Goal: Task Accomplishment & Management: Manage account settings

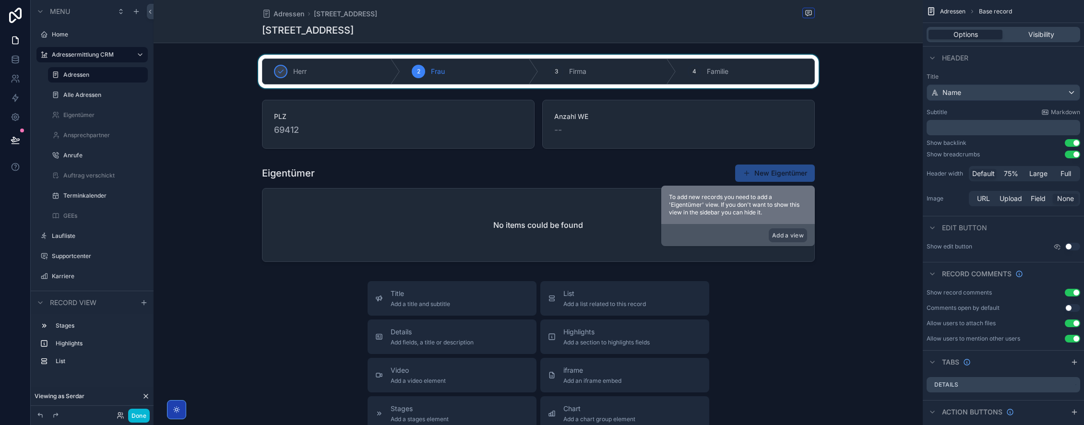
click at [560, 74] on div "scrollable content" at bounding box center [538, 72] width 769 height 34
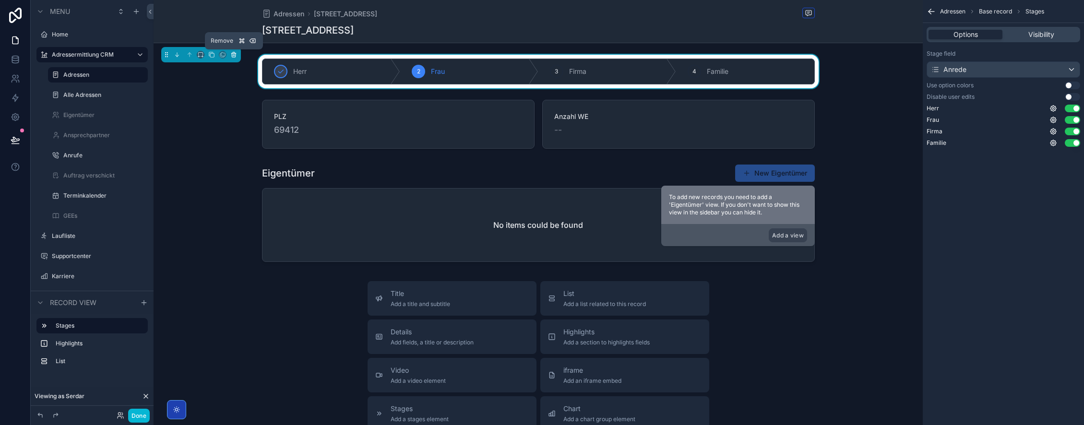
click at [232, 58] on icon "scrollable content" at bounding box center [233, 54] width 7 height 7
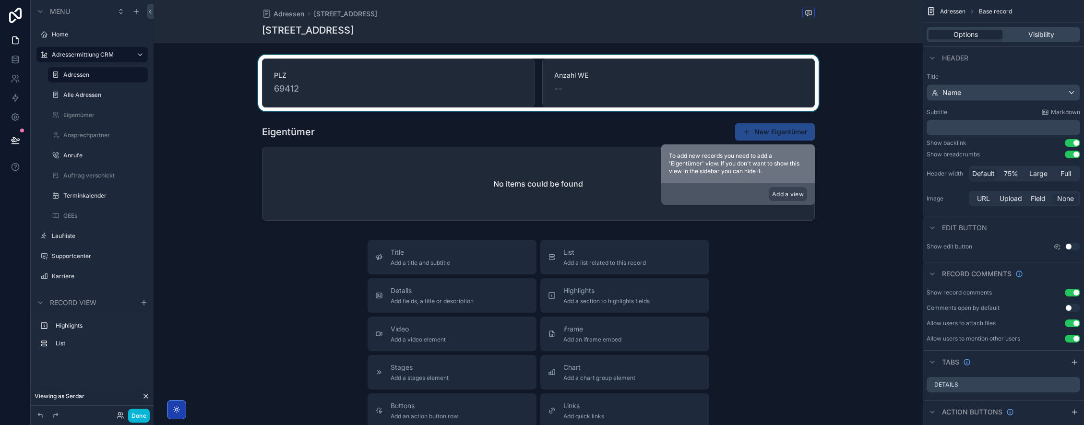
click at [511, 89] on div "scrollable content" at bounding box center [538, 83] width 769 height 57
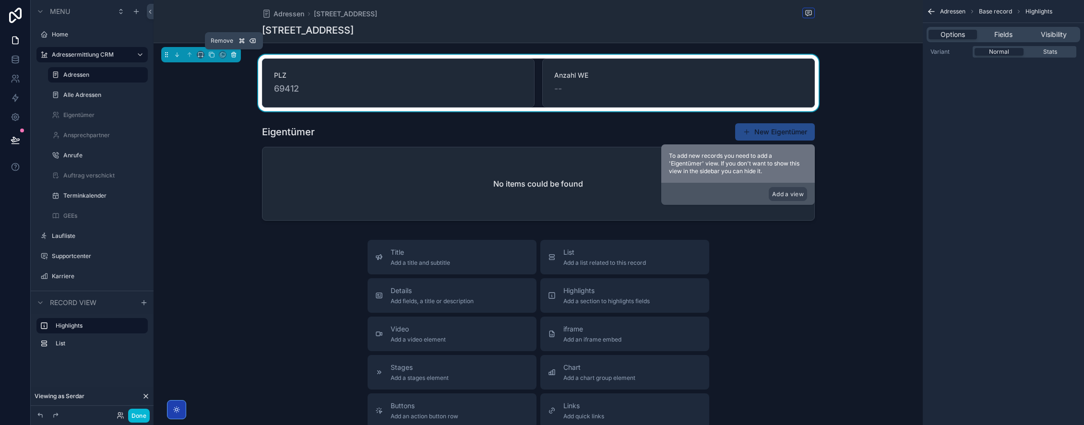
click at [236, 55] on icon "scrollable content" at bounding box center [233, 54] width 7 height 7
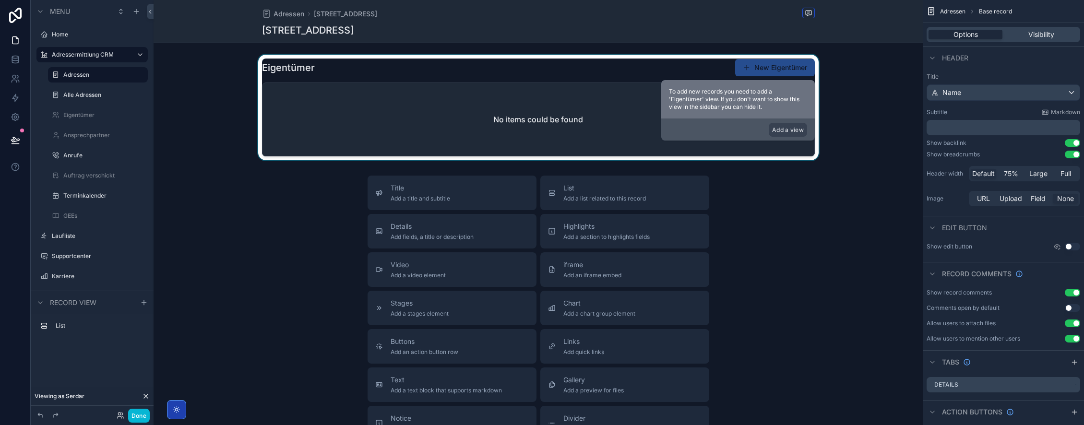
click at [333, 116] on div "scrollable content" at bounding box center [538, 108] width 769 height 106
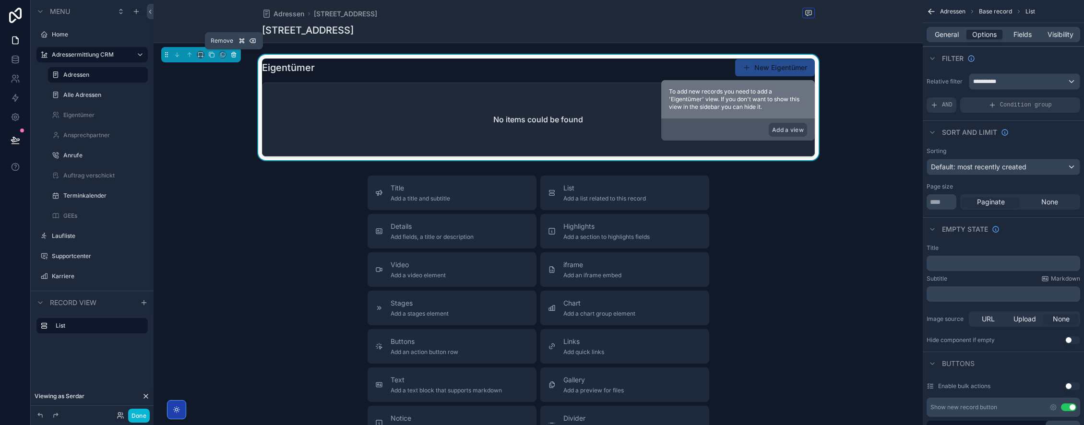
click at [233, 56] on icon "scrollable content" at bounding box center [233, 54] width 7 height 7
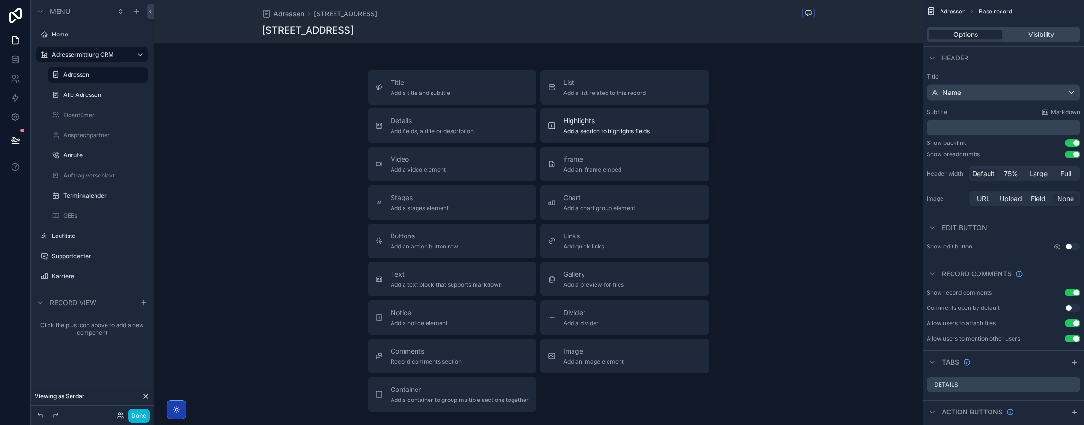
click at [621, 128] on span "Add a section to highlights fields" at bounding box center [606, 132] width 86 height 8
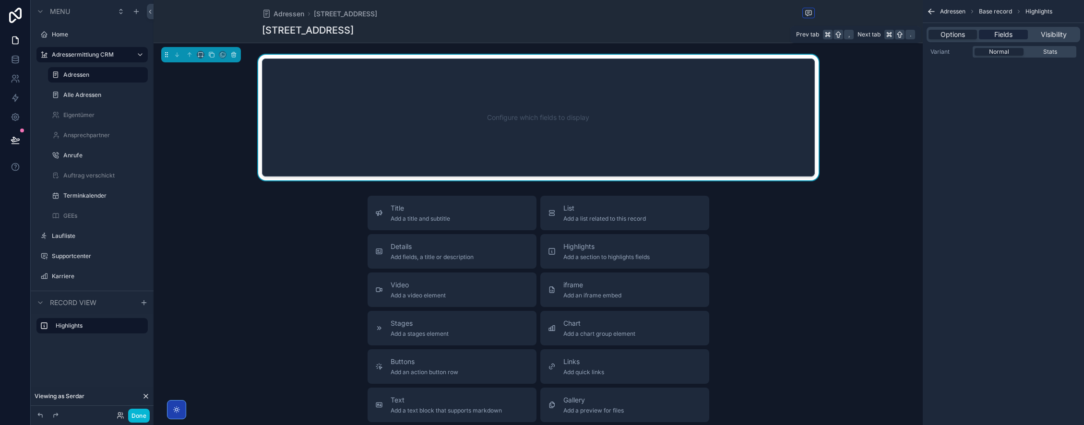
click at [999, 38] on span "Fields" at bounding box center [1003, 35] width 18 height 10
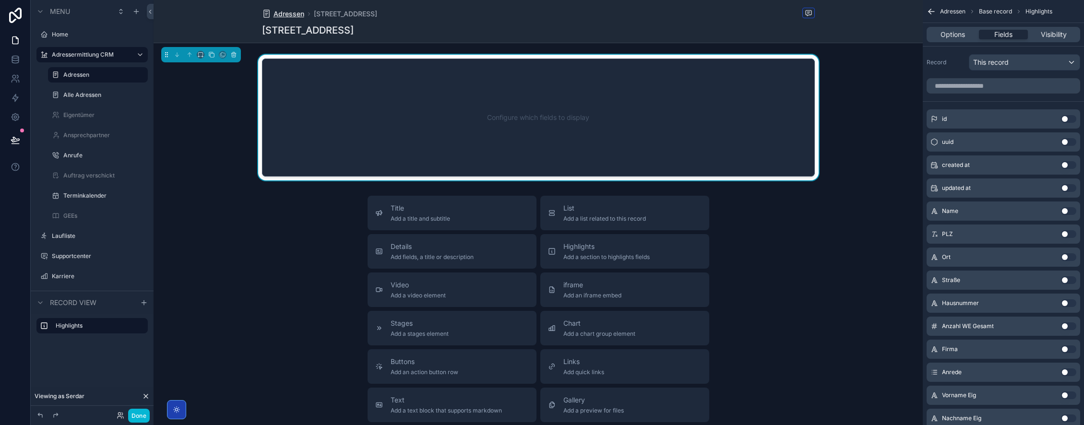
click at [287, 14] on span "Adressen" at bounding box center [289, 14] width 31 height 10
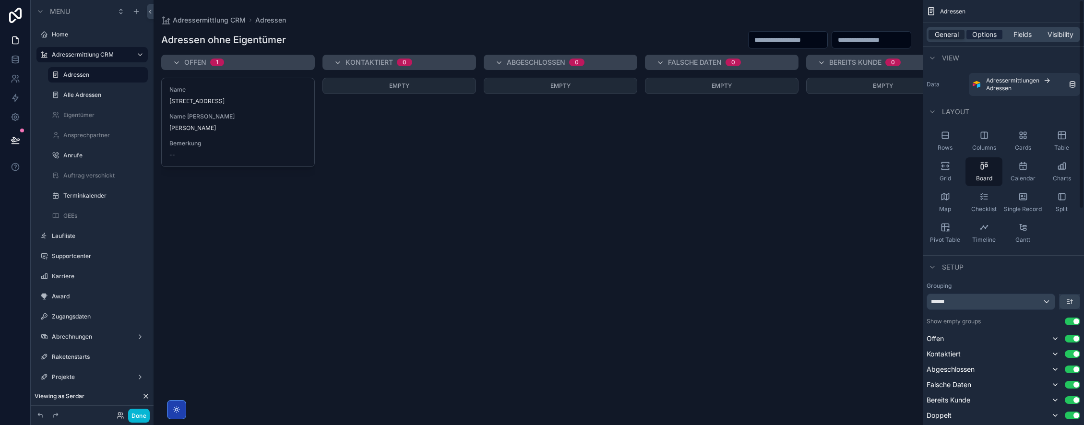
click at [989, 36] on span "Options" at bounding box center [984, 35] width 24 height 10
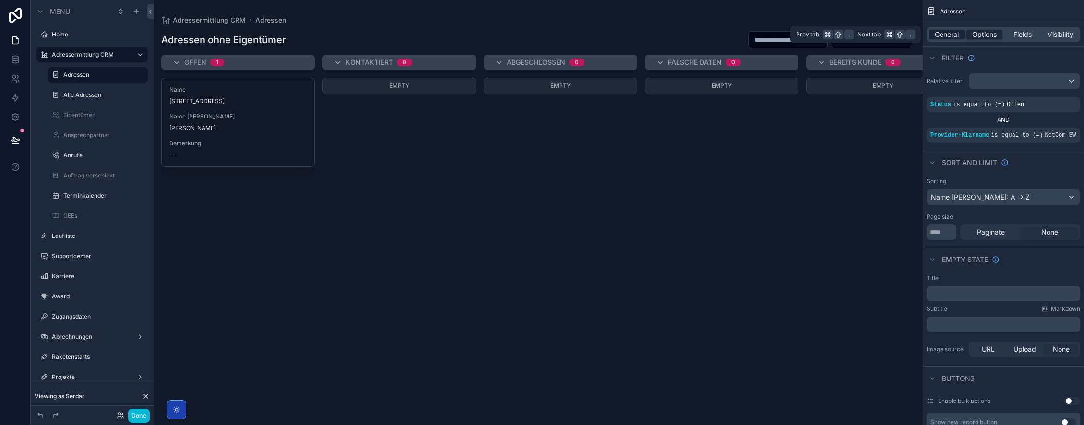
click at [951, 35] on span "General" at bounding box center [947, 35] width 24 height 10
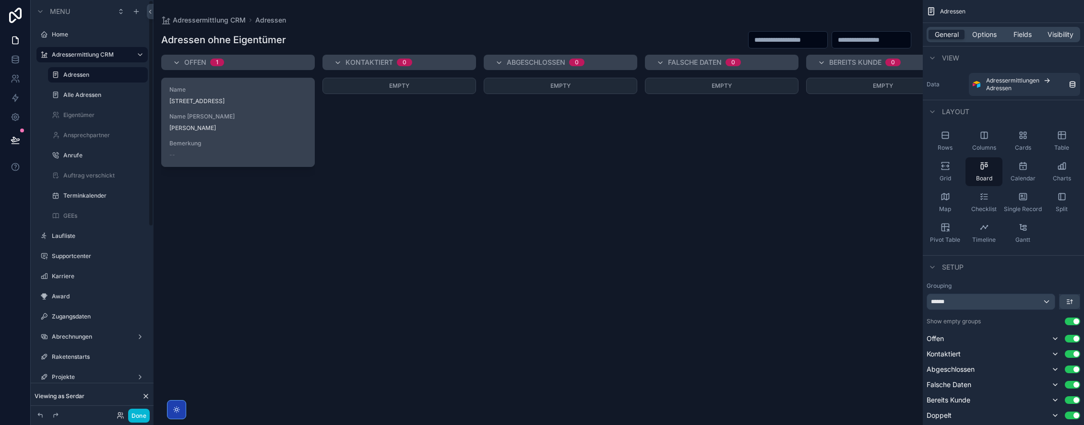
click at [213, 113] on span "Name Kunde" at bounding box center [237, 117] width 137 height 8
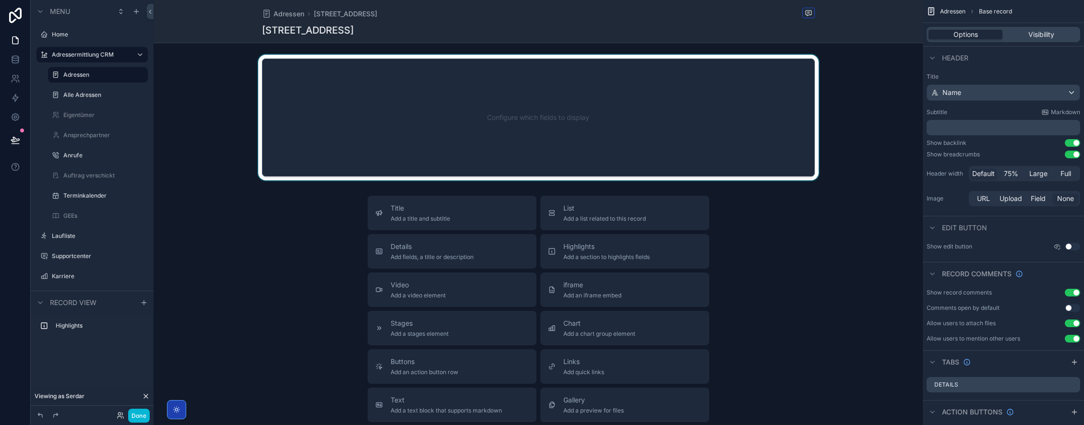
click at [727, 118] on div "scrollable content" at bounding box center [538, 118] width 769 height 126
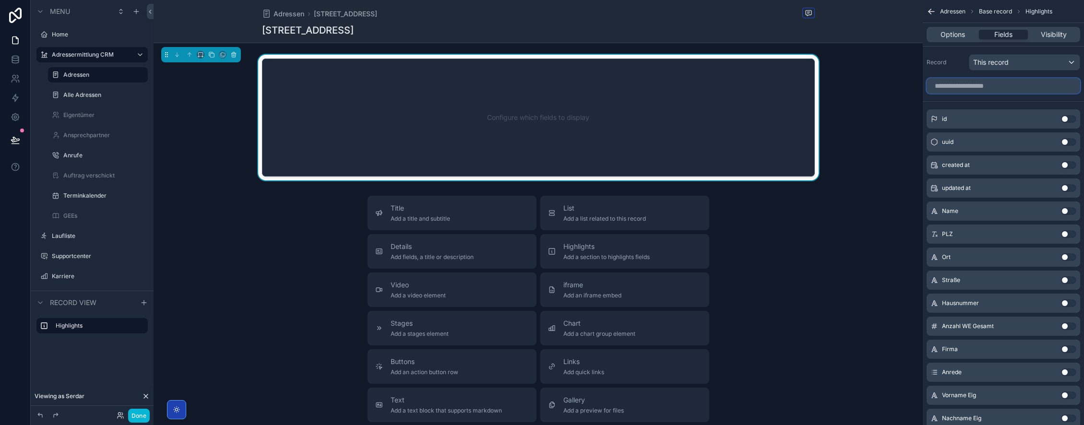
click at [996, 89] on input "scrollable content" at bounding box center [1004, 85] width 154 height 15
type input "*"
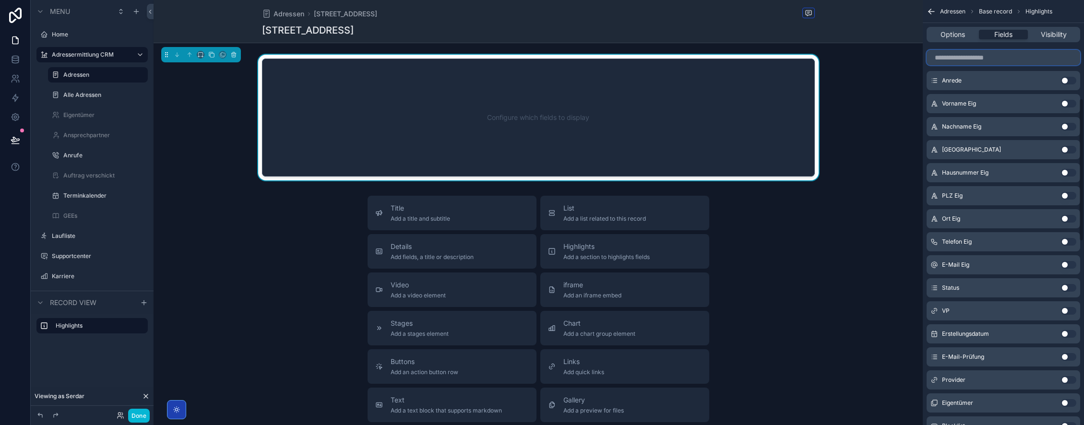
scroll to position [333, 0]
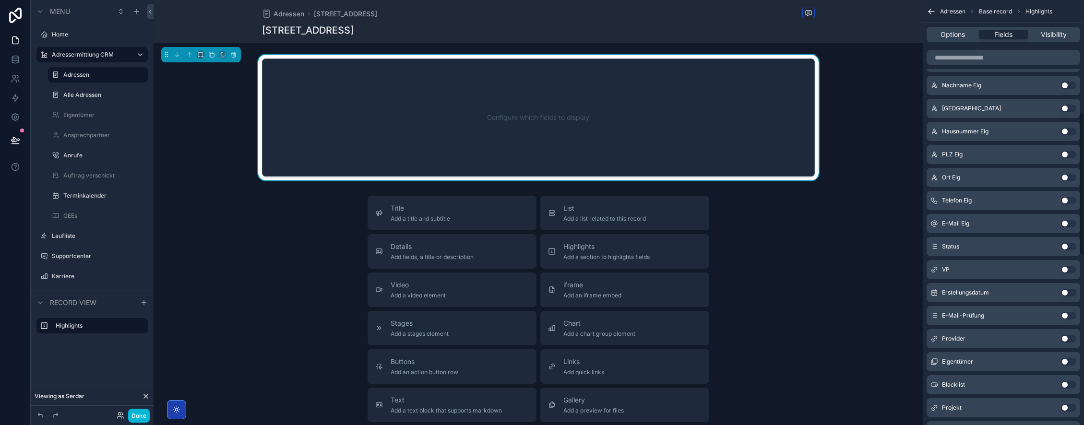
click at [1071, 294] on button "Use setting" at bounding box center [1068, 293] width 15 height 8
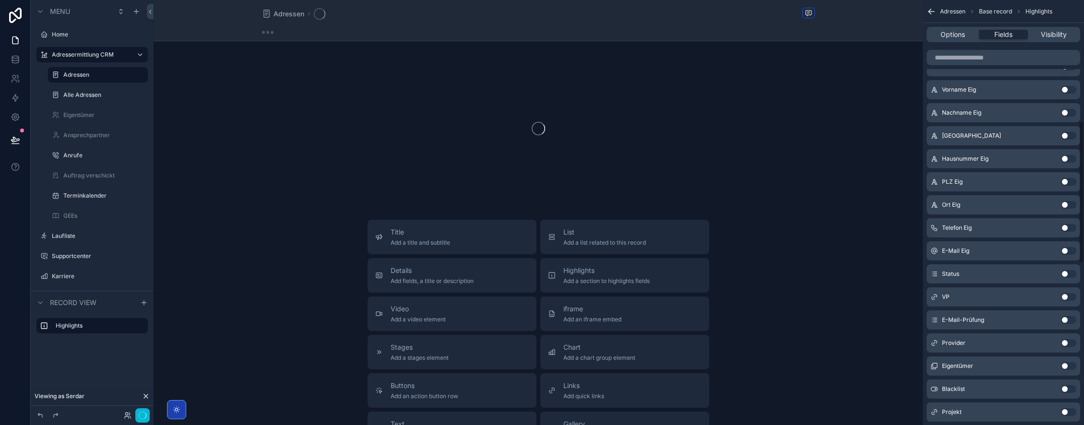
scroll to position [360, 0]
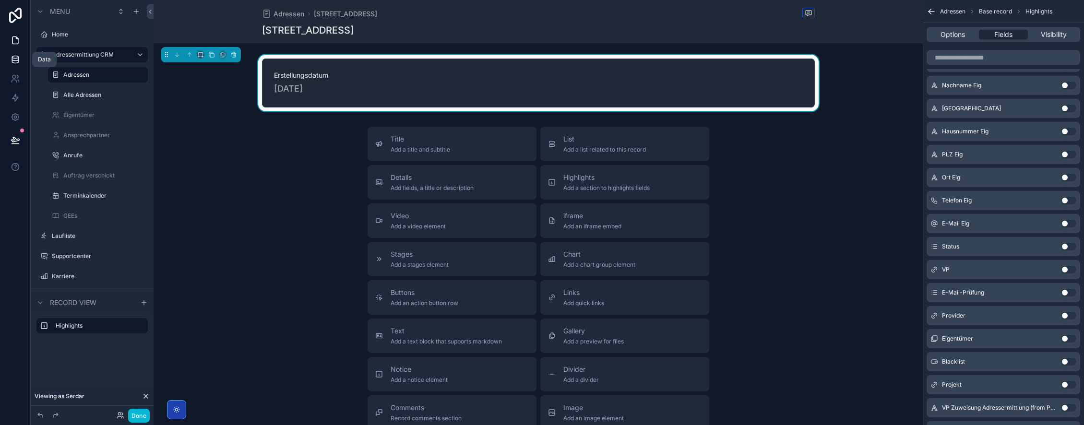
click at [15, 56] on icon at bounding box center [15, 57] width 6 height 2
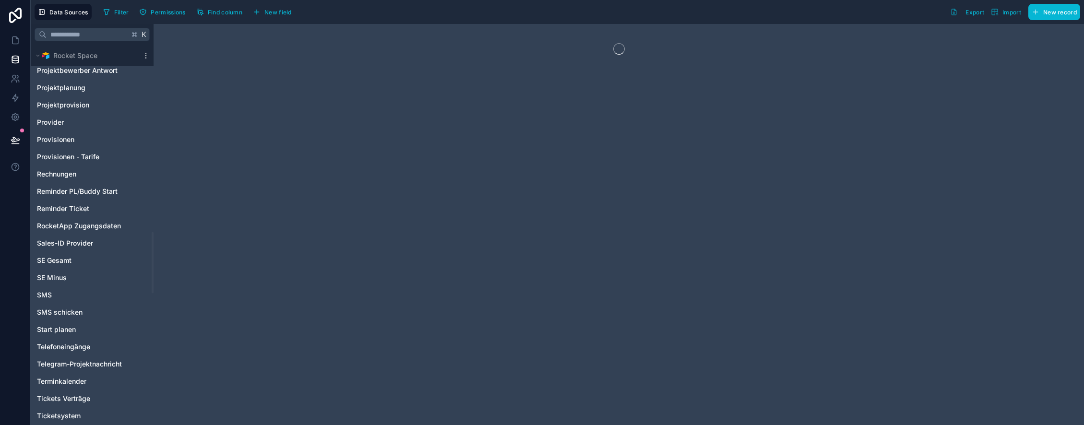
scroll to position [1971, 0]
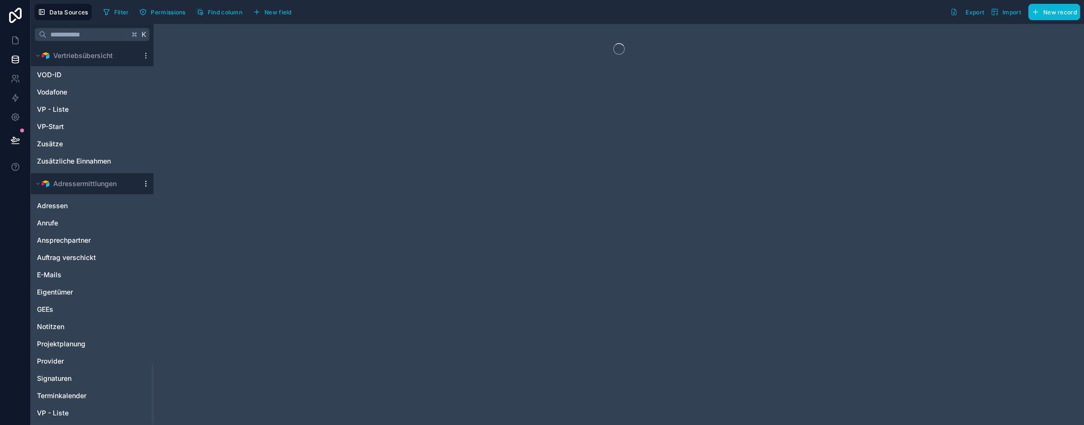
click at [146, 184] on icon at bounding box center [146, 184] width 8 height 8
click at [188, 221] on span "Queue data sync" at bounding box center [194, 219] width 69 height 8
click at [184, 236] on span "Queue schema sync" at bounding box center [194, 236] width 69 height 8
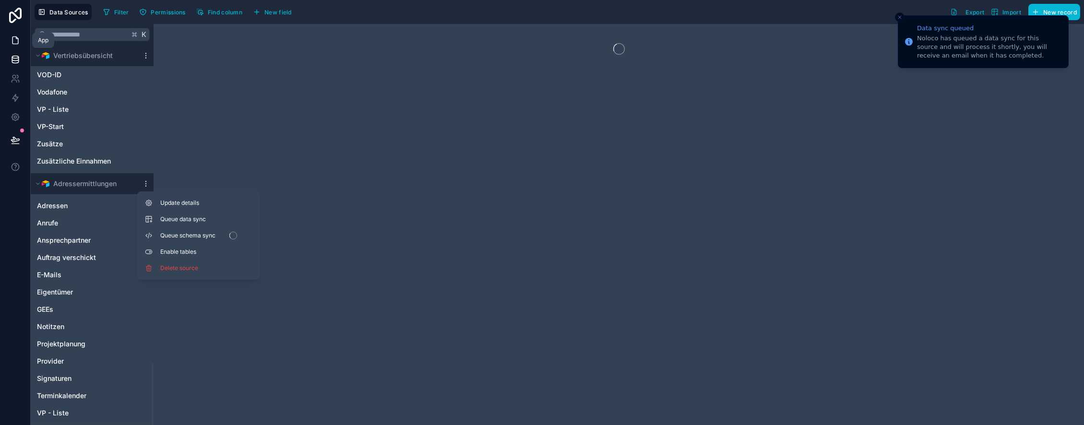
click at [15, 41] on icon at bounding box center [16, 41] width 10 height 10
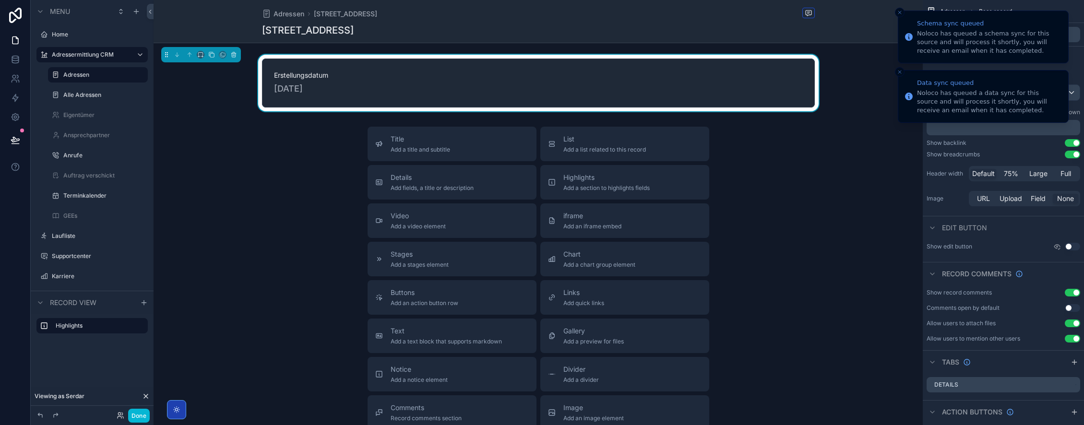
click at [899, 12] on icon "Close toast" at bounding box center [900, 13] width 6 height 6
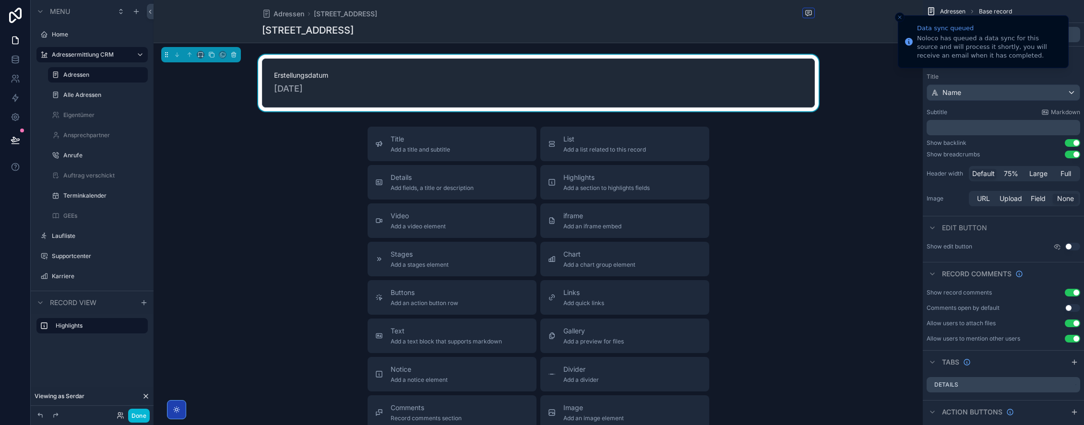
click at [900, 14] on icon "Close toast" at bounding box center [900, 17] width 6 height 6
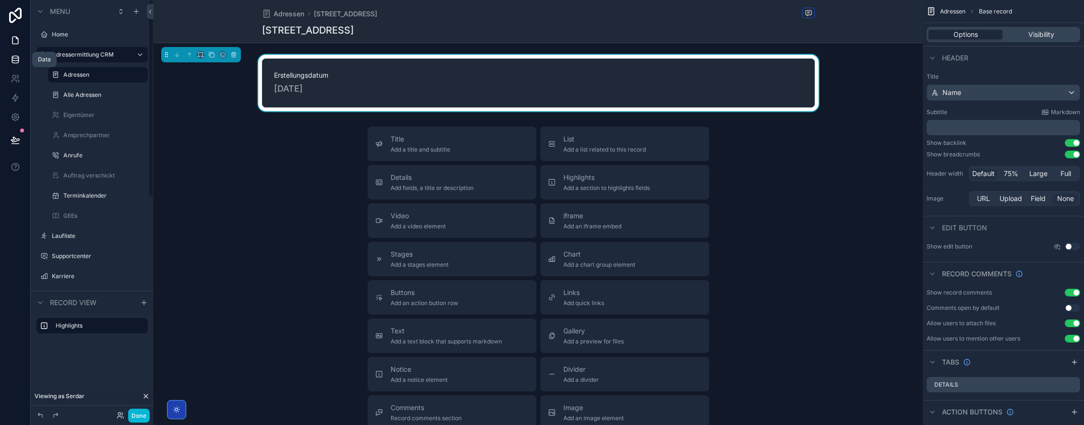
click at [15, 61] on icon at bounding box center [16, 60] width 10 height 10
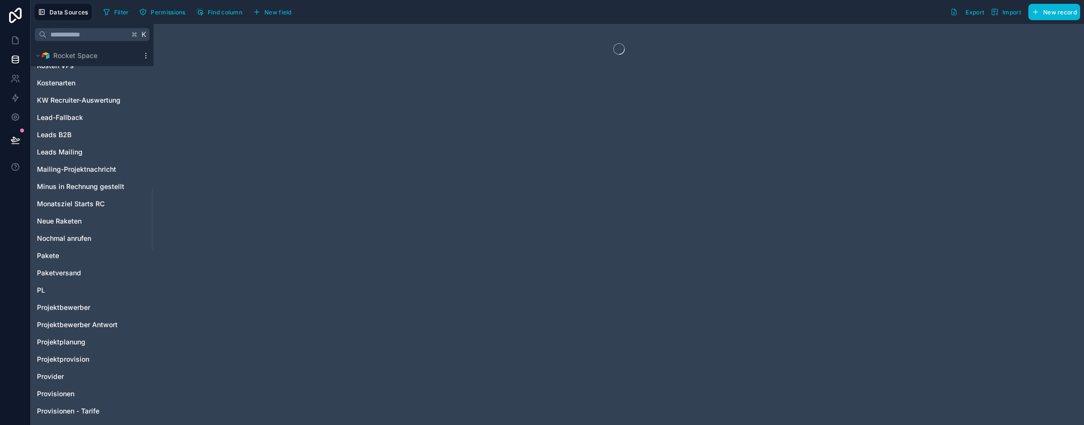
scroll to position [1971, 0]
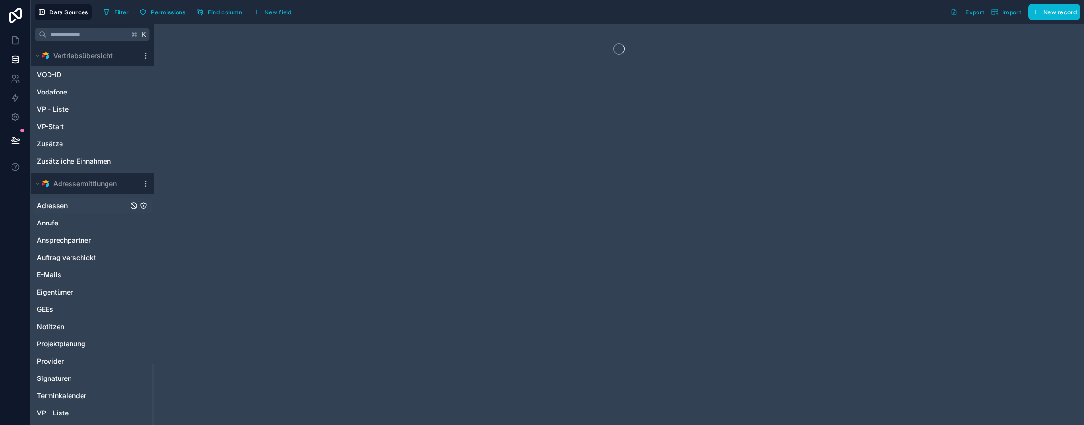
click at [85, 204] on link "Adressen" at bounding box center [82, 206] width 91 height 10
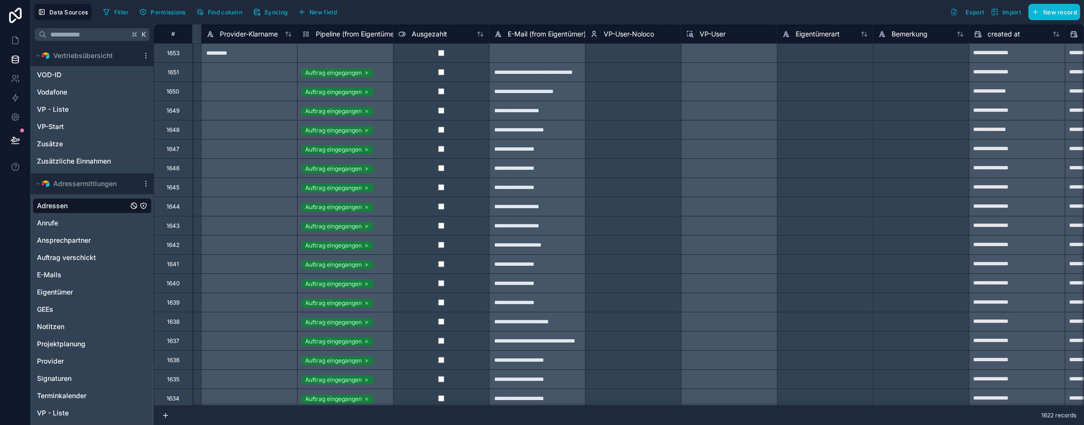
scroll to position [0, 3715]
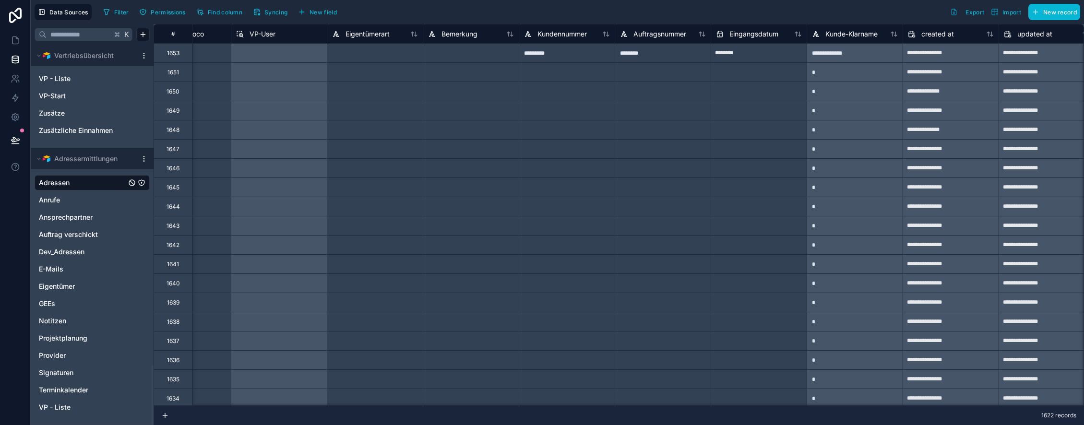
scroll to position [0, 4099]
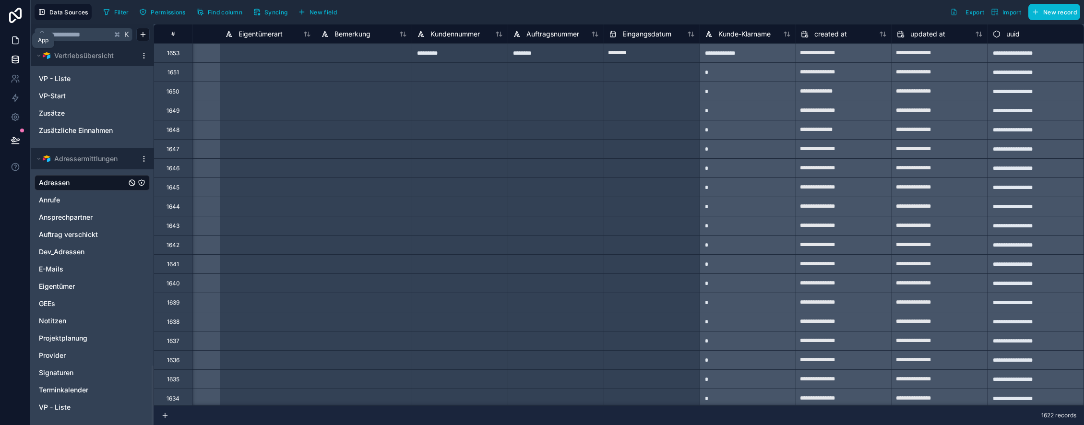
click at [14, 42] on icon at bounding box center [16, 41] width 10 height 10
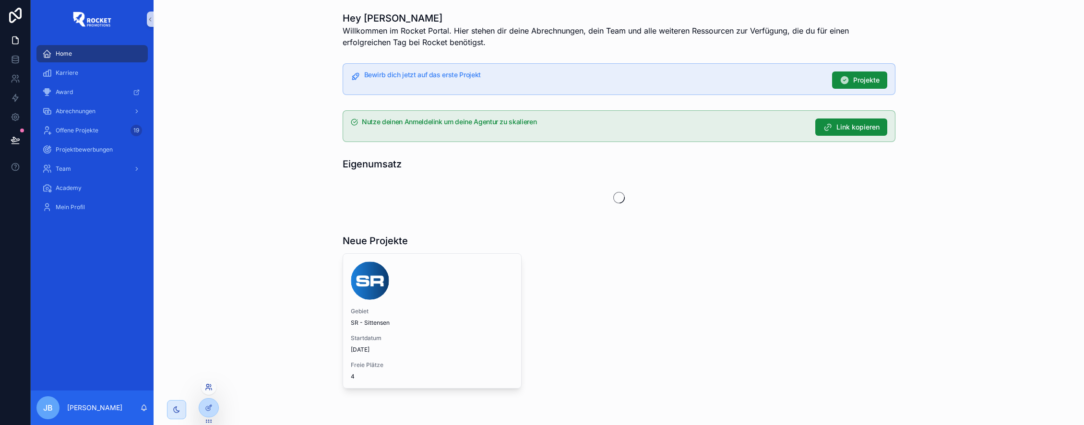
click at [207, 388] on icon at bounding box center [208, 389] width 4 height 2
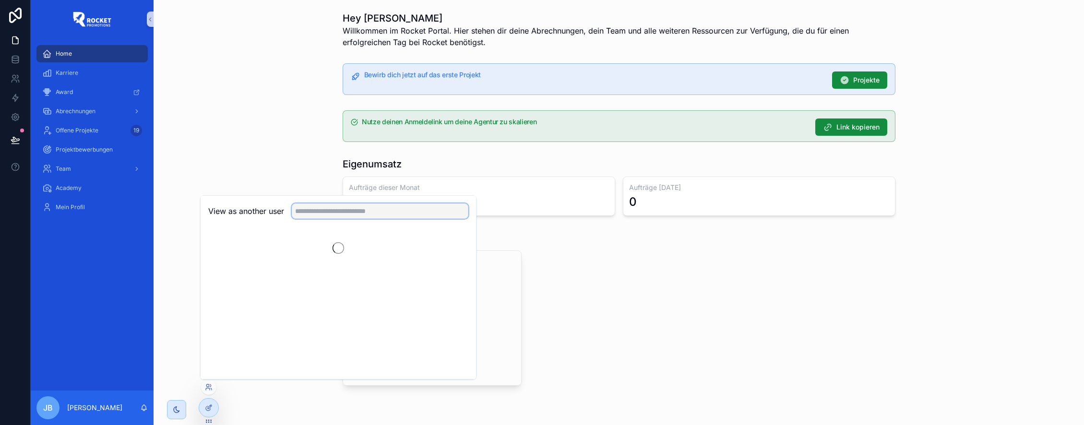
click at [360, 212] on input "text" at bounding box center [380, 210] width 177 height 15
type input "*****"
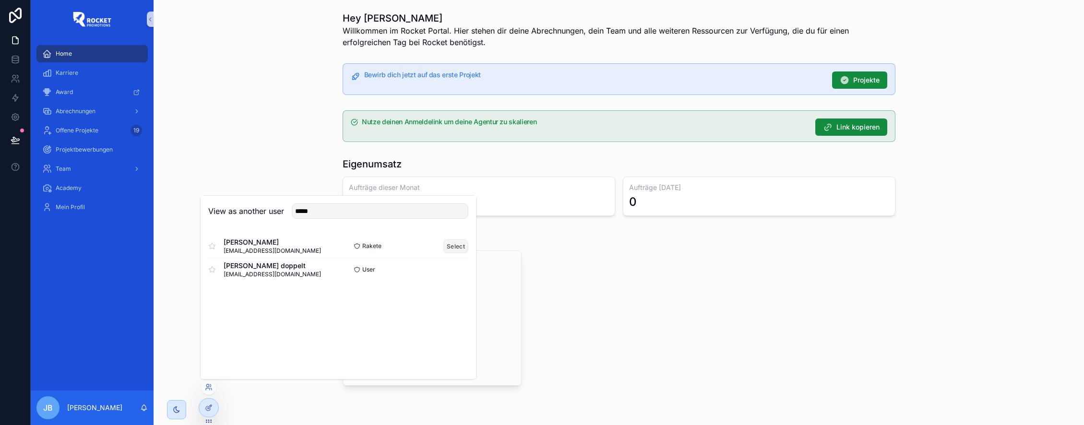
click at [455, 243] on button "Select" at bounding box center [455, 246] width 25 height 14
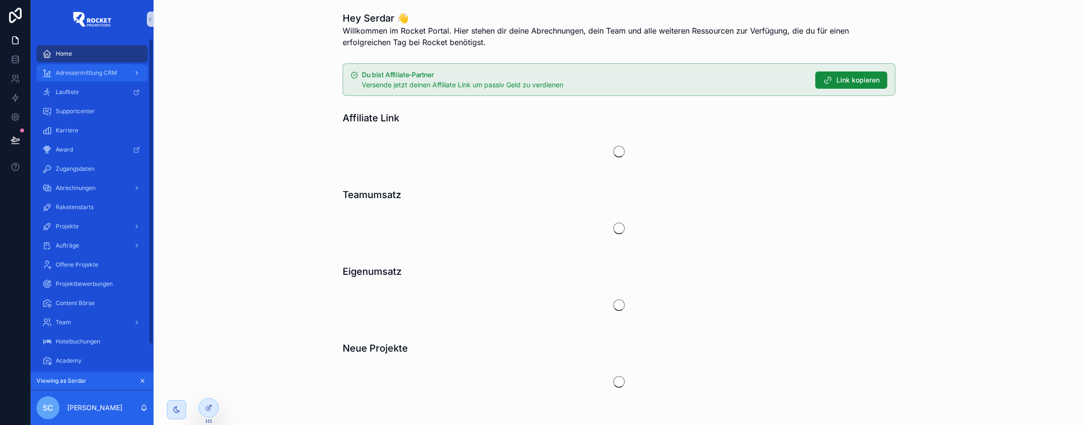
click at [89, 73] on span "Adressermittlung CRM" at bounding box center [86, 73] width 61 height 8
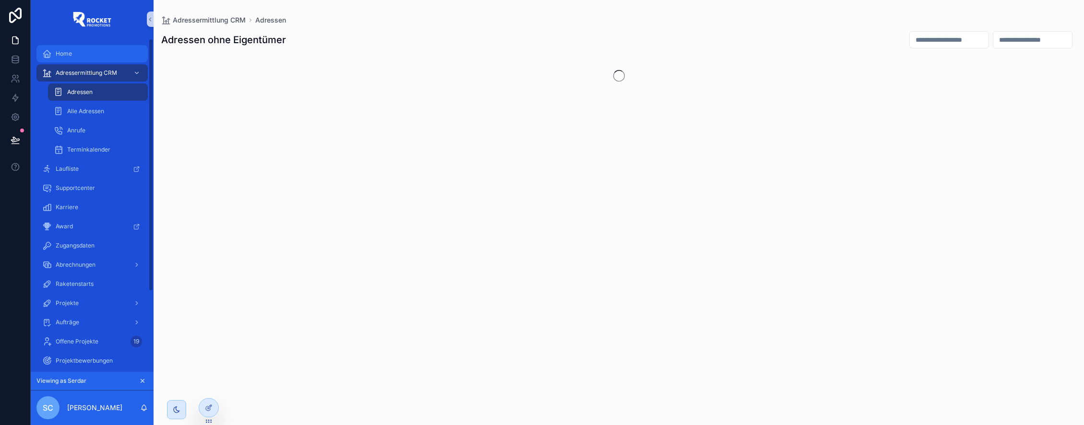
click at [93, 56] on div "Home" at bounding box center [92, 53] width 100 height 15
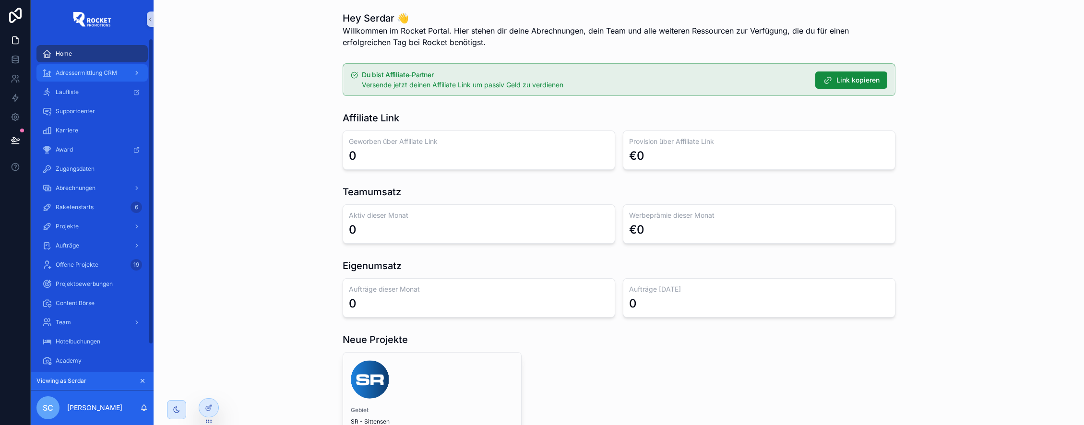
click at [77, 72] on span "Adressermittlung CRM" at bounding box center [86, 73] width 61 height 8
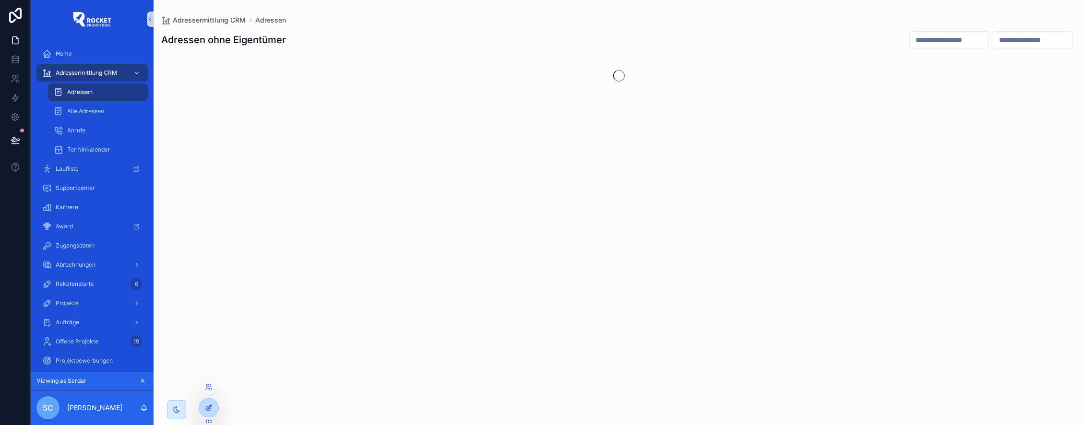
click at [206, 407] on icon at bounding box center [208, 408] width 4 height 4
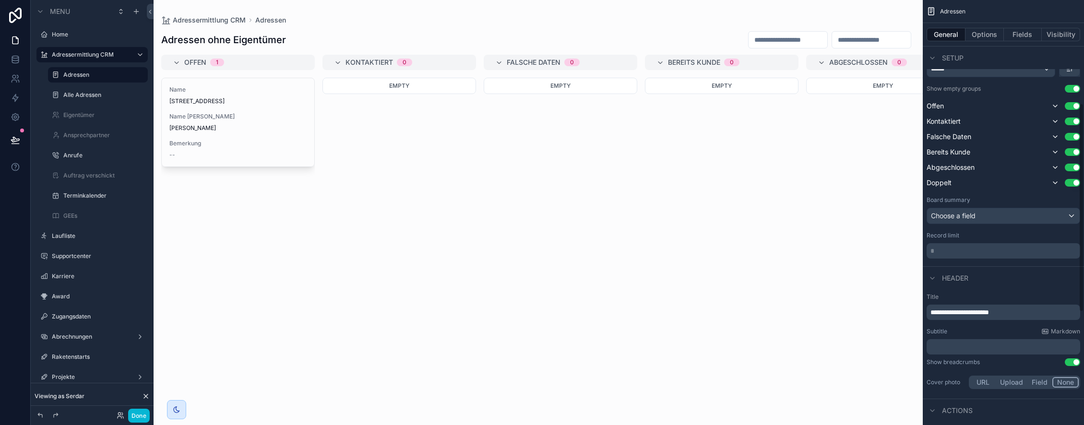
scroll to position [246, 0]
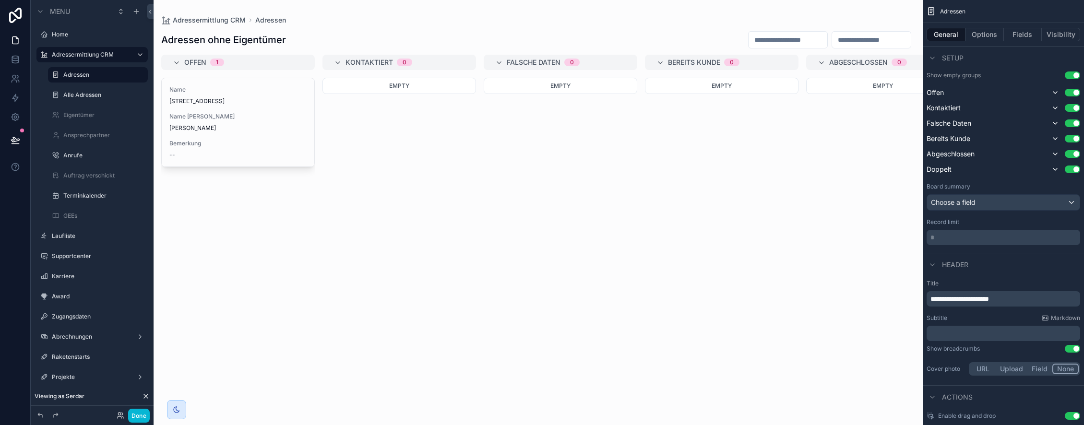
click at [968, 299] on span "**********" at bounding box center [959, 299] width 59 height 7
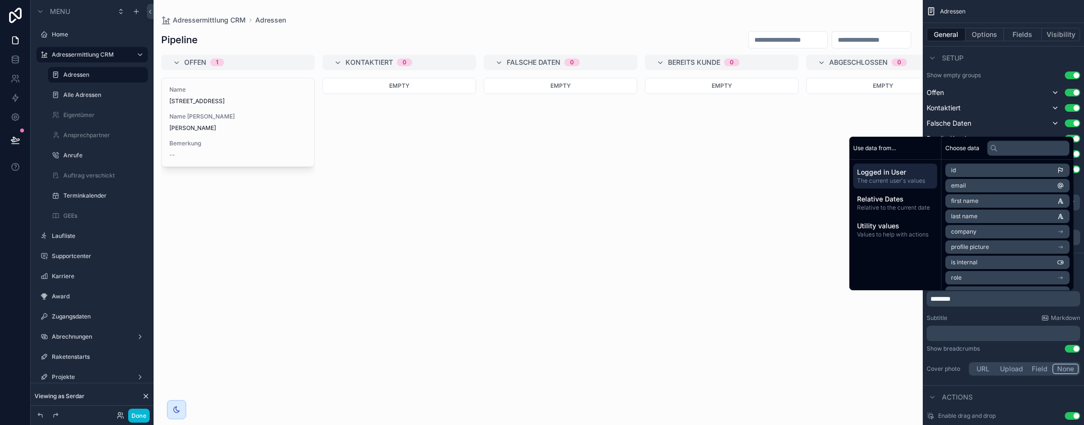
click at [981, 312] on div "Title ******** Subtitle Markdown ﻿ Show breadcrumbs Use setting Cover photo URL…" at bounding box center [1003, 329] width 161 height 106
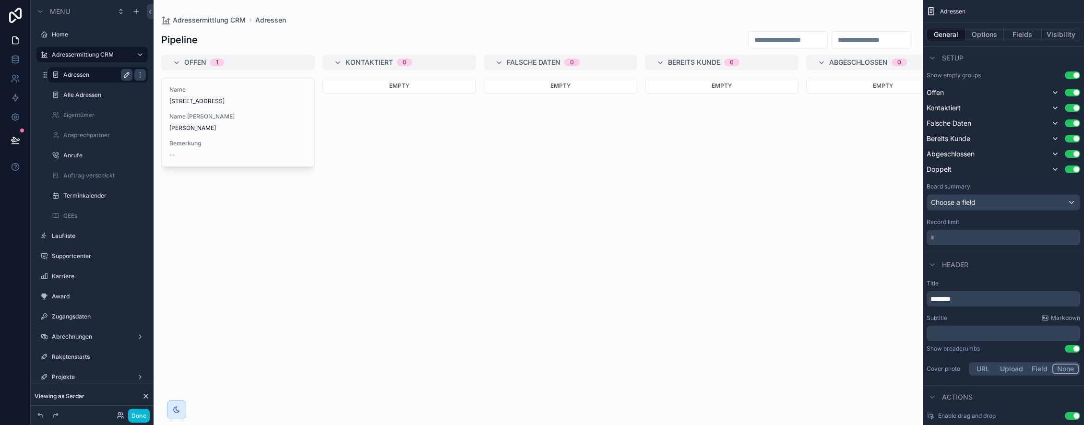
click at [127, 76] on icon "scrollable content" at bounding box center [127, 75] width 8 height 8
click at [95, 74] on input "********" at bounding box center [90, 75] width 54 height 12
type input "********"
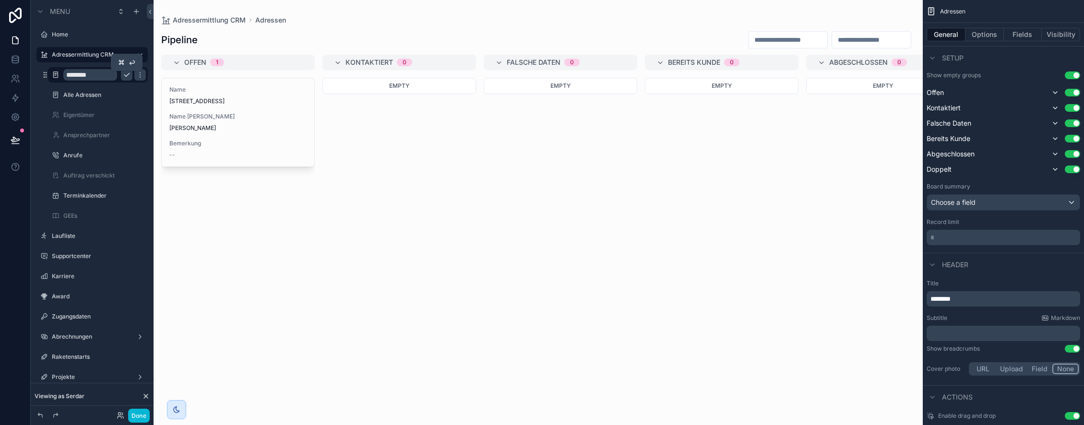
click at [128, 75] on icon "scrollable content" at bounding box center [127, 75] width 8 height 8
click at [57, 75] on icon "scrollable content" at bounding box center [56, 75] width 8 height 8
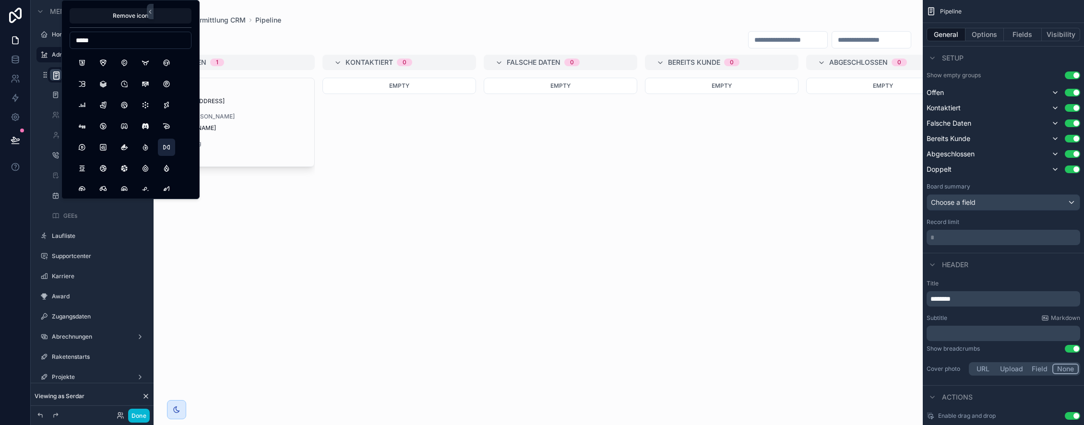
scroll to position [685, 0]
type input "*****"
click at [83, 95] on button "BrandDeezer" at bounding box center [81, 94] width 17 height 17
click at [55, 74] on icon "scrollable content" at bounding box center [57, 76] width 10 height 10
click at [55, 55] on label "Adressermittlung CRM" at bounding box center [90, 55] width 77 height 8
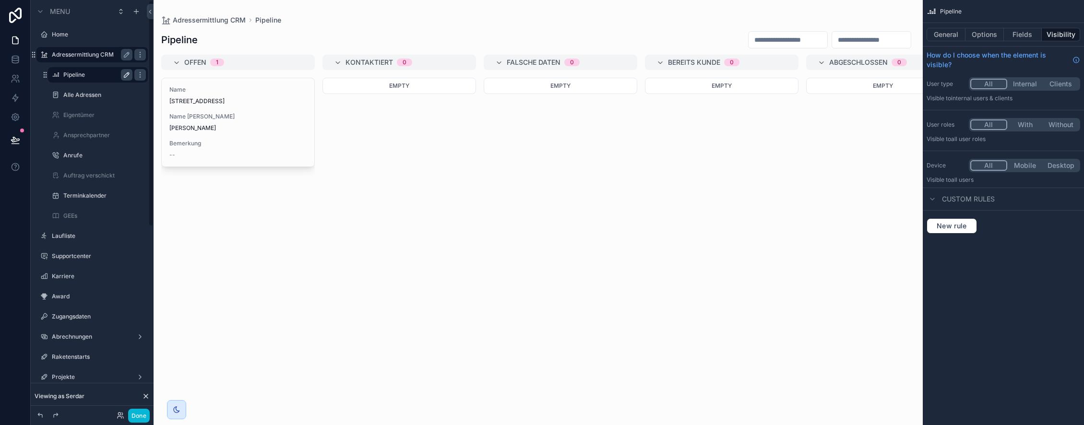
click at [89, 74] on label "Pipeline" at bounding box center [95, 75] width 65 height 8
click at [945, 34] on button "General" at bounding box center [946, 34] width 39 height 13
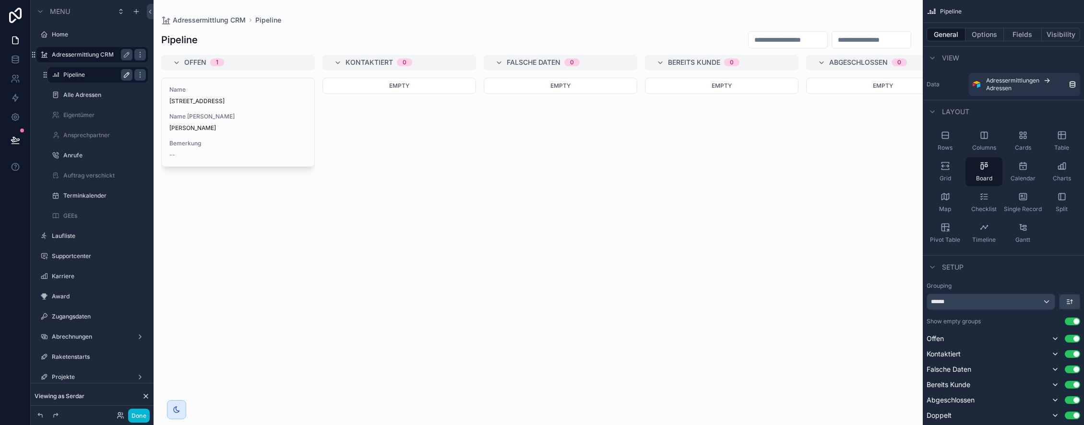
click at [249, 116] on div "scrollable content" at bounding box center [538, 212] width 769 height 425
click at [230, 113] on span "Name Kunde" at bounding box center [237, 117] width 137 height 8
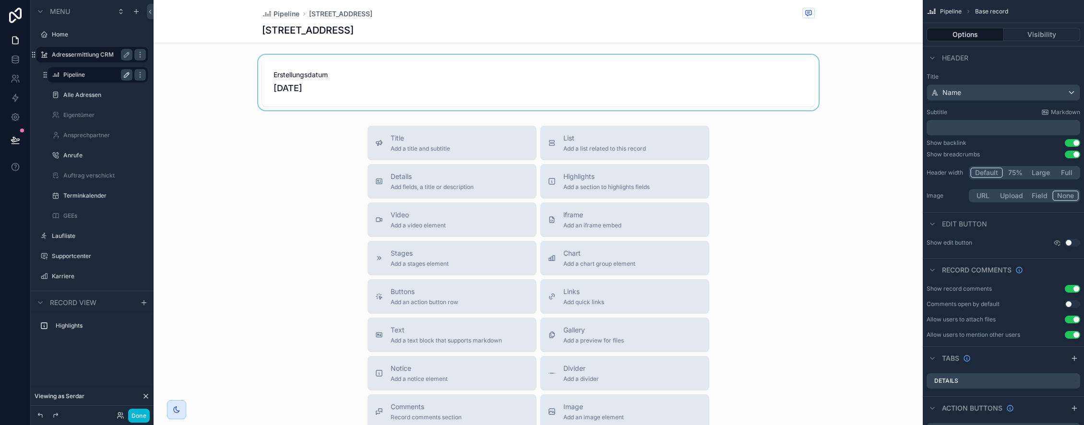
click at [408, 86] on div "scrollable content" at bounding box center [538, 83] width 769 height 56
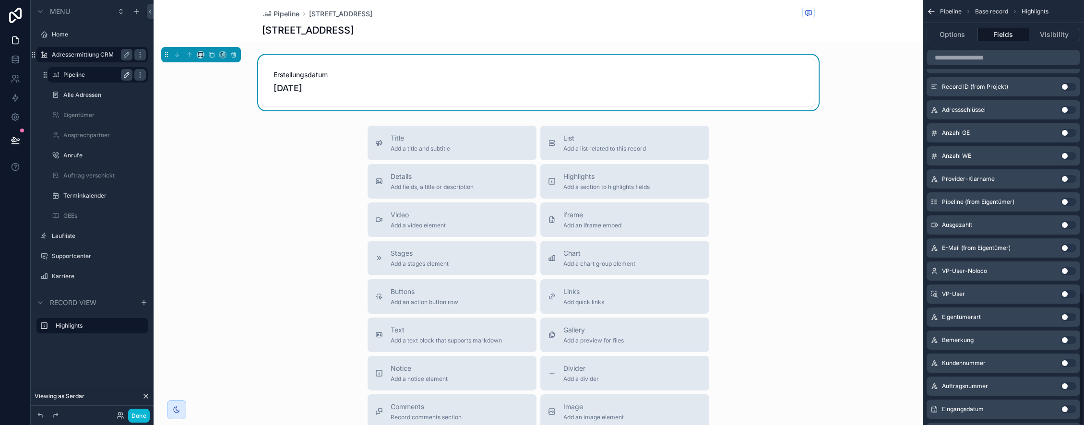
scroll to position [932, 0]
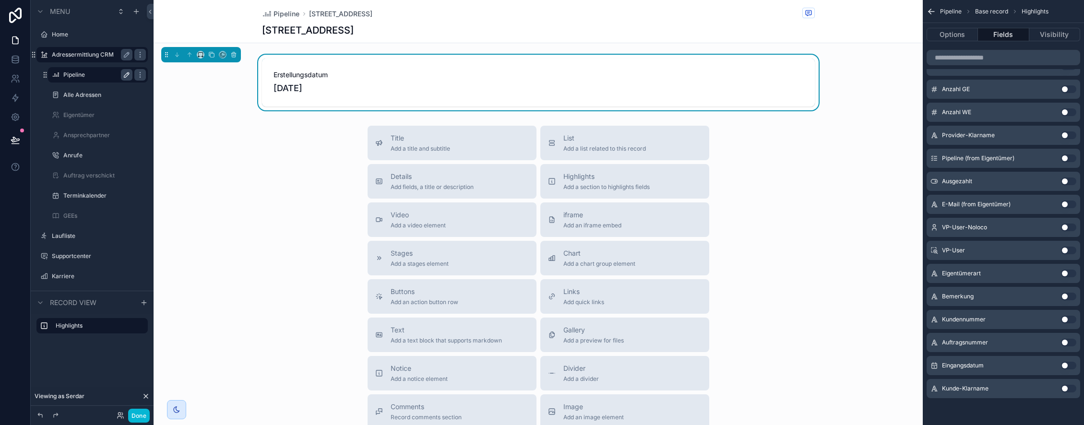
click at [1068, 365] on button "Use setting" at bounding box center [1068, 366] width 15 height 8
click at [1065, 386] on button "Use setting" at bounding box center [1068, 389] width 15 height 8
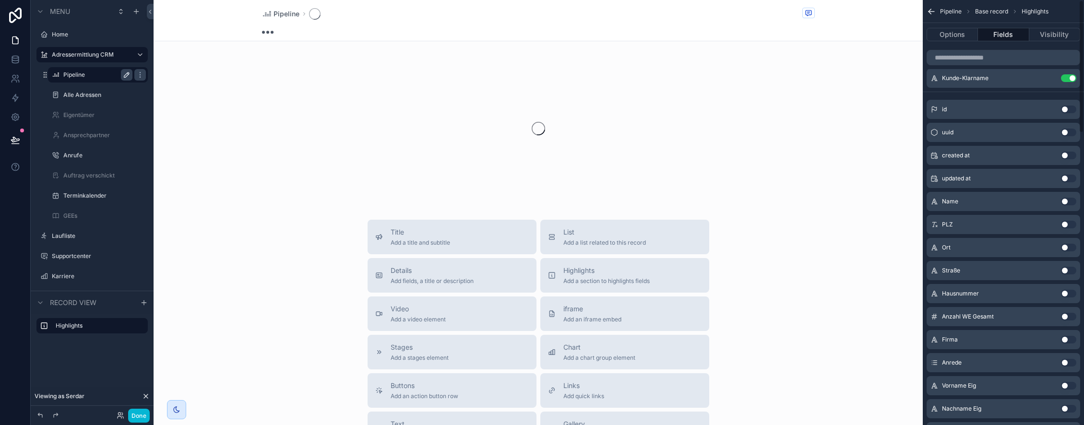
scroll to position [0, 0]
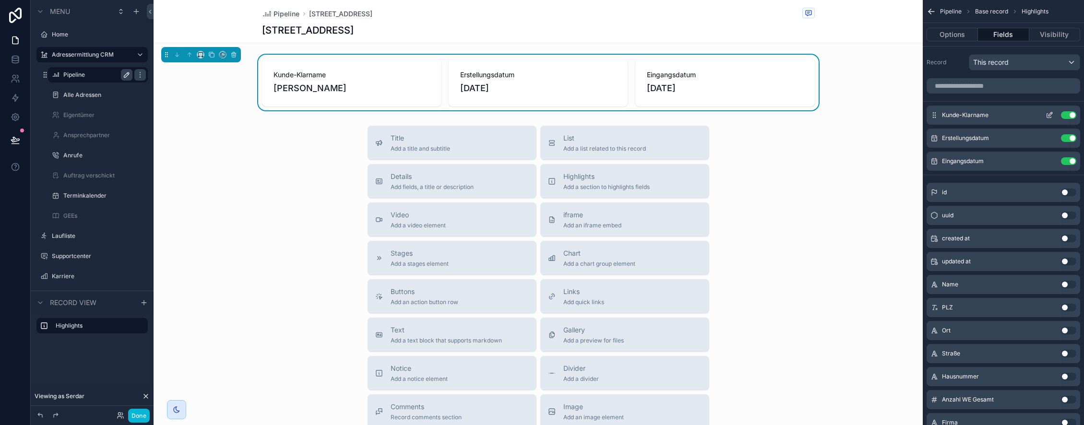
click at [1050, 114] on icon "scrollable content" at bounding box center [1050, 115] width 8 height 8
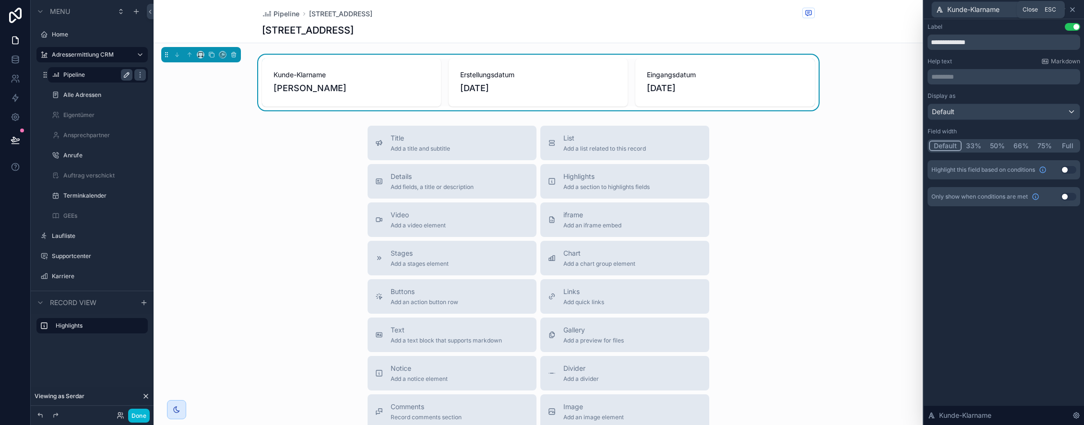
click at [1071, 8] on icon at bounding box center [1073, 10] width 4 height 4
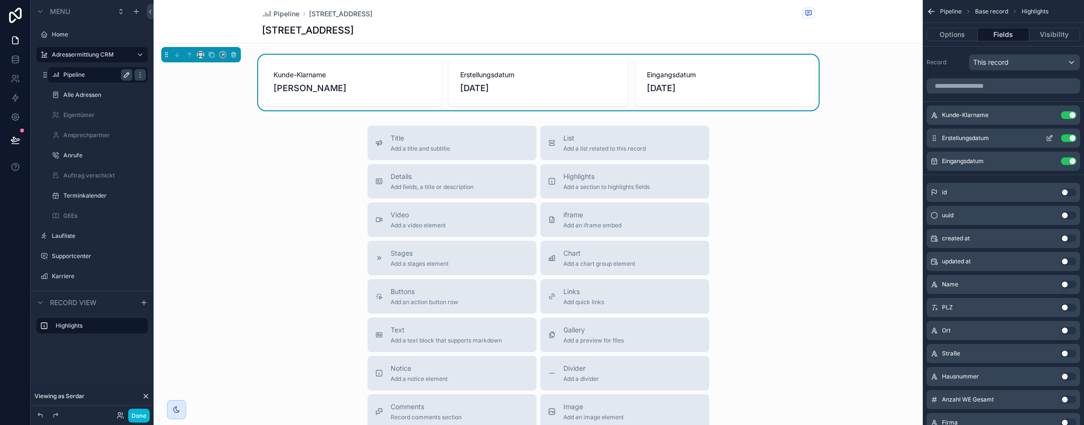
click at [1072, 138] on button "Use setting" at bounding box center [1068, 138] width 15 height 8
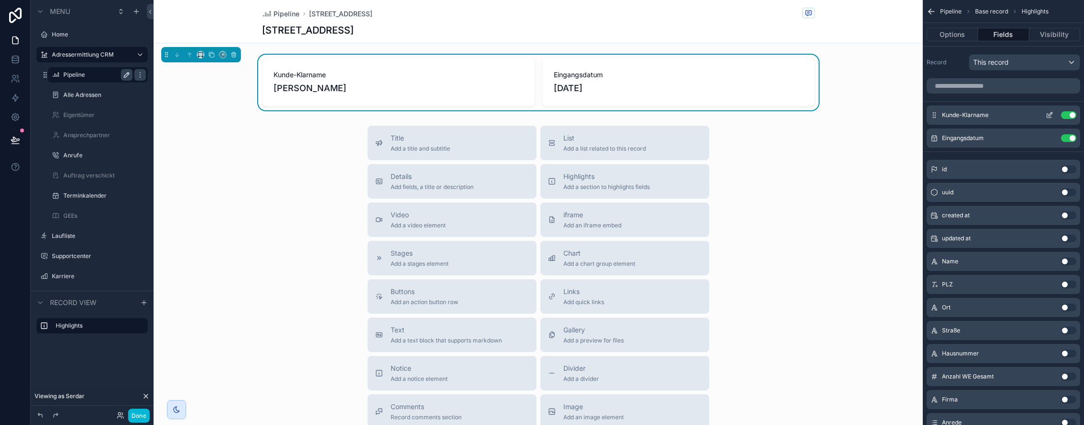
click at [1065, 114] on button "Use setting" at bounding box center [1068, 115] width 15 height 8
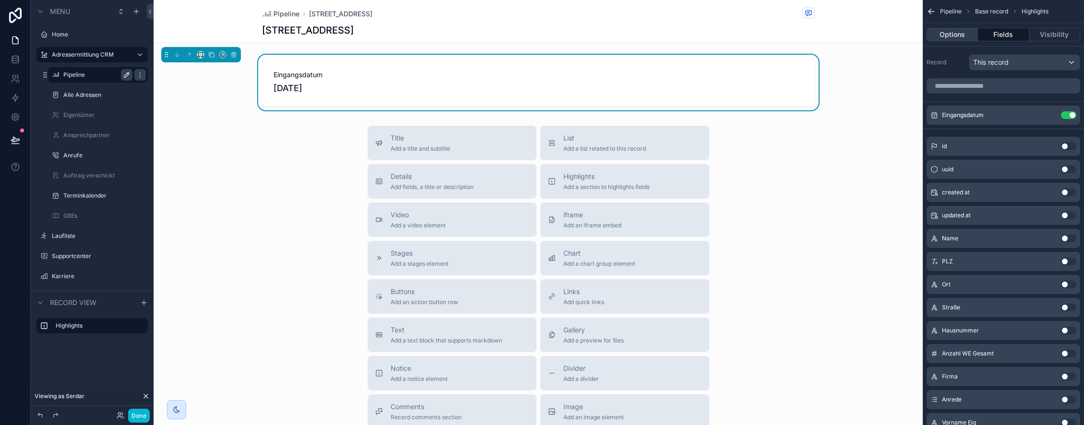
click at [945, 33] on button "Options" at bounding box center [952, 34] width 51 height 13
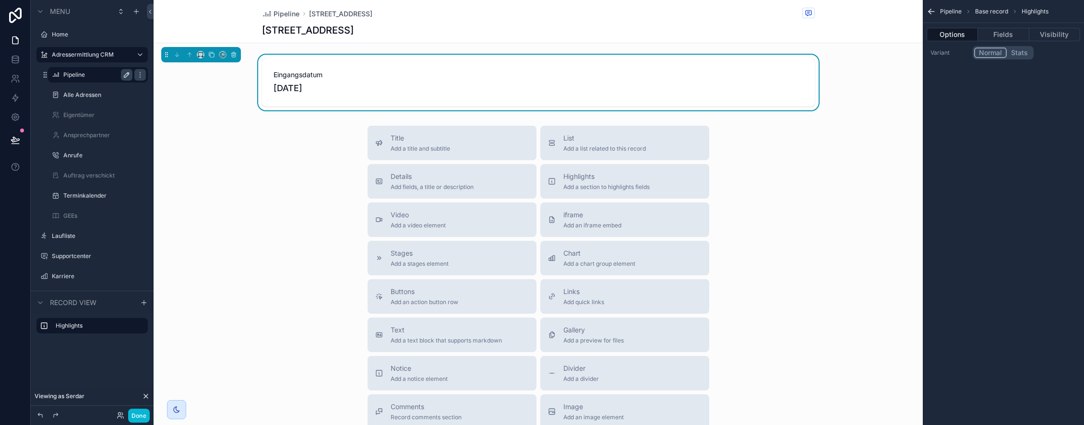
click at [731, 24] on div "Klingenweg 14" at bounding box center [538, 30] width 553 height 13
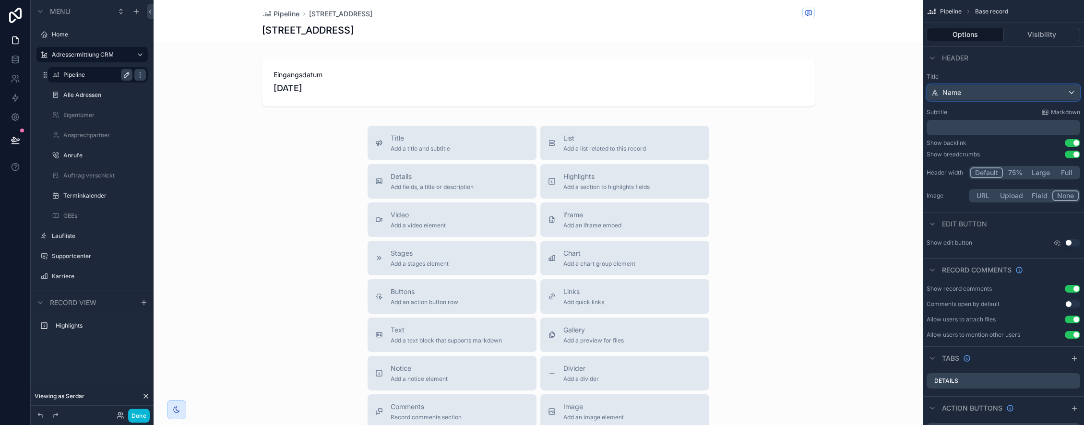
click at [979, 94] on div "Name" at bounding box center [1003, 92] width 153 height 15
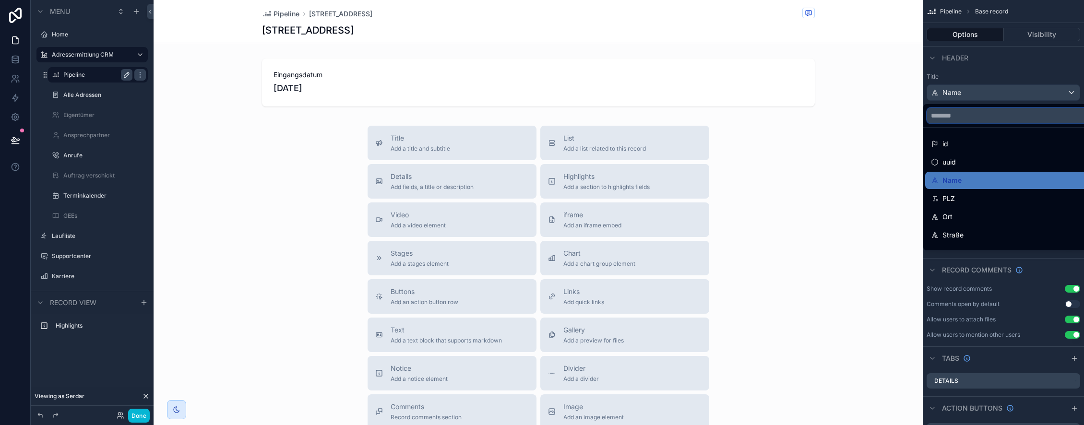
click at [975, 117] on input "scrollable content" at bounding box center [1046, 115] width 239 height 15
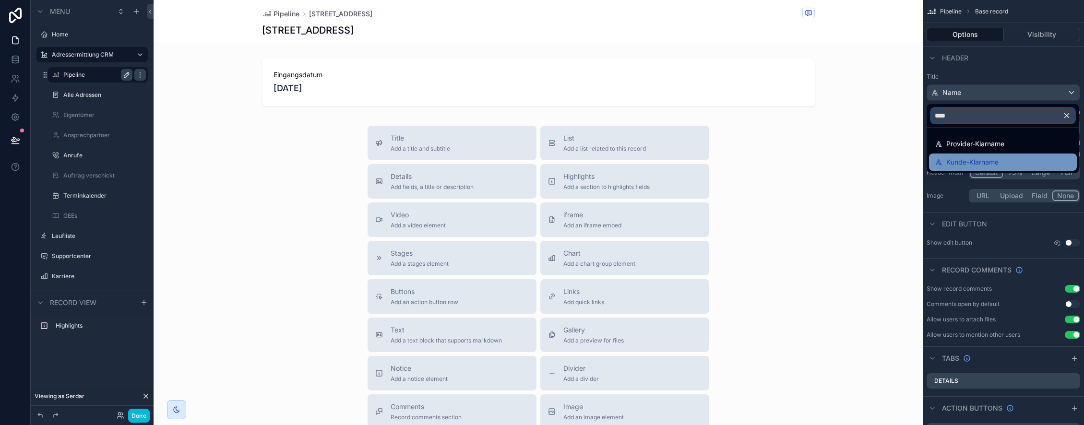
type input "****"
click at [984, 161] on span "Kunde-Klarname" at bounding box center [972, 162] width 52 height 12
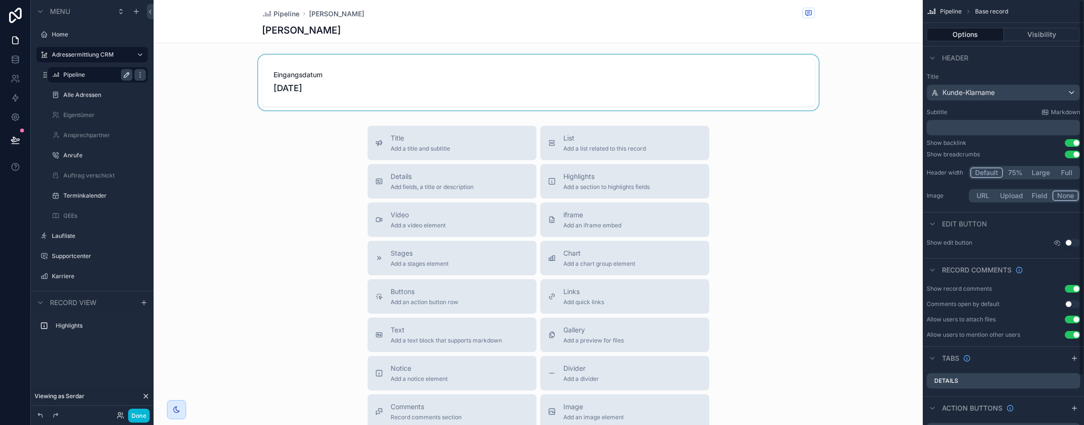
click at [489, 90] on div "scrollable content" at bounding box center [538, 83] width 769 height 56
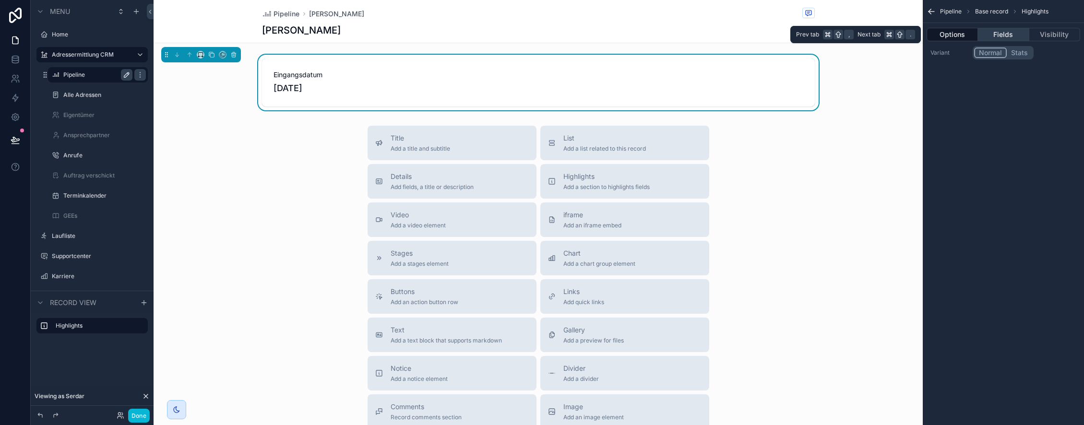
click at [1004, 37] on button "Fields" at bounding box center [1003, 34] width 51 height 13
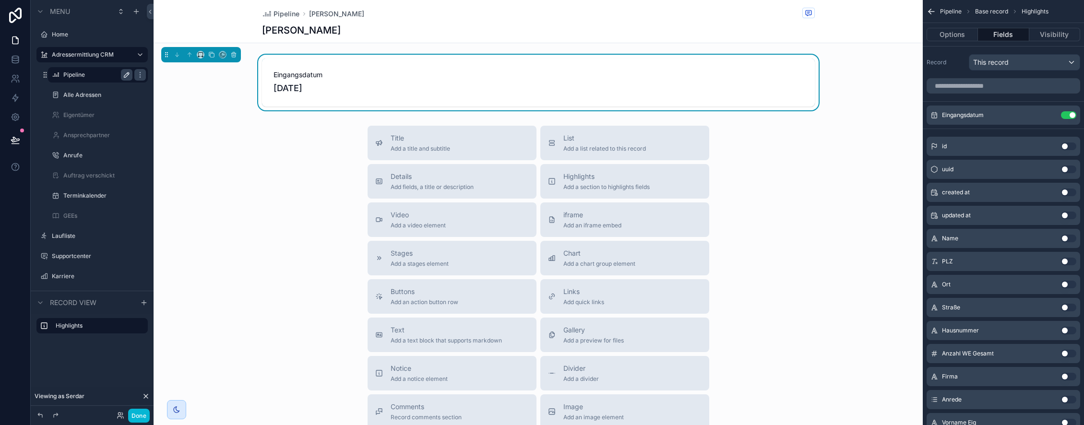
click at [1067, 238] on button "Use setting" at bounding box center [1068, 239] width 15 height 8
click at [1048, 137] on icon "scrollable content" at bounding box center [1050, 138] width 8 height 8
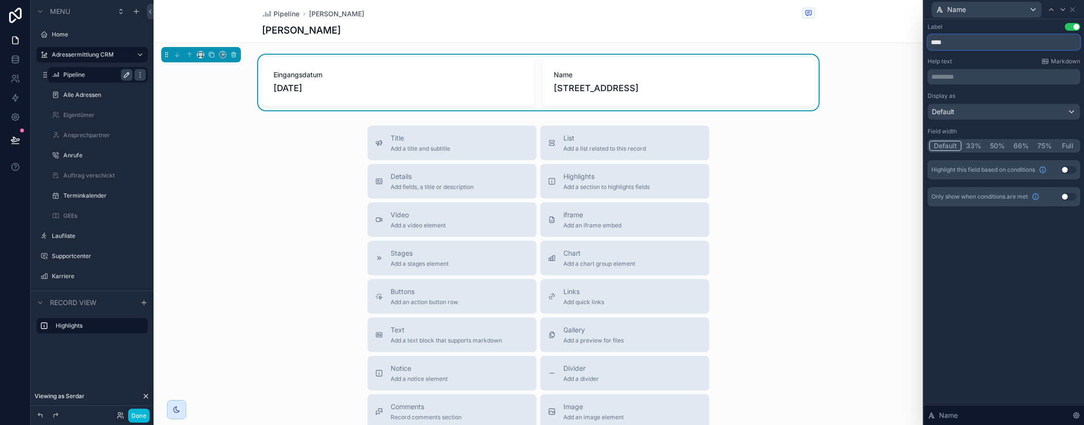
click at [973, 47] on input "****" at bounding box center [1004, 42] width 153 height 15
type input "*******"
click at [431, 262] on span "Add a stages element" at bounding box center [420, 264] width 58 height 8
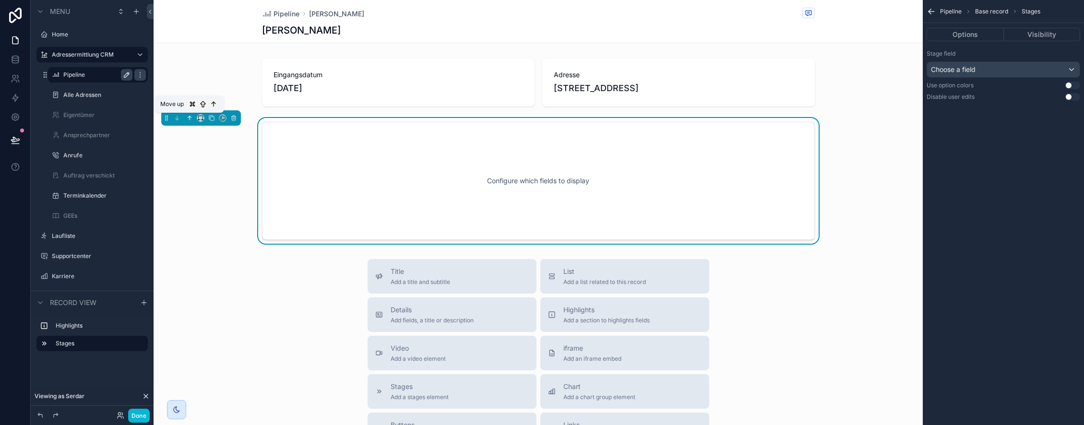
click at [187, 118] on icon "scrollable content" at bounding box center [189, 118] width 7 height 7
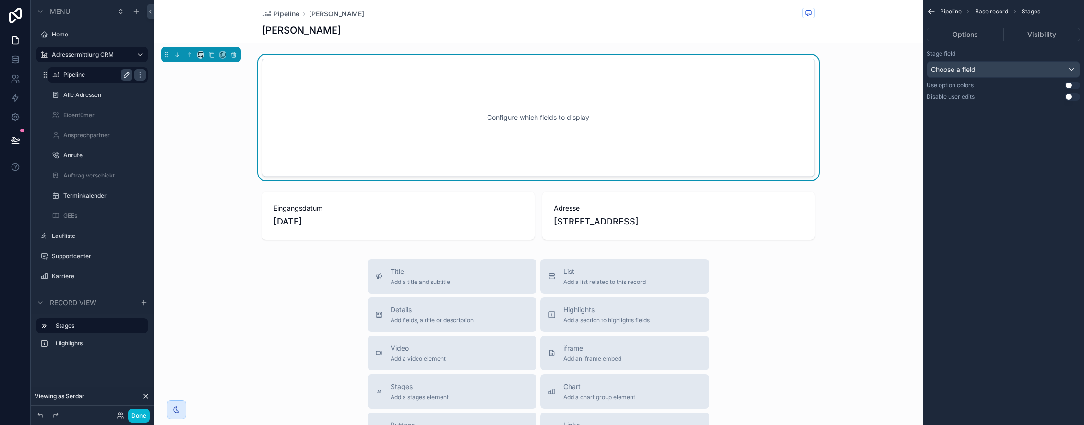
scroll to position [5, 0]
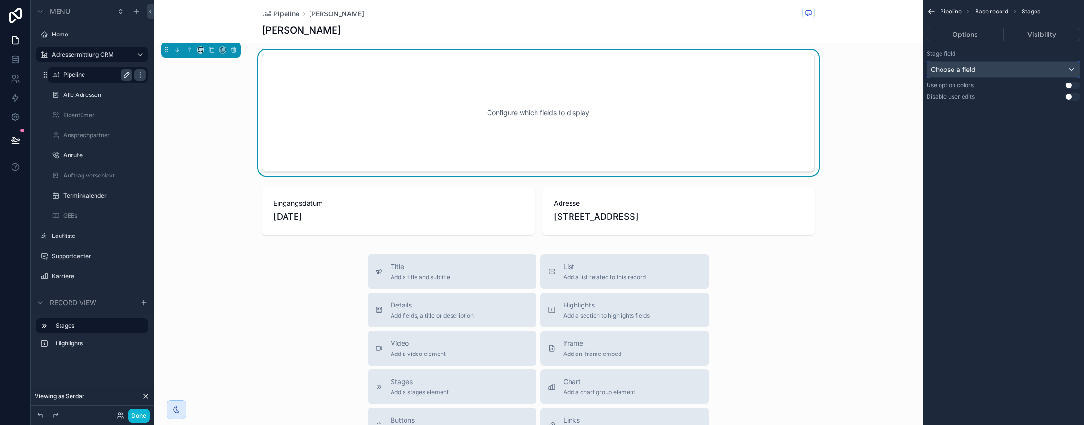
click at [984, 69] on div "Choose a field" at bounding box center [1003, 69] width 153 height 15
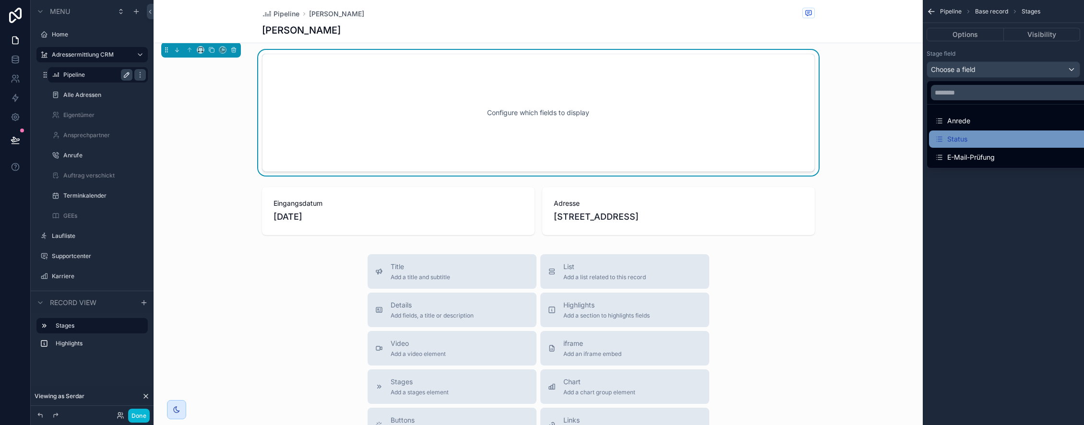
click at [987, 137] on div "Status" at bounding box center [1014, 139] width 159 height 12
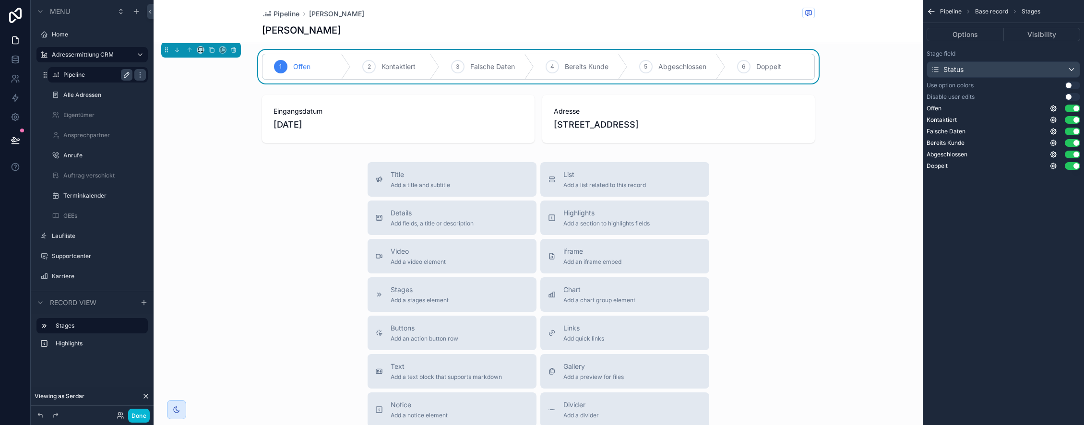
click at [1071, 85] on button "Use setting" at bounding box center [1072, 86] width 15 height 8
click at [1073, 95] on button "Use setting" at bounding box center [1072, 97] width 15 height 8
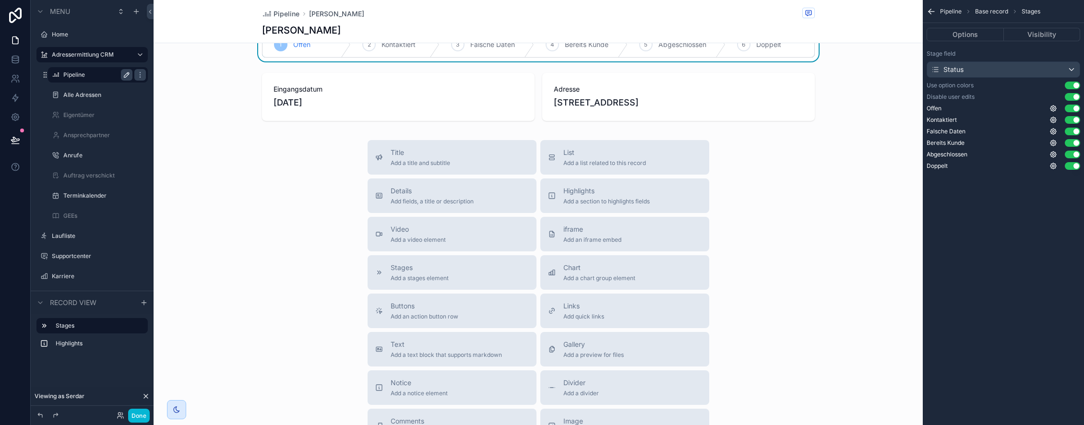
scroll to position [0, 0]
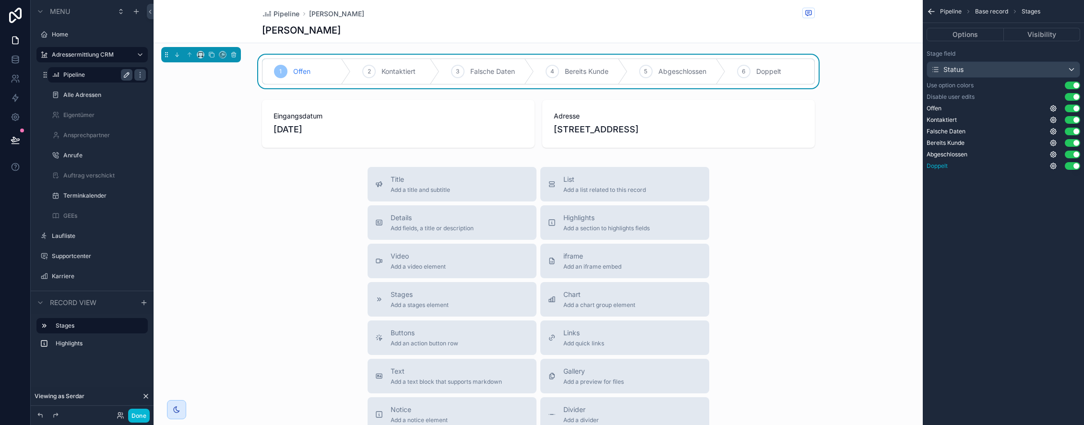
click at [1075, 167] on button "Use setting" at bounding box center [1072, 166] width 15 height 8
click at [1072, 143] on button "Use setting" at bounding box center [1072, 143] width 15 height 8
click at [1074, 132] on button "Use setting" at bounding box center [1072, 132] width 15 height 8
click at [12, 56] on icon at bounding box center [15, 57] width 6 height 2
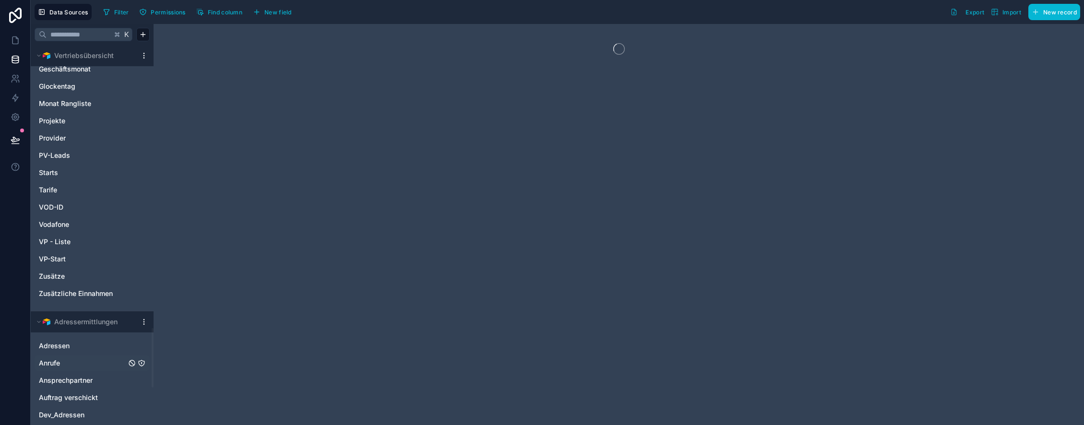
scroll to position [2045, 0]
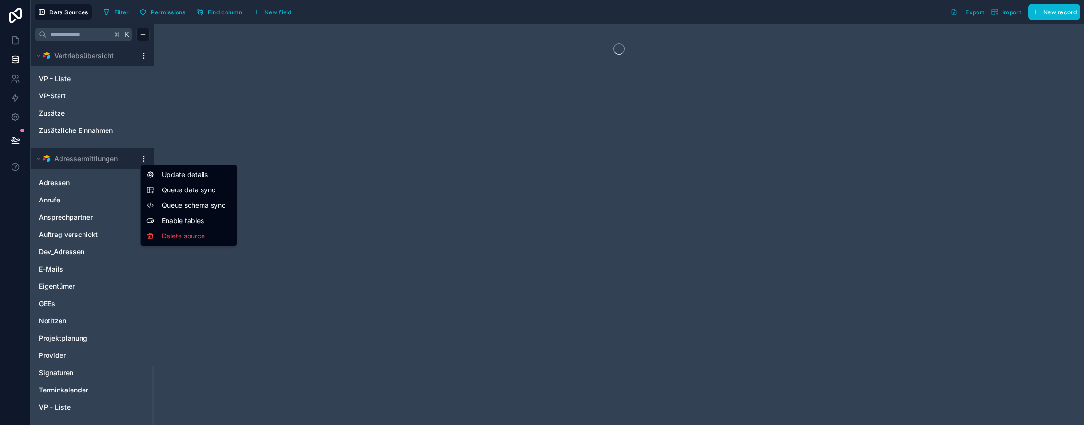
click at [146, 158] on html "Data Sources Filter Permissions Find column New field Export Import New record …" at bounding box center [542, 212] width 1084 height 425
click at [179, 190] on span "Queue data sync" at bounding box center [196, 190] width 69 height 10
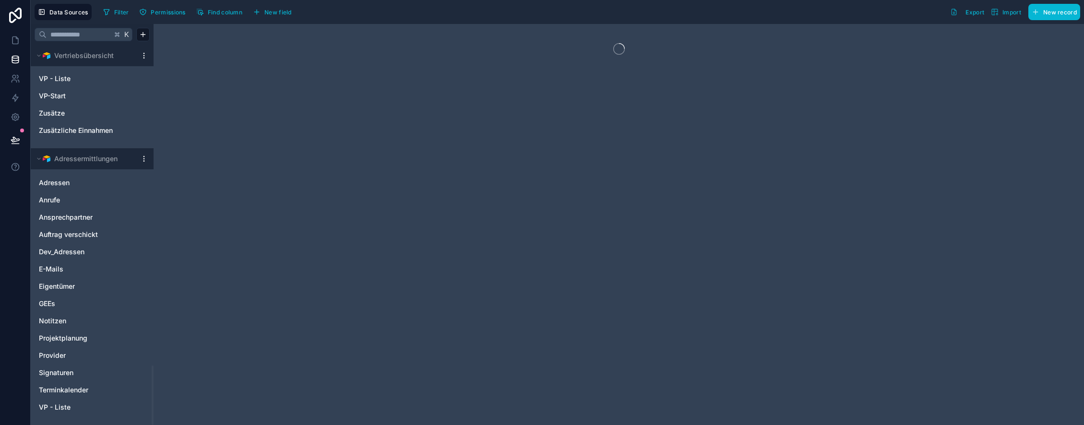
click at [144, 159] on html "Data Sources Filter Permissions Find column New field Export Import New record …" at bounding box center [542, 212] width 1084 height 425
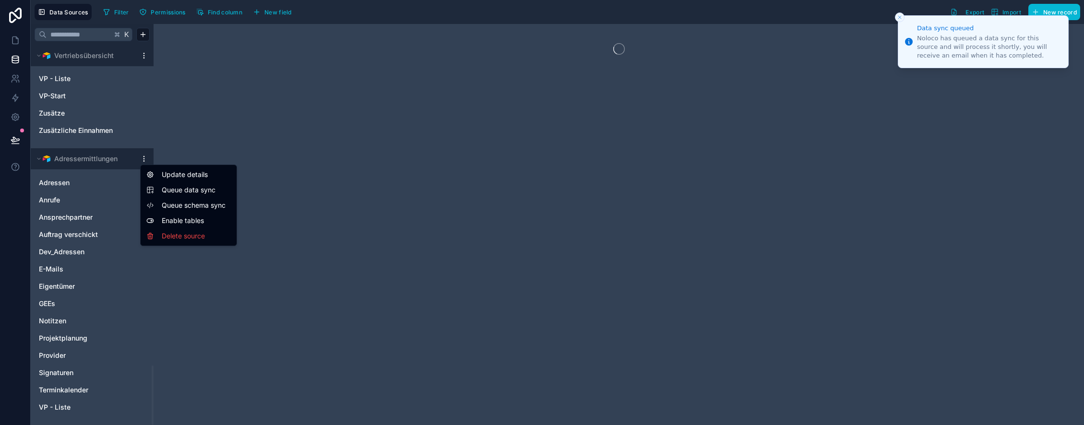
click at [178, 203] on span "Queue schema sync" at bounding box center [196, 206] width 69 height 10
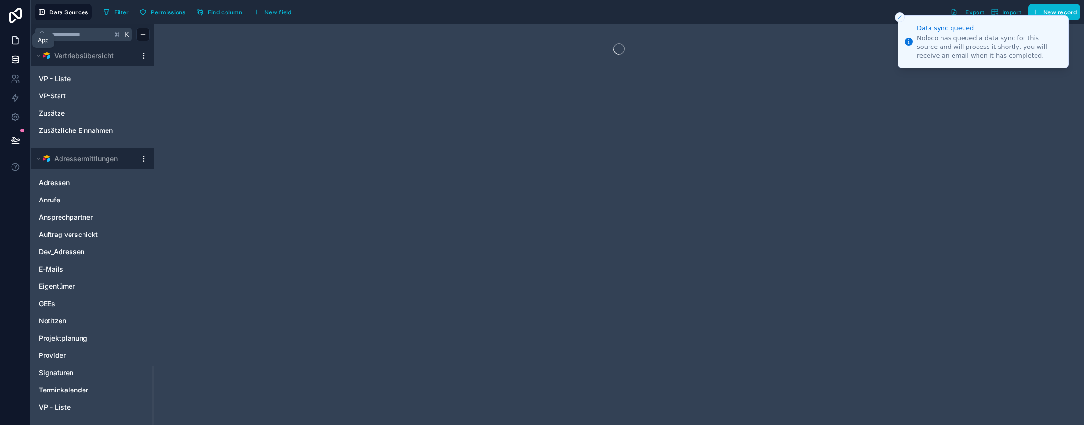
click at [12, 38] on icon at bounding box center [15, 40] width 6 height 7
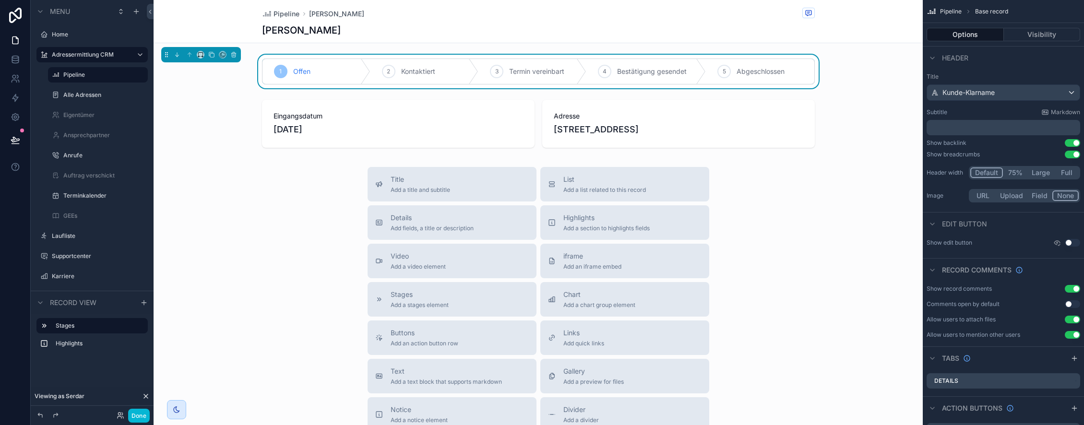
click at [878, 192] on div "Title Add a title and subtitle List Add a list related to this record Details A…" at bounding box center [538, 338] width 769 height 342
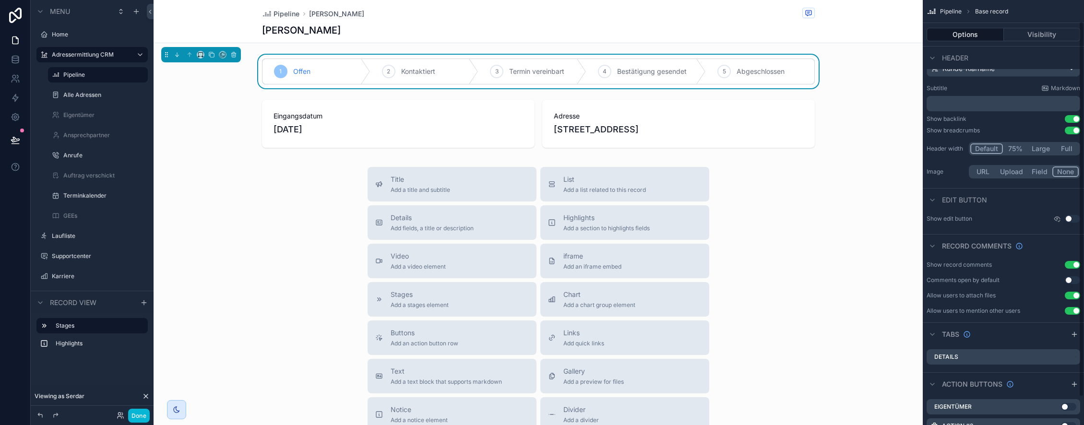
click at [783, 74] on span "Abgeschlossen" at bounding box center [761, 72] width 48 height 10
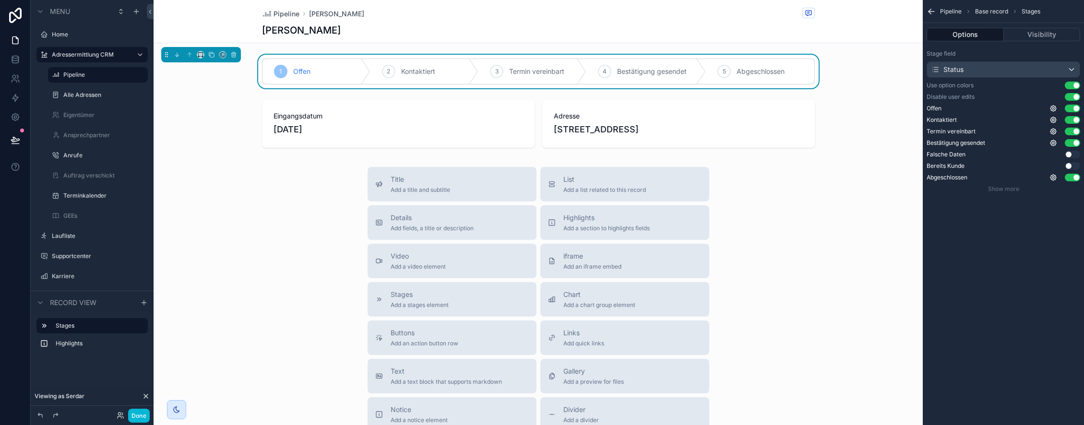
scroll to position [0, 0]
click at [1006, 188] on span "Show more" at bounding box center [1003, 188] width 31 height 7
click at [264, 238] on div "Title Add a title and subtitle List Add a list related to this record Details A…" at bounding box center [538, 338] width 769 height 342
click at [288, 13] on span "Pipeline" at bounding box center [287, 14] width 26 height 10
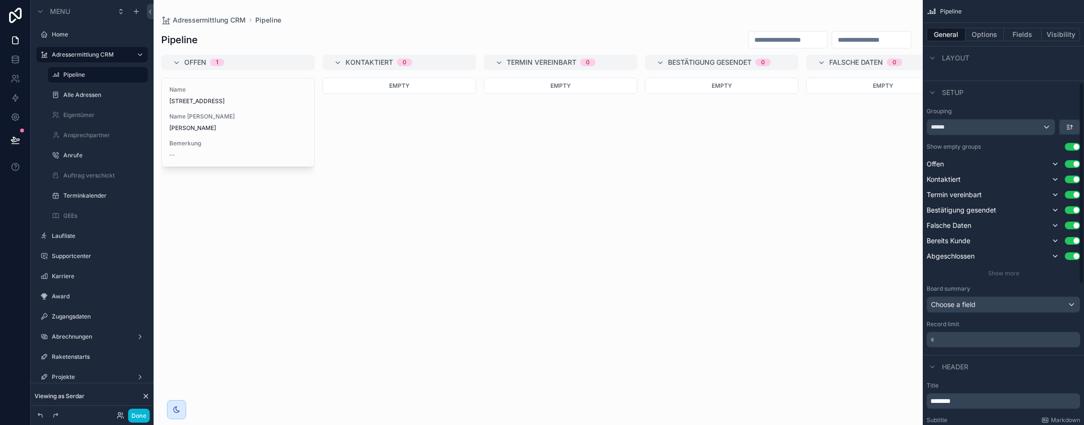
scroll to position [177, 0]
click at [1007, 270] on span "Show more" at bounding box center [1003, 270] width 31 height 7
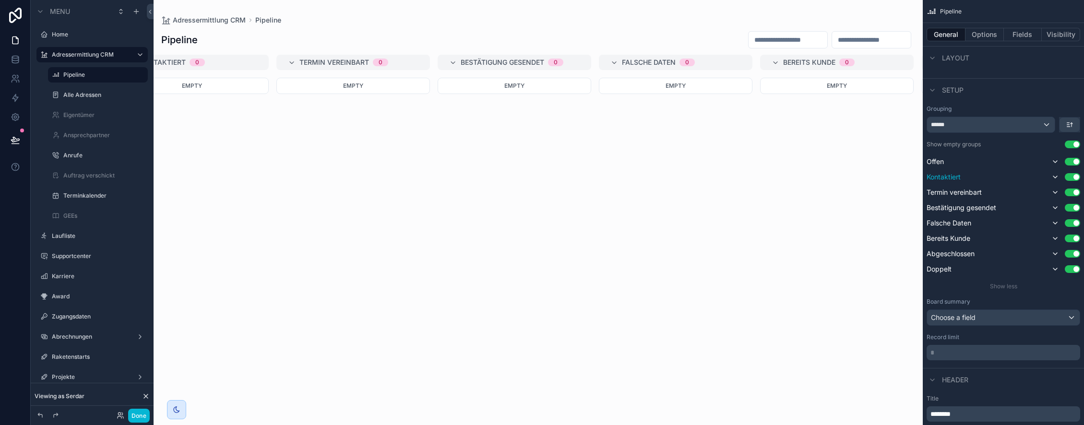
scroll to position [0, 209]
click at [1074, 224] on button "Use setting" at bounding box center [1072, 223] width 15 height 8
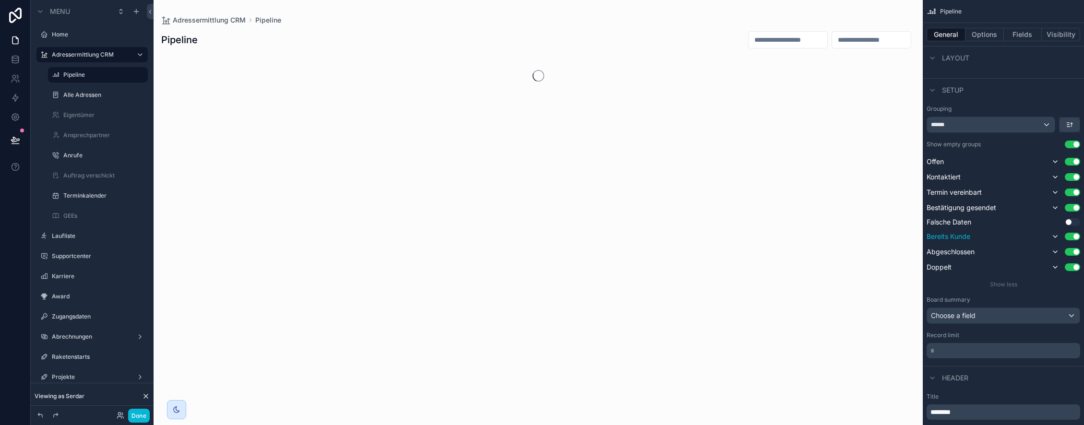
click at [1074, 235] on button "Use setting" at bounding box center [1072, 237] width 15 height 8
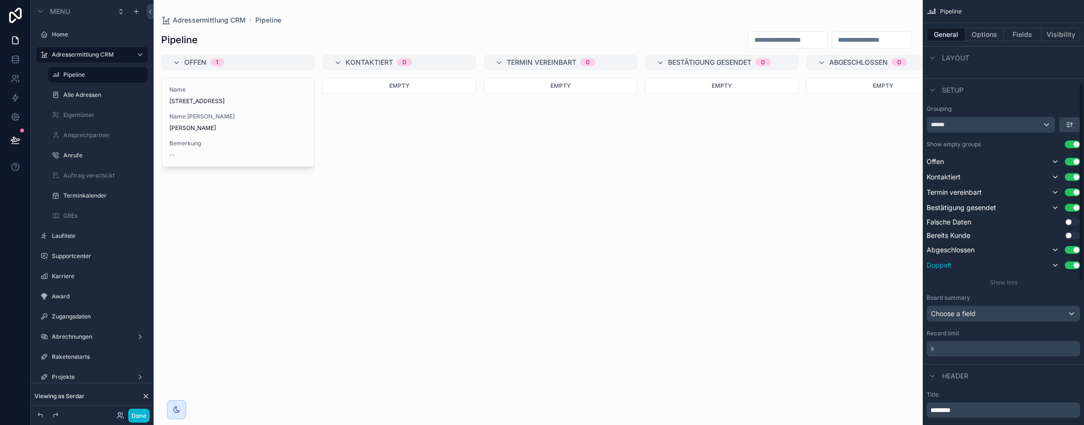
click at [1076, 266] on button "Use setting" at bounding box center [1072, 266] width 15 height 8
click at [992, 33] on button "Options" at bounding box center [984, 34] width 38 height 13
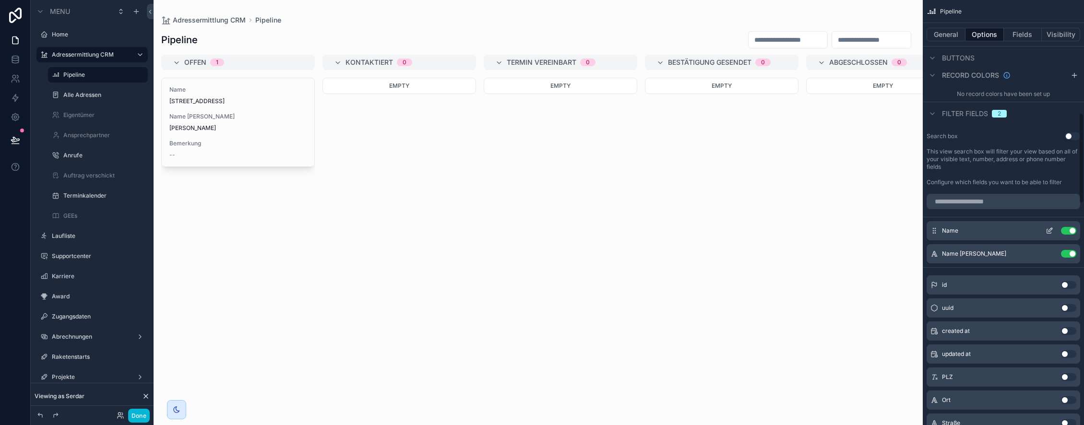
scroll to position [529, 0]
click at [1050, 234] on icon "scrollable content" at bounding box center [1050, 230] width 8 height 8
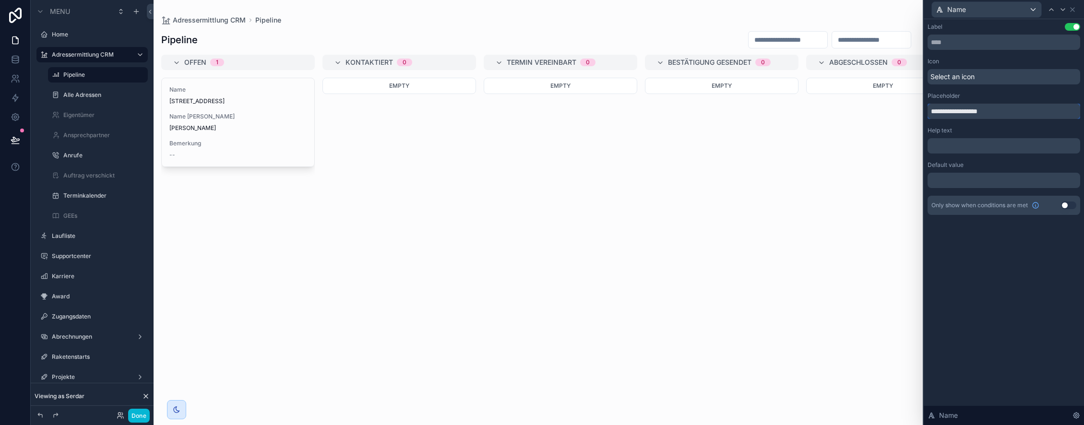
click at [965, 110] on input "**********" at bounding box center [1004, 111] width 153 height 15
type input "**********"
click at [1073, 9] on icon at bounding box center [1073, 10] width 4 height 4
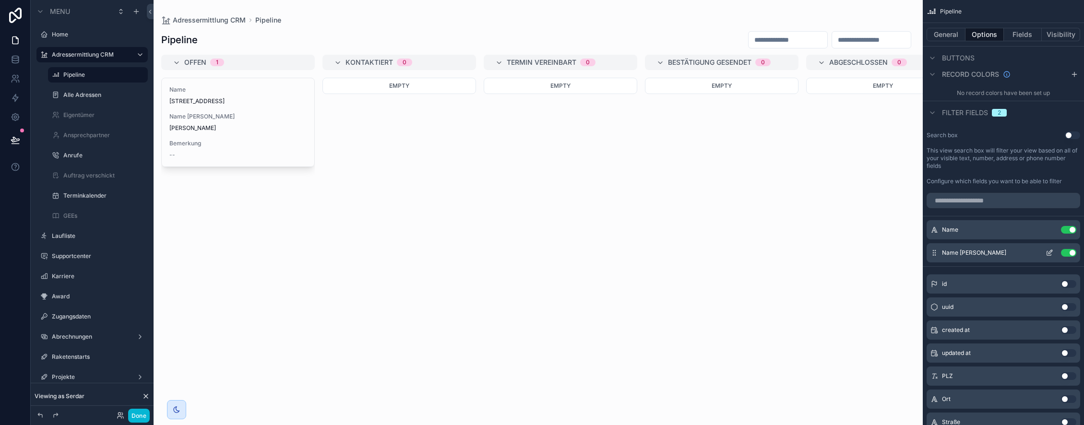
click at [1050, 257] on icon "scrollable content" at bounding box center [1050, 253] width 8 height 8
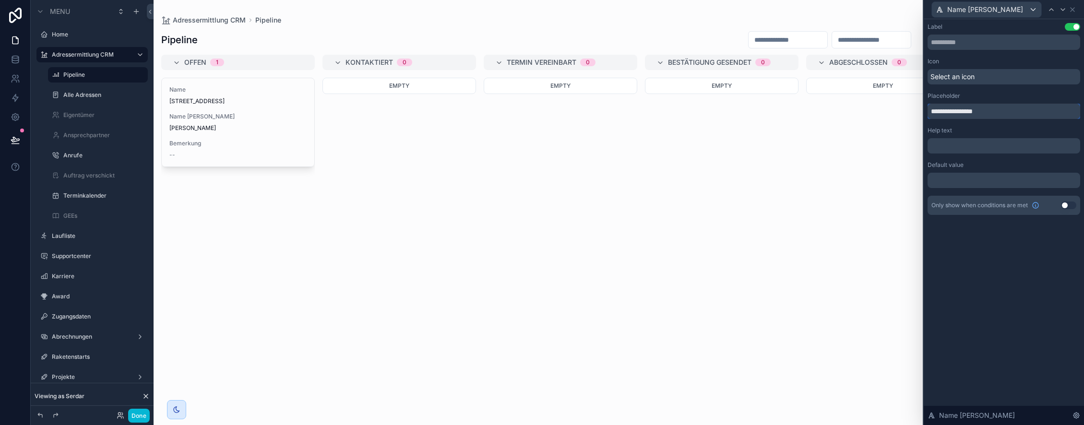
click at [960, 111] on input "**********" at bounding box center [1004, 111] width 153 height 15
click at [1074, 10] on icon at bounding box center [1073, 10] width 8 height 8
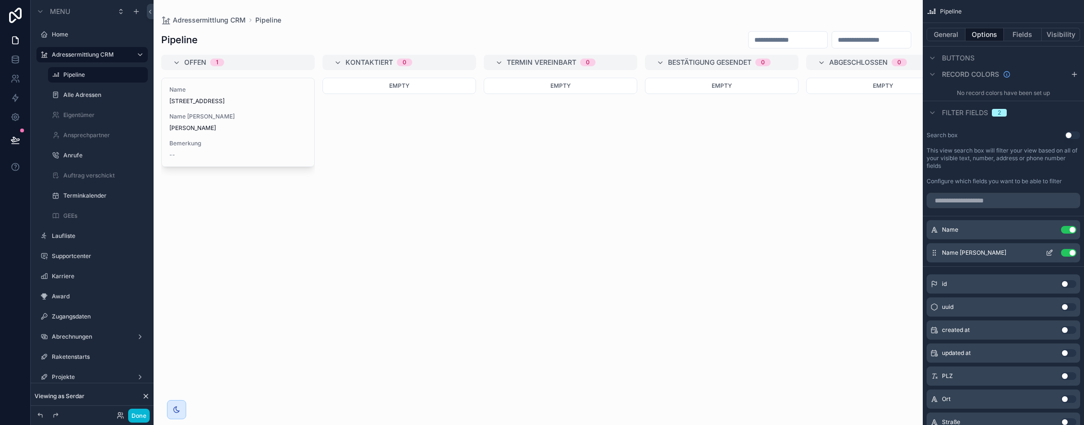
click at [1068, 257] on button "Use setting" at bounding box center [1068, 253] width 15 height 8
click at [1018, 207] on input "scrollable content" at bounding box center [1004, 200] width 154 height 15
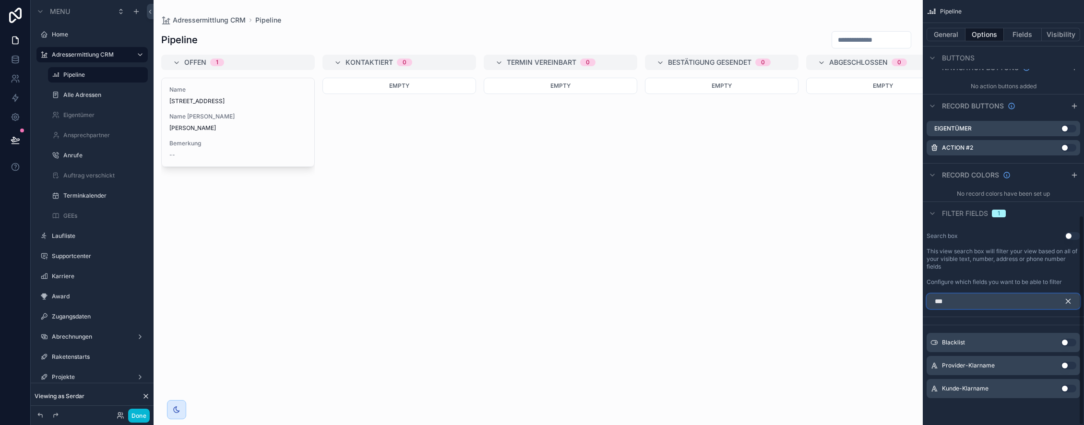
scroll to position [413, 0]
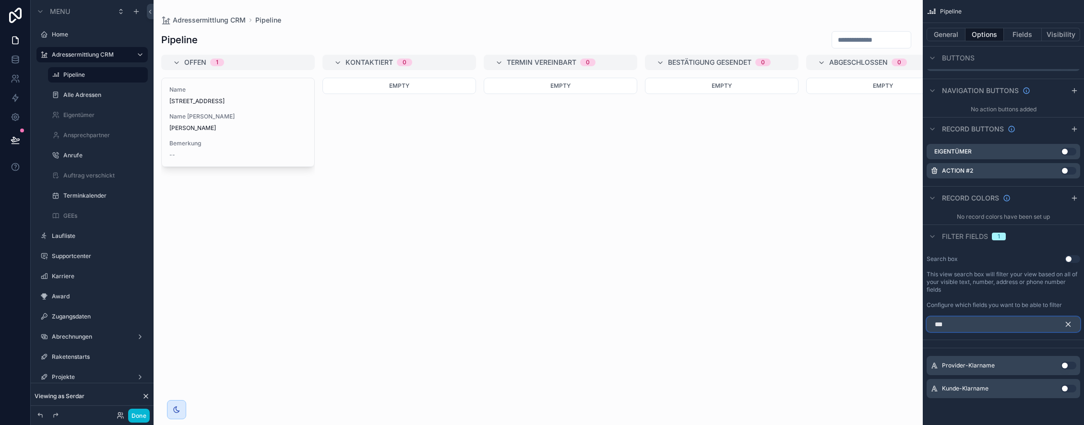
type input "***"
click at [1065, 389] on button "Use setting" at bounding box center [1068, 389] width 15 height 8
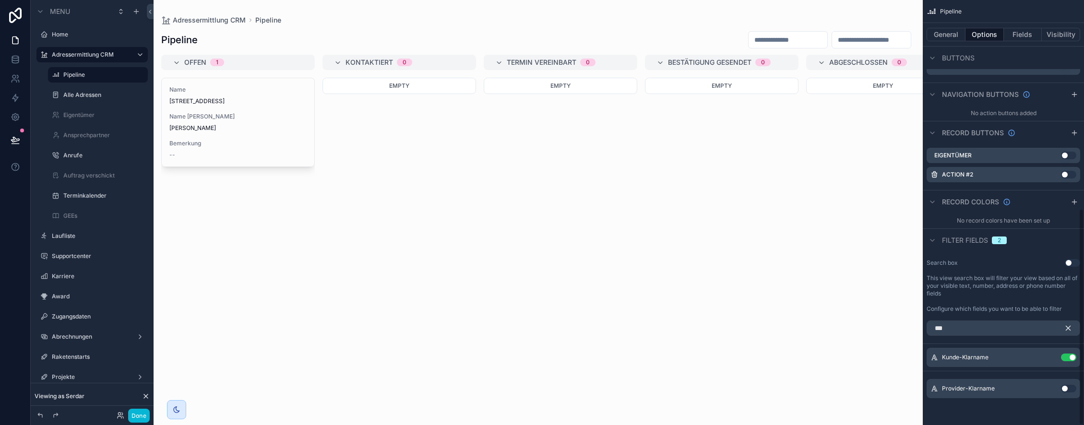
scroll to position [409, 0]
click at [1050, 357] on icon "scrollable content" at bounding box center [1050, 358] width 8 height 8
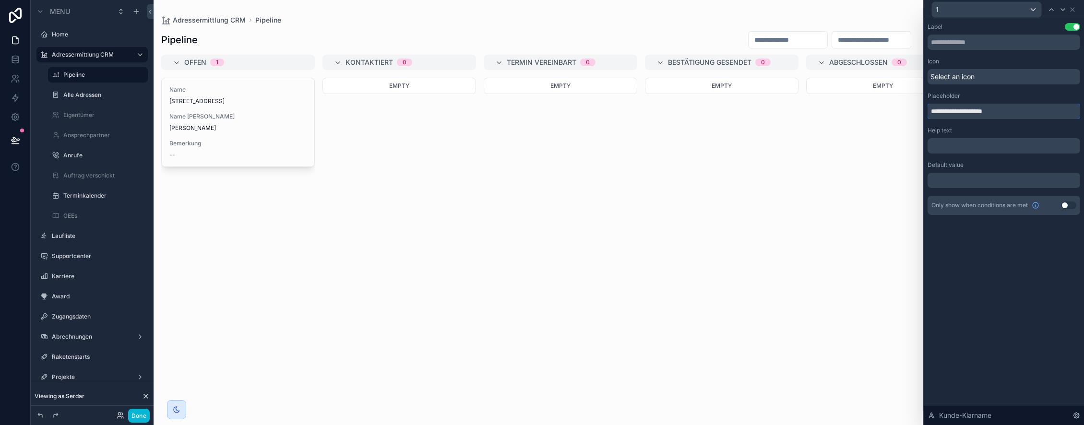
click at [987, 110] on input "**********" at bounding box center [1004, 111] width 153 height 15
paste input "text"
type input "**********"
click at [1076, 7] on div "1" at bounding box center [1004, 9] width 153 height 19
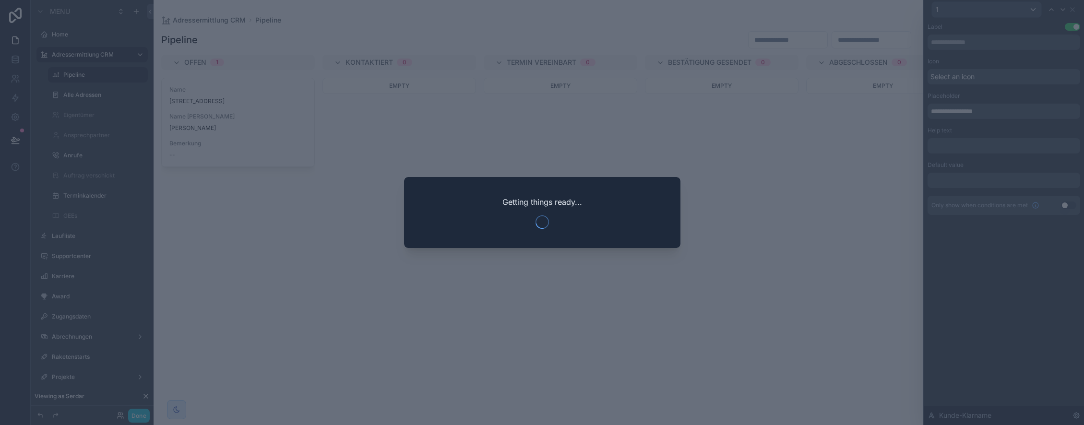
click at [752, 230] on div at bounding box center [542, 212] width 1084 height 425
click at [753, 230] on div at bounding box center [542, 212] width 1084 height 425
click at [755, 230] on div at bounding box center [542, 212] width 1084 height 425
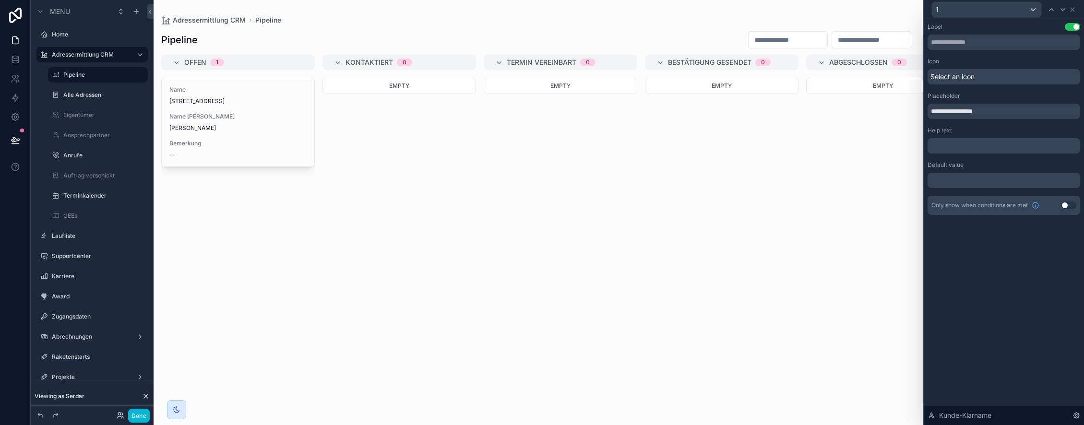
scroll to position [0, 45]
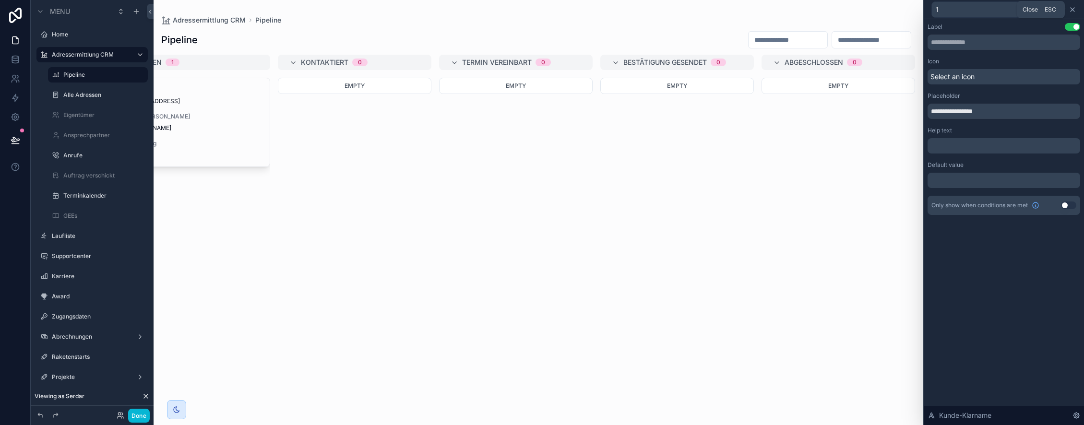
click at [1074, 12] on icon at bounding box center [1073, 10] width 8 height 8
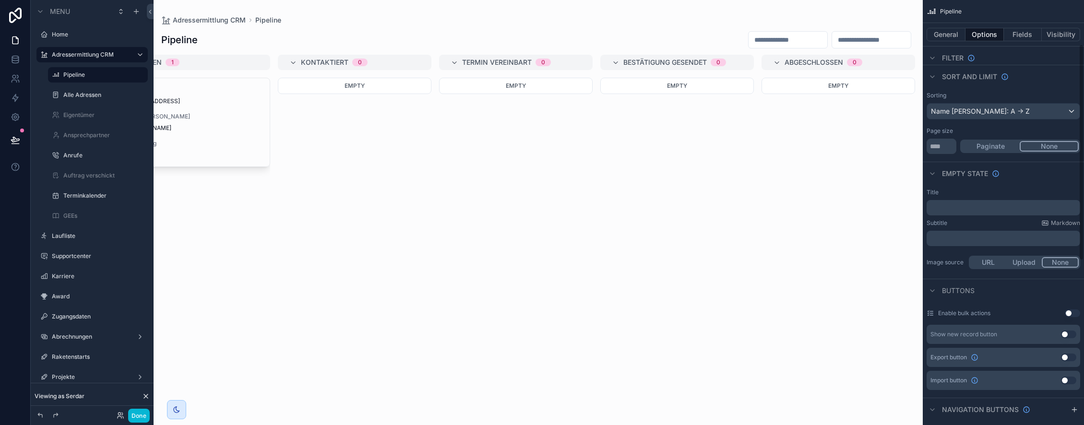
scroll to position [88, 0]
click at [1067, 336] on button "Use setting" at bounding box center [1068, 332] width 15 height 8
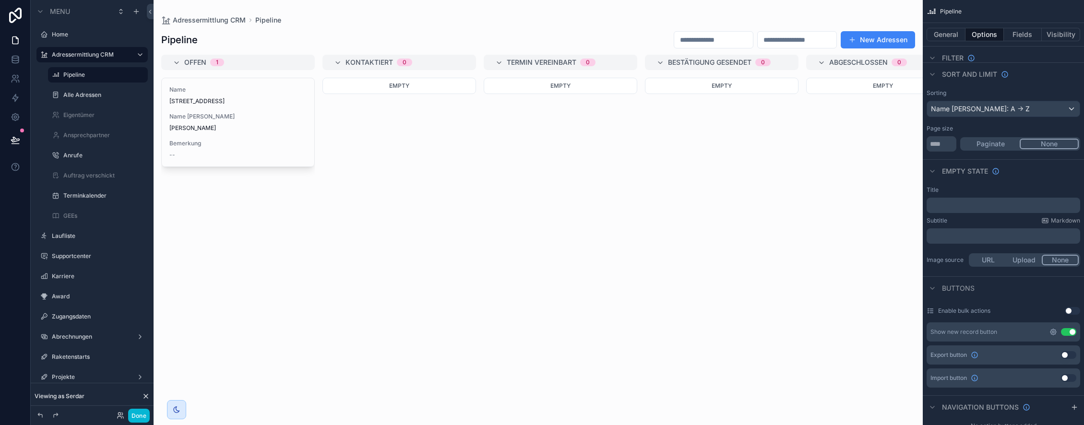
click at [1051, 336] on icon "scrollable content" at bounding box center [1053, 332] width 8 height 8
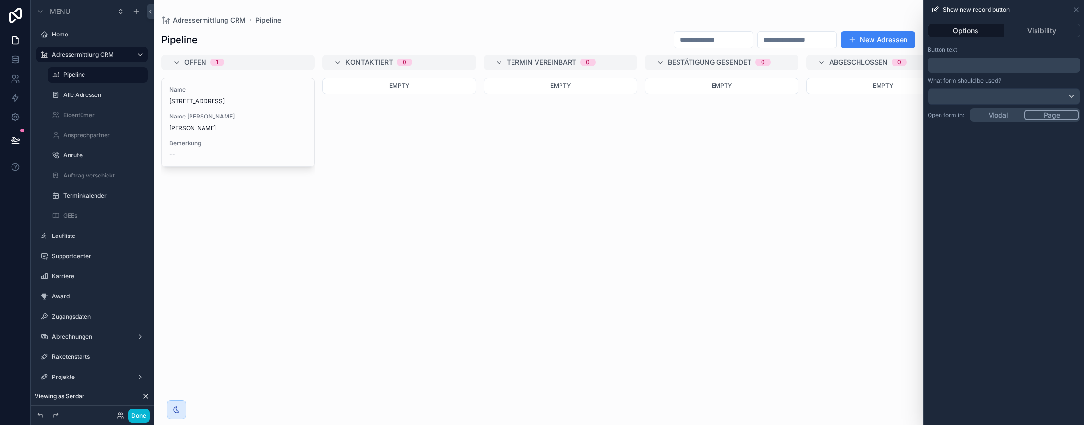
click at [967, 64] on p "﻿" at bounding box center [1004, 65] width 147 height 12
click at [1007, 53] on div "Button text" at bounding box center [1004, 50] width 153 height 8
click at [874, 39] on button "Neuen Kunden" at bounding box center [878, 39] width 74 height 17
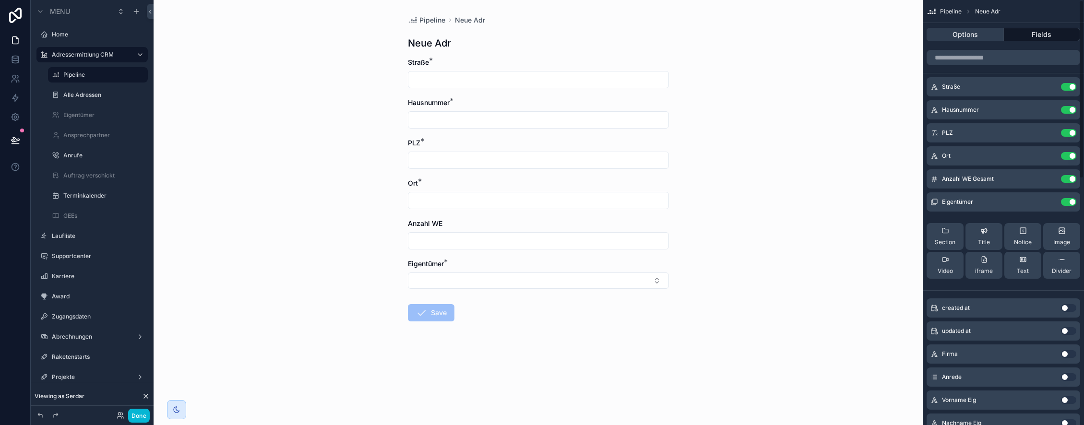
click at [963, 38] on button "Options" at bounding box center [965, 34] width 77 height 13
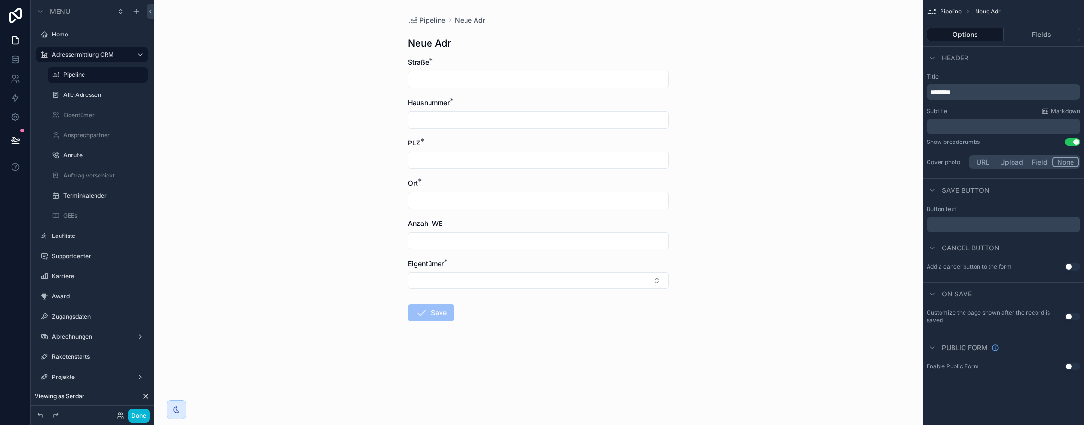
drag, startPoint x: 981, startPoint y: 86, endPoint x: 981, endPoint y: 92, distance: 5.3
click at [981, 86] on div "********" at bounding box center [1004, 91] width 154 height 15
click at [981, 94] on p "********" at bounding box center [1004, 92] width 148 height 10
click at [989, 81] on div "**********" at bounding box center [1004, 86] width 154 height 27
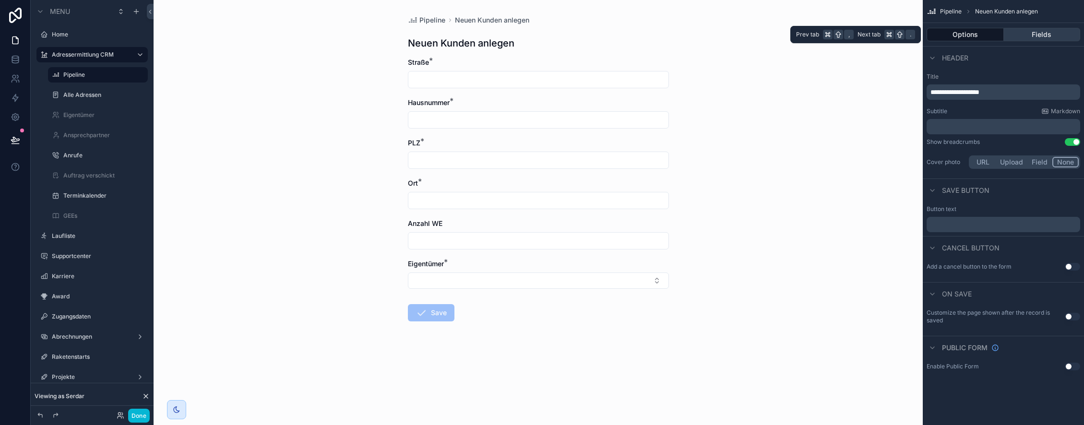
click at [1033, 32] on button "Fields" at bounding box center [1042, 34] width 77 height 13
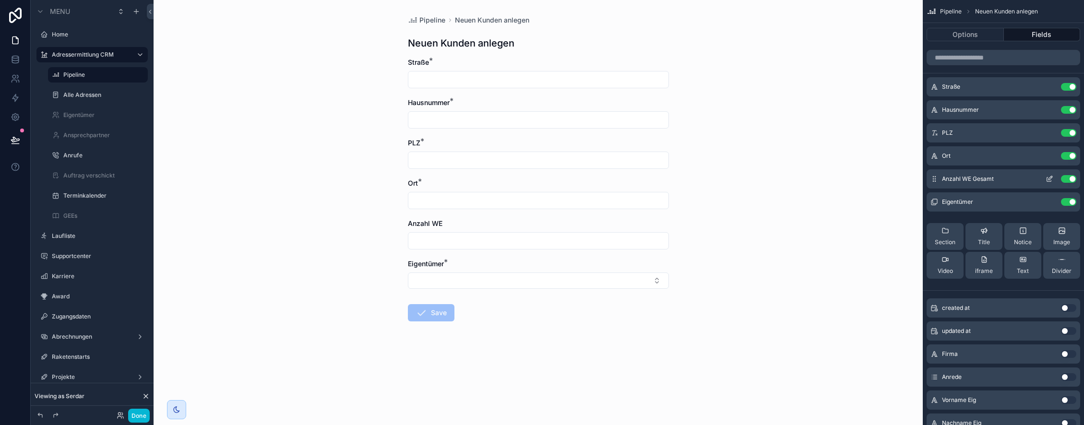
click at [1070, 178] on button "Use setting" at bounding box center [1068, 179] width 15 height 8
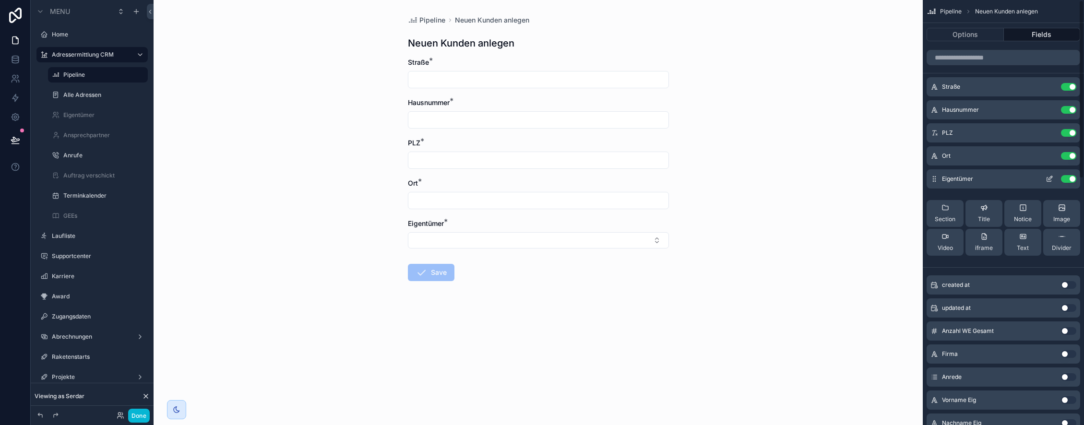
click at [1071, 178] on button "Use setting" at bounding box center [1068, 179] width 15 height 8
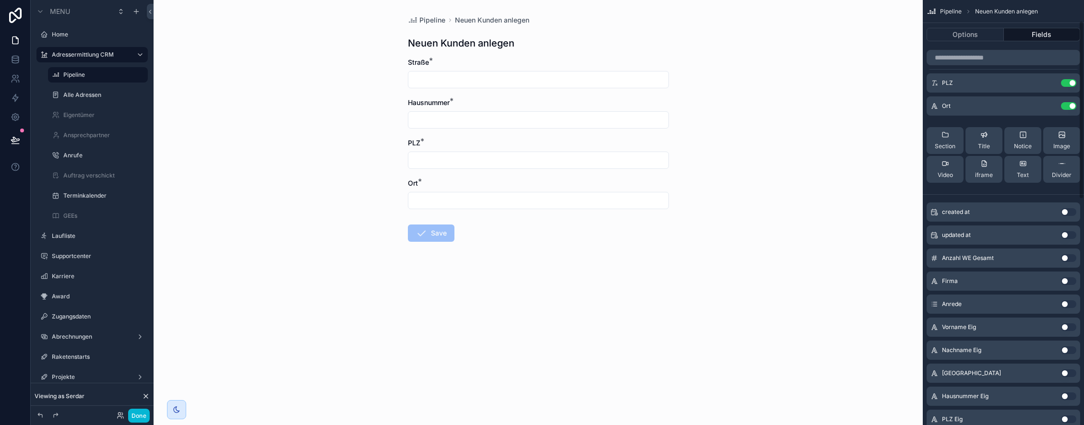
scroll to position [49, 0]
click at [1069, 303] on button "Use setting" at bounding box center [1068, 305] width 15 height 8
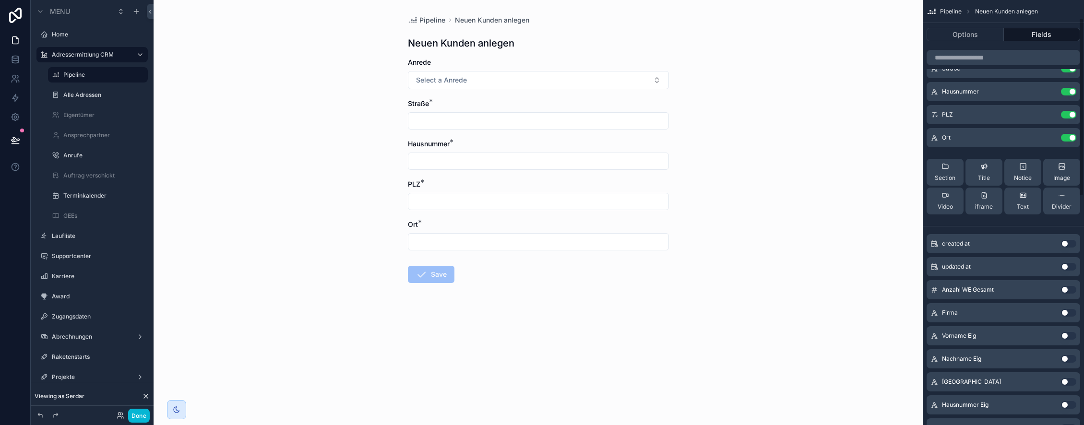
scroll to position [47, 0]
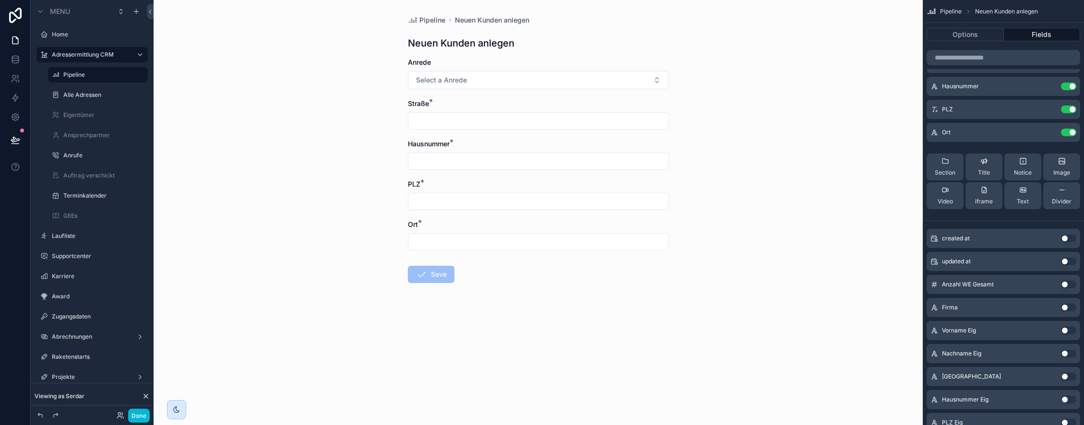
click at [1070, 330] on button "Use setting" at bounding box center [1068, 331] width 15 height 8
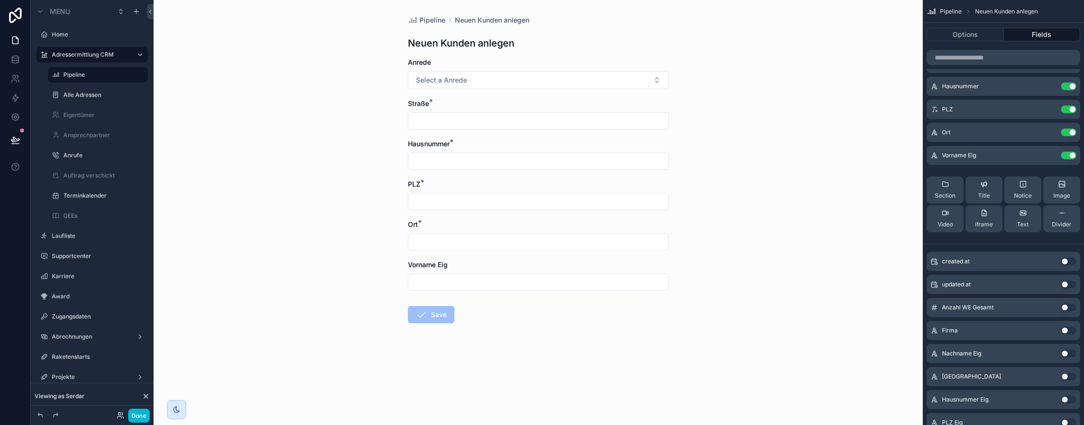
click at [1070, 351] on button "Use setting" at bounding box center [1068, 354] width 15 height 8
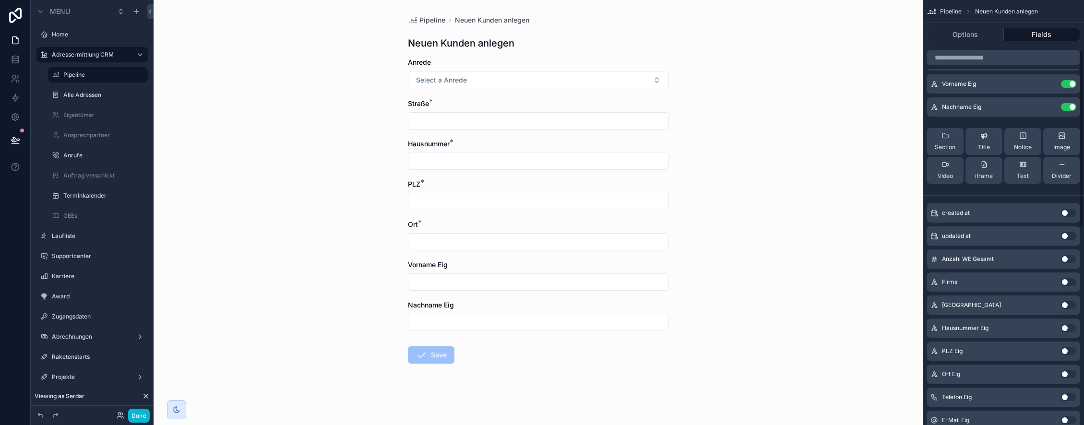
scroll to position [131, 0]
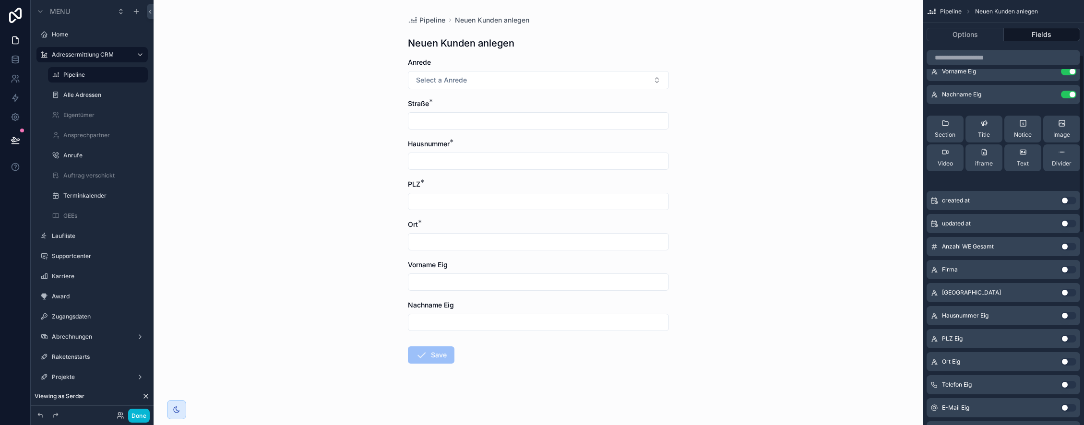
click at [1067, 292] on button "Use setting" at bounding box center [1068, 293] width 15 height 8
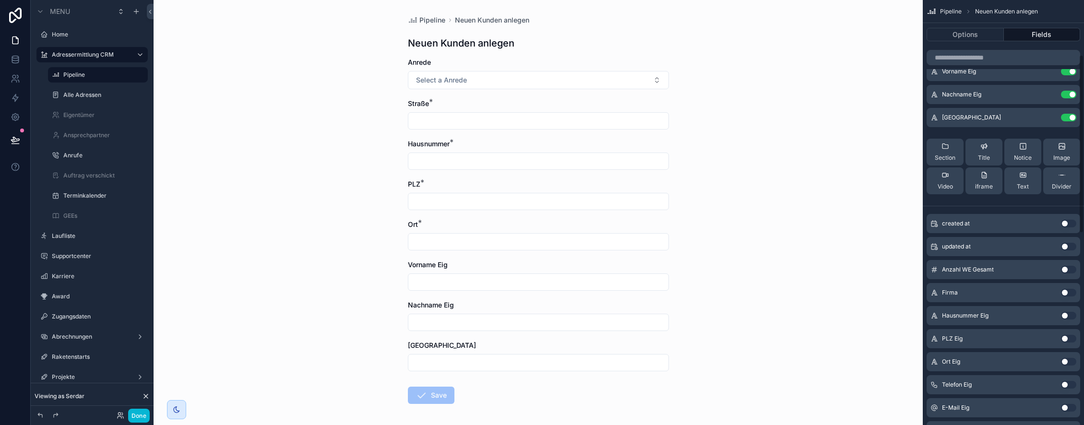
click at [1070, 315] on button "Use setting" at bounding box center [1068, 316] width 15 height 8
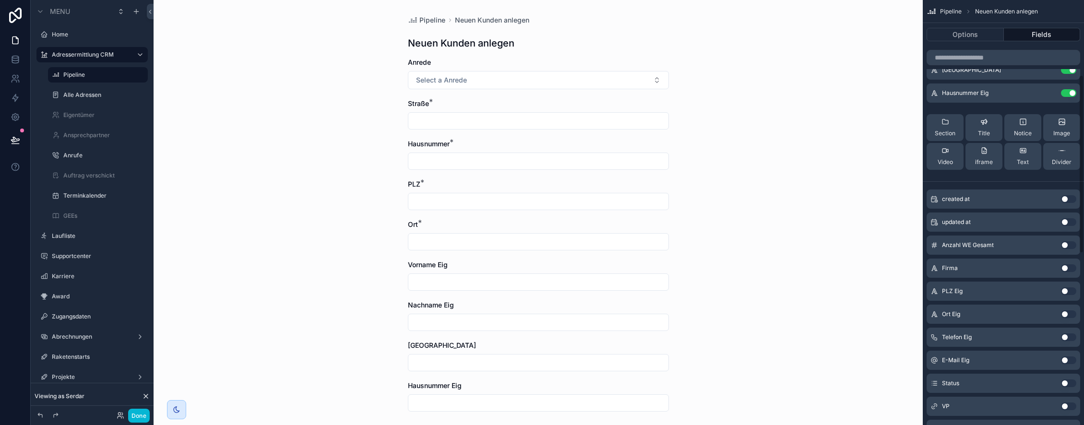
scroll to position [179, 0]
click at [1067, 290] on button "Use setting" at bounding box center [1068, 290] width 15 height 8
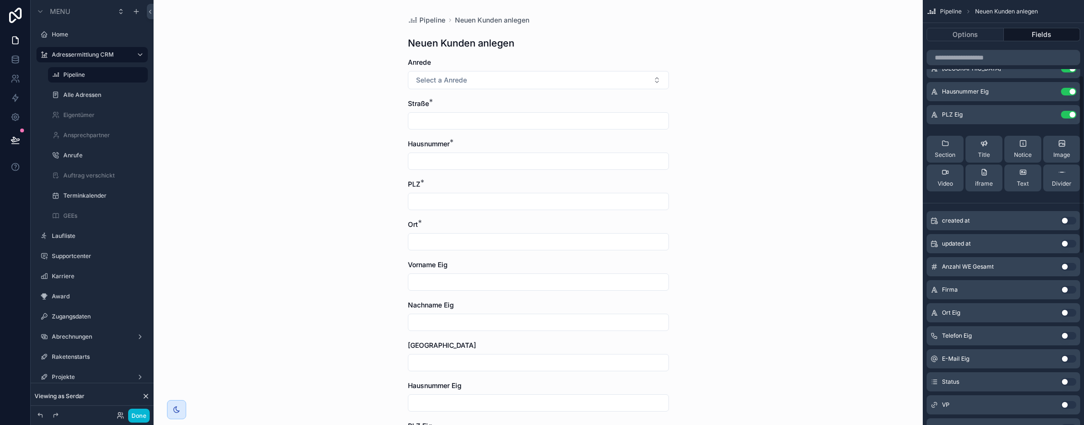
click at [1071, 311] on button "Use setting" at bounding box center [1068, 313] width 15 height 8
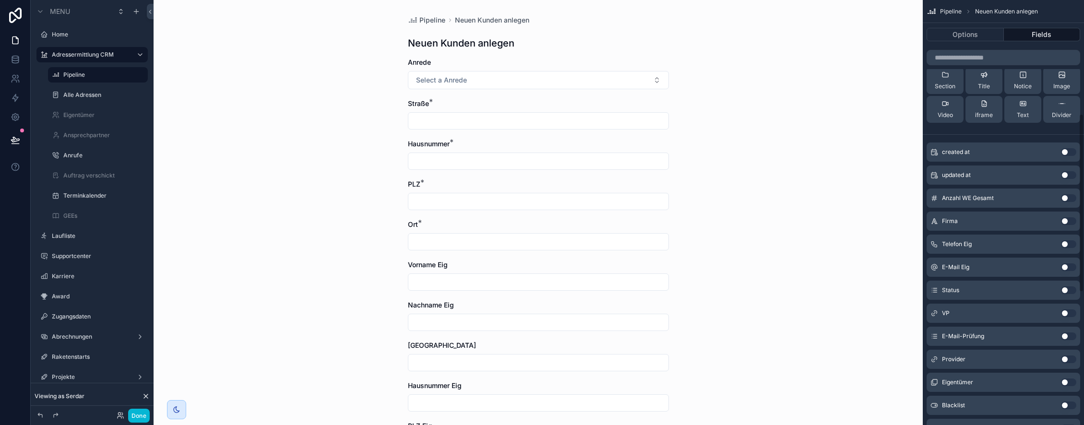
scroll to position [274, 0]
click at [1069, 240] on button "Use setting" at bounding box center [1068, 242] width 15 height 8
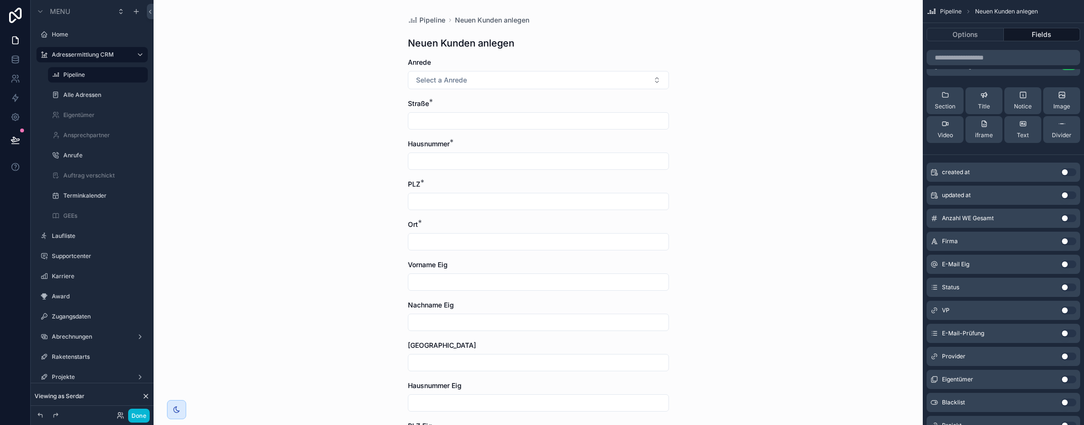
click at [1067, 264] on button "Use setting" at bounding box center [1068, 265] width 15 height 8
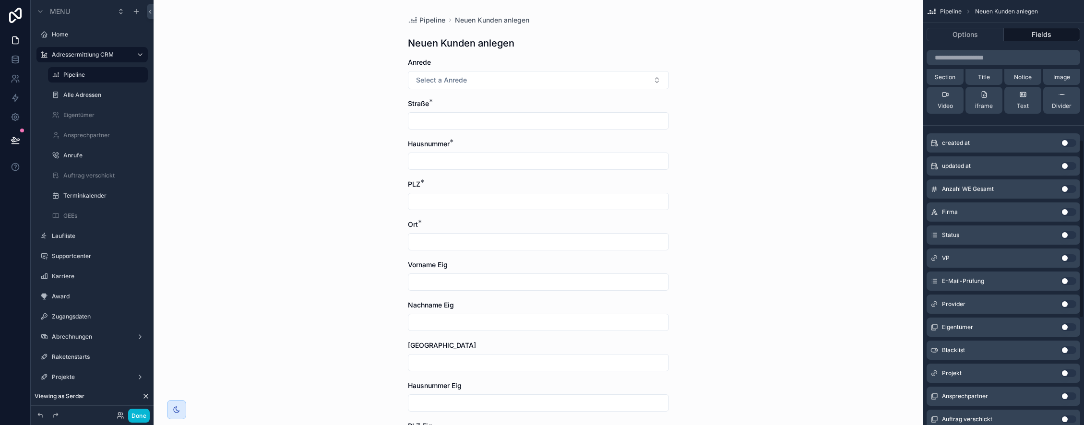
scroll to position [349, 0]
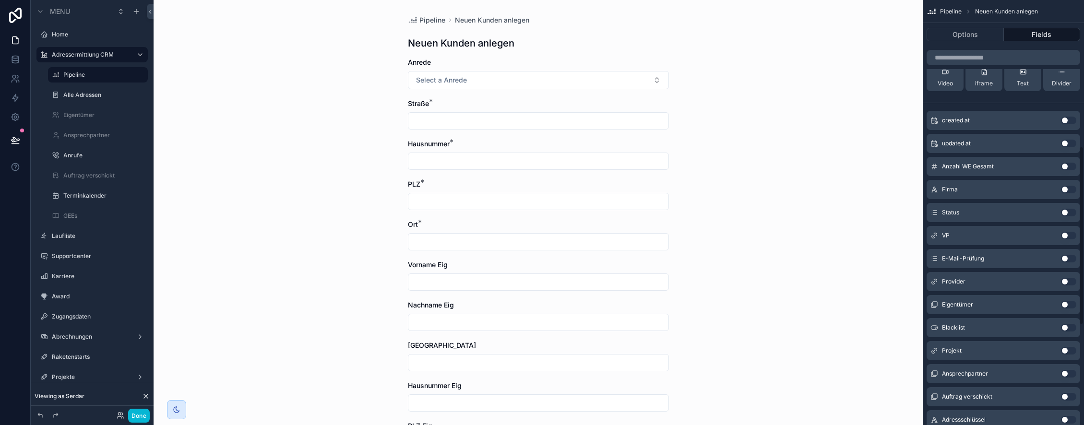
click at [1071, 214] on button "Use setting" at bounding box center [1068, 213] width 15 height 8
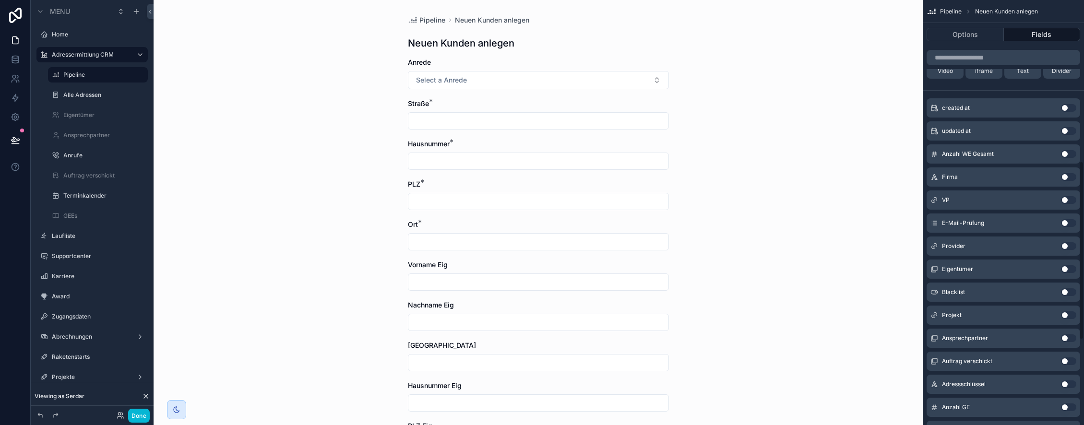
scroll to position [385, 0]
click at [1066, 244] on button "Use setting" at bounding box center [1068, 245] width 15 height 8
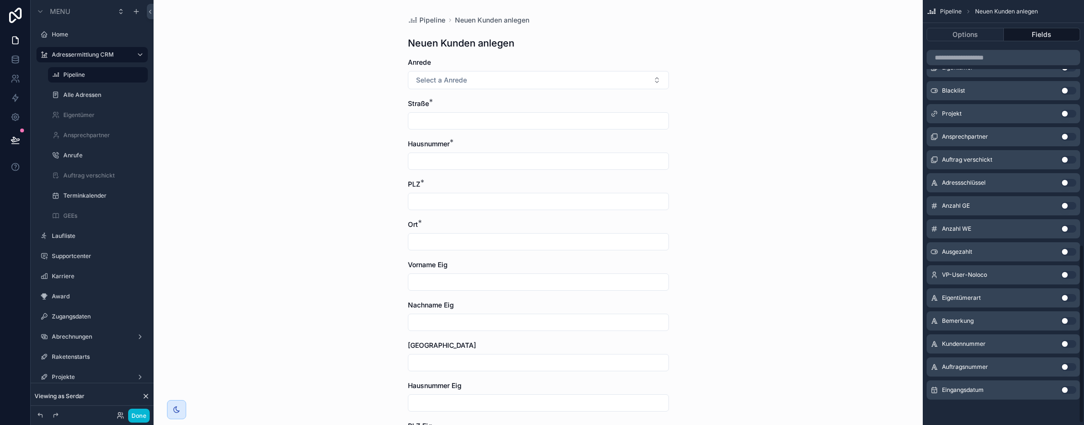
scroll to position [587, 0]
click at [1066, 342] on button "Use setting" at bounding box center [1068, 343] width 15 height 8
click at [1067, 364] on button "Use setting" at bounding box center [1068, 366] width 15 height 8
click at [1070, 388] on button "Use setting" at bounding box center [1068, 389] width 15 height 8
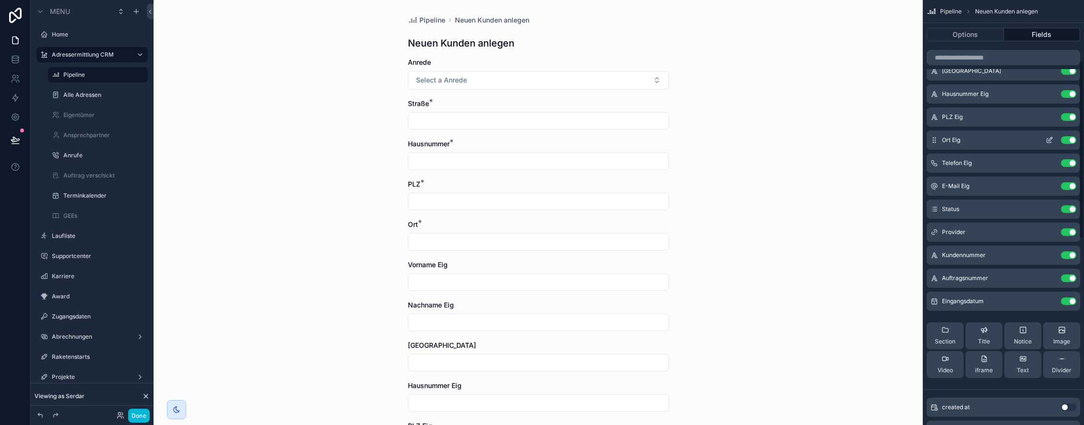
scroll to position [0, 0]
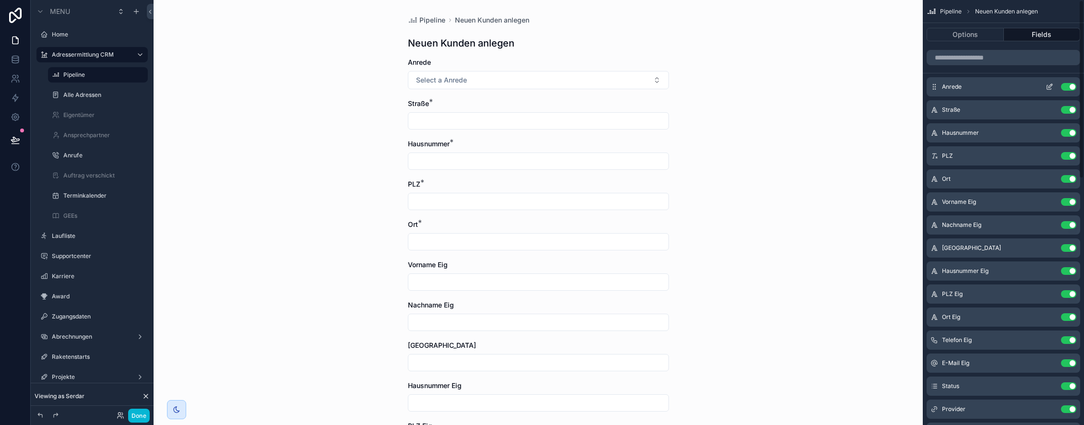
click at [1051, 86] on icon "scrollable content" at bounding box center [1050, 86] width 4 height 4
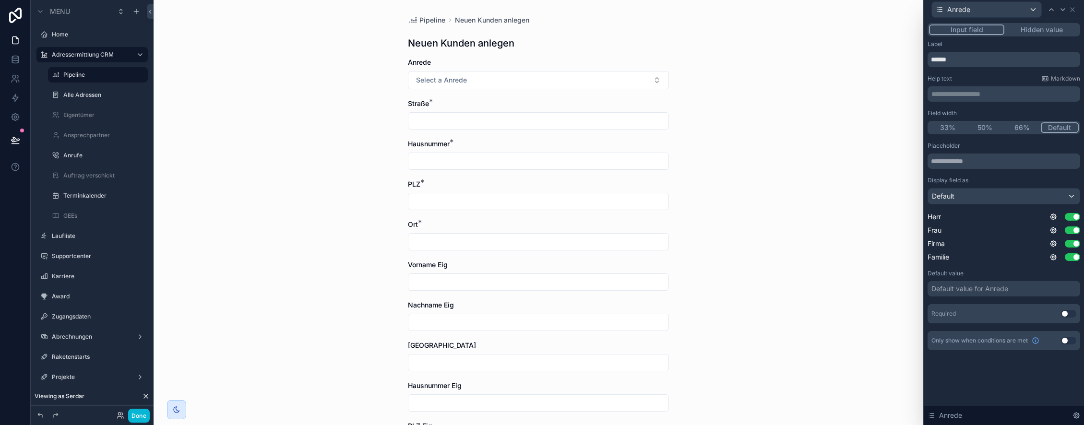
click at [1069, 314] on button "Use setting" at bounding box center [1068, 314] width 15 height 8
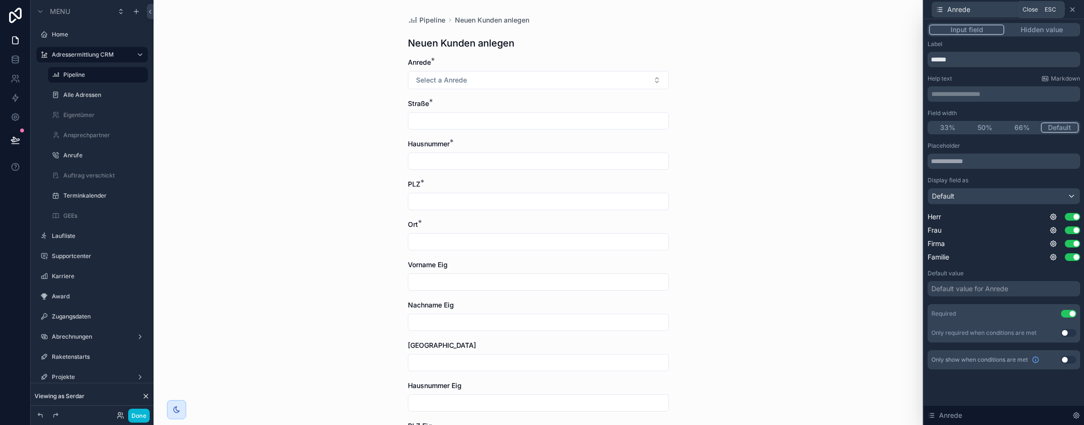
click at [1073, 8] on icon at bounding box center [1073, 10] width 8 height 8
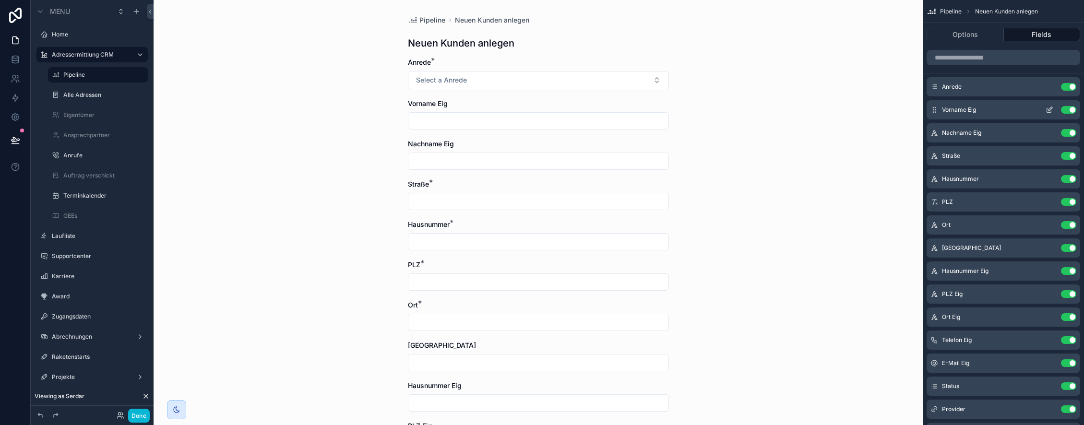
click at [1049, 109] on icon "scrollable content" at bounding box center [1050, 110] width 8 height 8
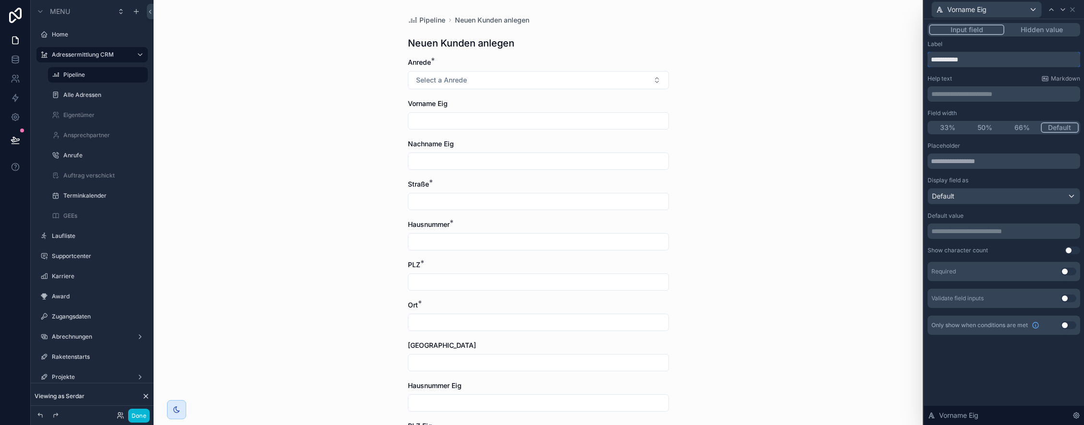
drag, startPoint x: 961, startPoint y: 62, endPoint x: 987, endPoint y: 62, distance: 25.4
click at [984, 62] on input "**********" at bounding box center [1004, 59] width 153 height 15
type input "*******"
click at [1067, 270] on button "Use setting" at bounding box center [1068, 272] width 15 height 8
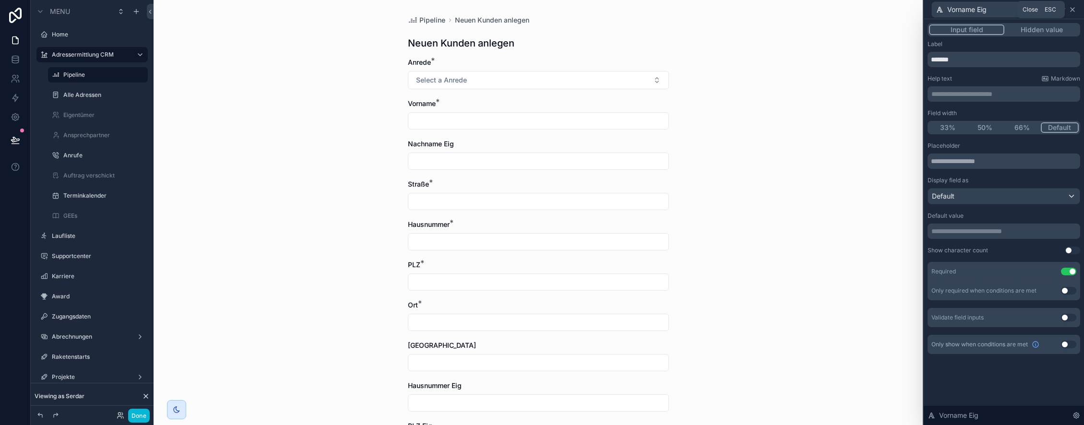
click at [1072, 10] on icon at bounding box center [1073, 10] width 8 height 8
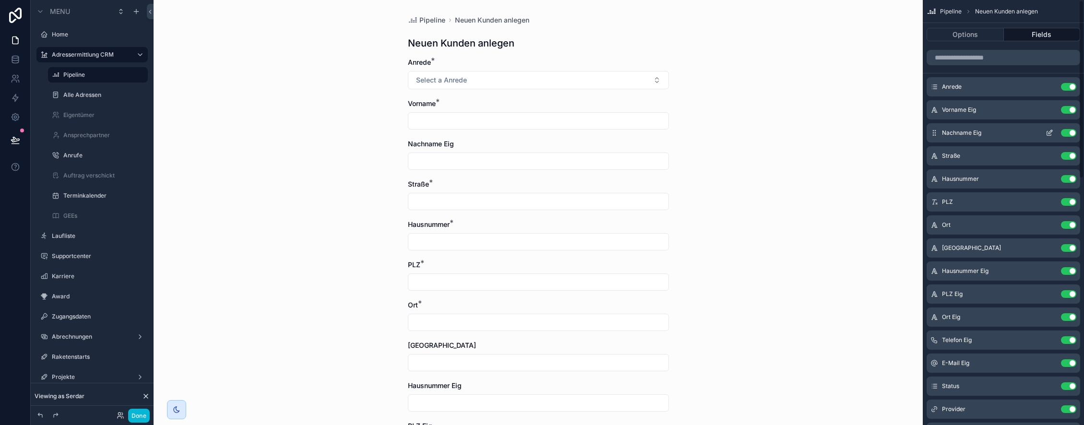
click at [1051, 132] on icon "scrollable content" at bounding box center [1050, 133] width 8 height 8
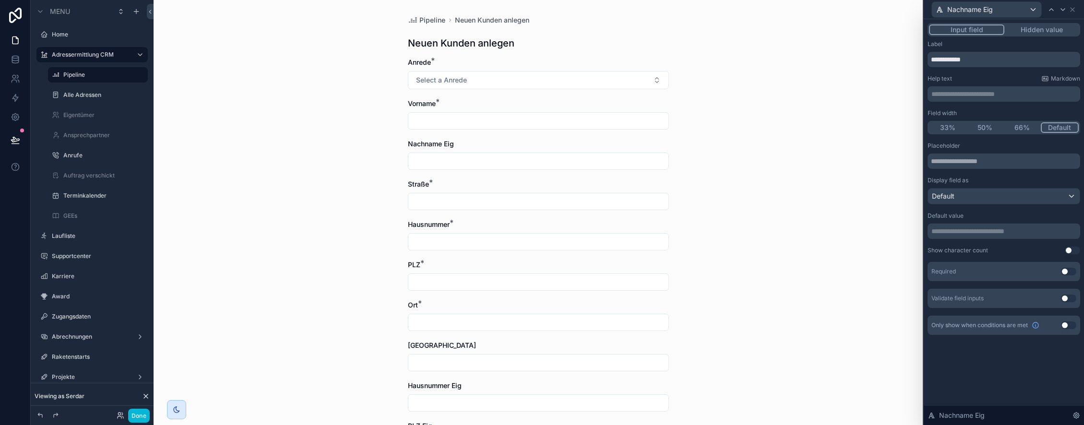
drag, startPoint x: 1068, startPoint y: 271, endPoint x: 1041, endPoint y: 153, distance: 121.6
click at [1069, 271] on button "Use setting" at bounding box center [1068, 272] width 15 height 8
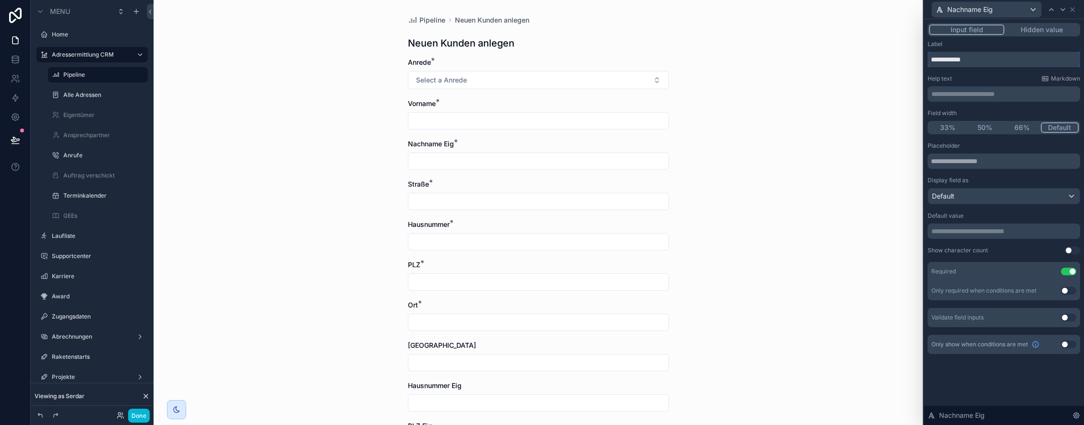
click at [1001, 63] on input "**********" at bounding box center [1004, 59] width 153 height 15
type input "********"
click at [1073, 6] on icon at bounding box center [1073, 10] width 8 height 8
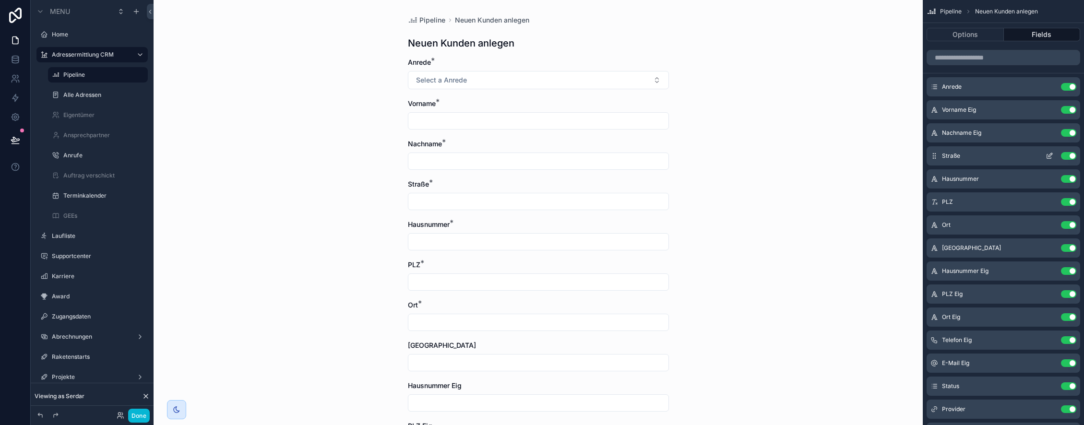
click at [1050, 155] on icon "scrollable content" at bounding box center [1050, 155] width 4 height 4
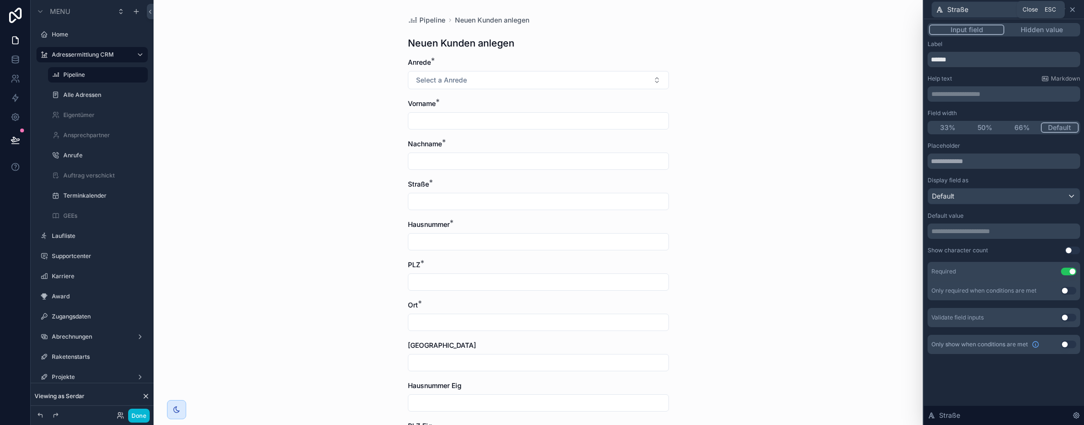
click at [1074, 11] on icon at bounding box center [1073, 10] width 4 height 4
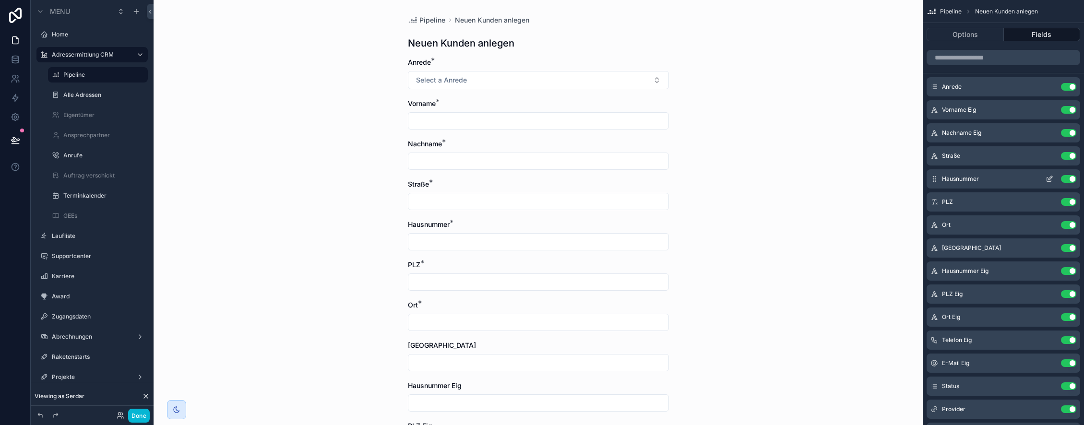
click at [1049, 177] on icon "scrollable content" at bounding box center [1050, 179] width 8 height 8
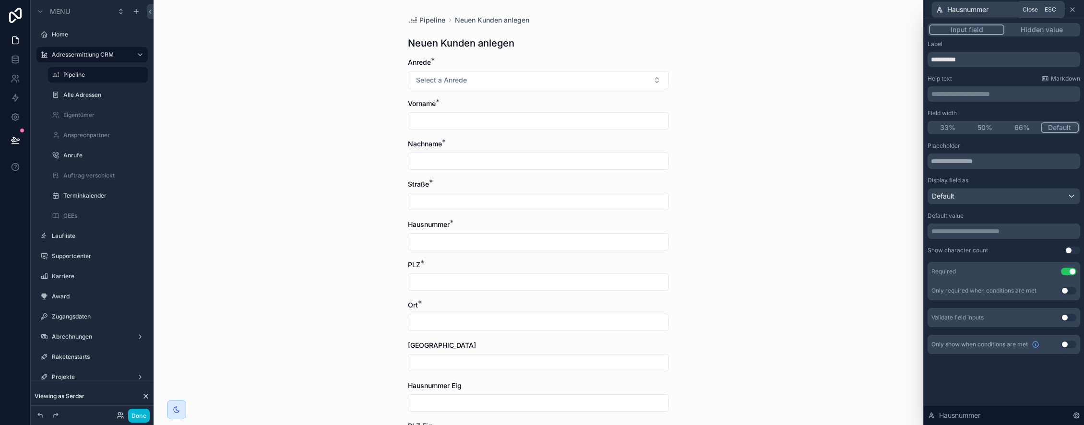
click at [1072, 9] on icon at bounding box center [1073, 10] width 4 height 4
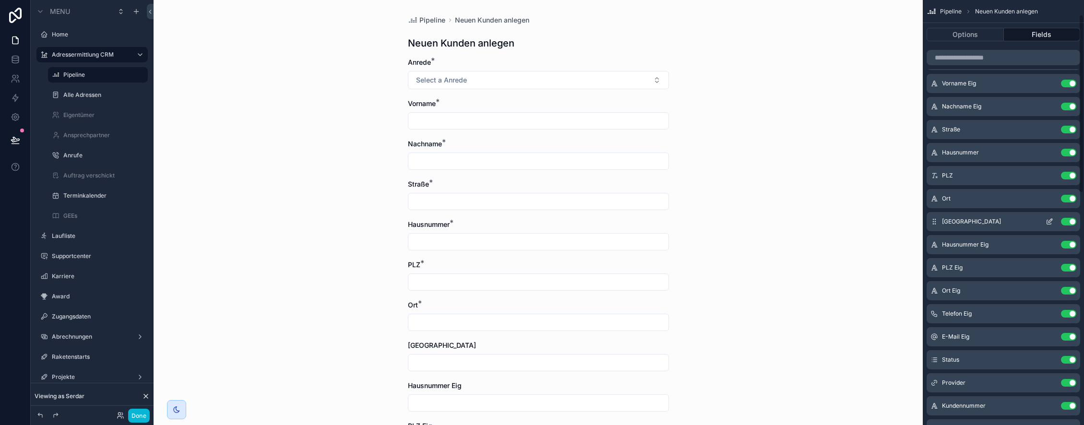
scroll to position [35, 0]
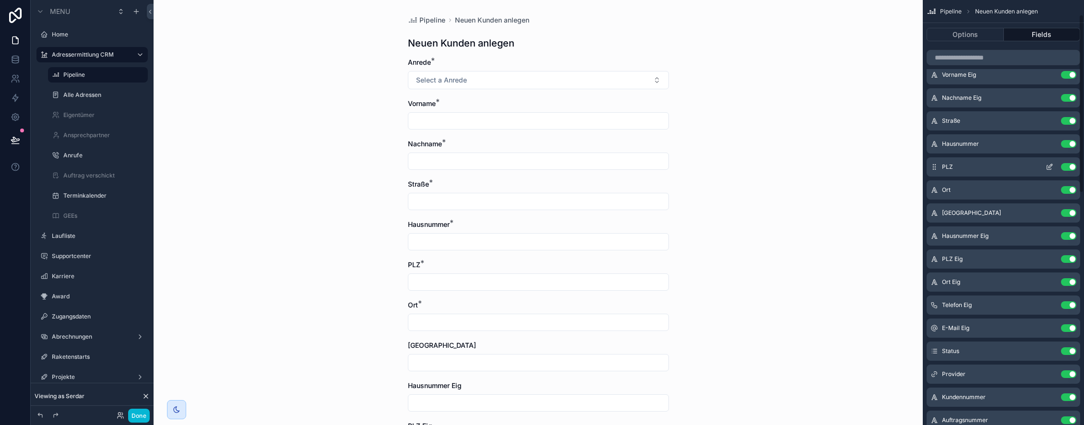
click at [1050, 167] on icon "scrollable content" at bounding box center [1050, 166] width 4 height 4
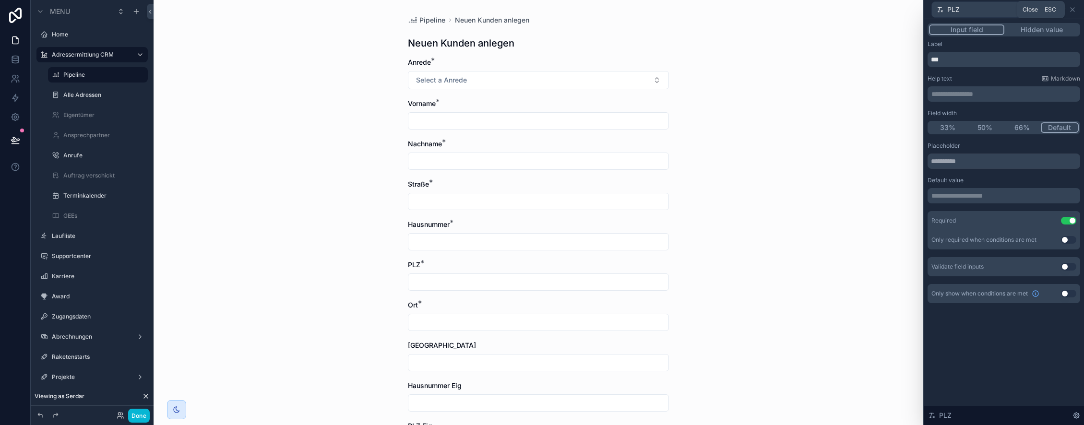
drag, startPoint x: 1072, startPoint y: 10, endPoint x: 1070, endPoint y: 52, distance: 42.3
click at [1072, 10] on icon at bounding box center [1073, 10] width 8 height 8
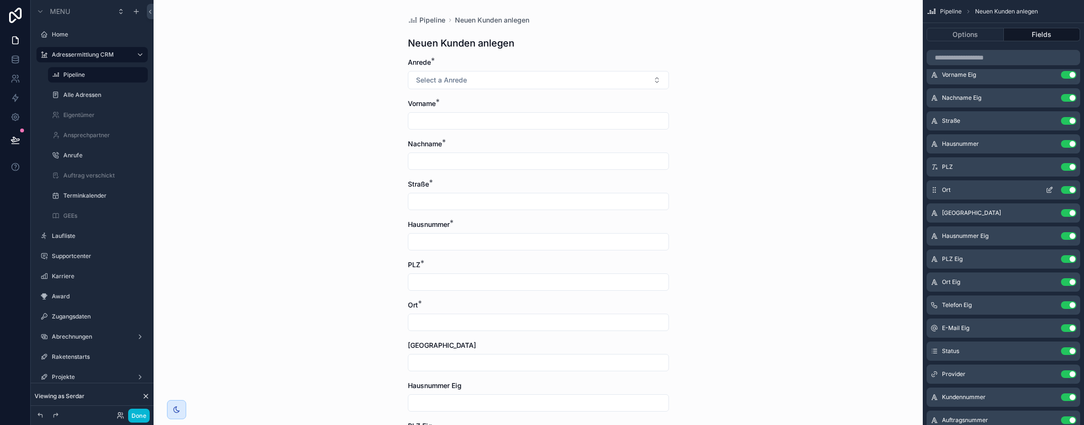
click at [1047, 189] on icon "scrollable content" at bounding box center [1050, 190] width 8 height 8
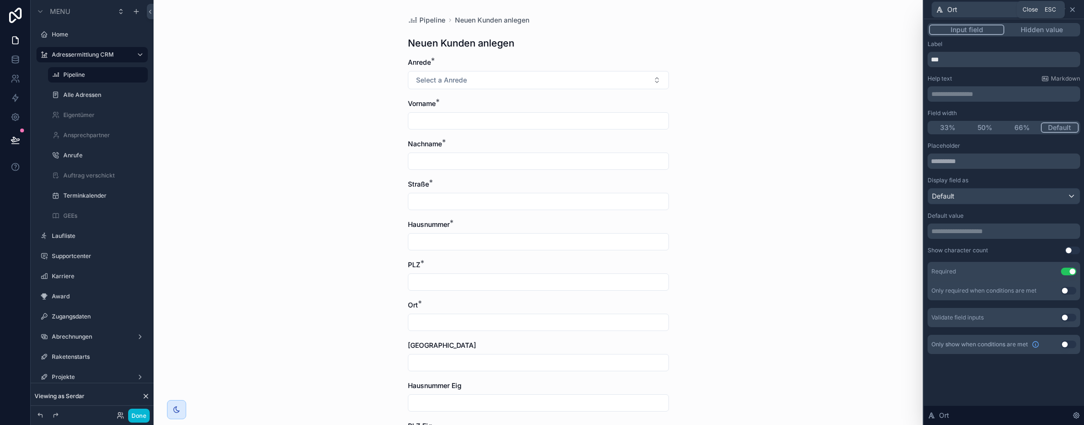
click at [1072, 10] on icon at bounding box center [1073, 10] width 4 height 4
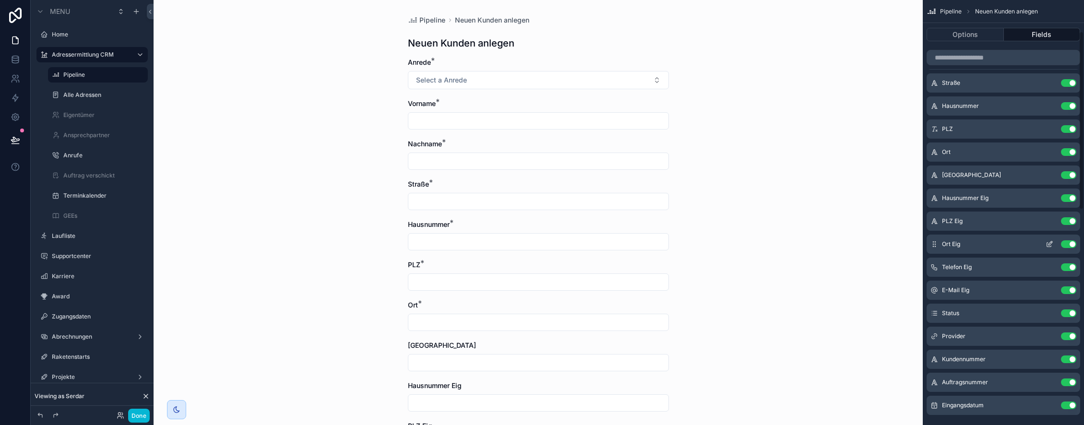
scroll to position [75, 0]
click at [1051, 175] on icon "scrollable content" at bounding box center [1050, 173] width 8 height 8
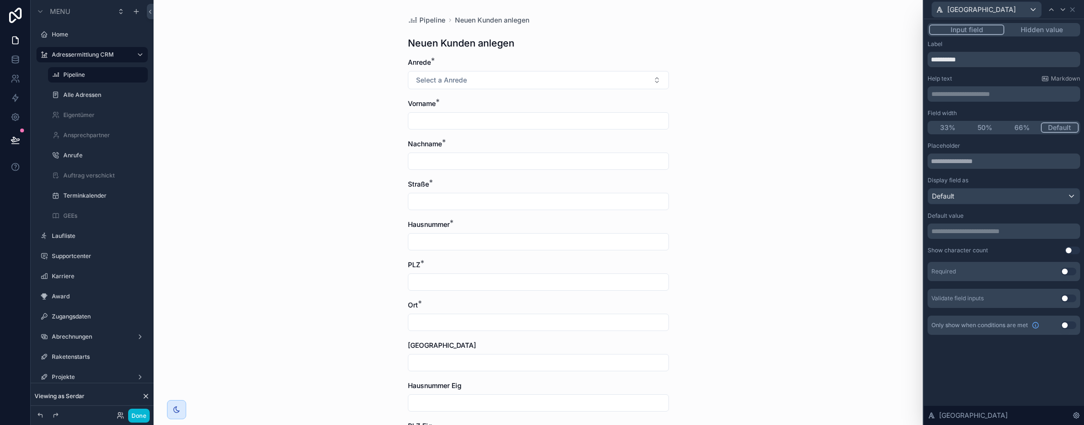
click at [1050, 28] on button "Hidden value" at bounding box center [1041, 29] width 74 height 11
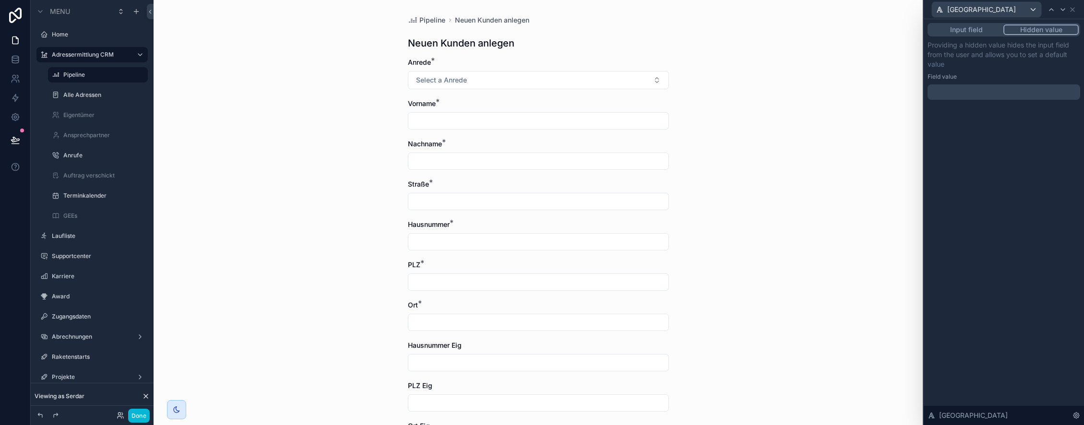
click at [986, 92] on p "﻿" at bounding box center [1004, 92] width 147 height 10
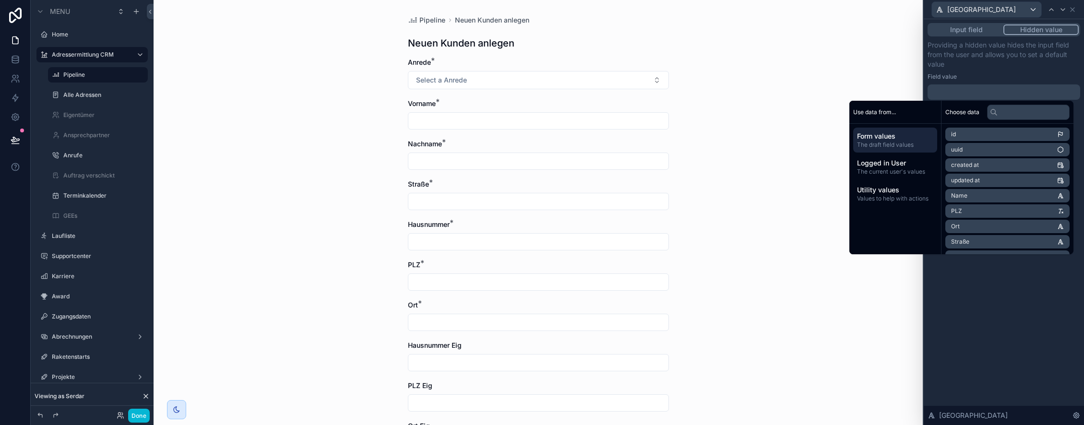
click at [982, 240] on li "Straße" at bounding box center [1007, 241] width 124 height 13
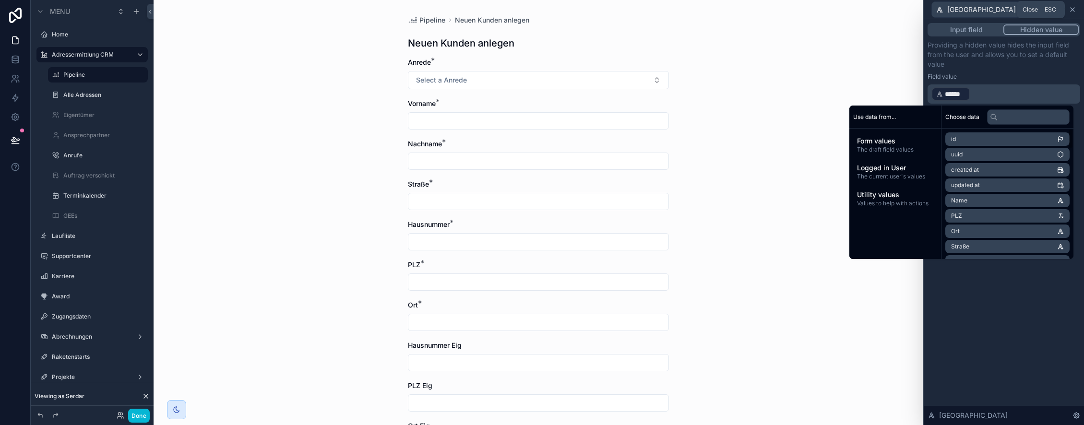
click at [1074, 9] on icon at bounding box center [1073, 10] width 8 height 8
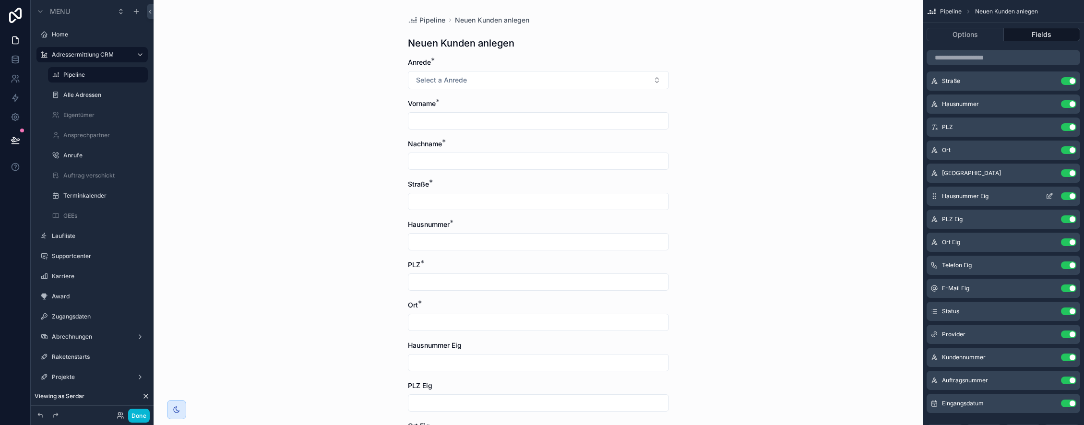
click at [1047, 195] on icon "scrollable content" at bounding box center [1049, 197] width 4 height 4
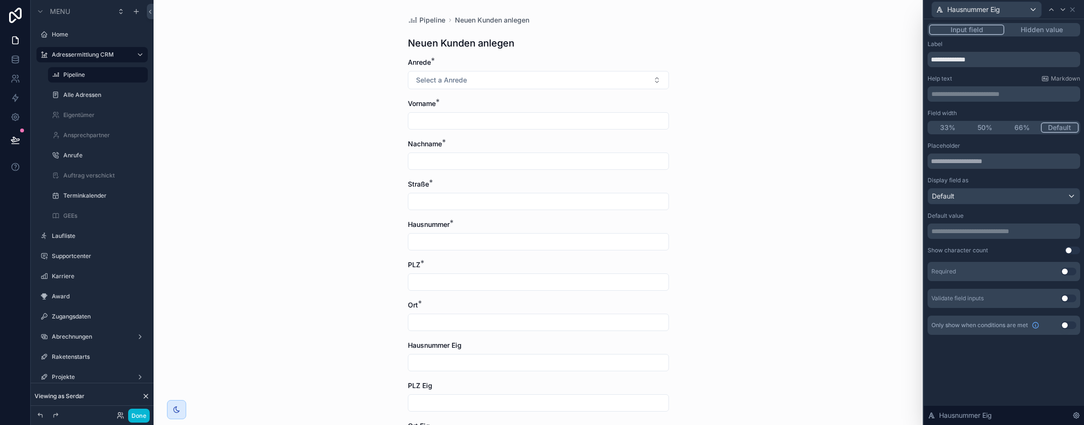
click at [1047, 30] on button "Hidden value" at bounding box center [1041, 29] width 74 height 11
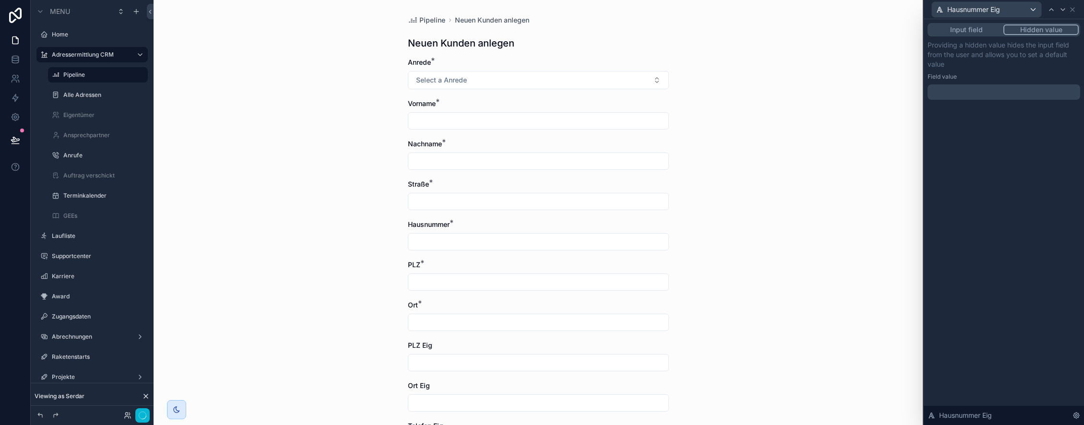
click at [1038, 93] on p "﻿" at bounding box center [1004, 92] width 147 height 10
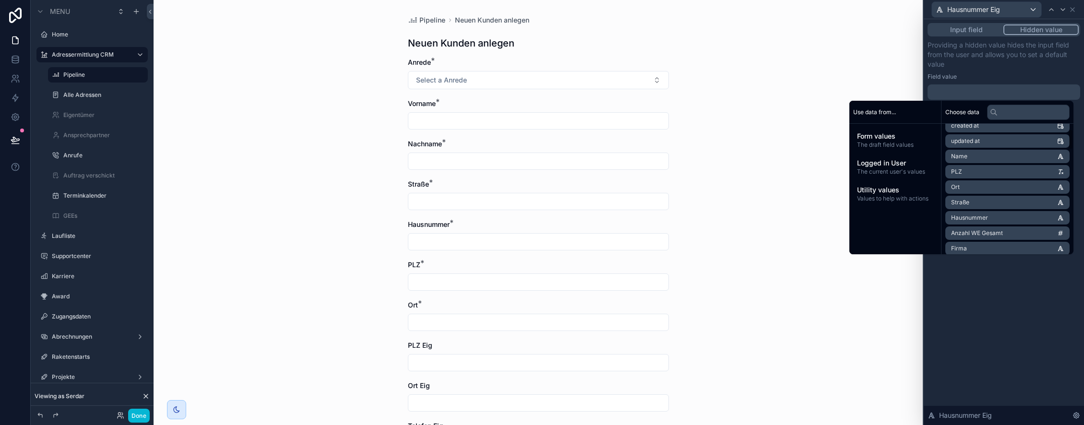
scroll to position [40, 0]
click at [909, 144] on span "The draft field values" at bounding box center [895, 145] width 76 height 8
click at [990, 217] on li "Hausnummer" at bounding box center [1007, 217] width 124 height 13
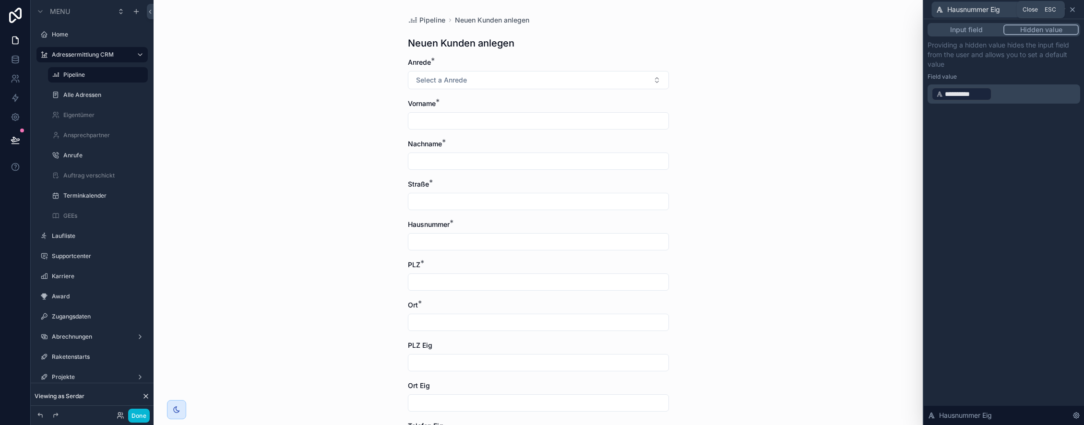
click at [1072, 10] on icon at bounding box center [1073, 10] width 4 height 4
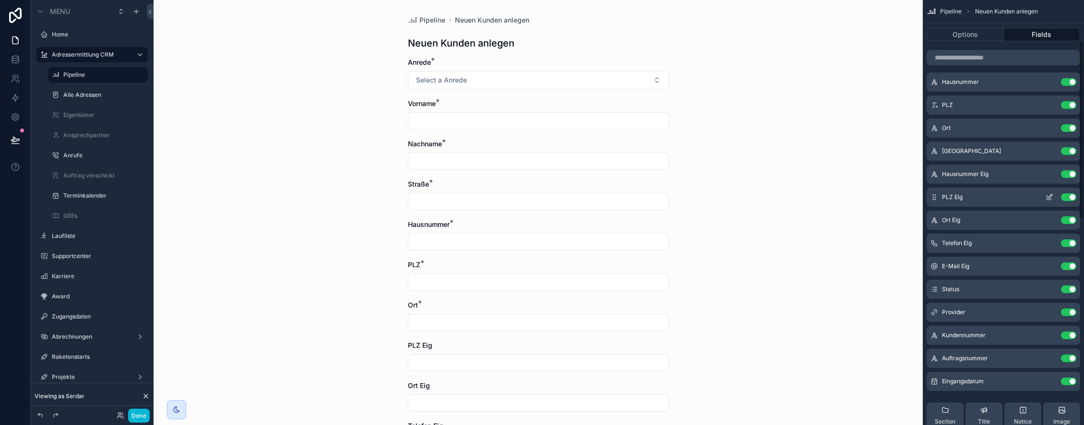
scroll to position [103, 0]
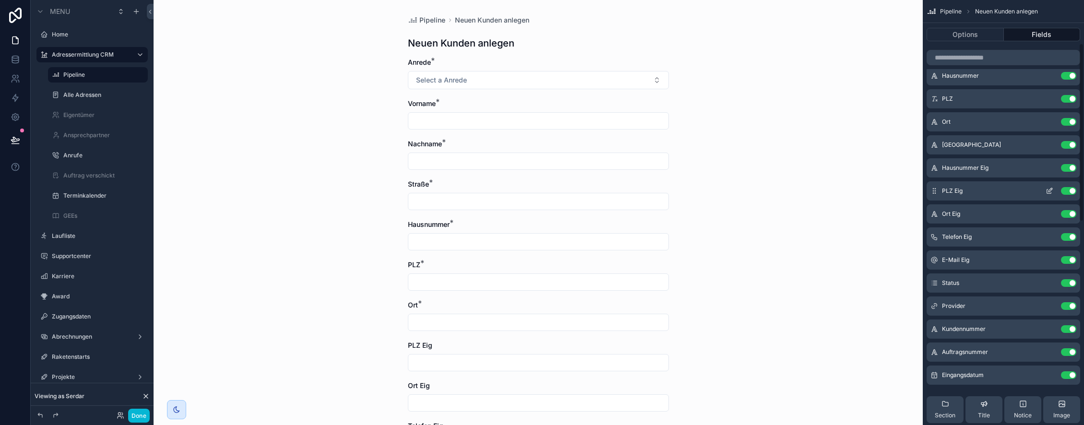
click at [1049, 190] on icon "scrollable content" at bounding box center [1050, 191] width 8 height 8
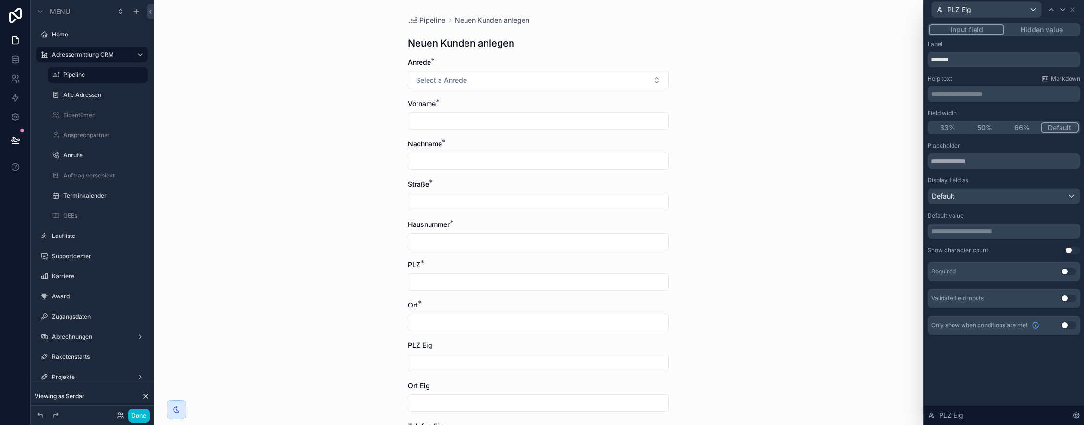
click at [1034, 29] on button "Hidden value" at bounding box center [1041, 29] width 74 height 11
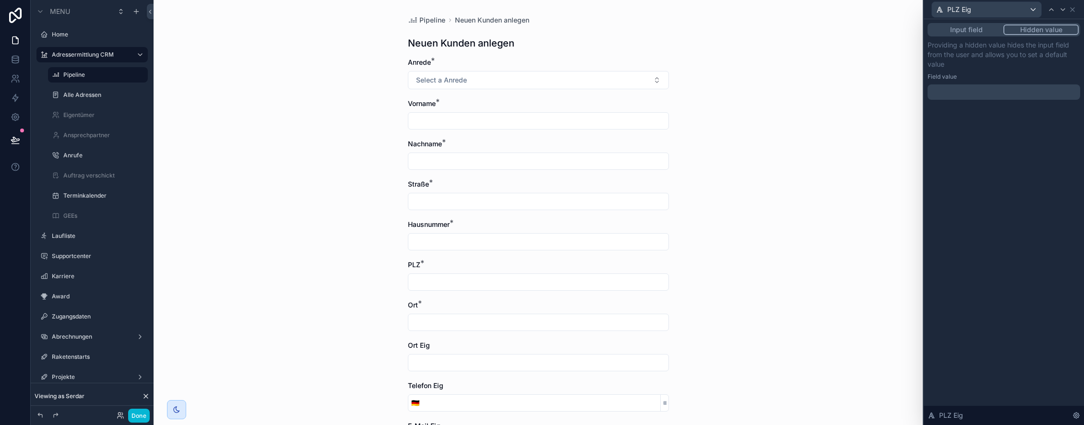
click at [978, 93] on p "﻿" at bounding box center [1004, 92] width 147 height 10
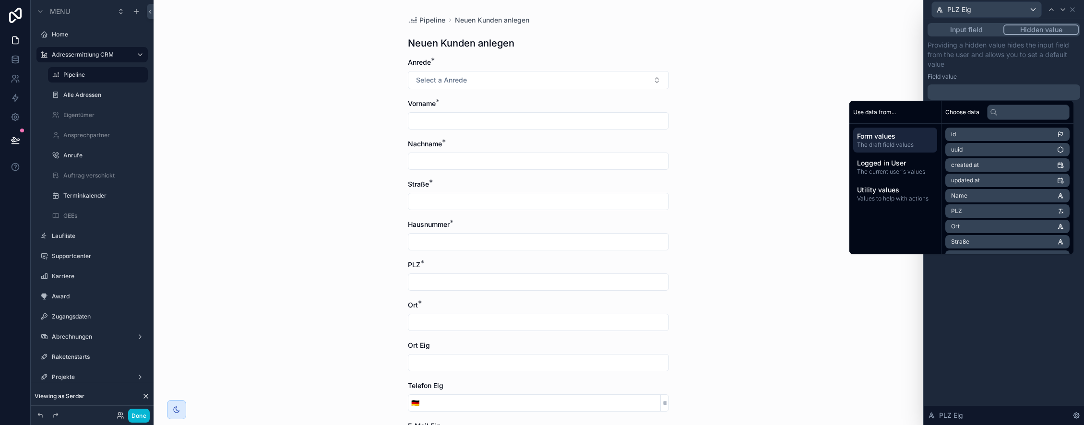
click at [986, 209] on li "PLZ" at bounding box center [1007, 210] width 124 height 13
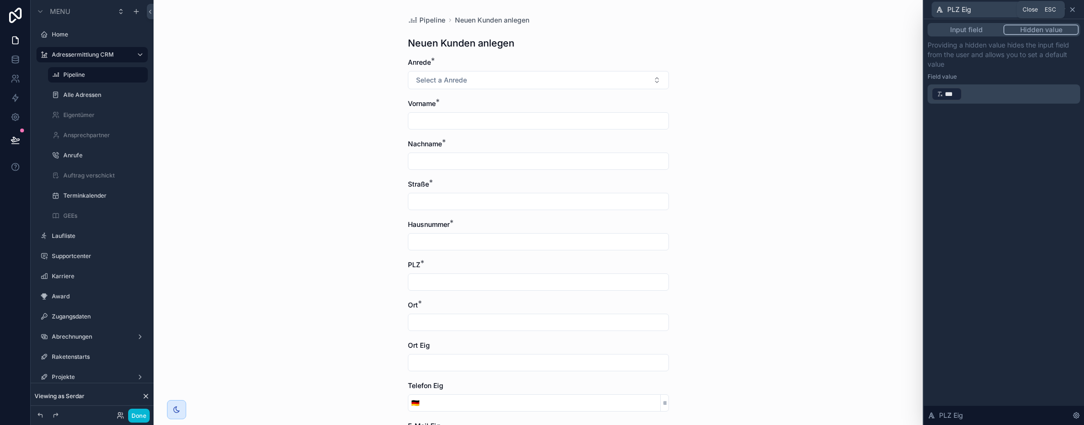
click at [1073, 9] on icon at bounding box center [1073, 10] width 8 height 8
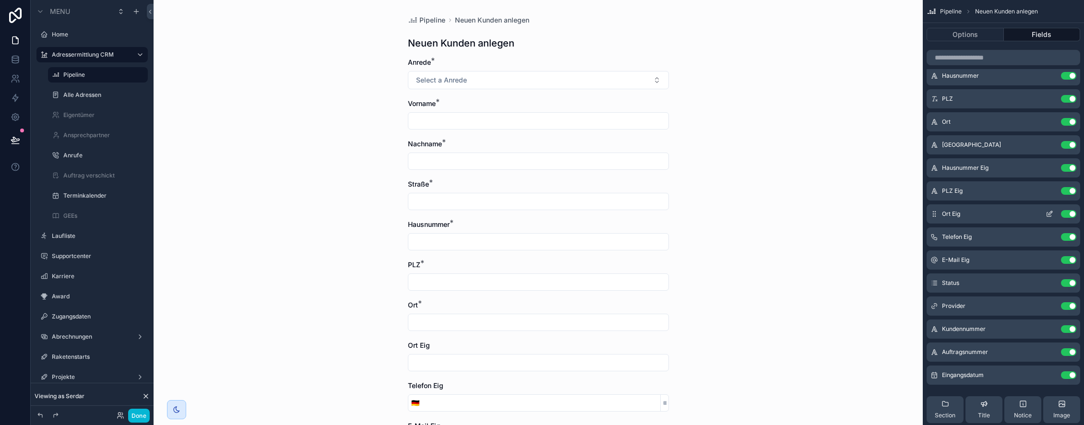
click at [1052, 214] on icon "scrollable content" at bounding box center [1050, 214] width 8 height 8
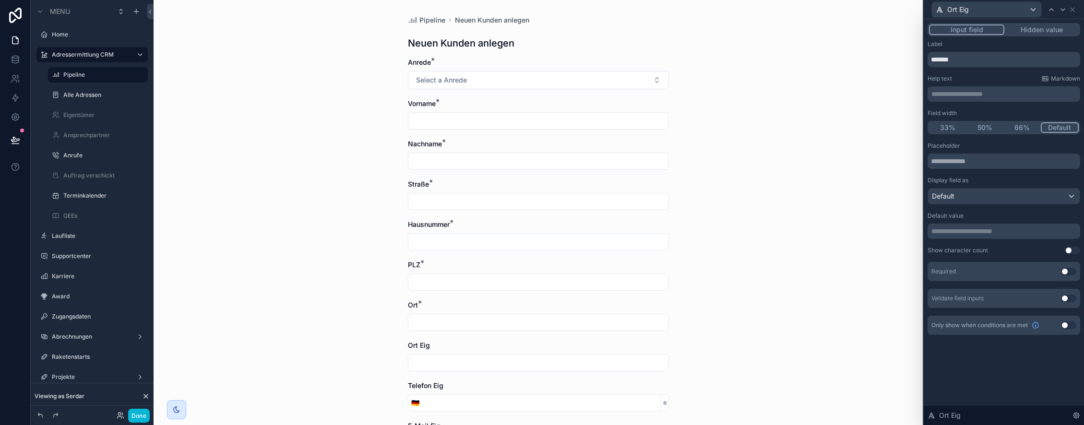
click at [1047, 31] on button "Hidden value" at bounding box center [1041, 29] width 74 height 11
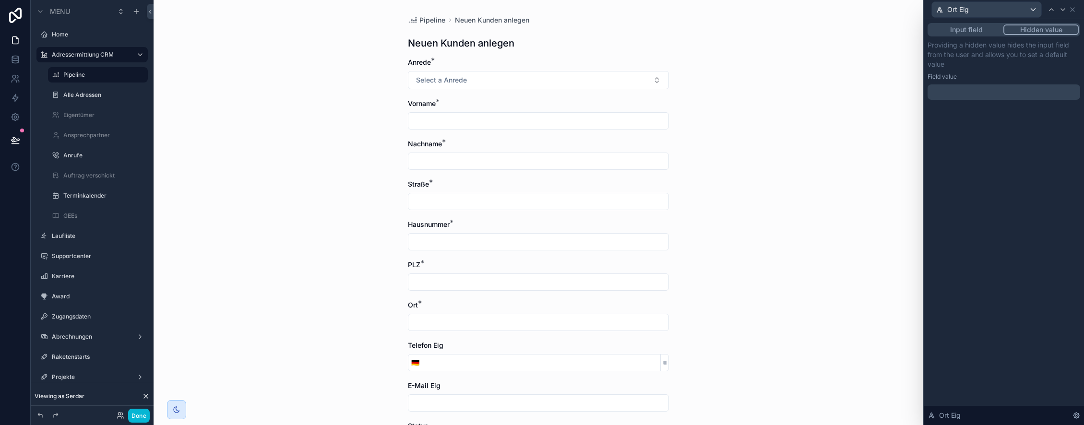
click at [994, 96] on p "﻿" at bounding box center [1004, 92] width 147 height 10
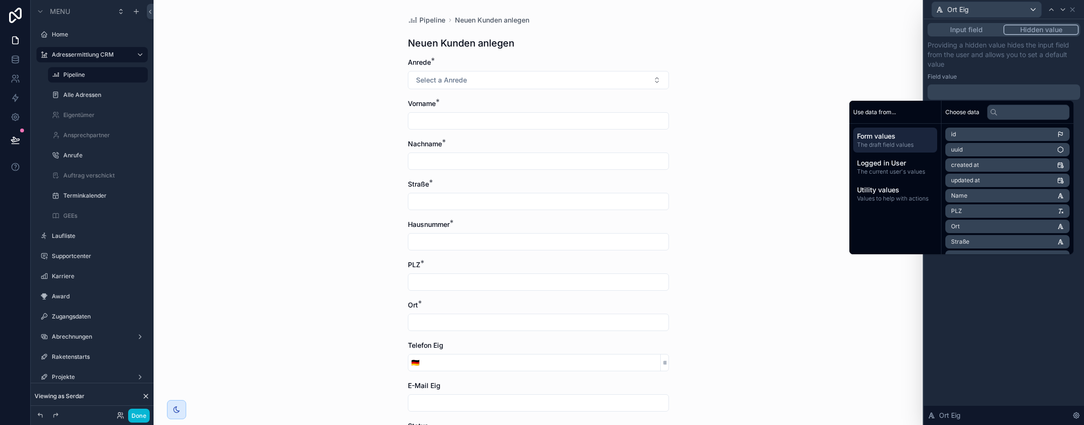
click at [990, 226] on li "Ort" at bounding box center [1007, 226] width 124 height 13
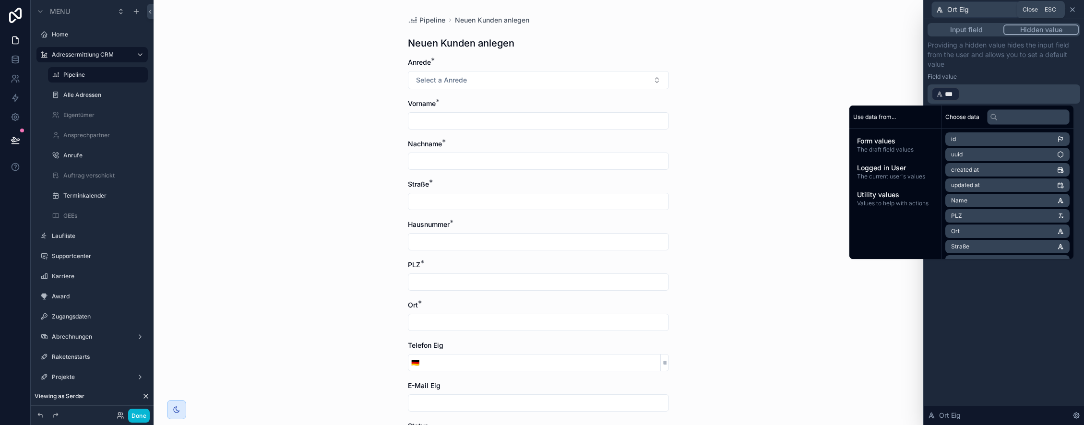
click at [1071, 10] on icon at bounding box center [1073, 10] width 8 height 8
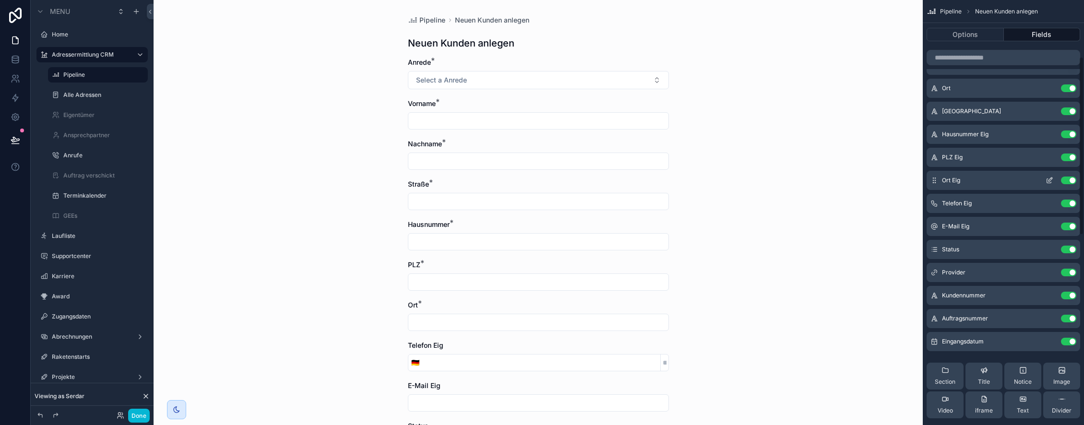
scroll to position [138, 0]
click at [1049, 202] on icon "scrollable content" at bounding box center [1050, 203] width 8 height 8
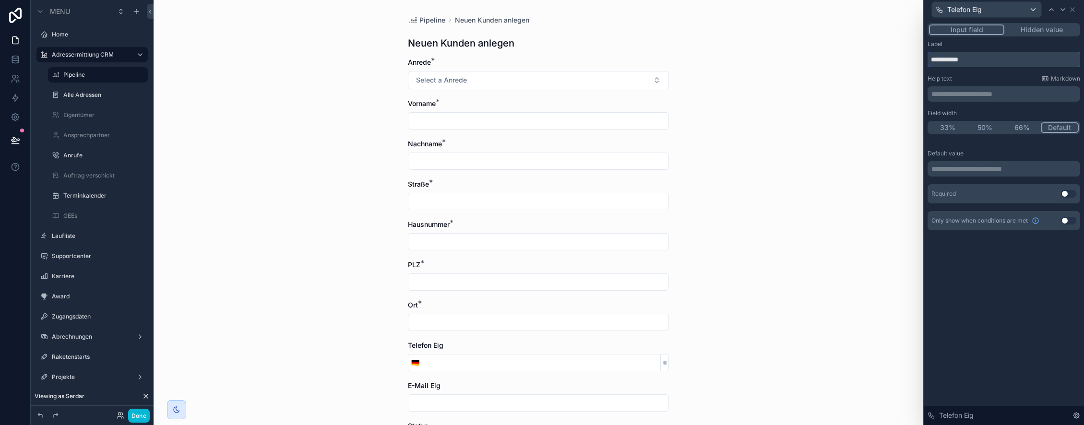
click at [982, 62] on input "**********" at bounding box center [1004, 59] width 153 height 15
type input "*******"
click at [1073, 10] on icon at bounding box center [1073, 10] width 4 height 4
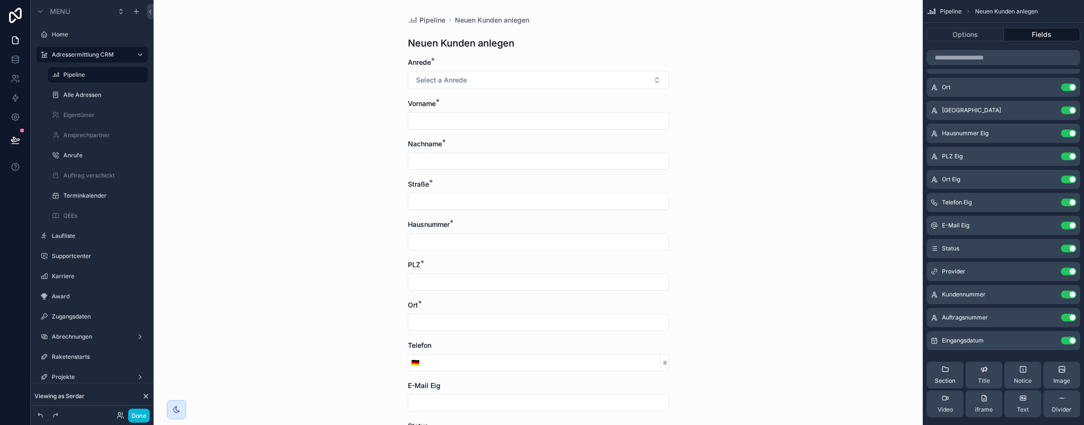
click at [942, 376] on div "Section" at bounding box center [945, 375] width 21 height 19
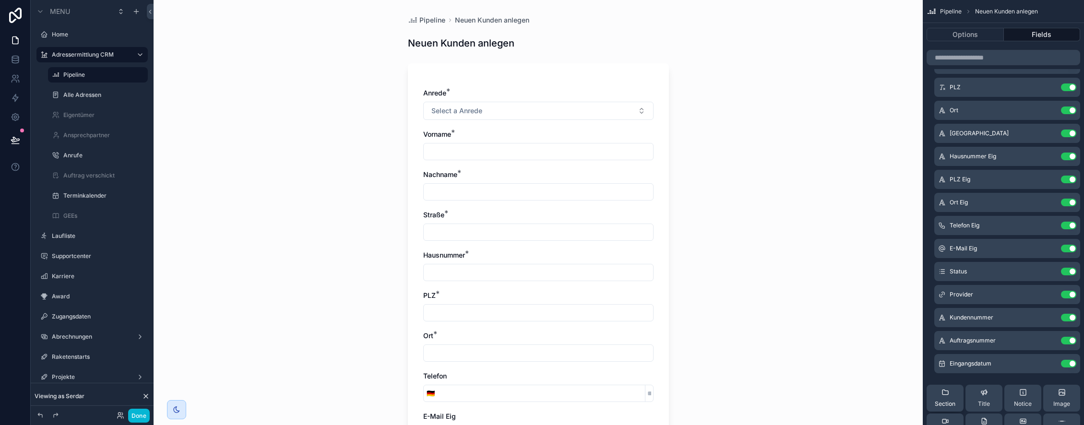
click at [946, 398] on div "Section" at bounding box center [945, 398] width 21 height 19
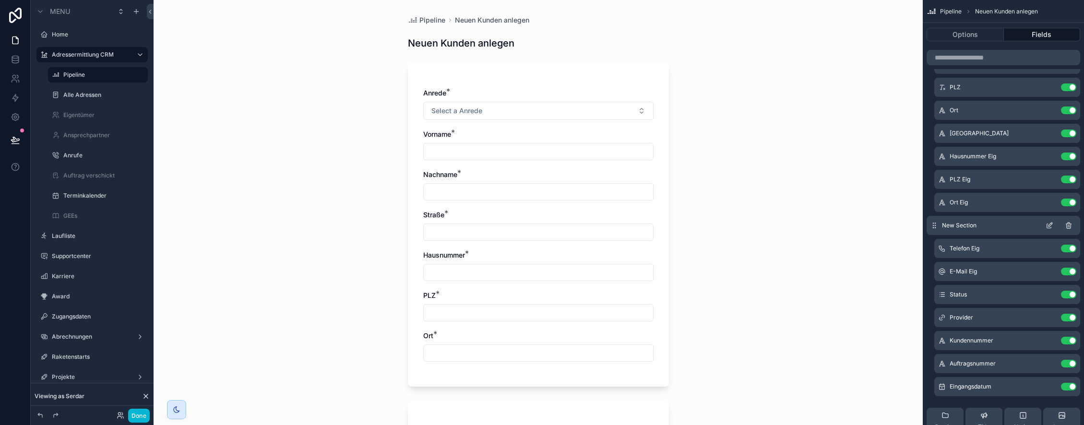
click at [1047, 224] on icon "scrollable content" at bounding box center [1050, 226] width 8 height 8
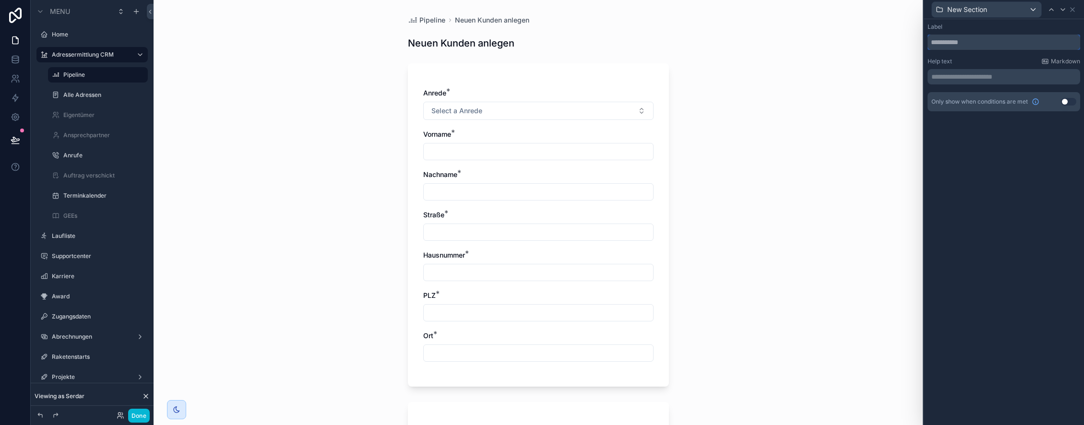
click at [968, 43] on input "text" at bounding box center [1004, 42] width 153 height 15
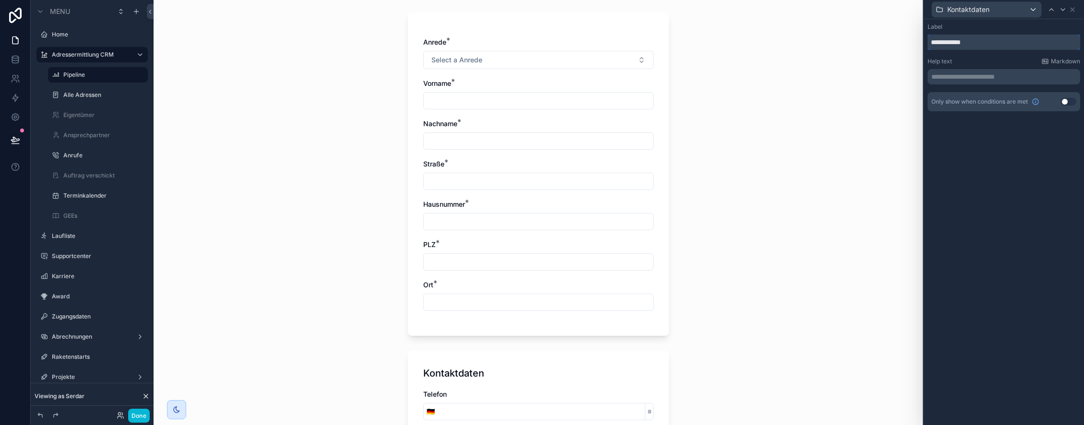
scroll to position [0, 0]
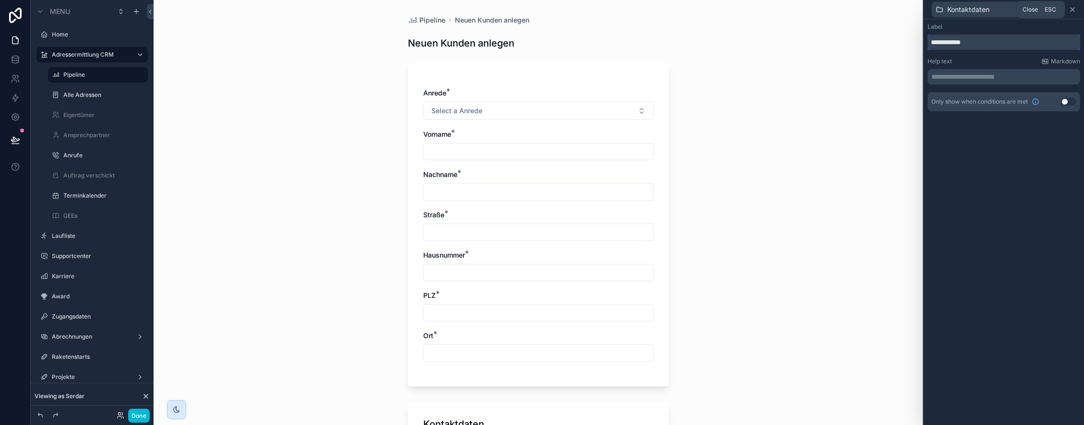
type input "**********"
click at [1073, 10] on icon at bounding box center [1073, 10] width 8 height 8
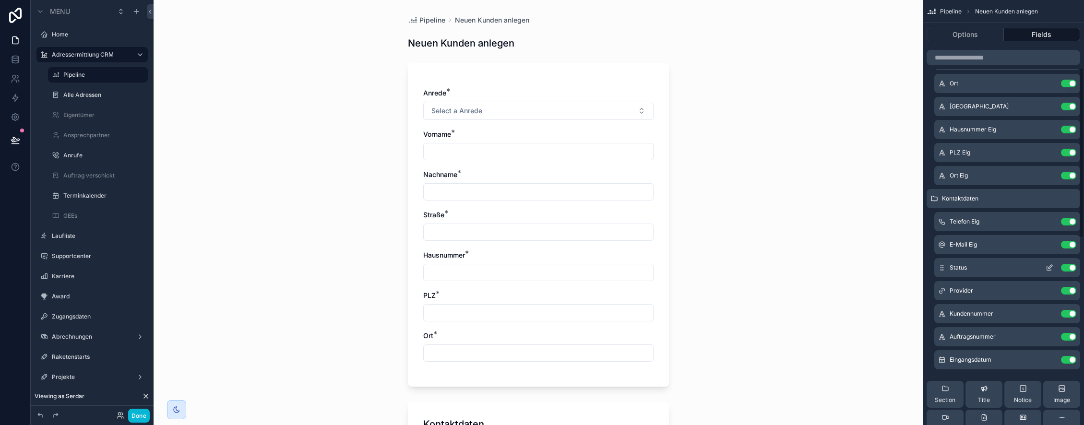
scroll to position [169, 0]
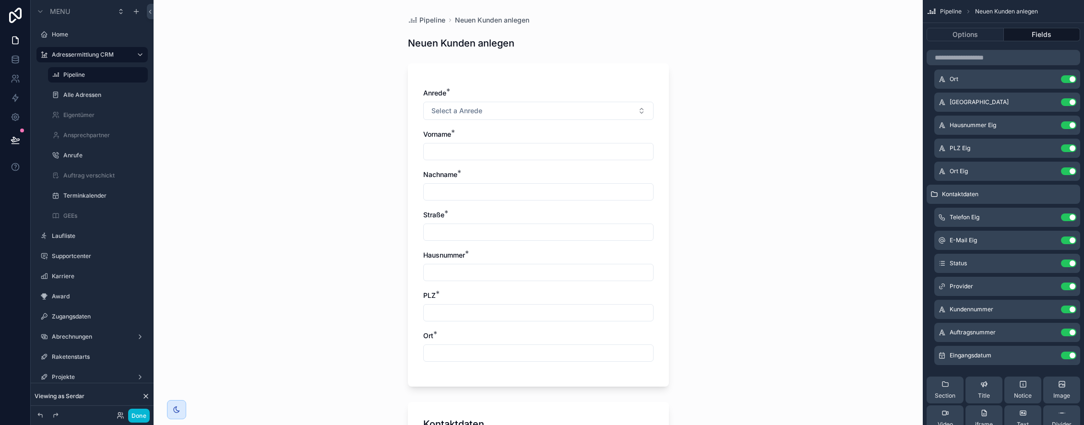
click at [946, 392] on span "Section" at bounding box center [945, 396] width 21 height 8
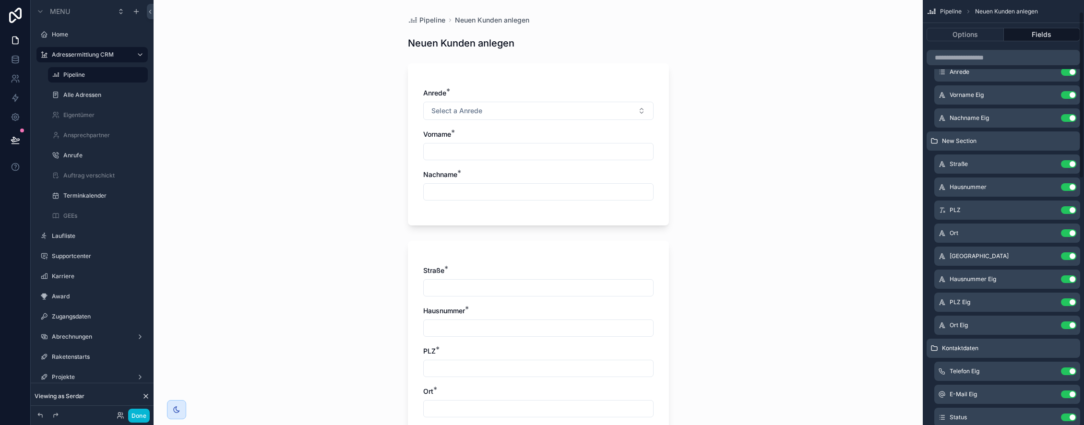
scroll to position [29, 0]
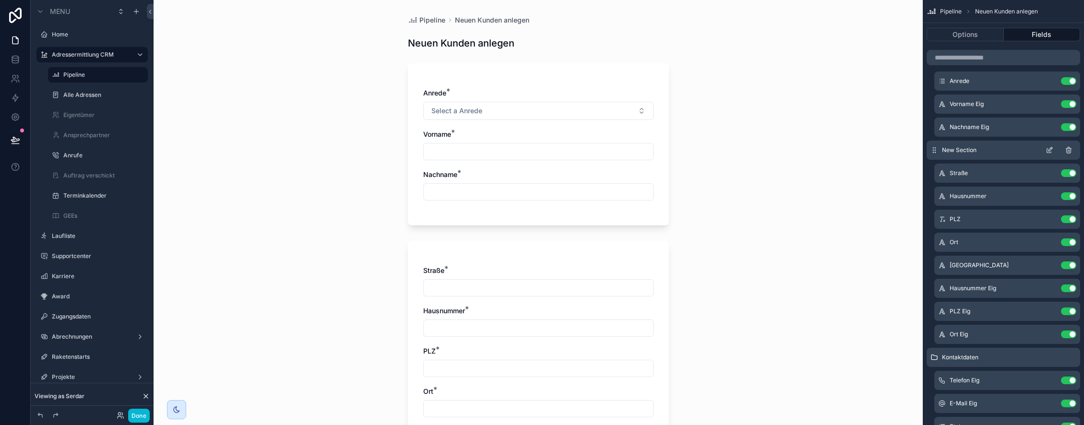
click at [1047, 148] on icon "scrollable content" at bounding box center [1050, 150] width 8 height 8
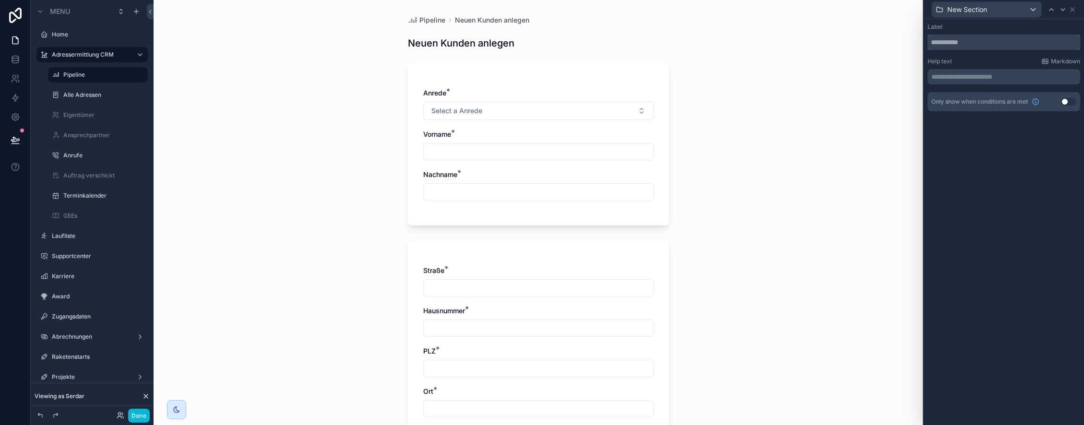
click at [1000, 42] on input "text" at bounding box center [1004, 42] width 153 height 15
type input "*******"
click at [1074, 11] on icon at bounding box center [1073, 10] width 4 height 4
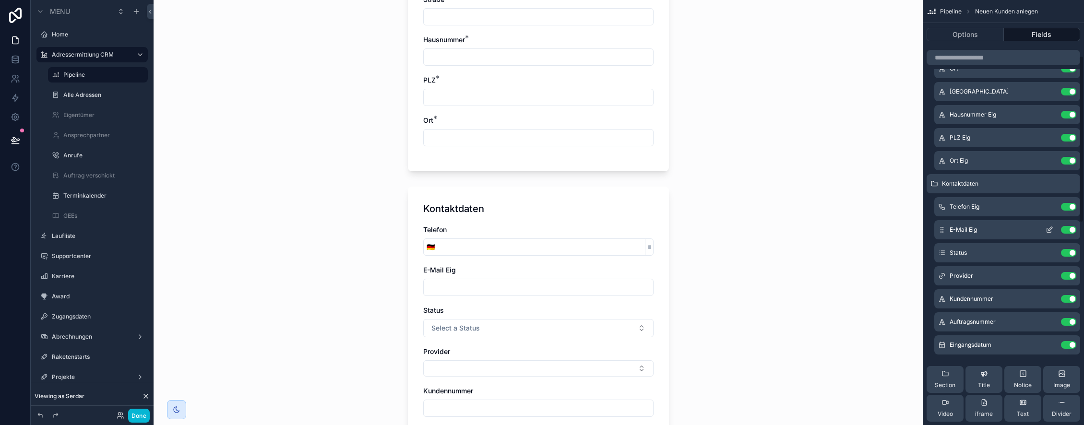
scroll to position [218, 0]
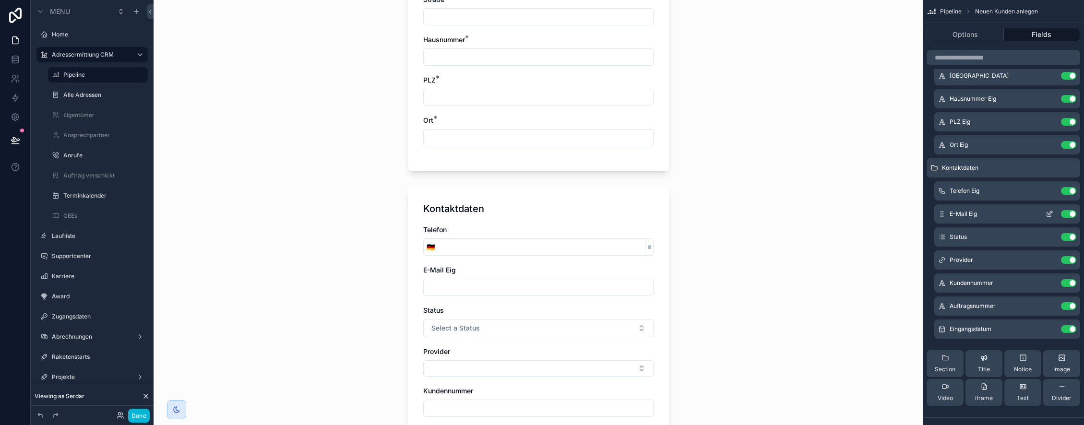
click at [1049, 215] on icon "scrollable content" at bounding box center [1050, 214] width 8 height 8
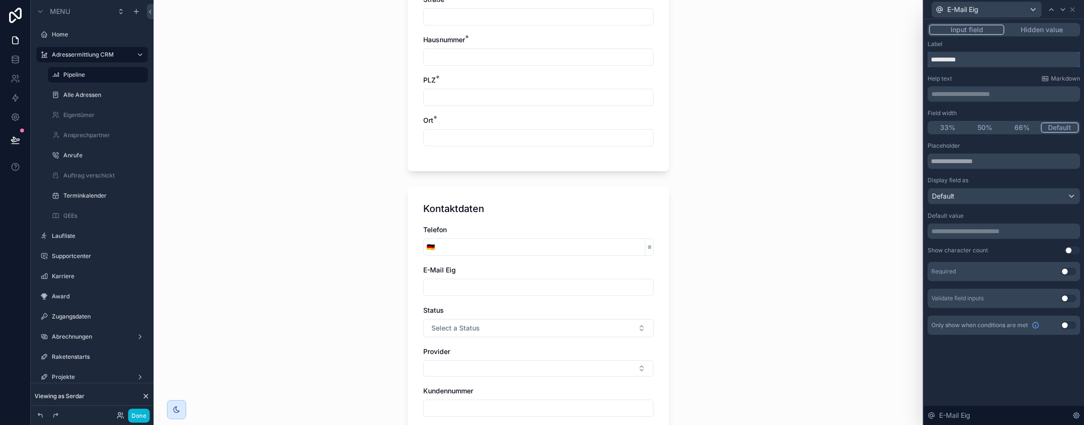
click at [1010, 61] on input "**********" at bounding box center [1004, 59] width 153 height 15
type input "*****"
click at [1065, 272] on button "Use setting" at bounding box center [1068, 272] width 15 height 8
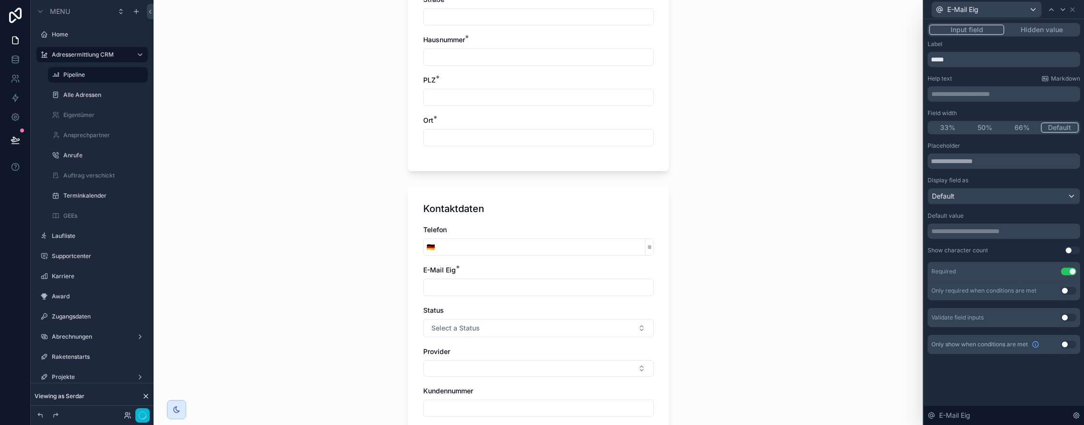
scroll to position [0, 0]
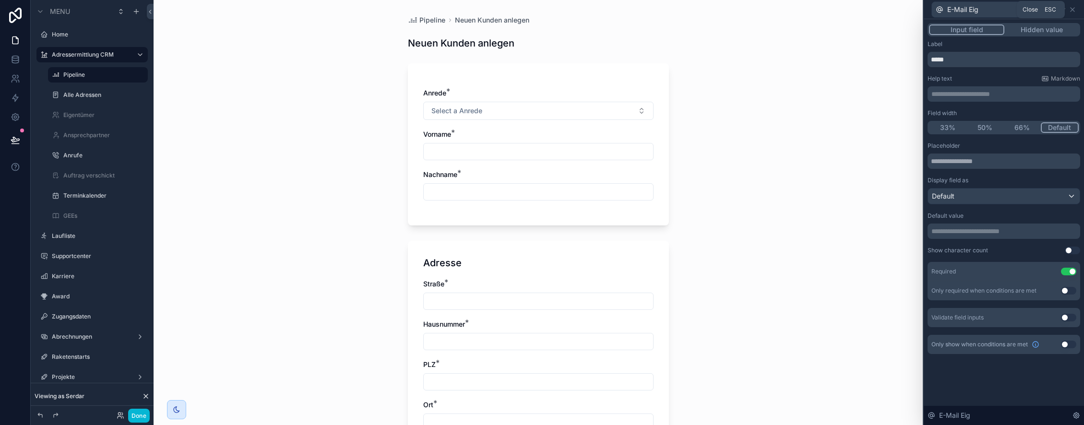
drag, startPoint x: 1072, startPoint y: 12, endPoint x: 1067, endPoint y: 40, distance: 28.8
click at [1072, 12] on icon at bounding box center [1073, 10] width 8 height 8
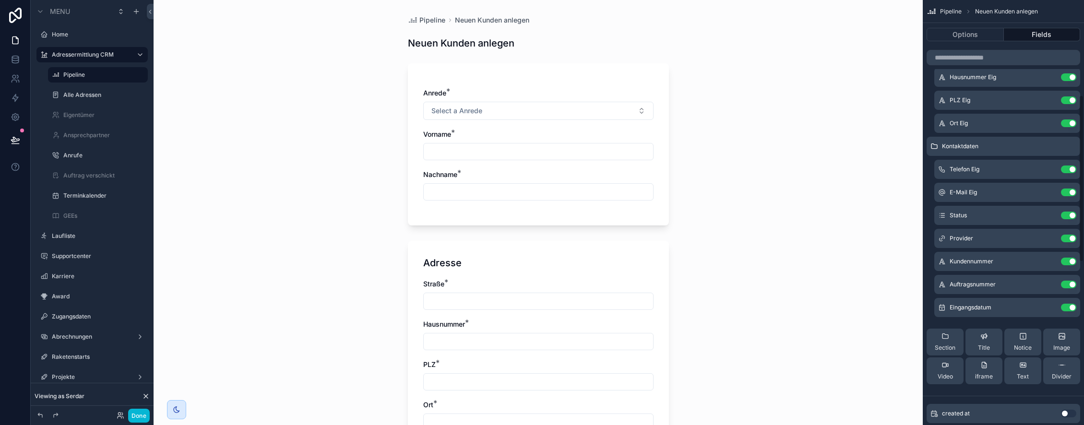
scroll to position [256, 0]
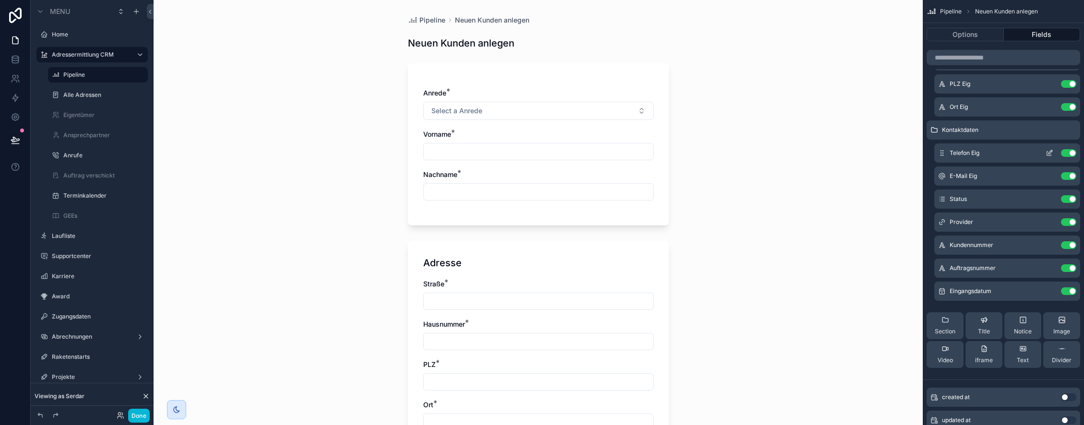
click at [1050, 152] on icon "scrollable content" at bounding box center [1050, 152] width 4 height 4
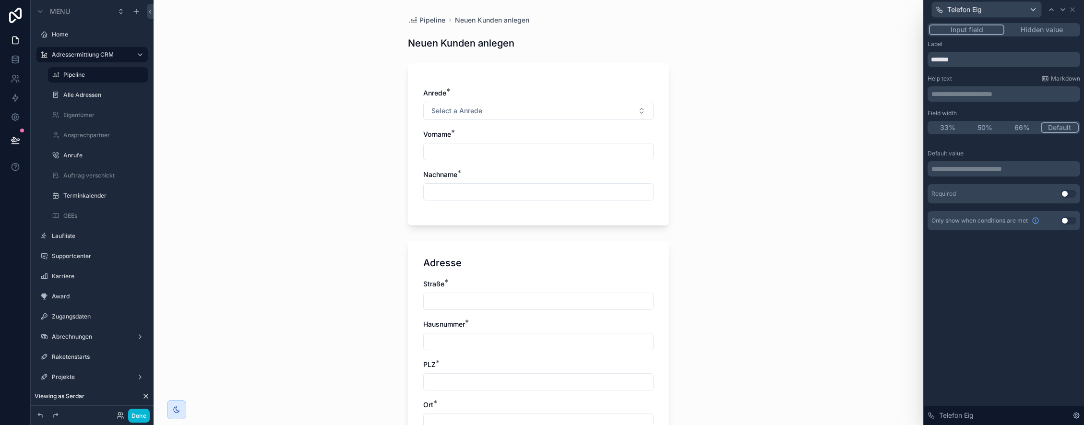
drag, startPoint x: 1064, startPoint y: 195, endPoint x: 1070, endPoint y: 137, distance: 57.9
click at [1064, 195] on button "Use setting" at bounding box center [1068, 194] width 15 height 8
click at [1073, 8] on icon at bounding box center [1073, 10] width 4 height 4
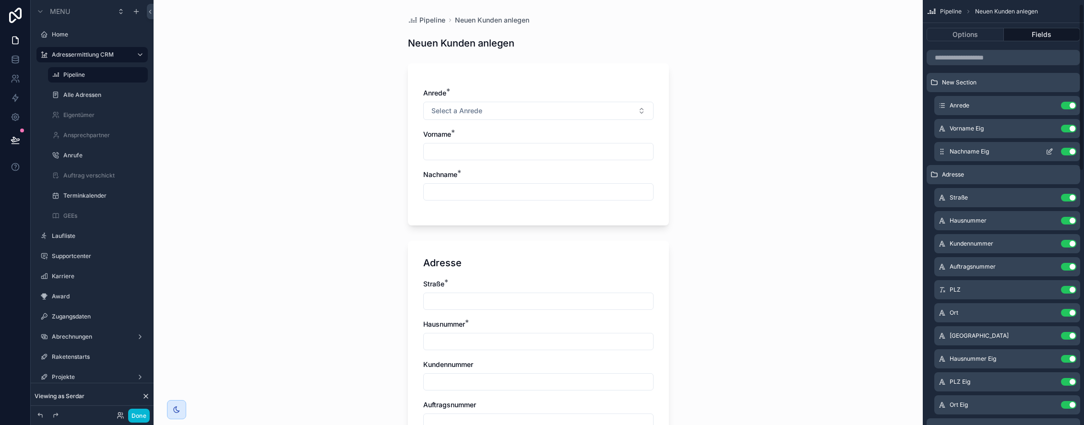
scroll to position [0, 0]
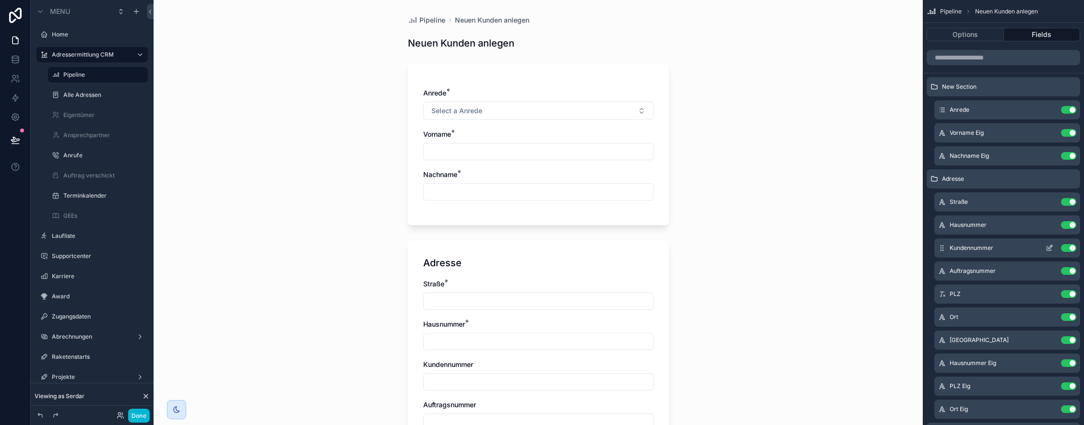
click at [943, 247] on icon "scrollable content" at bounding box center [942, 248] width 8 height 8
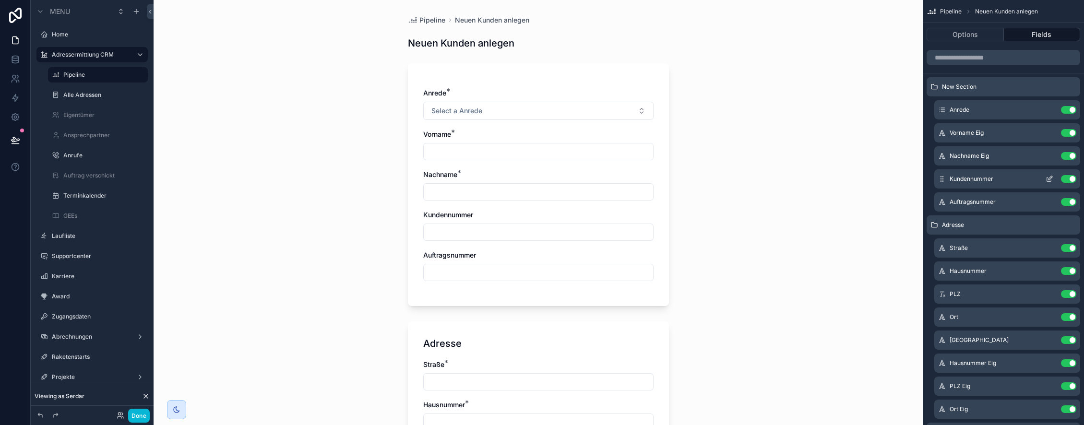
click at [1048, 179] on icon "scrollable content" at bounding box center [1050, 178] width 4 height 4
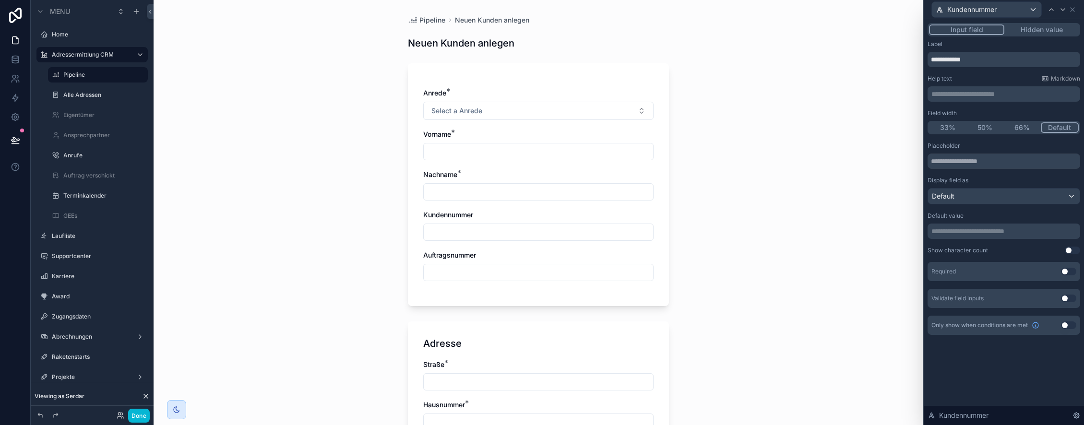
click at [1068, 274] on button "Use setting" at bounding box center [1068, 272] width 15 height 8
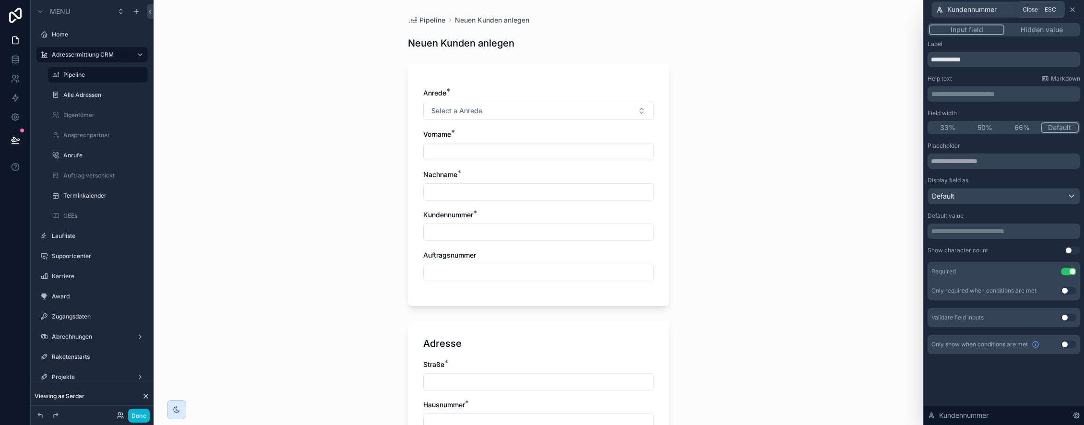
click at [1074, 9] on icon at bounding box center [1073, 10] width 8 height 8
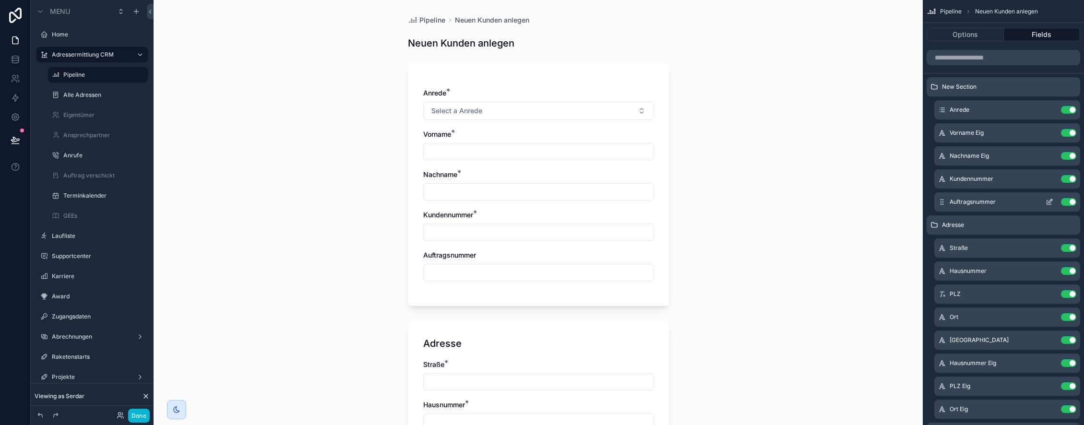
click at [1051, 201] on icon "scrollable content" at bounding box center [1050, 202] width 8 height 8
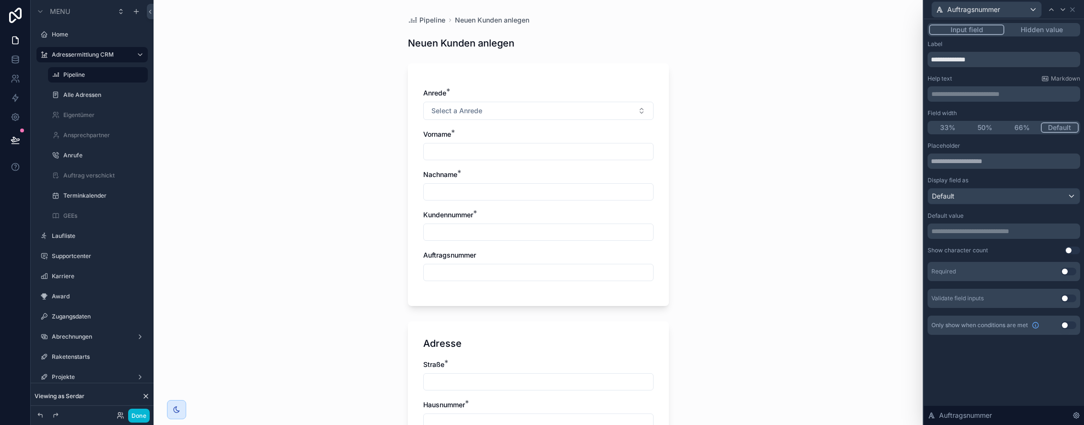
click at [1068, 270] on button "Use setting" at bounding box center [1068, 272] width 15 height 8
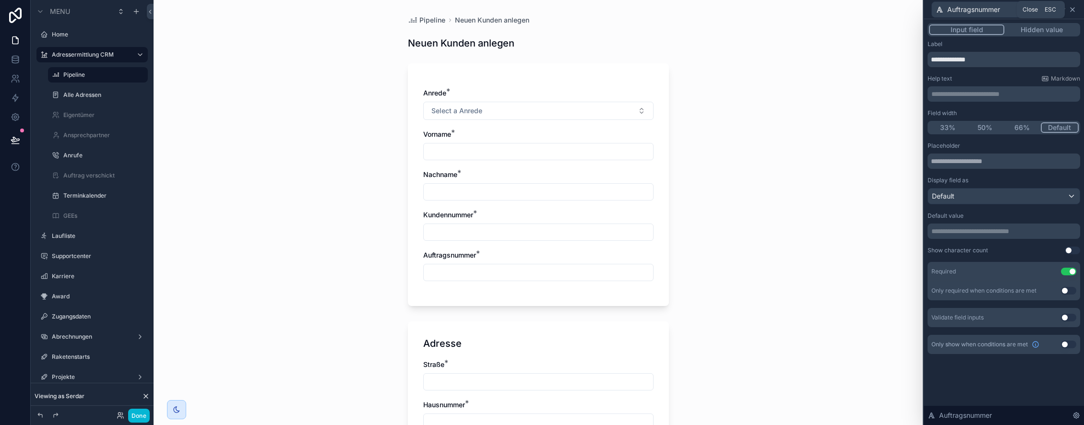
click at [1073, 9] on icon at bounding box center [1073, 10] width 8 height 8
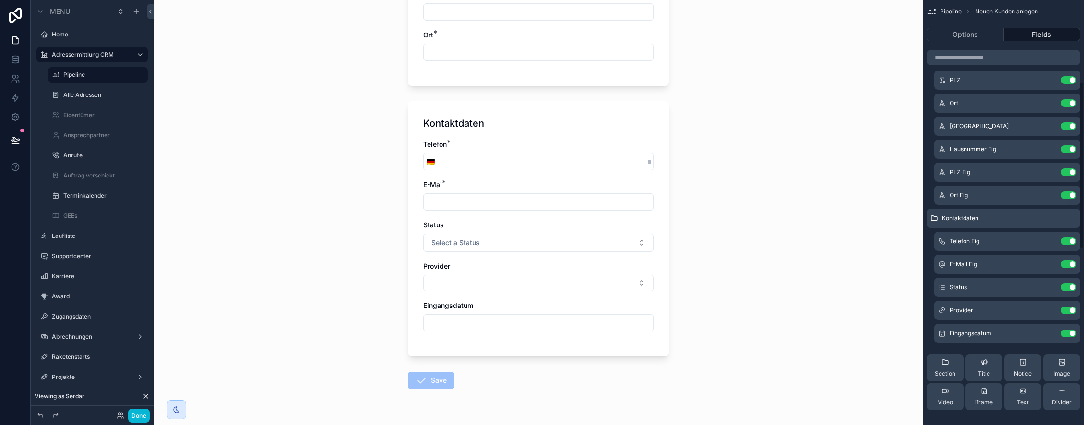
scroll to position [220, 0]
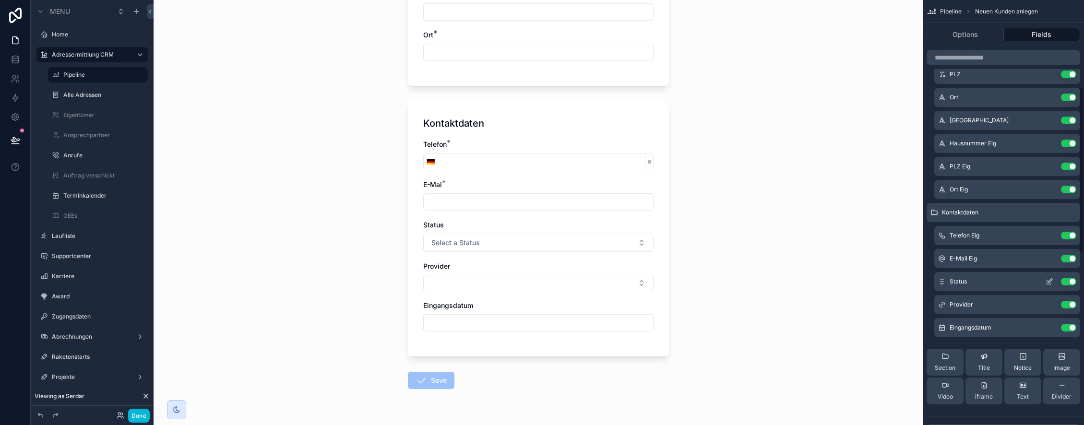
click at [1047, 281] on icon "scrollable content" at bounding box center [1050, 282] width 8 height 8
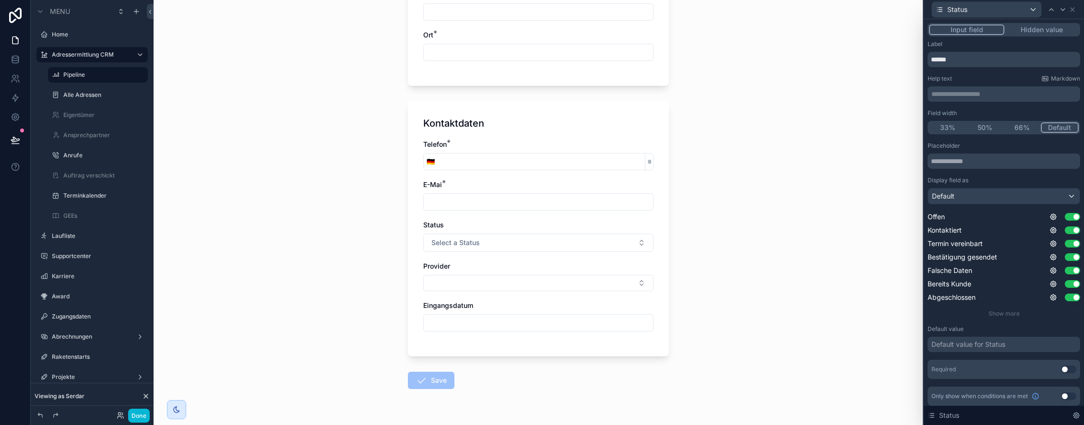
click at [1055, 28] on button "Hidden value" at bounding box center [1041, 29] width 74 height 11
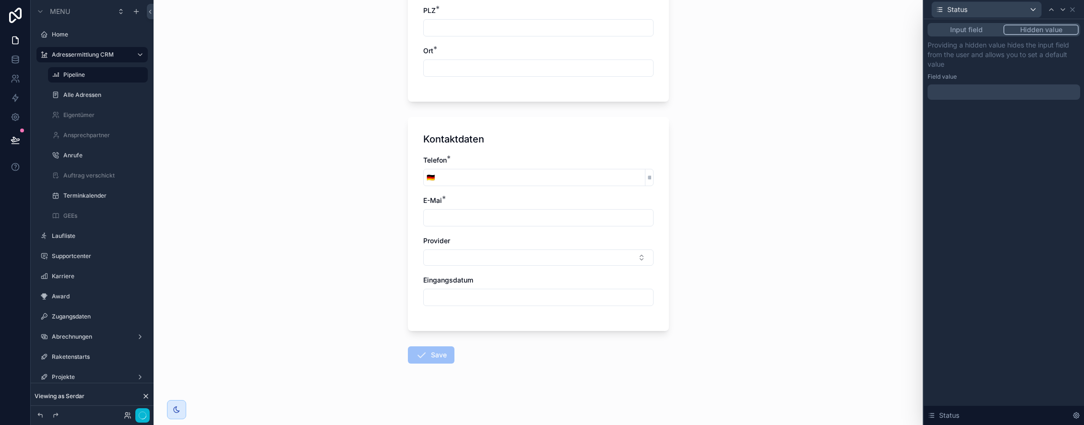
scroll to position [0, 0]
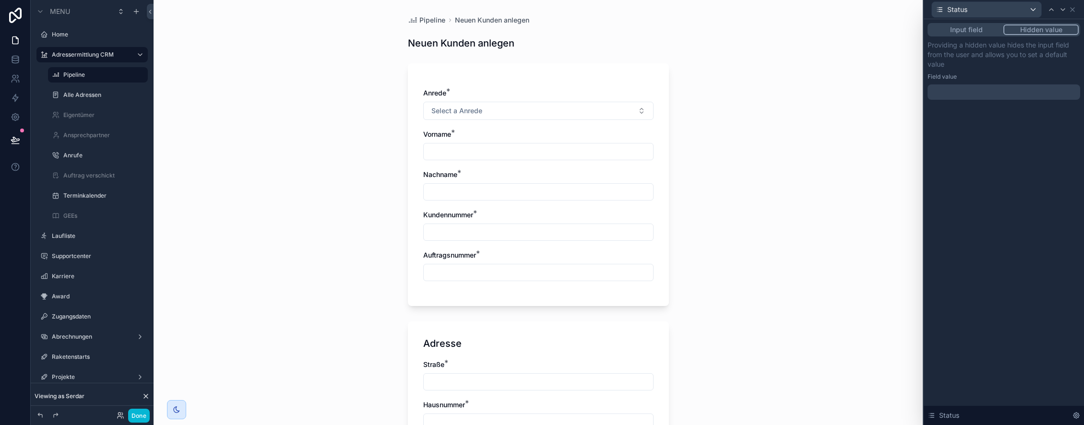
click at [983, 92] on div at bounding box center [1004, 91] width 153 height 15
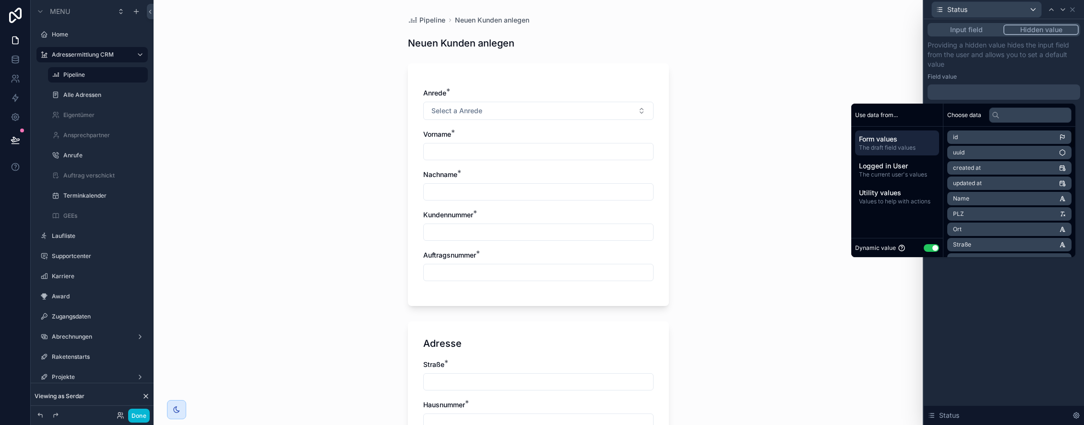
click at [929, 246] on button "Use setting" at bounding box center [931, 248] width 15 height 8
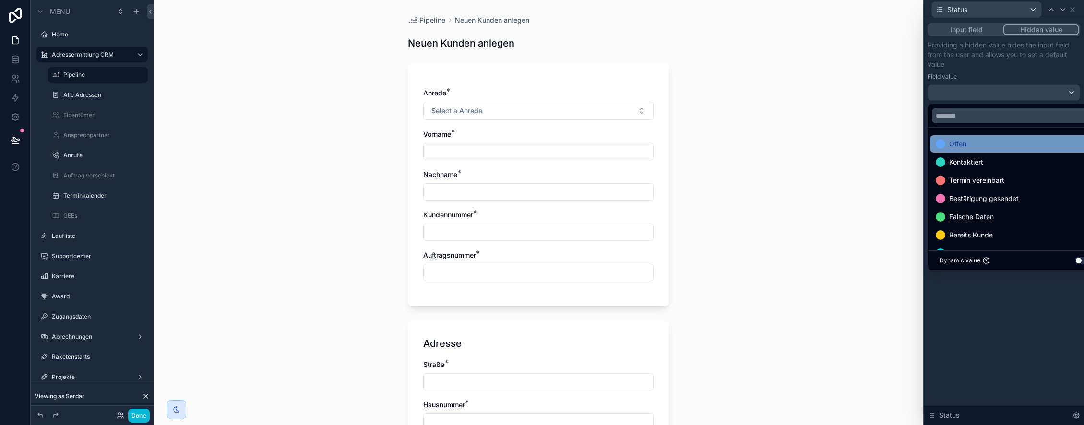
drag, startPoint x: 981, startPoint y: 147, endPoint x: 1007, endPoint y: 149, distance: 25.5
click at [982, 147] on div "Offen" at bounding box center [1015, 144] width 158 height 12
click at [1073, 9] on icon at bounding box center [1073, 10] width 4 height 4
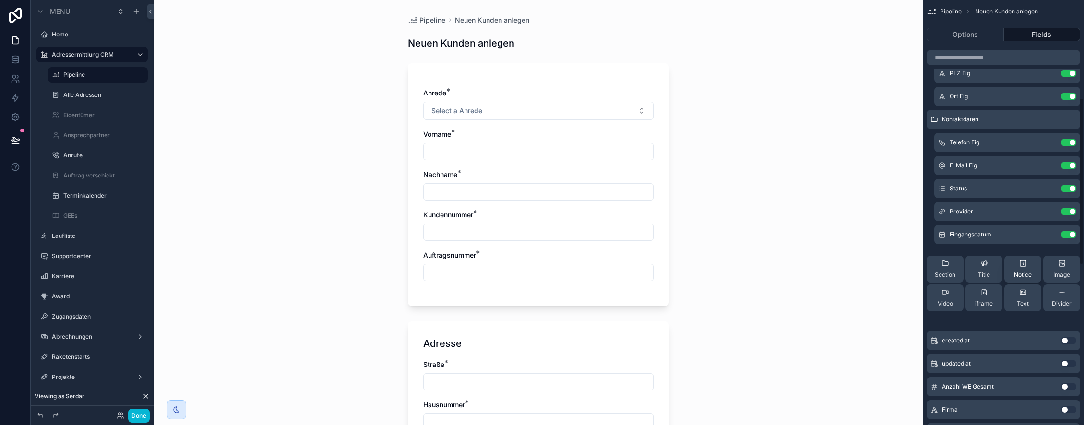
scroll to position [348, 0]
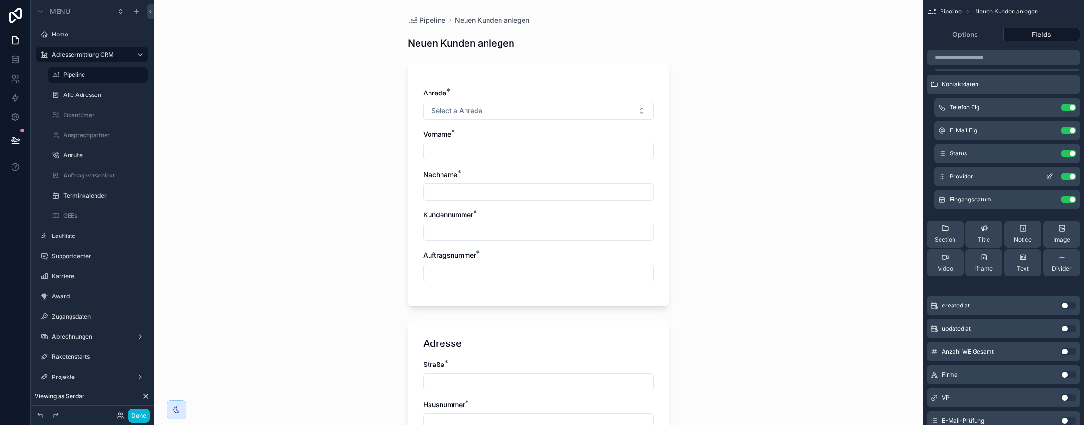
click at [1050, 174] on icon "scrollable content" at bounding box center [1050, 176] width 4 height 4
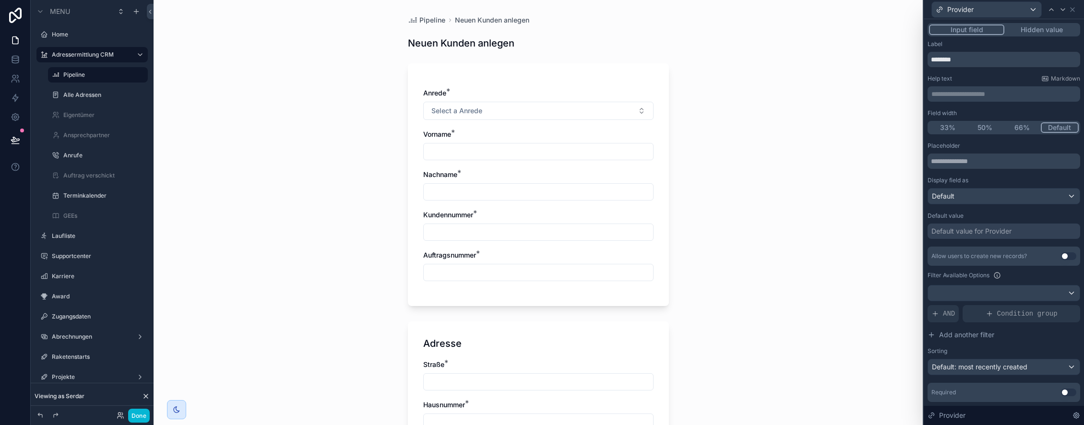
click at [1041, 31] on button "Hidden value" at bounding box center [1041, 29] width 74 height 11
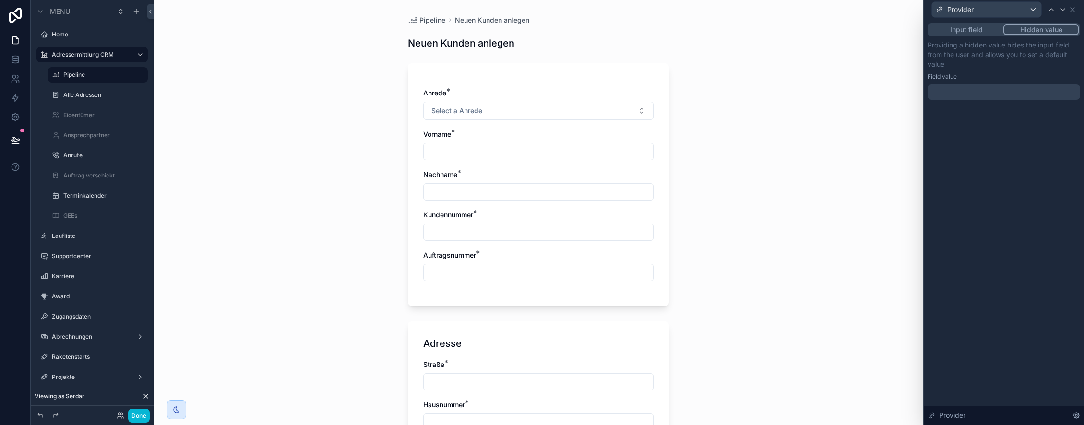
click at [953, 95] on div at bounding box center [1004, 91] width 153 height 15
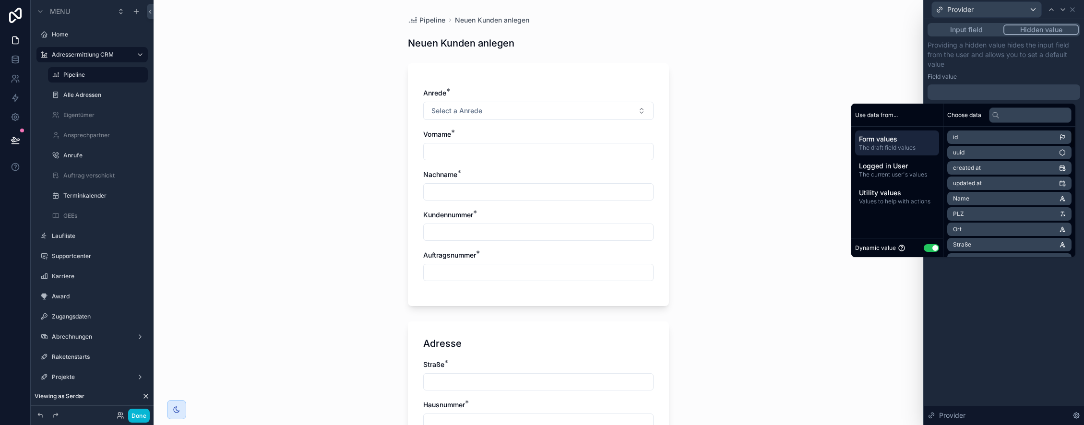
click at [926, 248] on button "Use setting" at bounding box center [931, 248] width 15 height 8
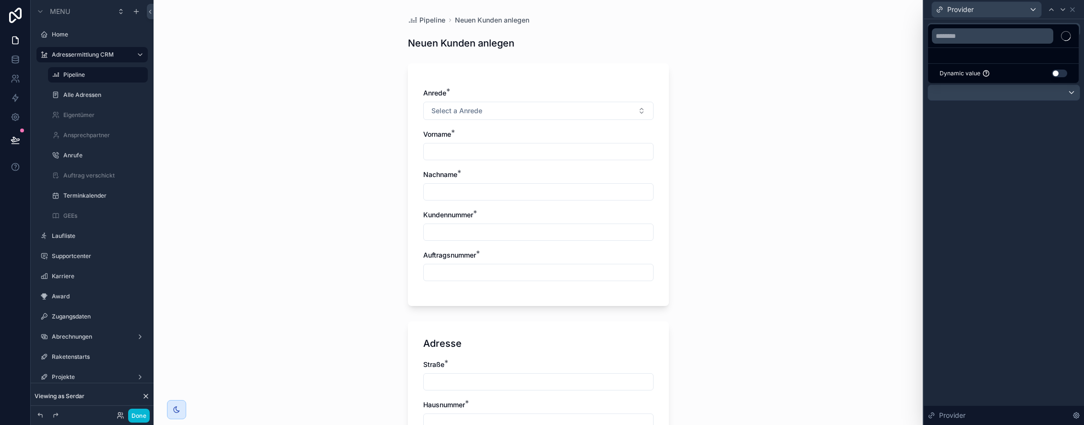
click at [987, 90] on div at bounding box center [1004, 212] width 160 height 425
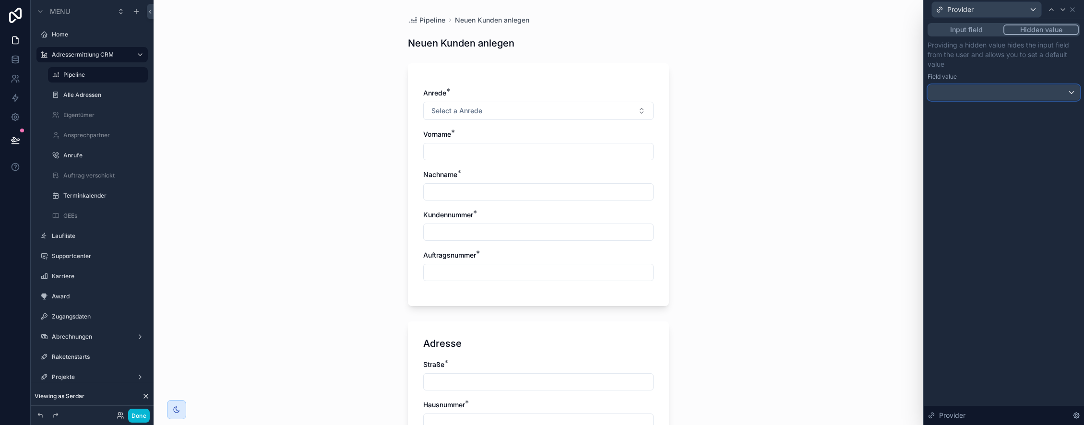
click at [969, 93] on div at bounding box center [1004, 92] width 152 height 15
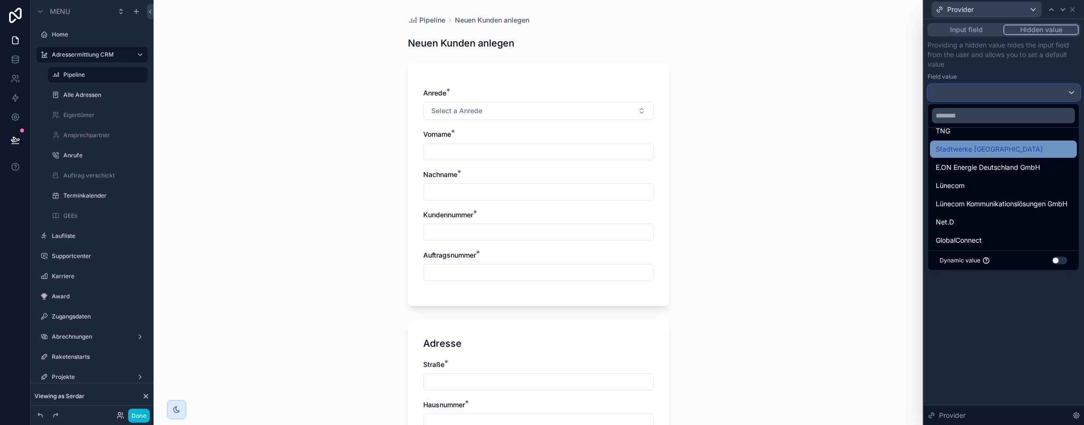
scroll to position [378, 0]
click at [985, 119] on input "text" at bounding box center [1003, 115] width 143 height 15
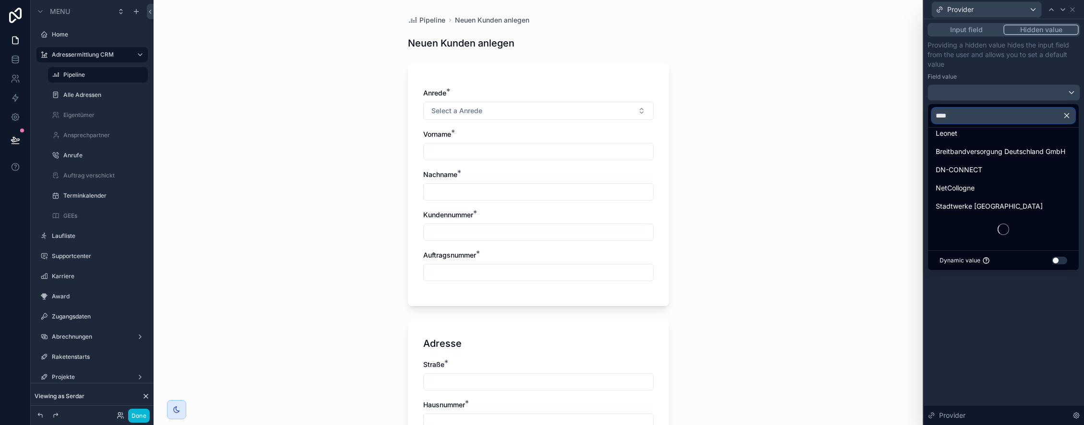
scroll to position [0, 0]
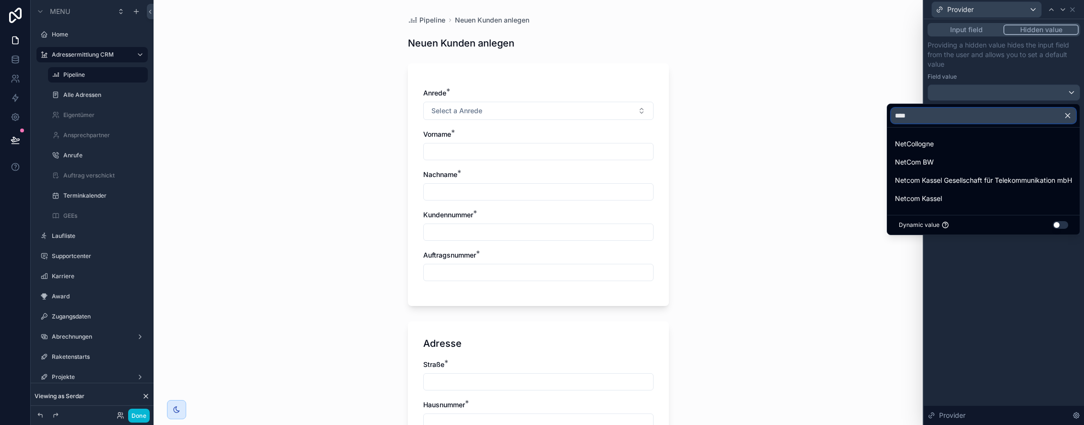
type input "****"
click at [952, 167] on div "NetCom BW" at bounding box center [983, 162] width 177 height 12
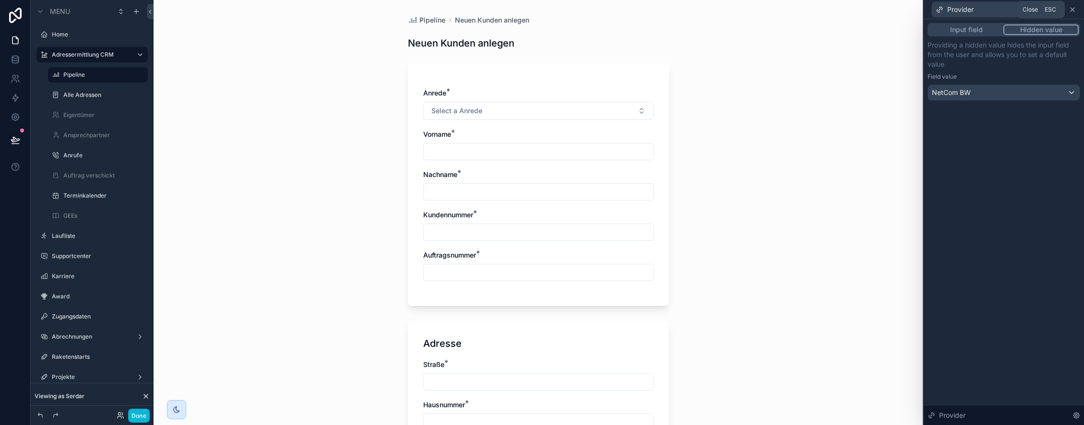
click at [1072, 10] on icon at bounding box center [1073, 10] width 8 height 8
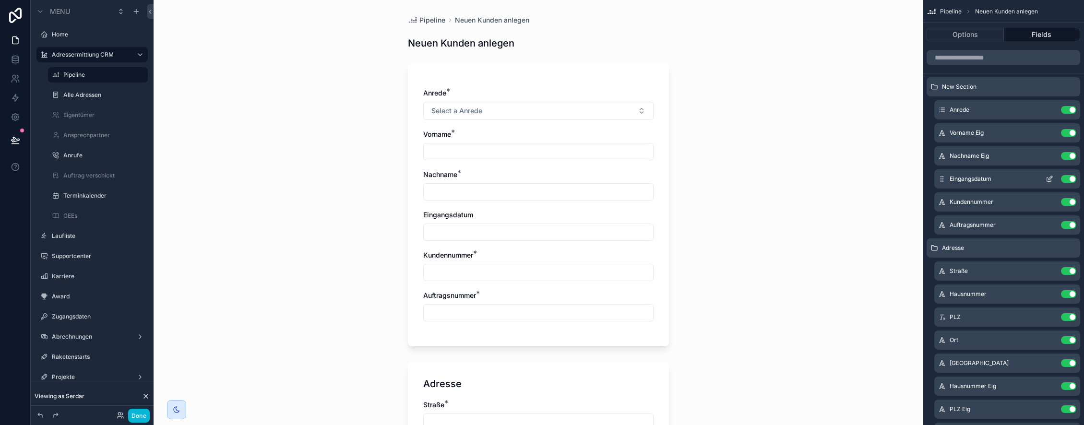
click at [1050, 178] on icon "scrollable content" at bounding box center [1050, 178] width 4 height 4
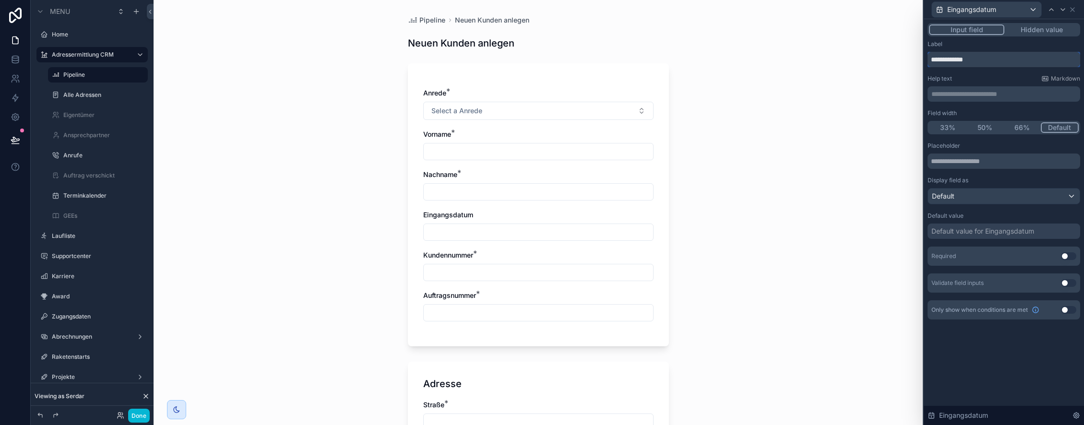
click at [997, 58] on input "**********" at bounding box center [1004, 59] width 153 height 15
type input "**********"
click at [1063, 256] on button "Use setting" at bounding box center [1068, 256] width 15 height 8
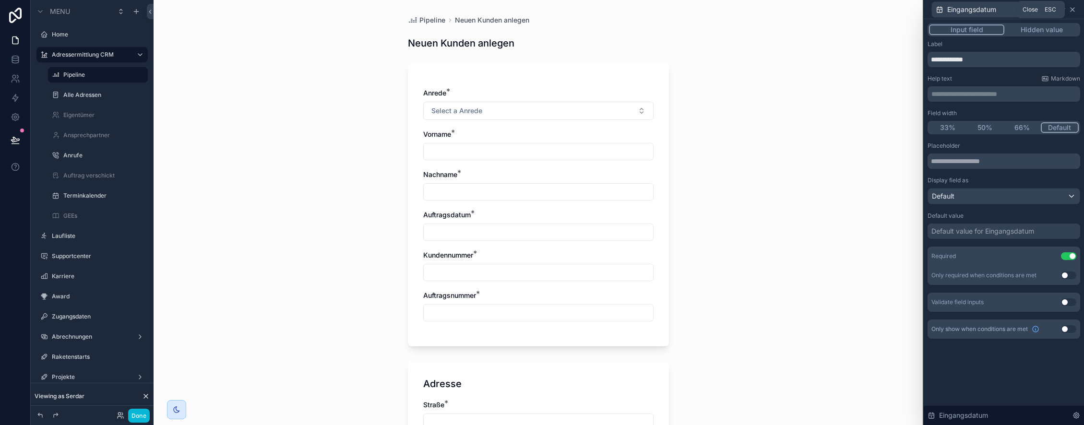
click at [1073, 10] on icon at bounding box center [1073, 10] width 8 height 8
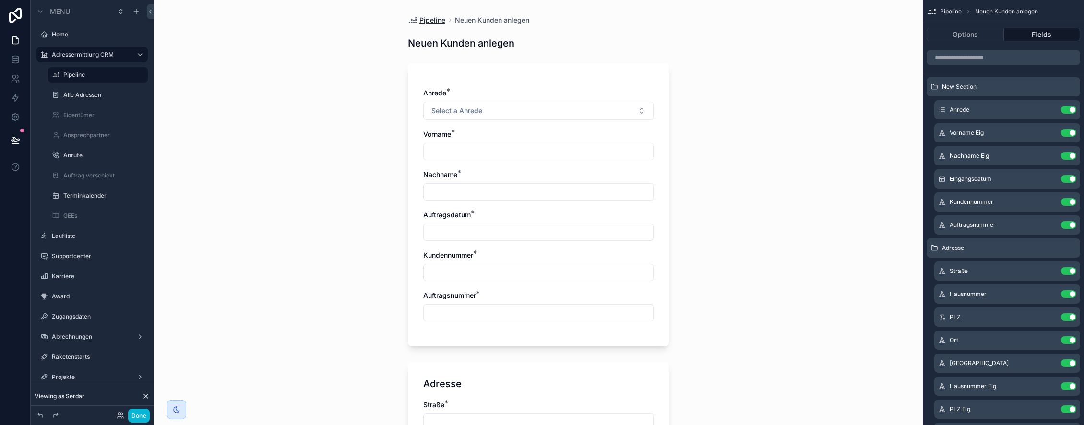
click at [428, 18] on span "Pipeline" at bounding box center [432, 20] width 26 height 10
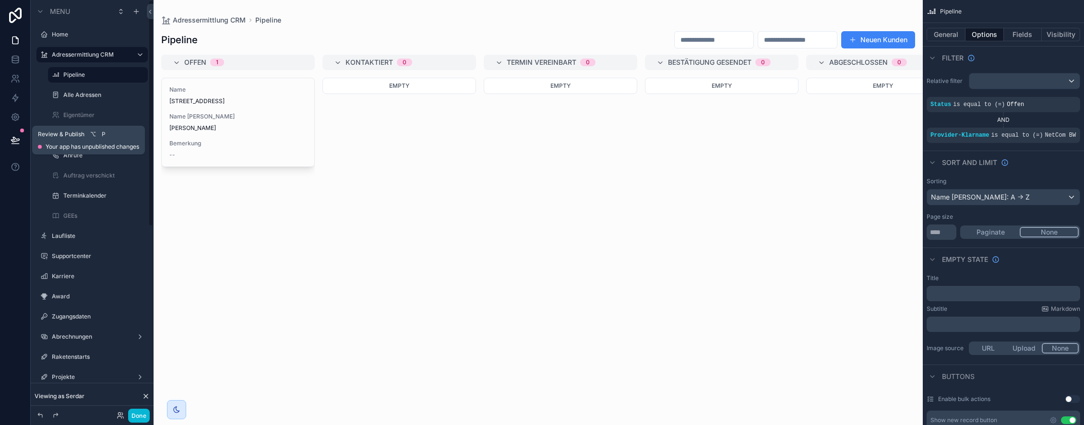
click at [12, 139] on icon at bounding box center [16, 140] width 10 height 10
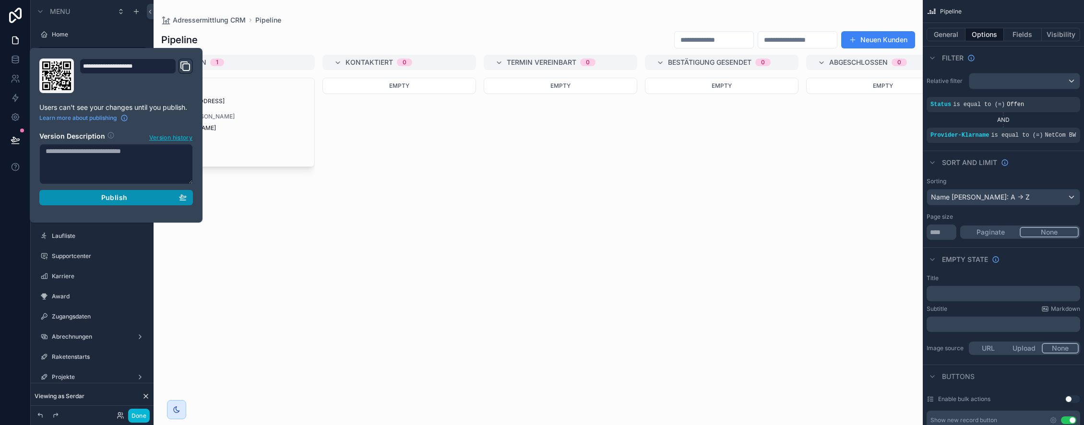
click at [157, 197] on div "Publish" at bounding box center [116, 197] width 141 height 9
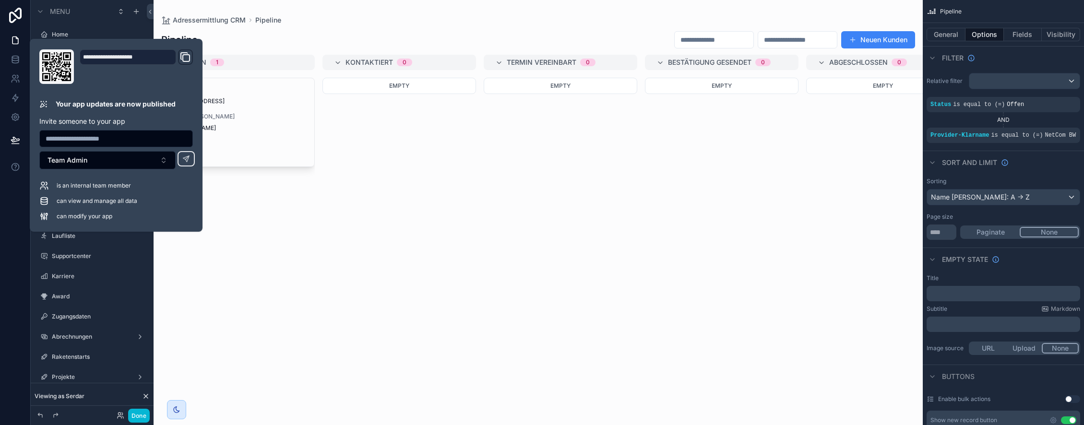
click at [339, 235] on div "Empty" at bounding box center [399, 246] width 154 height 336
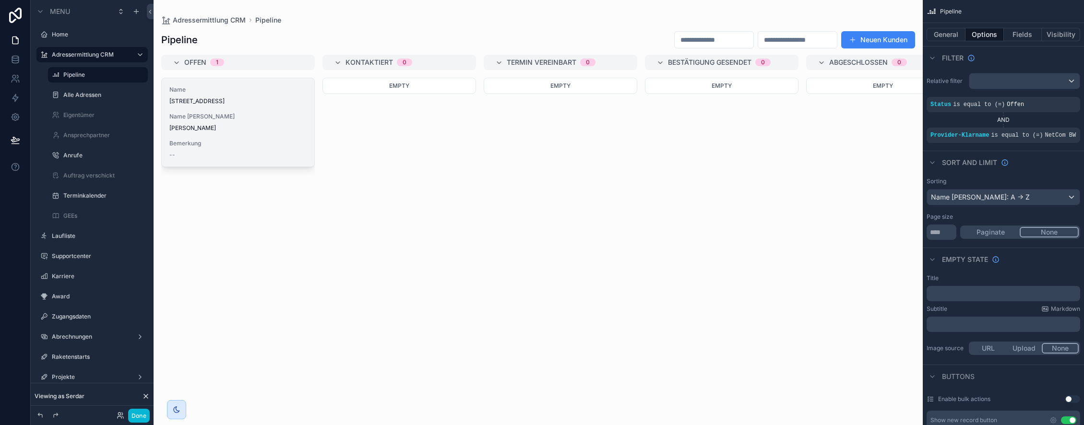
click at [233, 121] on div "Name Kunde Gisela Gruber" at bounding box center [237, 122] width 137 height 19
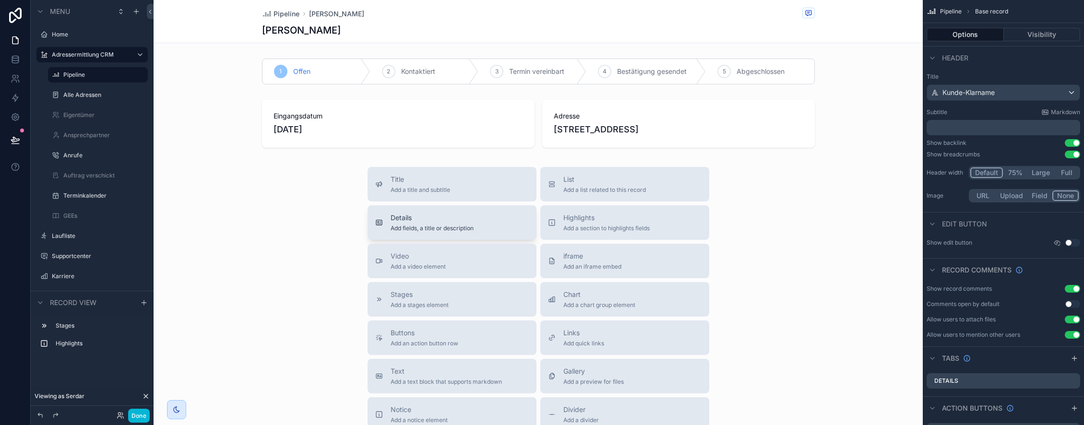
click at [407, 220] on span "Details" at bounding box center [432, 218] width 83 height 10
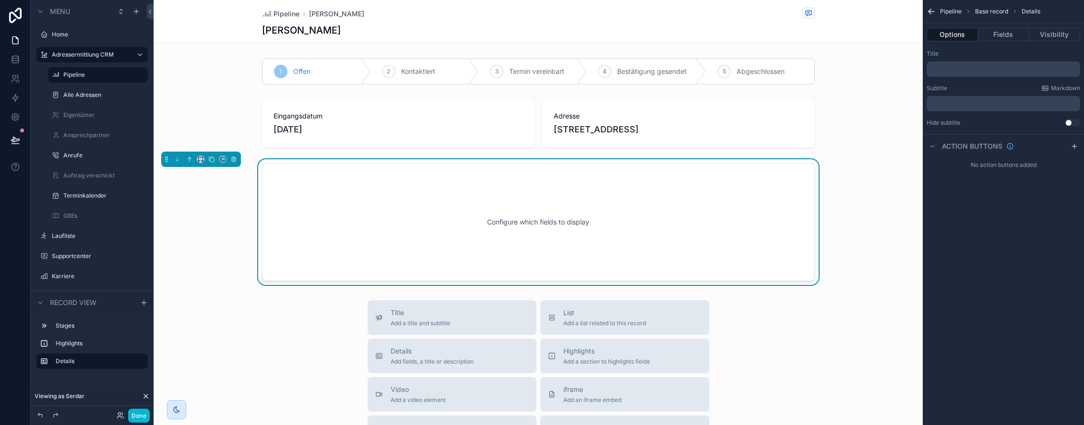
scroll to position [10, 0]
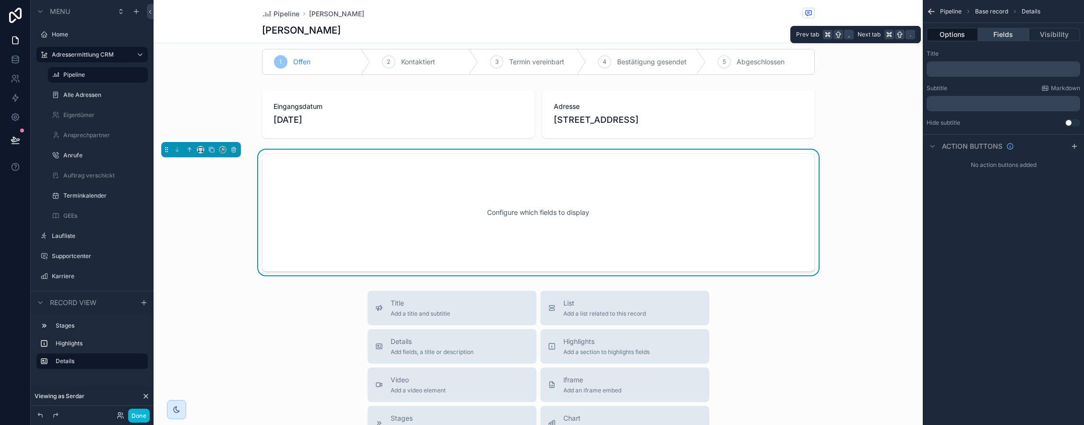
click at [1000, 34] on button "Fields" at bounding box center [1003, 34] width 51 height 13
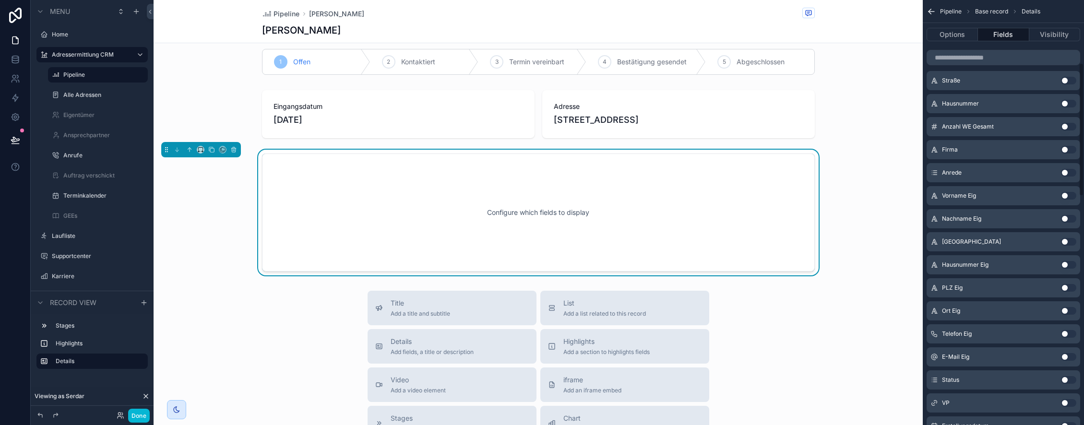
scroll to position [223, 0]
click at [1068, 310] on button "Use setting" at bounding box center [1068, 311] width 15 height 8
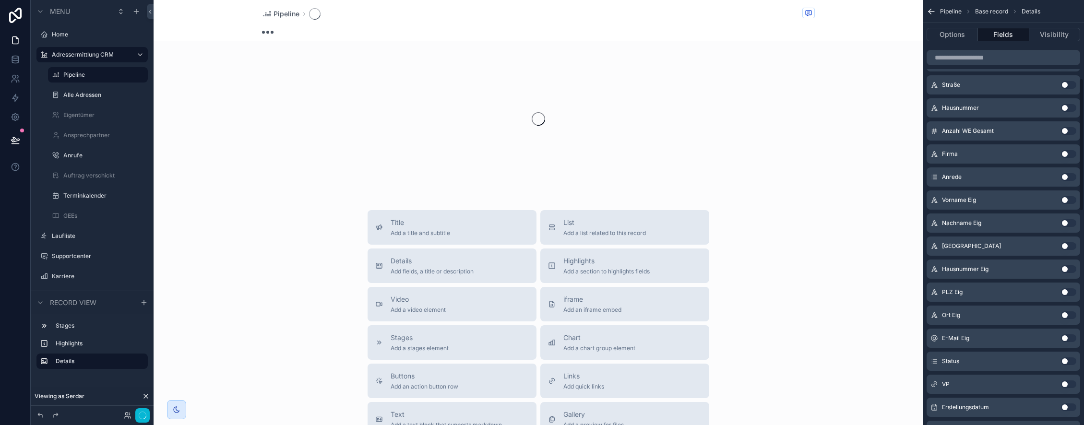
scroll to position [250, 0]
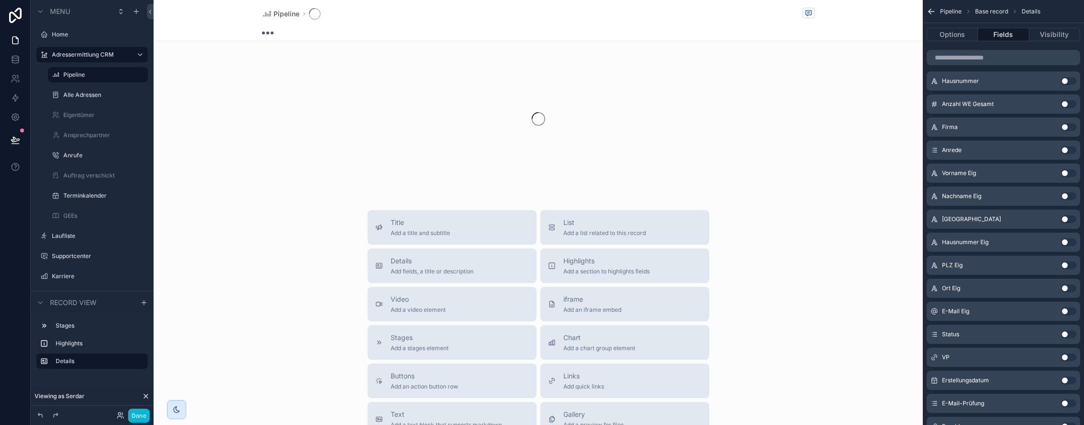
click at [1068, 311] on button "Use setting" at bounding box center [1068, 312] width 15 height 8
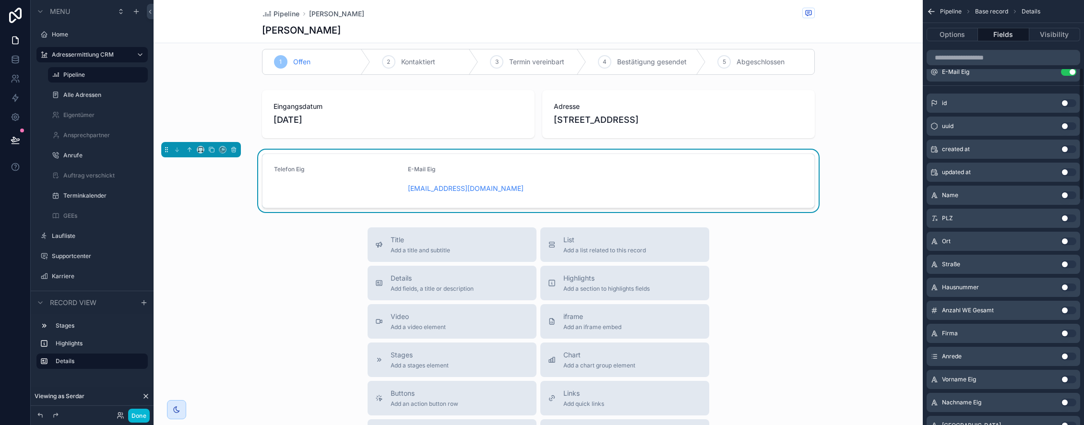
scroll to position [0, 0]
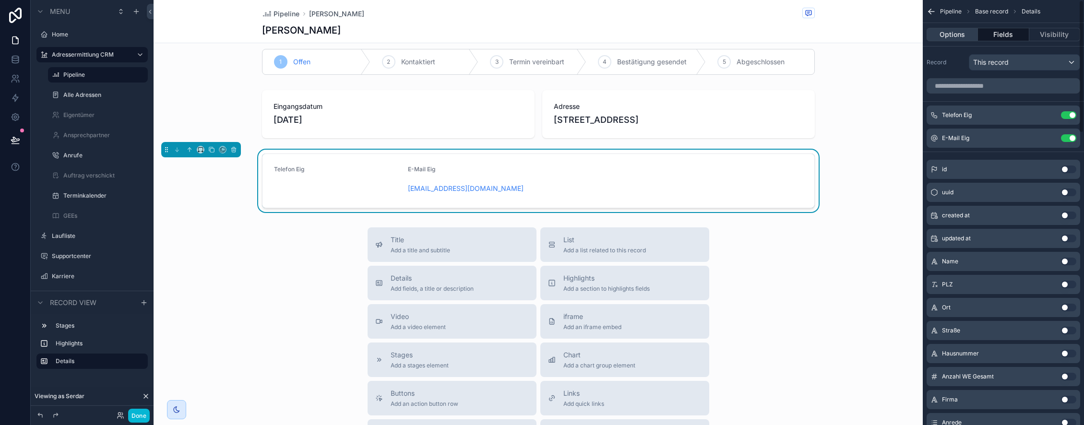
click at [950, 35] on button "Options" at bounding box center [952, 34] width 51 height 13
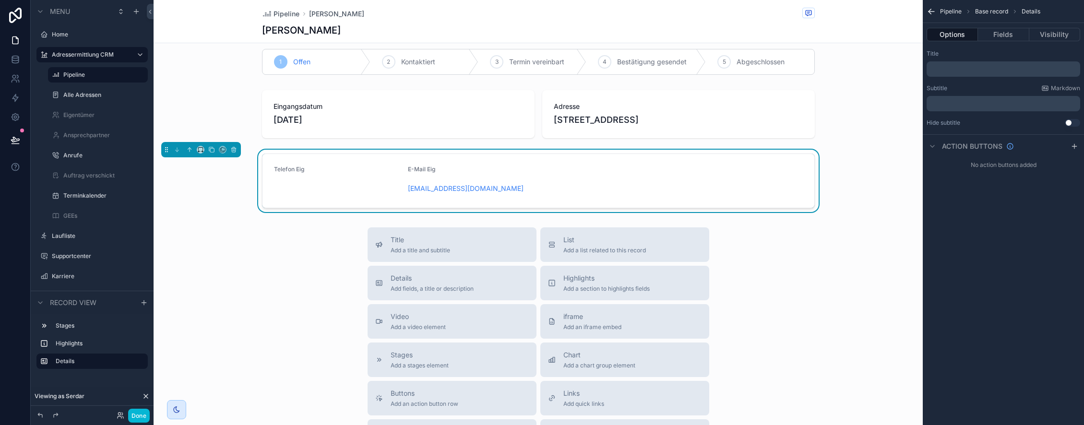
click at [955, 70] on p "﻿" at bounding box center [1004, 69] width 148 height 8
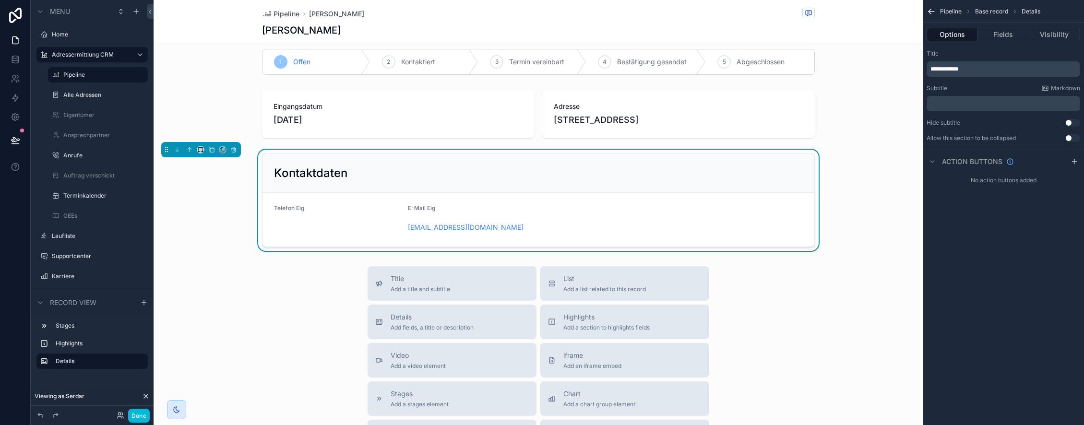
click at [992, 58] on div "**********" at bounding box center [1004, 63] width 154 height 27
click at [1019, 37] on button "Fields" at bounding box center [1003, 34] width 51 height 13
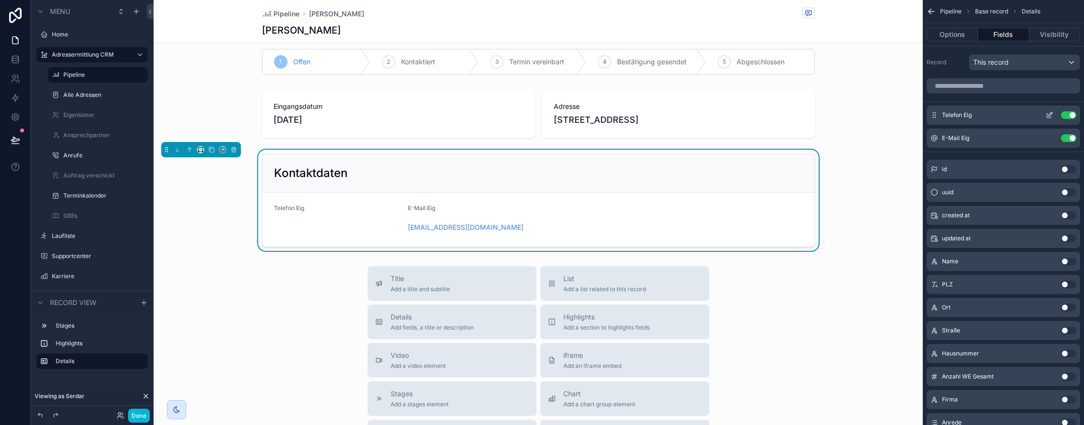
click at [1047, 115] on icon "scrollable content" at bounding box center [1050, 115] width 8 height 8
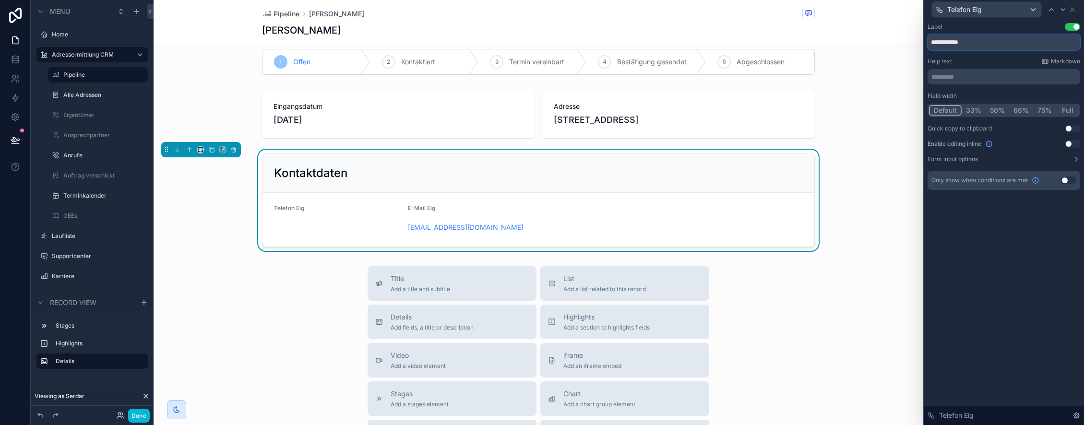
click at [981, 43] on input "**********" at bounding box center [1004, 42] width 153 height 15
type input "*******"
click at [1065, 127] on button "Use setting" at bounding box center [1072, 129] width 15 height 8
click at [1072, 8] on icon at bounding box center [1073, 10] width 8 height 8
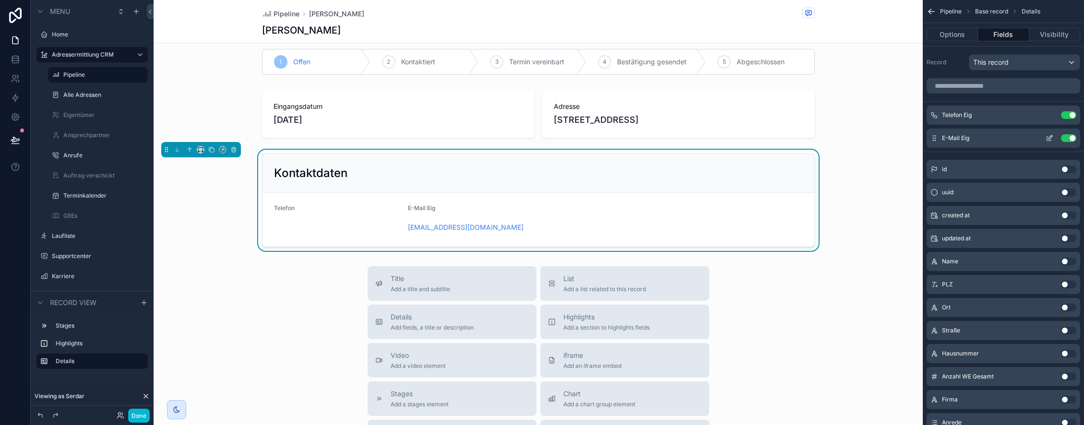
click at [1051, 139] on icon "scrollable content" at bounding box center [1050, 138] width 8 height 8
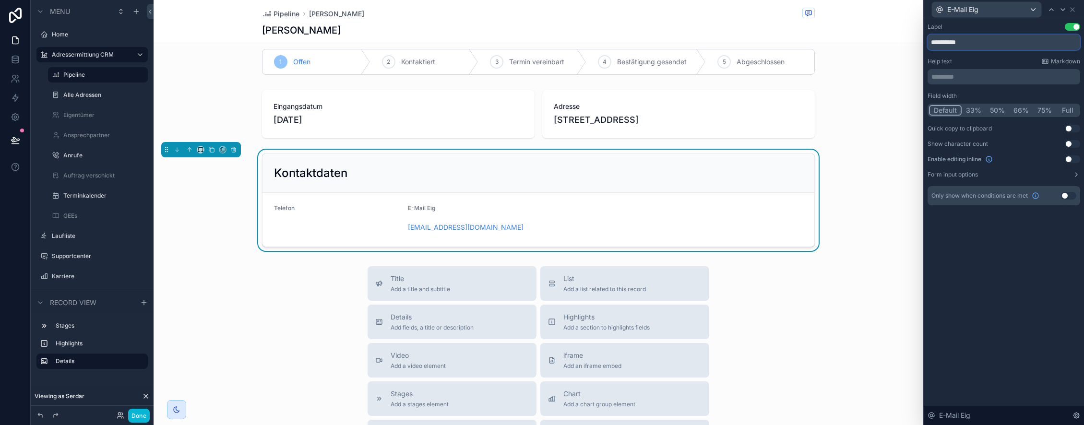
click at [971, 44] on input "**********" at bounding box center [1004, 42] width 153 height 15
type input "******"
click at [1070, 128] on button "Use setting" at bounding box center [1072, 129] width 15 height 8
click at [1074, 10] on icon at bounding box center [1073, 10] width 8 height 8
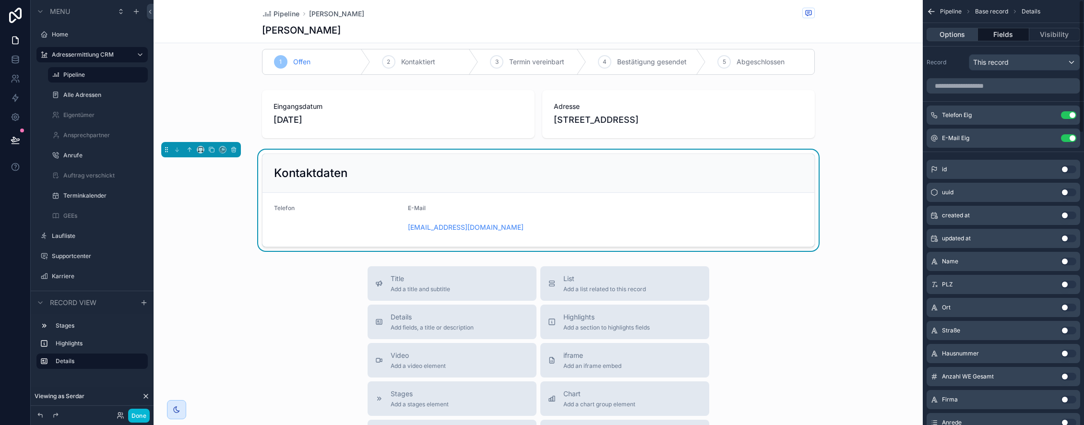
click at [948, 35] on button "Options" at bounding box center [952, 34] width 51 height 13
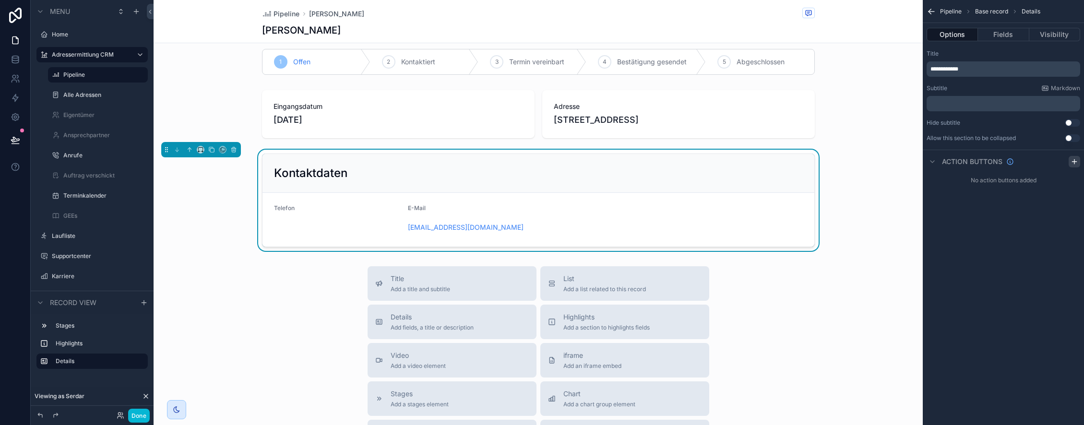
click at [1074, 162] on icon "scrollable content" at bounding box center [1074, 161] width 0 height 4
click at [1073, 183] on icon "scrollable content" at bounding box center [1073, 183] width 4 height 4
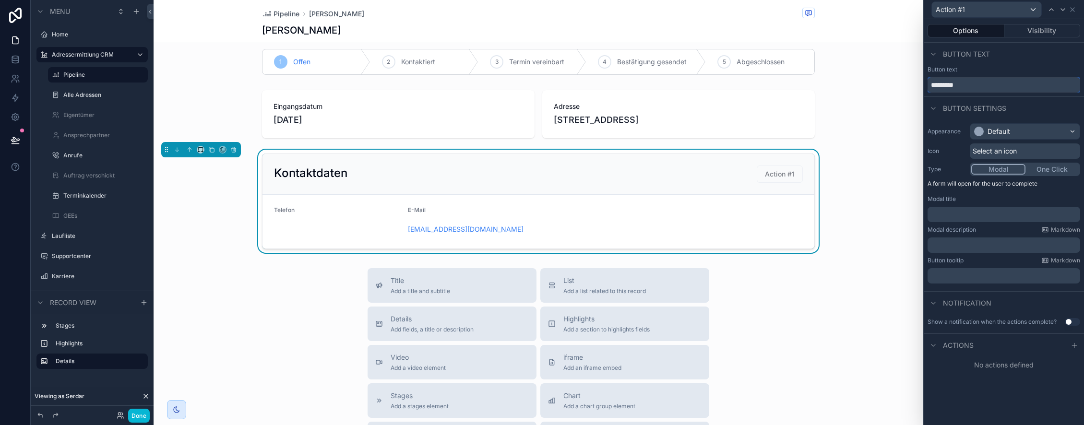
click at [977, 81] on input "*********" at bounding box center [1004, 84] width 153 height 15
type input "**********"
click at [1011, 149] on span "Select an icon" at bounding box center [995, 151] width 44 height 10
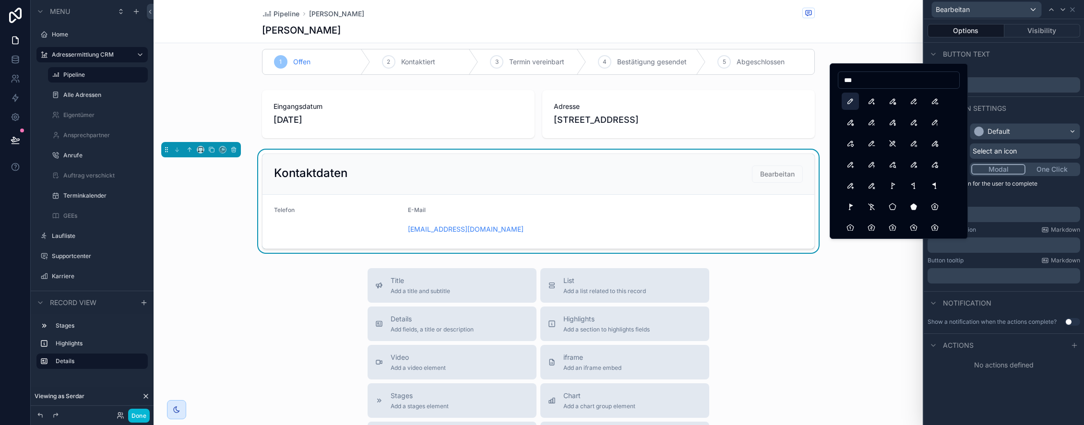
type input "***"
click at [849, 101] on button "Pencil" at bounding box center [850, 101] width 17 height 17
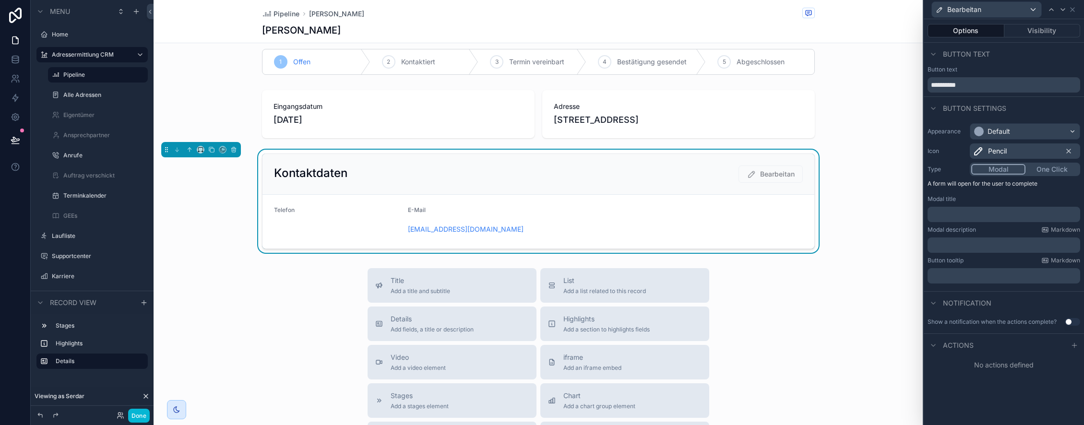
click at [967, 217] on p "﻿" at bounding box center [1004, 215] width 147 height 10
drag, startPoint x: 1073, startPoint y: 347, endPoint x: 1066, endPoint y: 344, distance: 7.8
click at [1073, 347] on icon at bounding box center [1075, 346] width 8 height 8
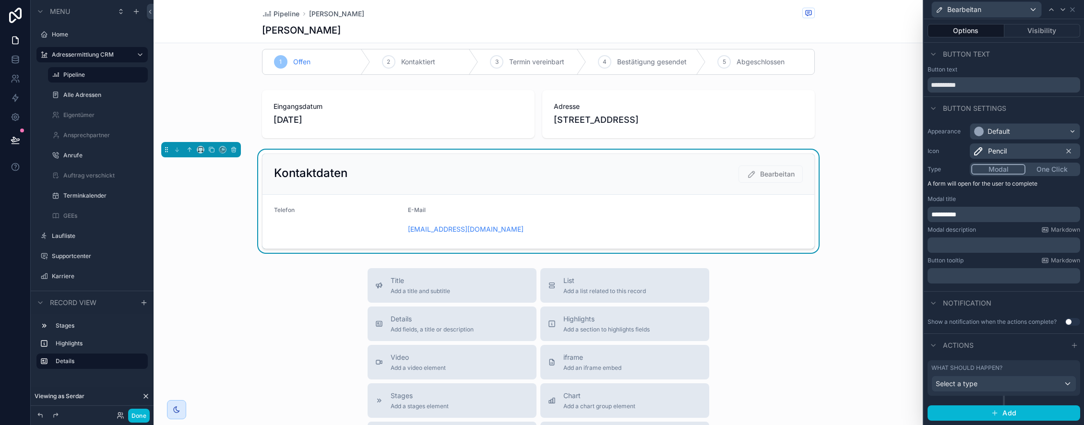
click at [1066, 320] on button "Use setting" at bounding box center [1072, 322] width 15 height 8
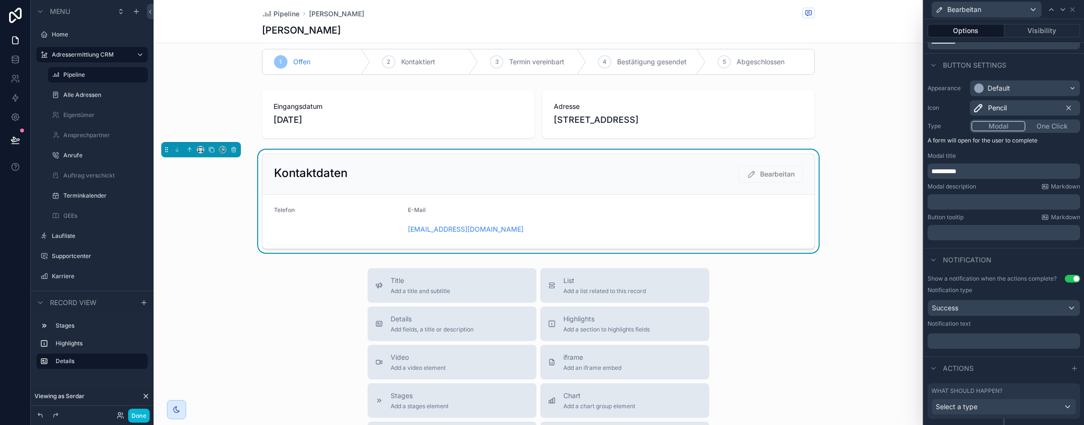
scroll to position [66, 0]
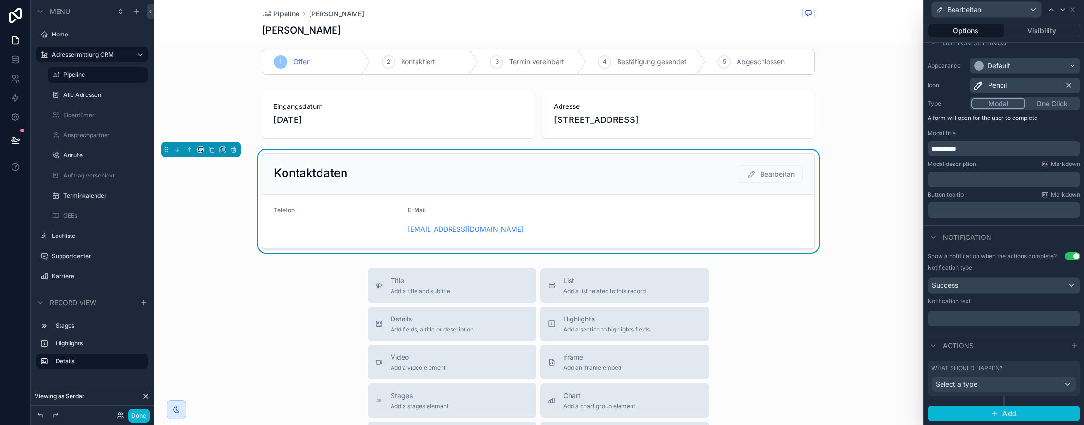
click at [969, 321] on p "﻿" at bounding box center [1004, 319] width 147 height 10
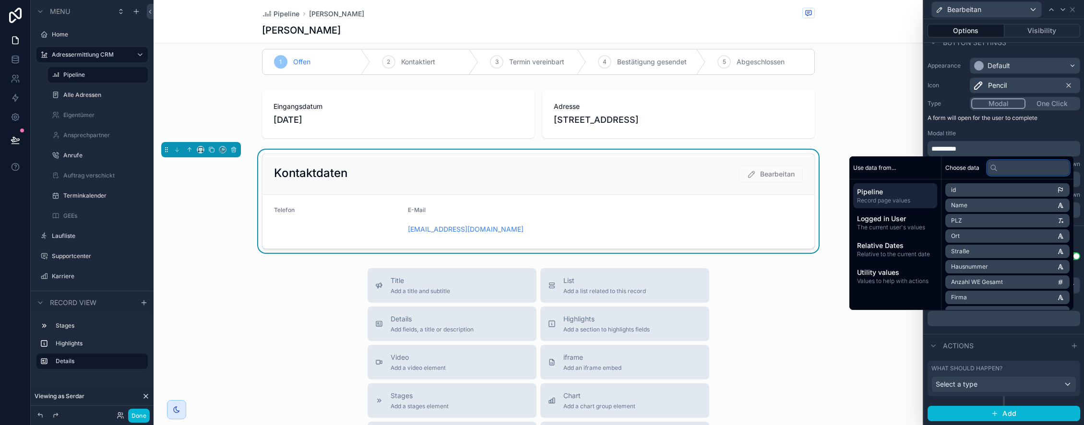
click at [1001, 168] on input "text" at bounding box center [1028, 167] width 83 height 15
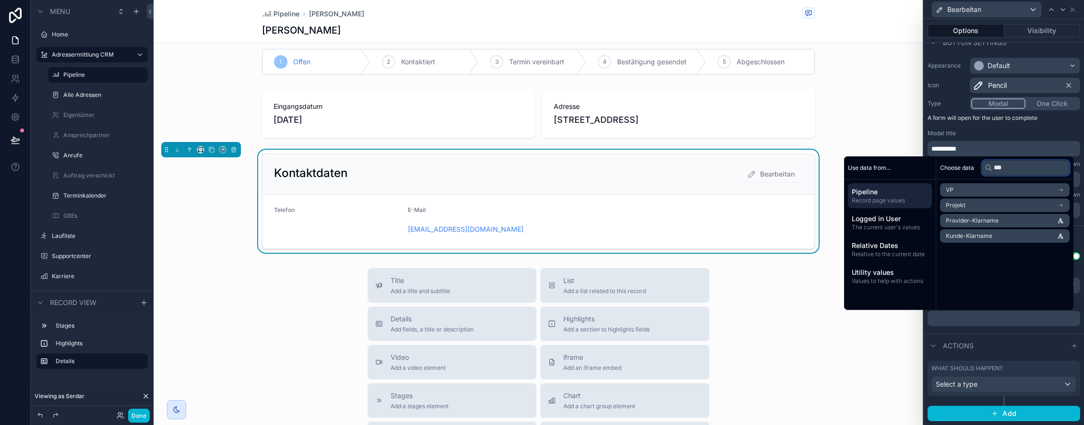
type input "***"
click at [991, 236] on span "Kunde-Klarname" at bounding box center [969, 236] width 47 height 8
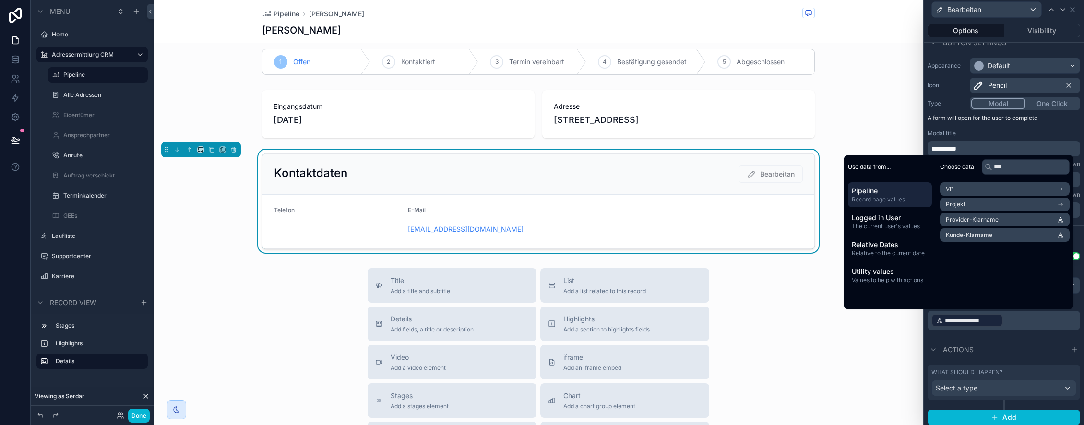
click at [1024, 321] on p "**********" at bounding box center [1004, 320] width 147 height 15
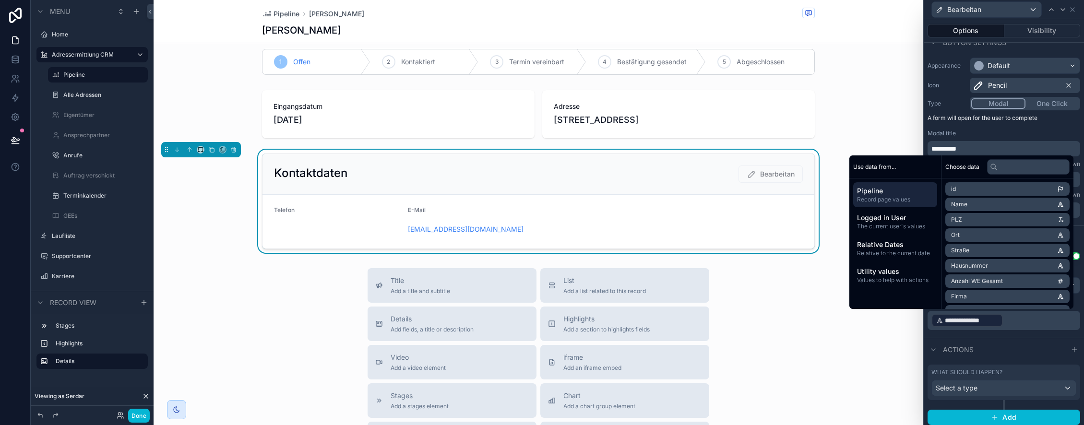
click at [1025, 322] on p "**********" at bounding box center [1004, 320] width 147 height 15
click at [1015, 337] on div "**********" at bounding box center [1004, 293] width 160 height 89
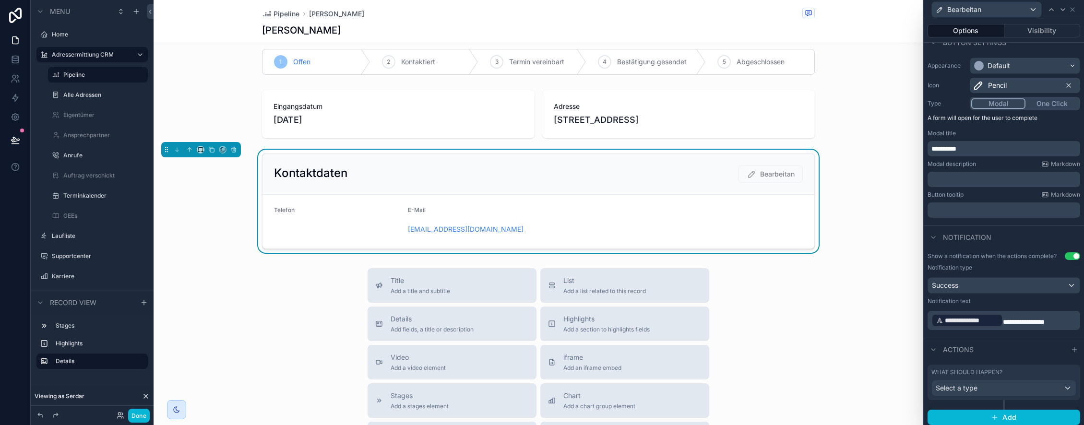
scroll to position [70, 0]
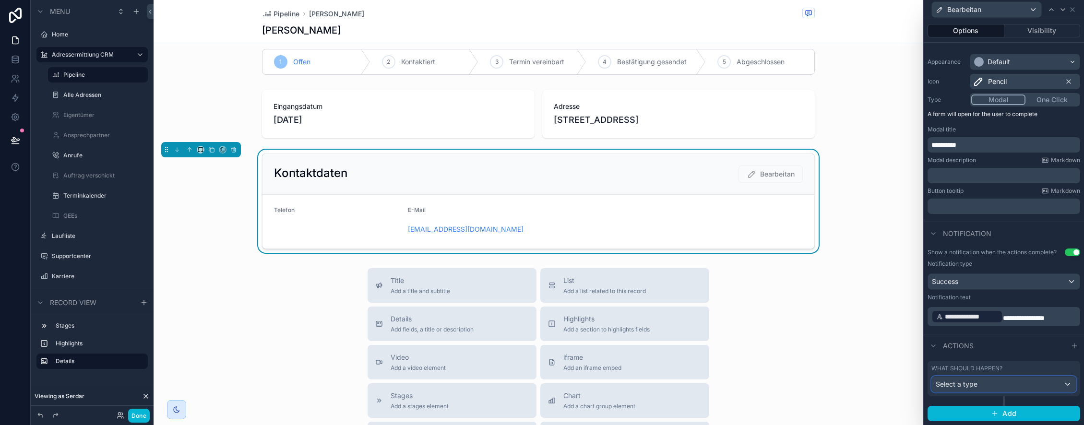
click at [1001, 385] on div "Select a type" at bounding box center [1004, 384] width 144 height 15
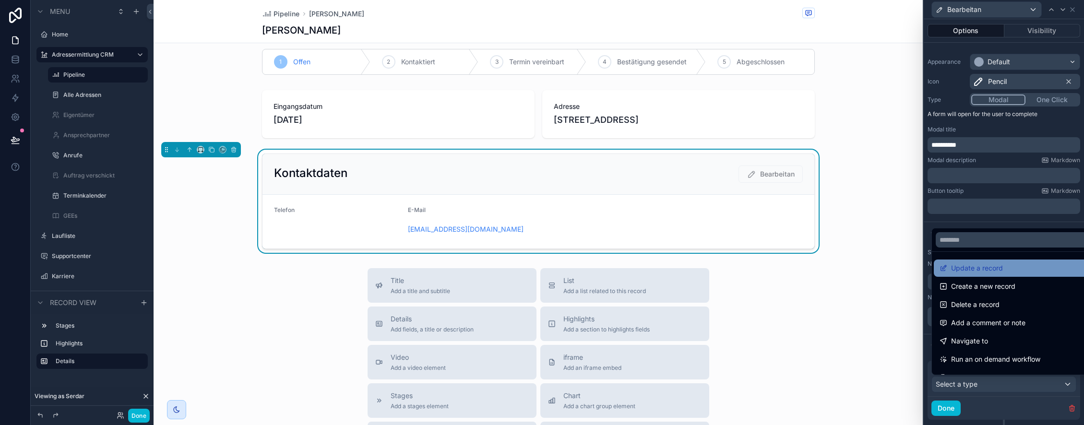
click at [989, 273] on span "Update a record" at bounding box center [977, 268] width 52 height 12
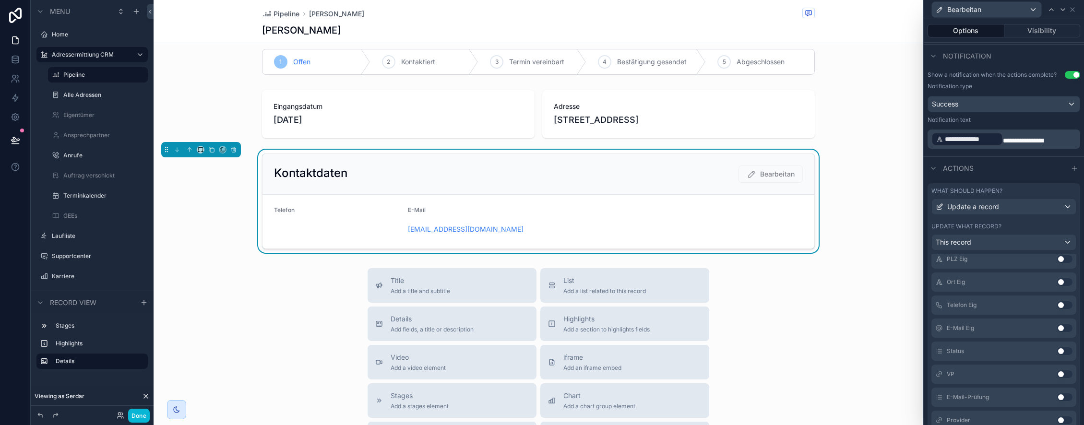
scroll to position [409, 0]
drag, startPoint x: 1062, startPoint y: 301, endPoint x: 1067, endPoint y: 320, distance: 19.4
click at [1062, 301] on button "Use setting" at bounding box center [1064, 303] width 15 height 8
click at [1064, 324] on button "Use setting" at bounding box center [1064, 326] width 15 height 8
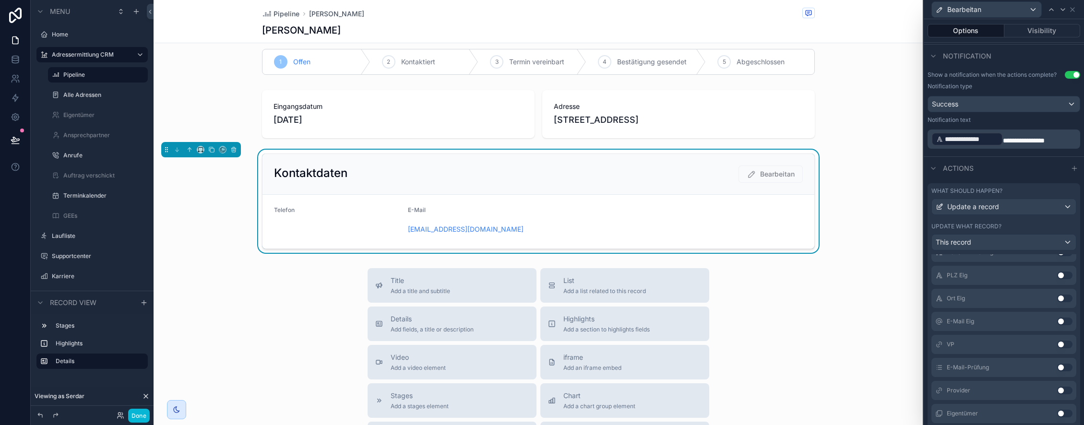
click at [1062, 321] on button "Use setting" at bounding box center [1064, 322] width 15 height 8
click at [1067, 313] on button "Use setting" at bounding box center [1064, 314] width 15 height 8
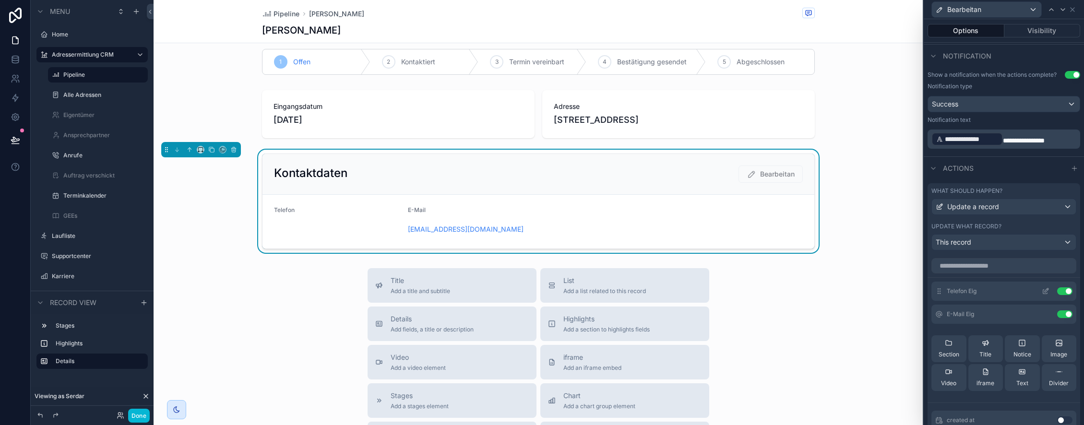
click at [1049, 290] on icon at bounding box center [1046, 291] width 8 height 8
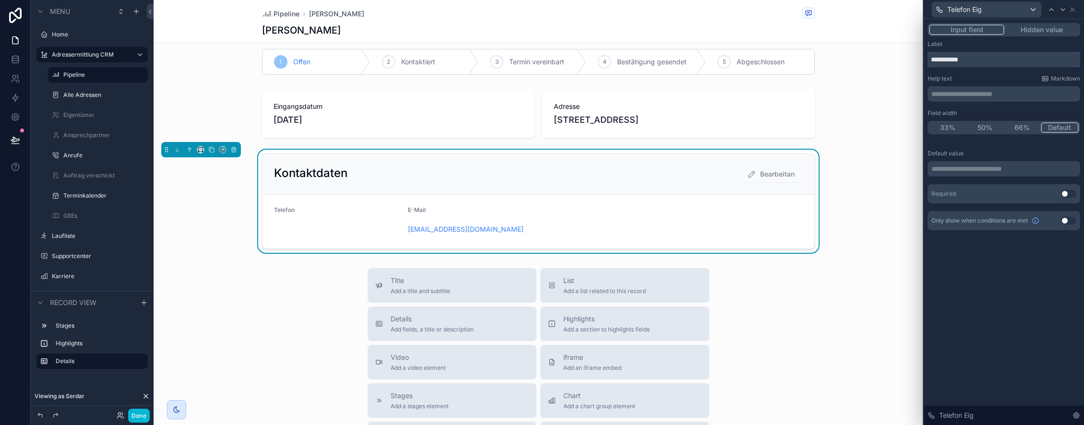
click at [988, 59] on input "**********" at bounding box center [1004, 59] width 153 height 15
type input "*******"
click at [1074, 10] on icon at bounding box center [1073, 10] width 8 height 8
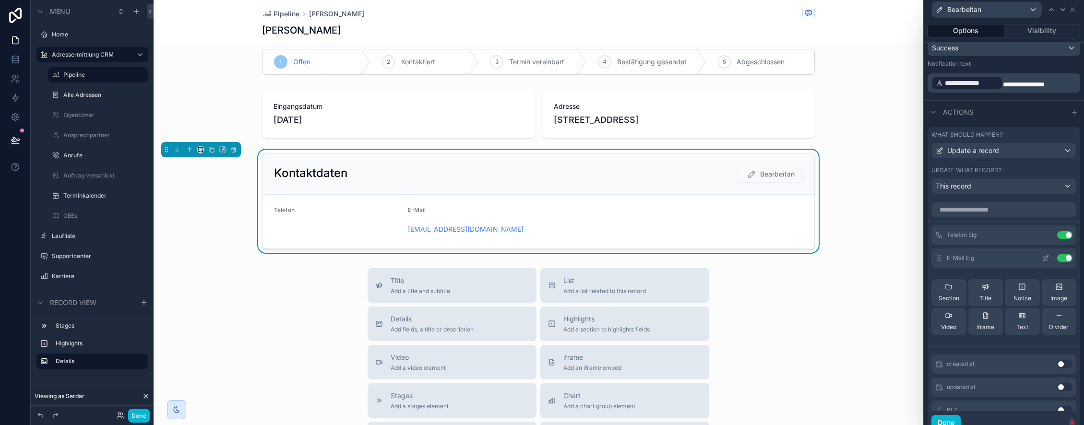
click at [1045, 257] on icon at bounding box center [1047, 257] width 4 height 4
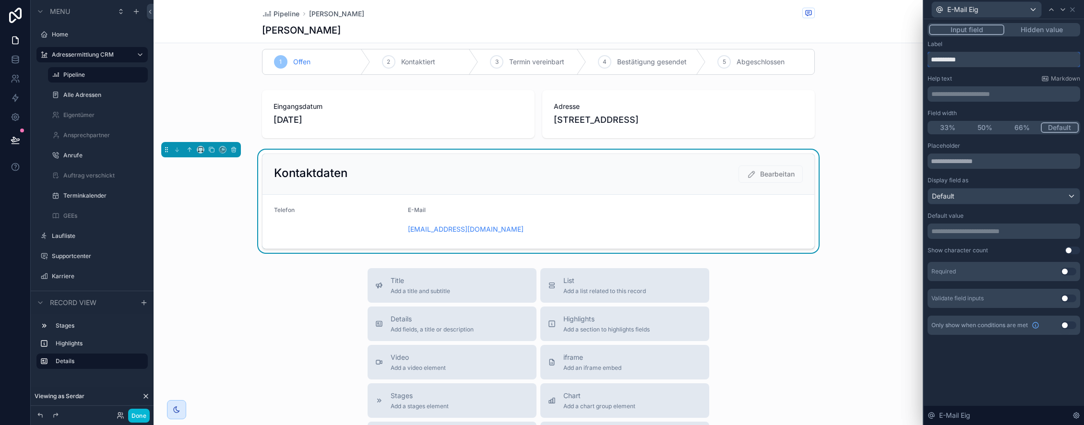
click at [1018, 60] on input "**********" at bounding box center [1004, 59] width 153 height 15
type input "******"
click at [1073, 9] on icon at bounding box center [1073, 10] width 8 height 8
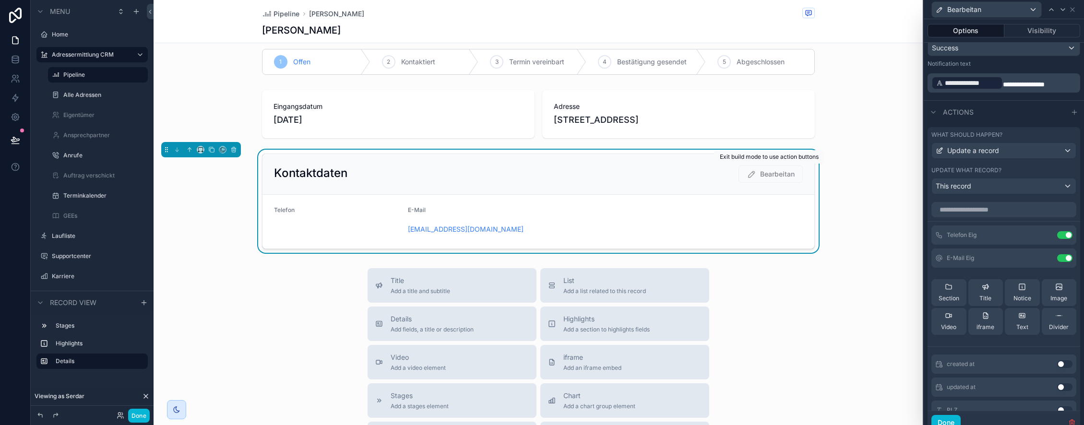
click at [762, 176] on span "Bearbeitan" at bounding box center [770, 174] width 64 height 17
click at [144, 417] on button "Done" at bounding box center [139, 416] width 22 height 14
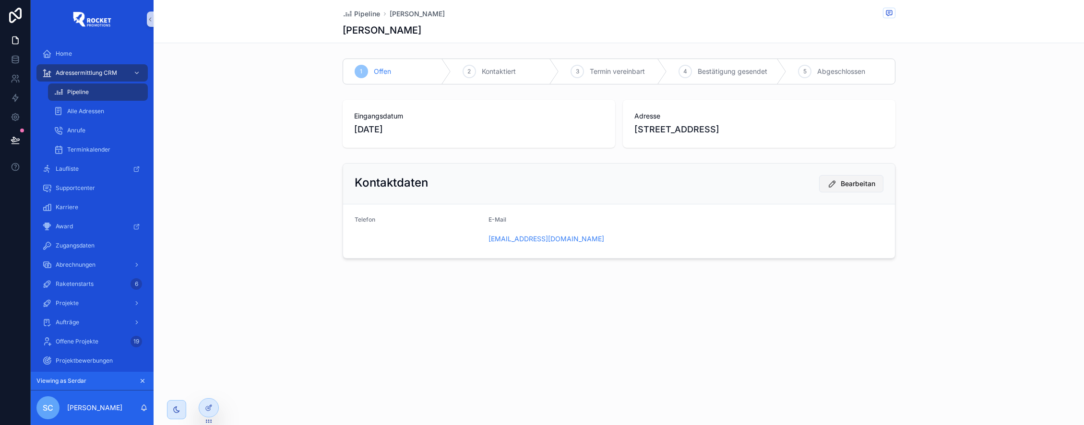
click at [868, 188] on span "Bearbeitan" at bounding box center [858, 184] width 35 height 10
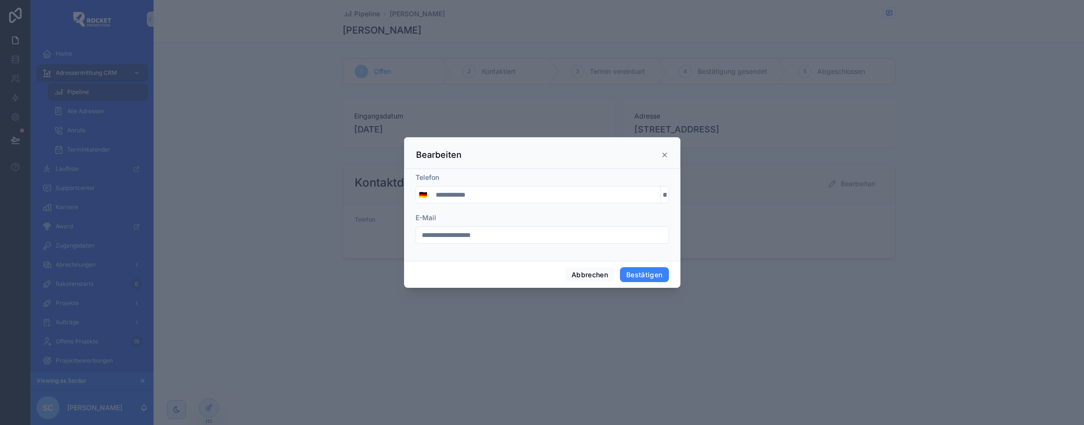
click at [666, 155] on icon at bounding box center [665, 155] width 8 height 8
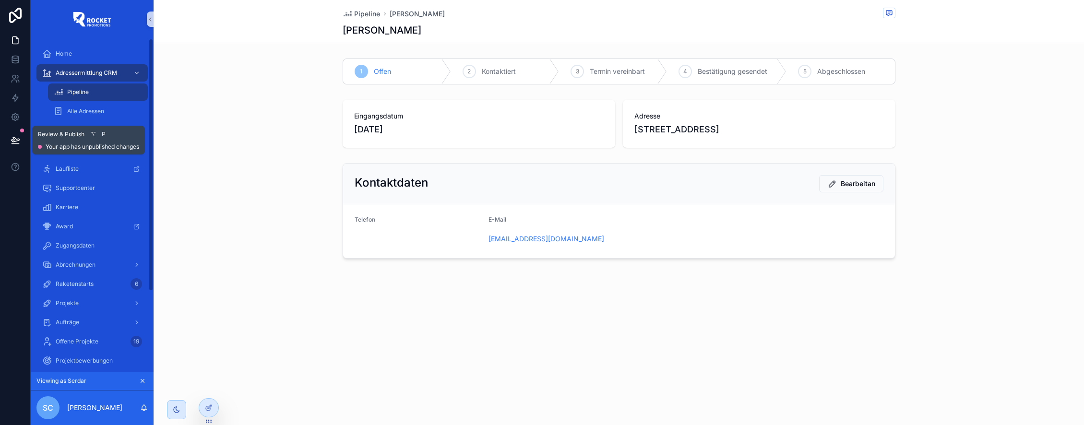
click at [13, 140] on icon at bounding box center [15, 139] width 8 height 5
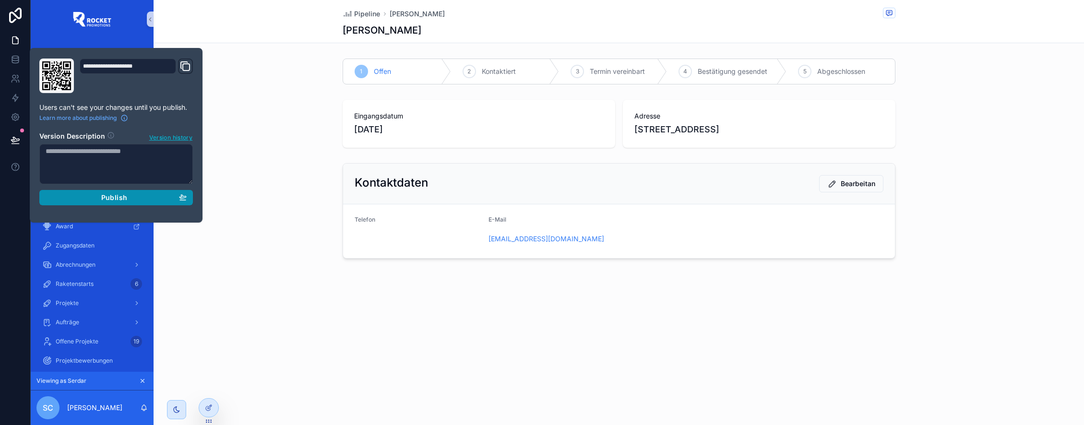
drag, startPoint x: 172, startPoint y: 198, endPoint x: 226, endPoint y: 249, distance: 73.6
click at [172, 198] on div "Publish" at bounding box center [116, 197] width 141 height 9
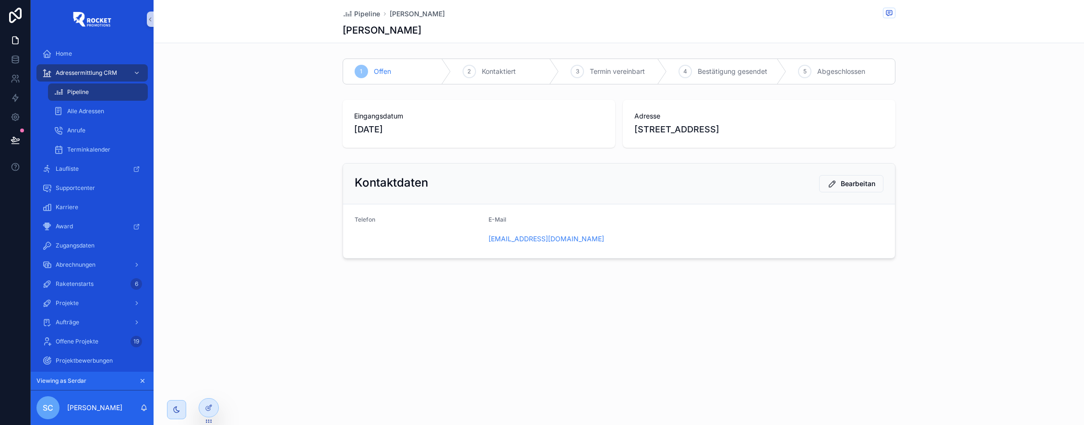
click at [249, 284] on div "Pipeline Gisela Gruber Gisela Gruber 1 Offen 2 Kontaktiert 3 Termin vereinbart …" at bounding box center [619, 162] width 930 height 324
click at [208, 408] on icon at bounding box center [209, 408] width 8 height 8
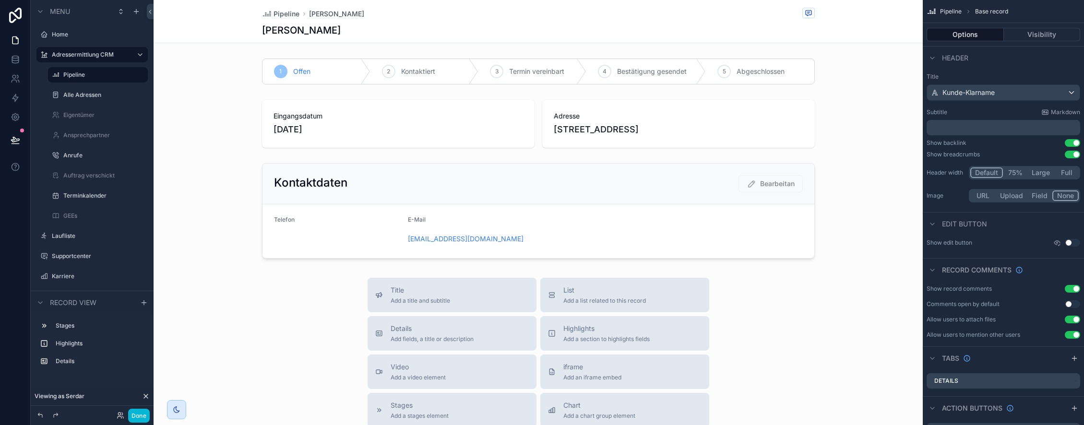
click at [775, 33] on div "Gisela Gruber" at bounding box center [538, 30] width 553 height 13
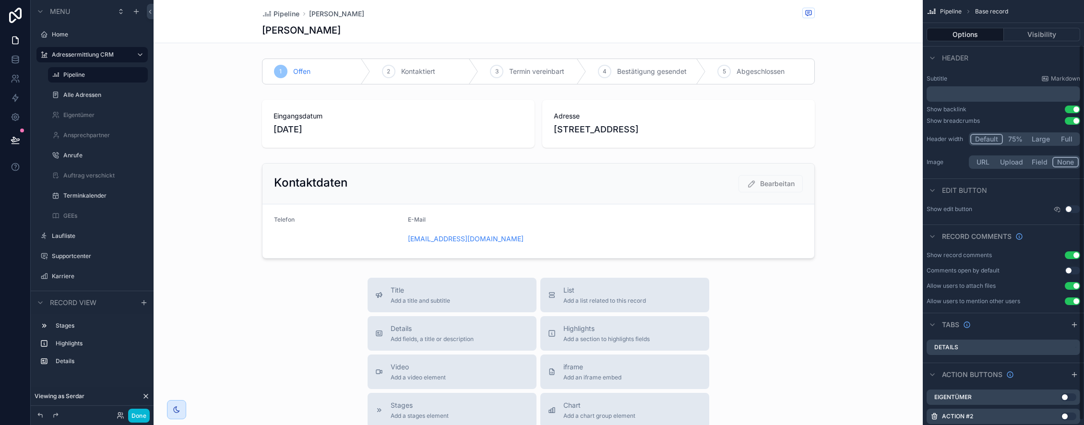
scroll to position [56, 0]
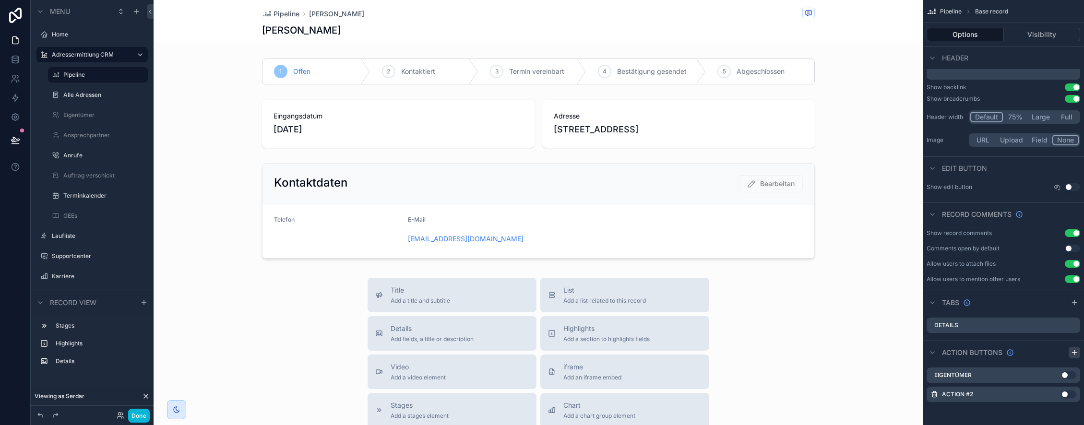
click at [1077, 353] on icon "scrollable content" at bounding box center [1075, 353] width 8 height 8
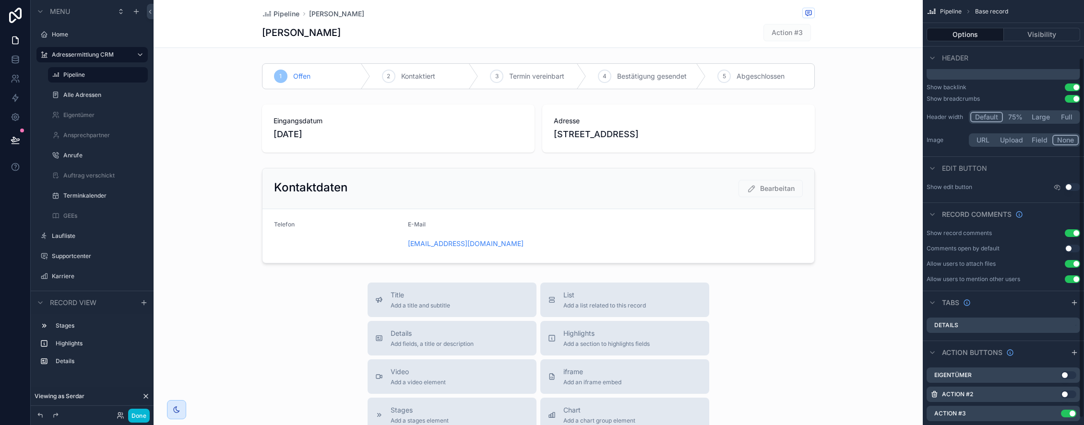
scroll to position [75, 0]
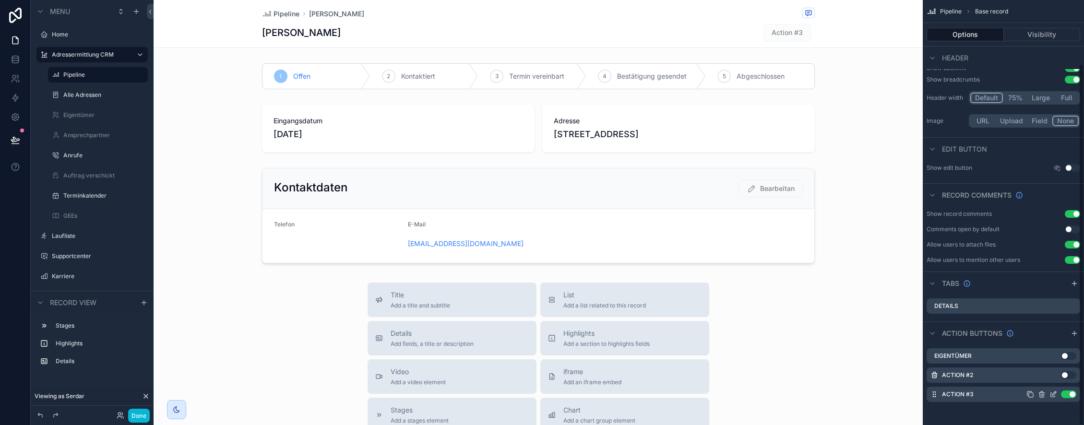
click at [1052, 394] on icon "scrollable content" at bounding box center [1053, 395] width 8 height 8
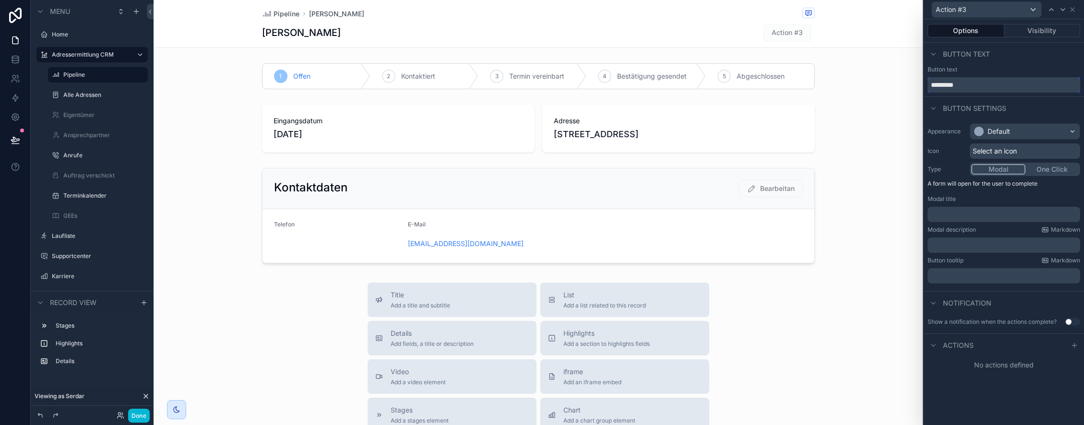
click at [966, 85] on input "*********" at bounding box center [1004, 84] width 153 height 15
click at [1008, 135] on div "Default" at bounding box center [998, 132] width 23 height 10
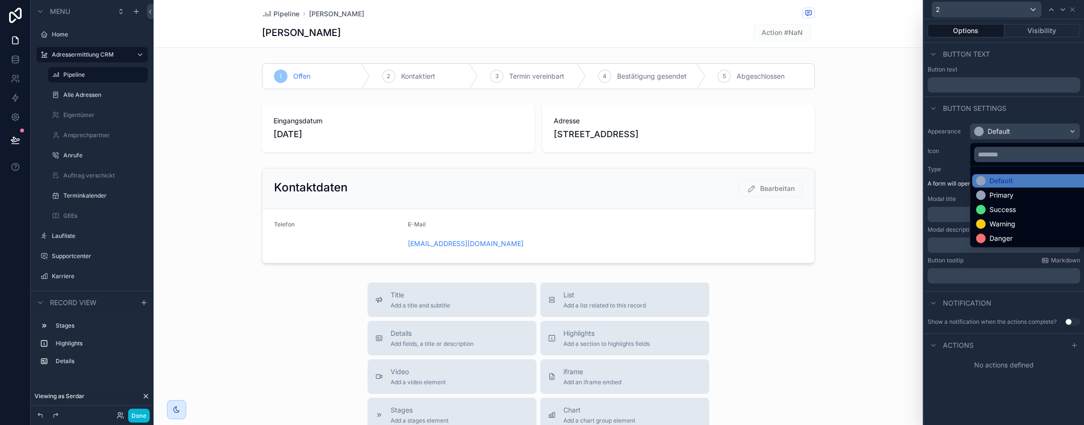
drag, startPoint x: 1005, startPoint y: 208, endPoint x: 1006, endPoint y: 203, distance: 4.8
click at [1005, 208] on div "Success" at bounding box center [1002, 210] width 26 height 10
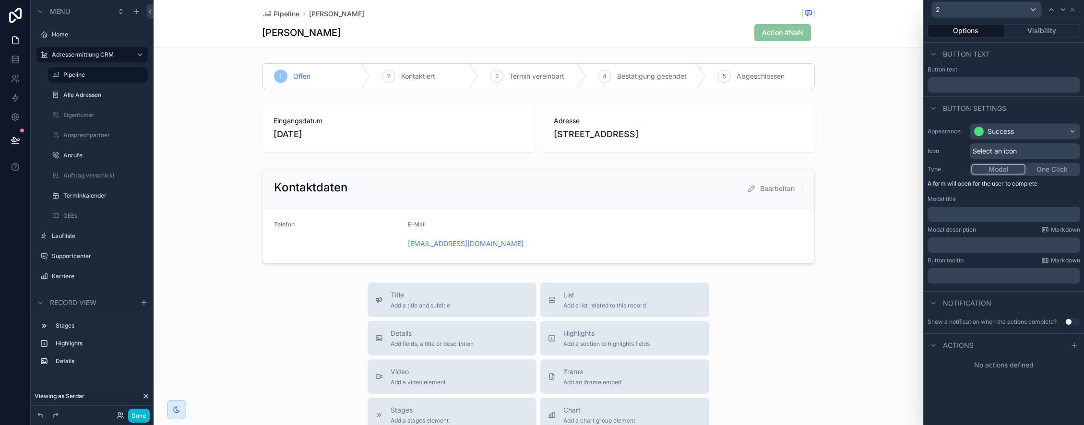
click at [996, 151] on span "Select an icon" at bounding box center [995, 151] width 44 height 10
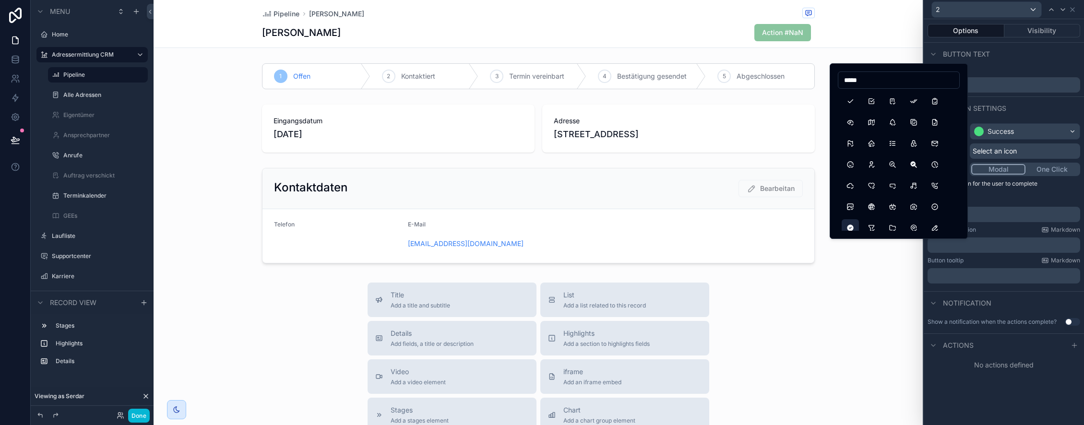
type input "*****"
click at [854, 228] on button "CircleCheckFilled" at bounding box center [850, 227] width 17 height 17
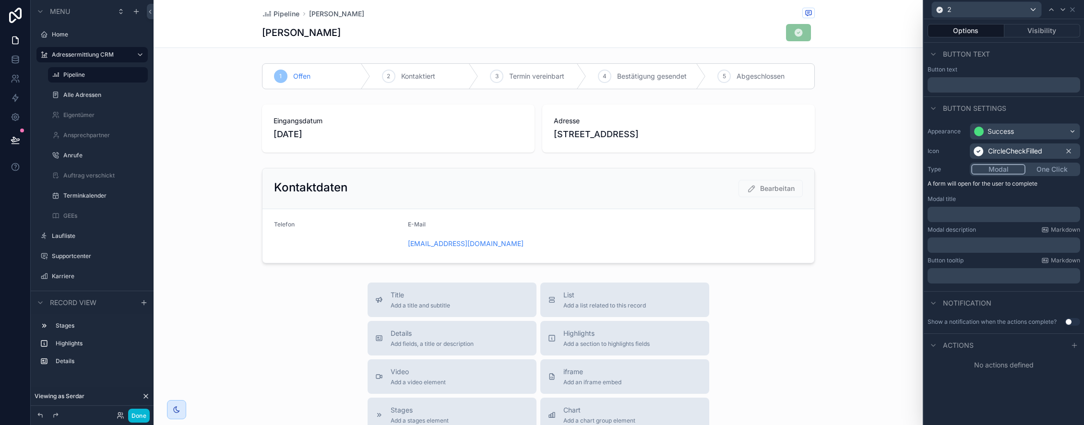
click at [955, 275] on p "﻿" at bounding box center [1004, 276] width 147 height 10
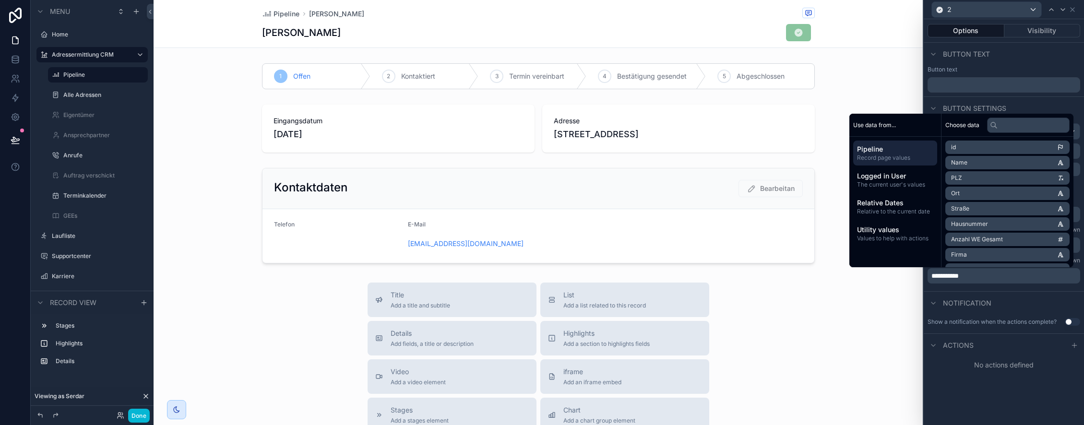
click at [960, 288] on div "**********" at bounding box center [1004, 205] width 160 height 172
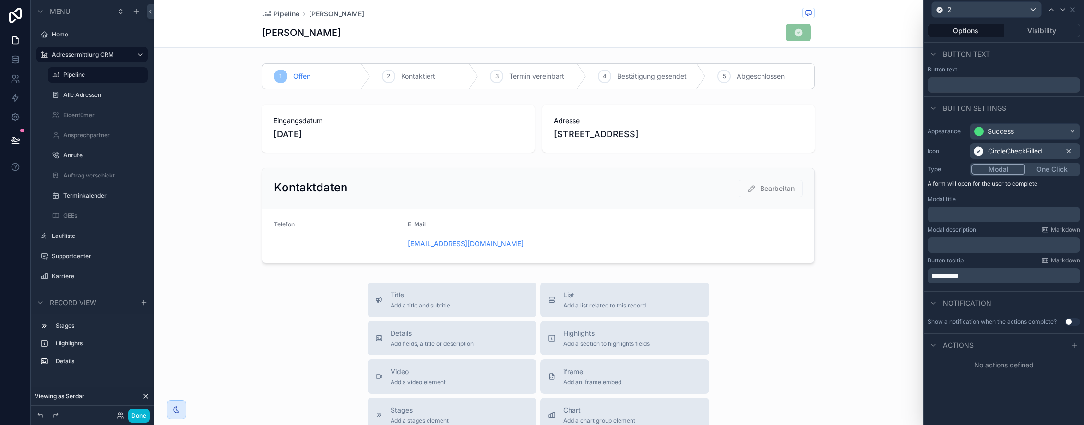
click at [1071, 323] on button "Use setting" at bounding box center [1072, 322] width 15 height 8
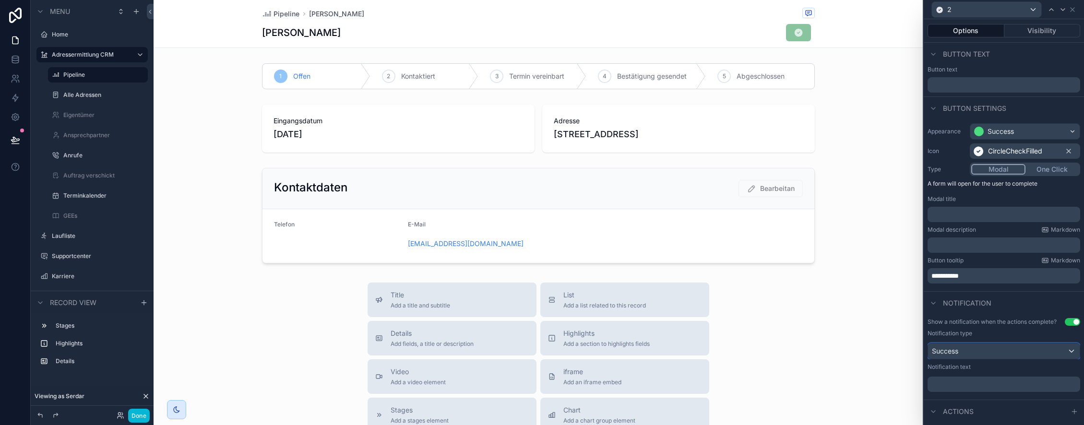
click at [999, 352] on div "Success" at bounding box center [1004, 351] width 152 height 15
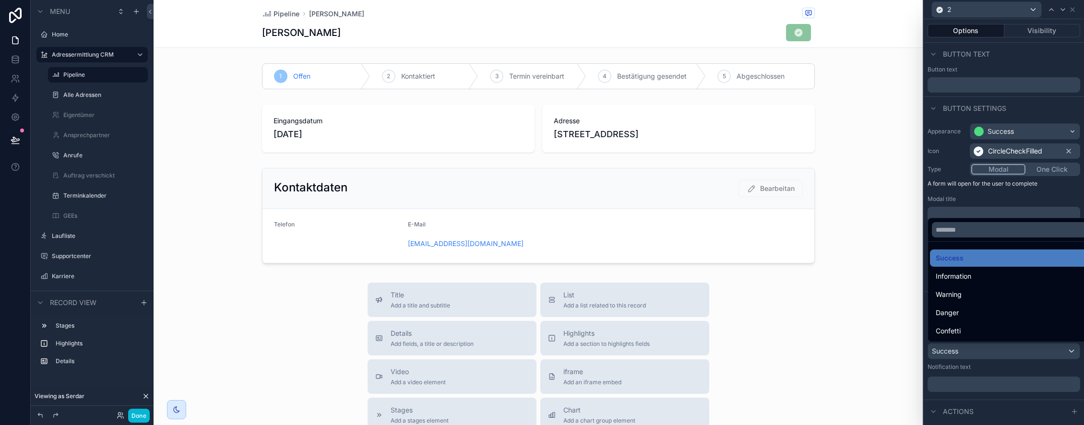
click at [989, 328] on div "Confetti" at bounding box center [1015, 331] width 158 height 12
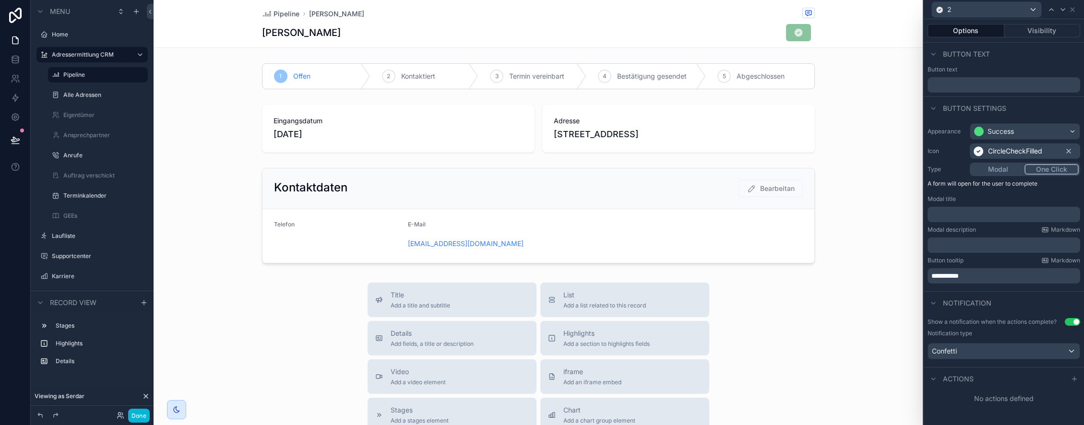
click at [1051, 169] on button "One Click" at bounding box center [1051, 169] width 54 height 11
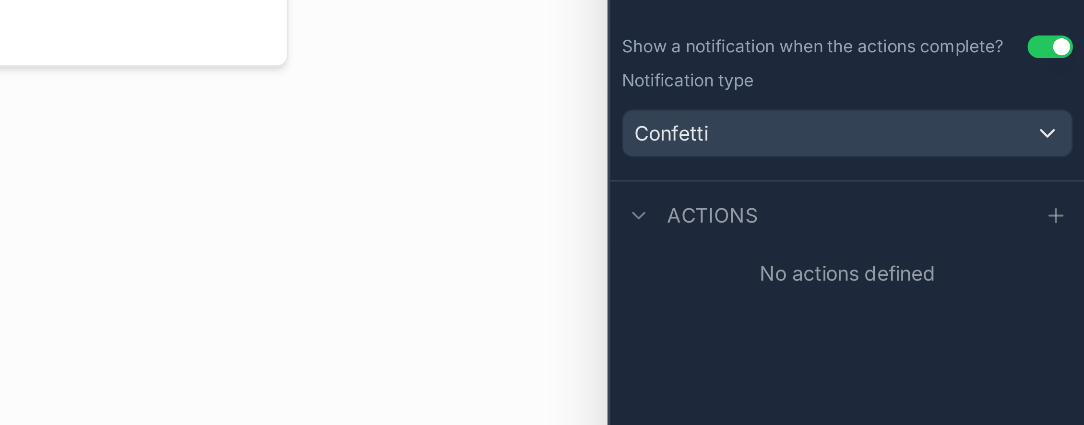
click at [1080, 348] on div "**********" at bounding box center [1004, 222] width 160 height 406
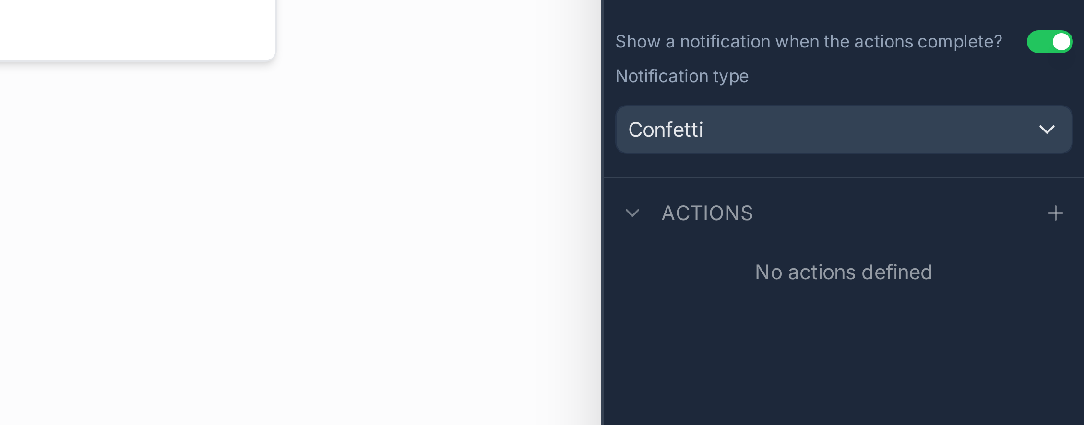
scroll to position [0, 0]
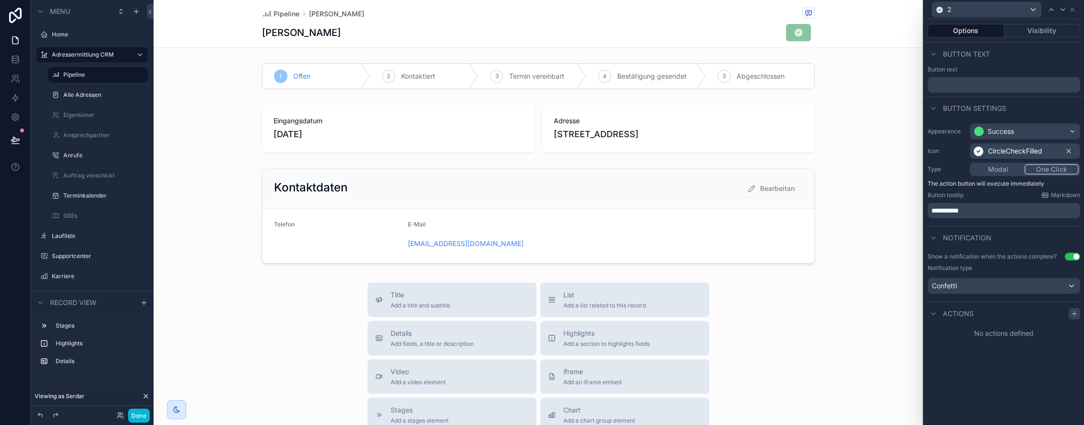
click at [1074, 313] on icon at bounding box center [1075, 314] width 8 height 8
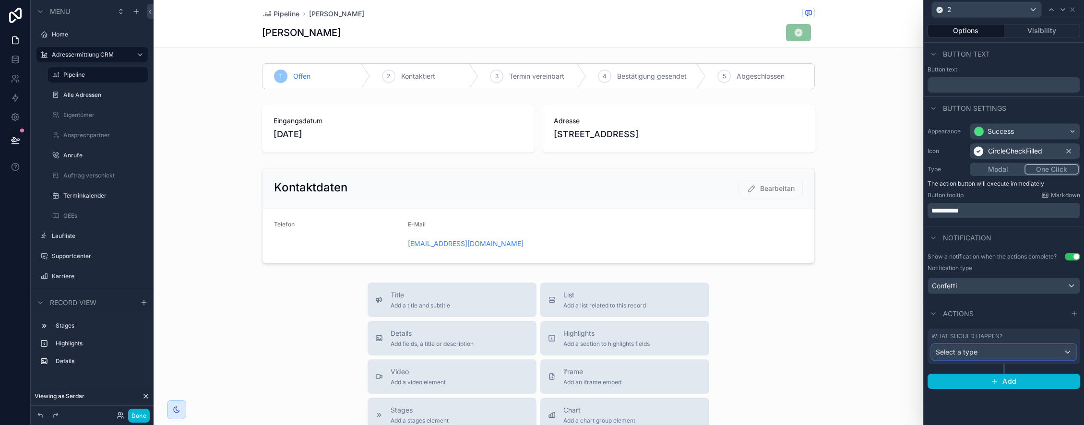
click at [989, 354] on div "Select a type" at bounding box center [1004, 352] width 144 height 15
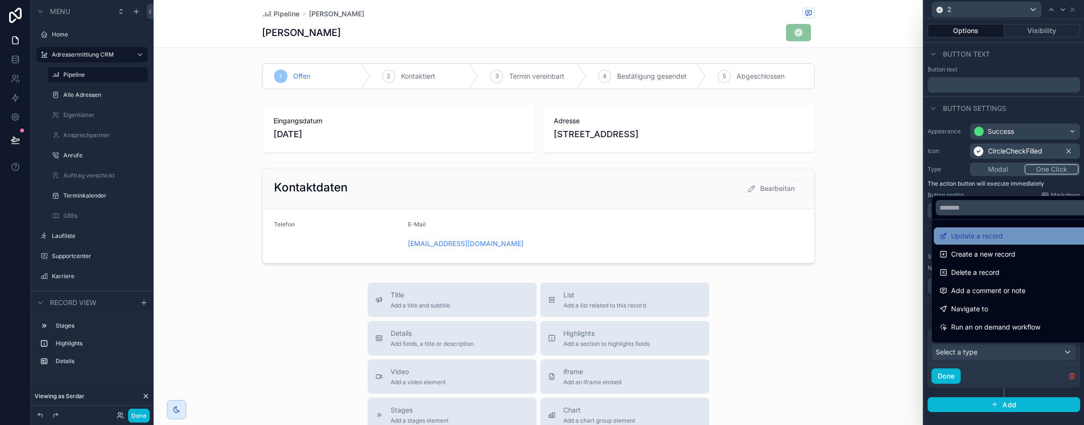
click at [992, 238] on span "Update a record" at bounding box center [977, 236] width 52 height 12
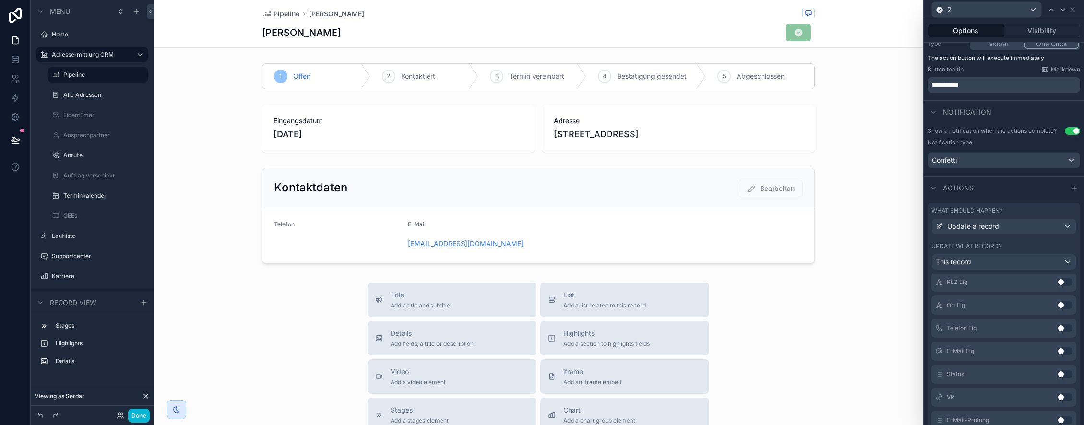
scroll to position [357, 0]
click at [1066, 371] on button "Use setting" at bounding box center [1064, 373] width 15 height 8
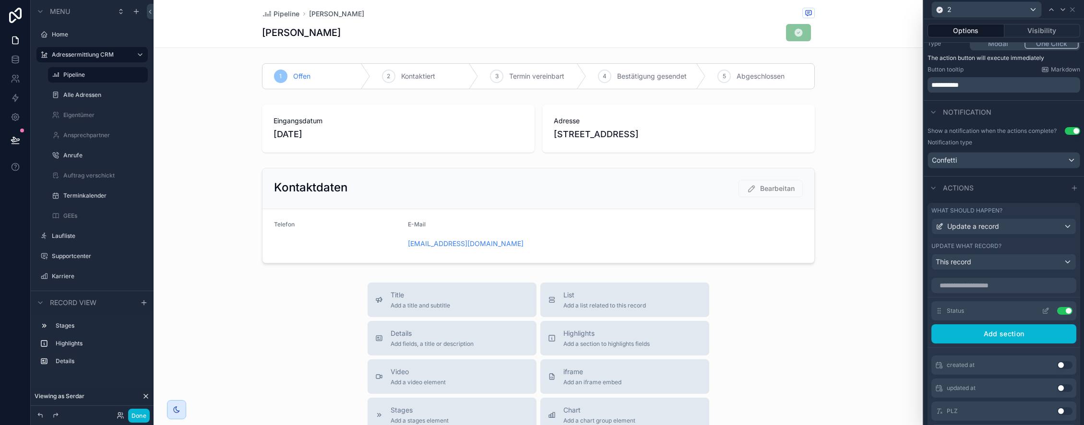
click at [1049, 310] on icon at bounding box center [1046, 311] width 8 height 8
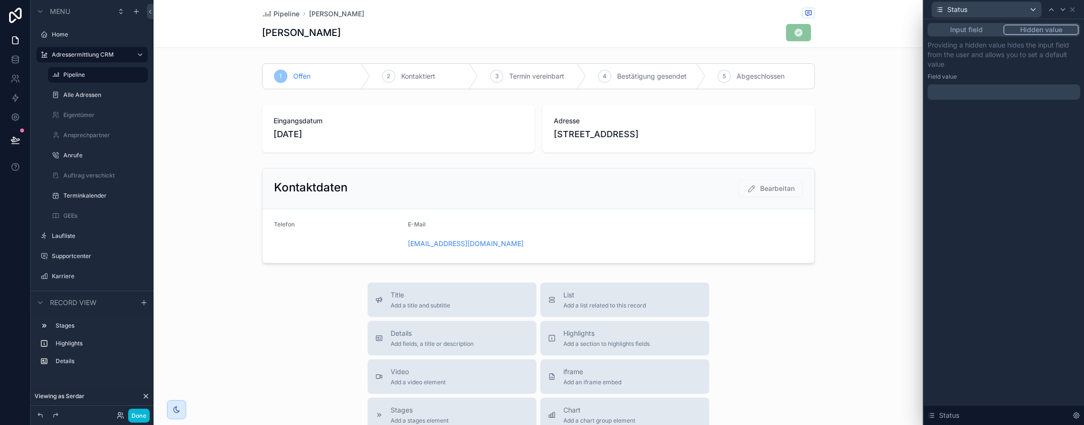
click at [953, 91] on div at bounding box center [1004, 91] width 153 height 15
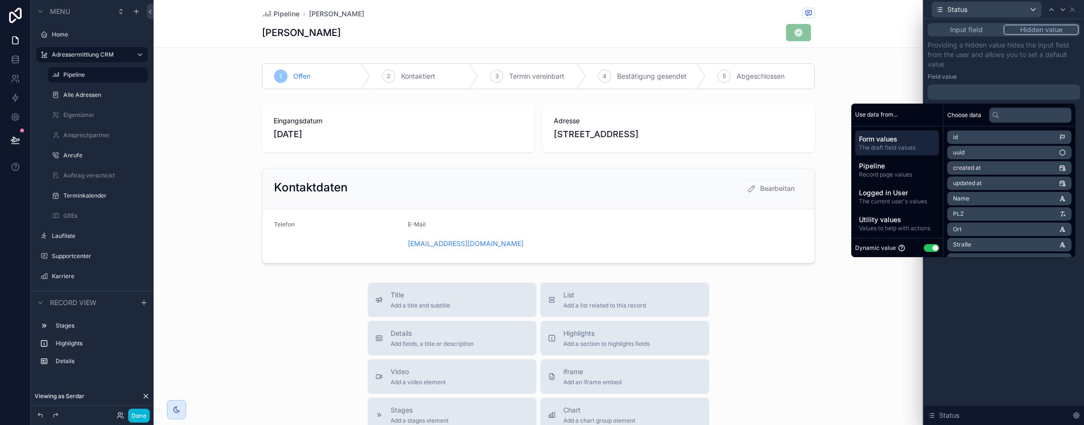
click at [928, 247] on button "Use setting" at bounding box center [931, 248] width 15 height 8
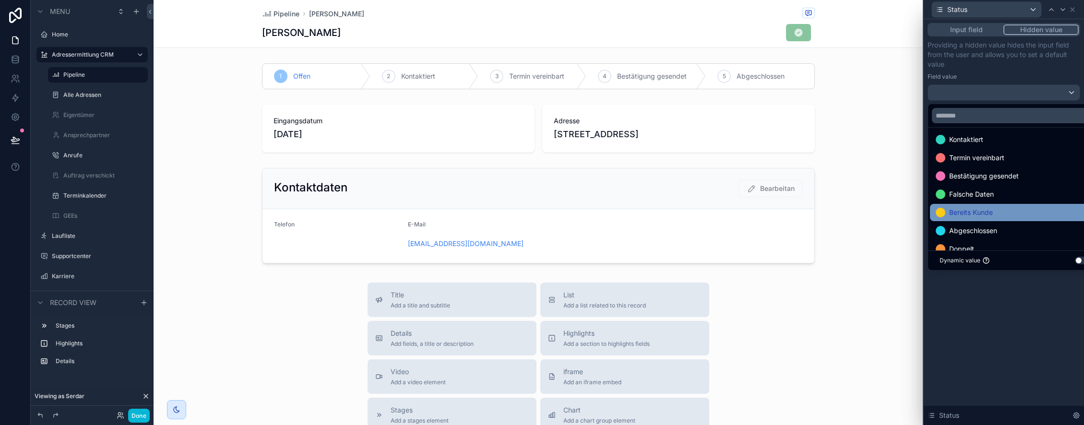
scroll to position [37, 0]
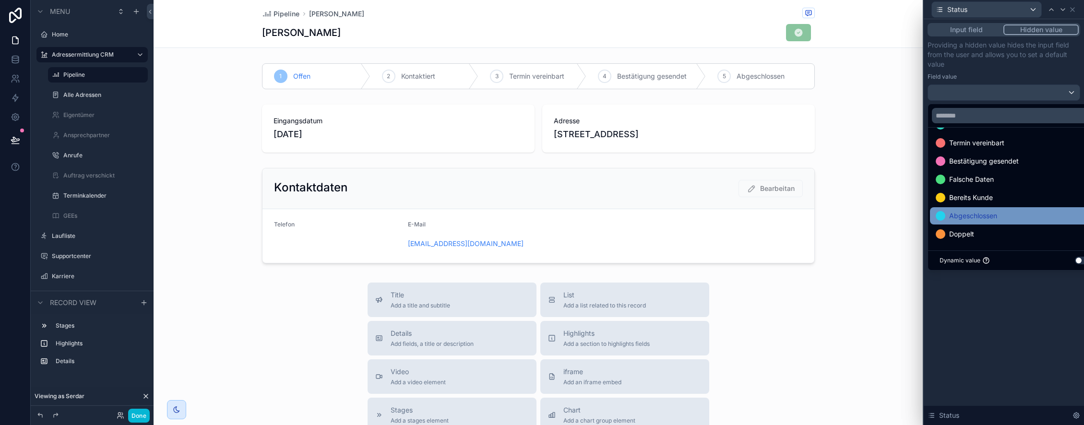
click at [973, 214] on span "Abgeschlossen" at bounding box center [973, 216] width 48 height 12
click at [983, 310] on div "Input field Hidden value Providing a hidden value hides the input field from th…" at bounding box center [1004, 222] width 160 height 406
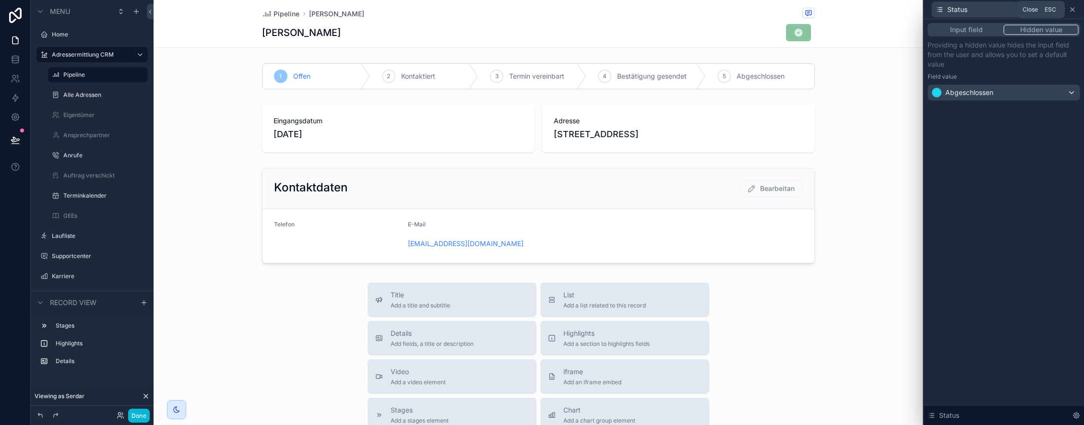
click at [1074, 12] on icon at bounding box center [1073, 10] width 8 height 8
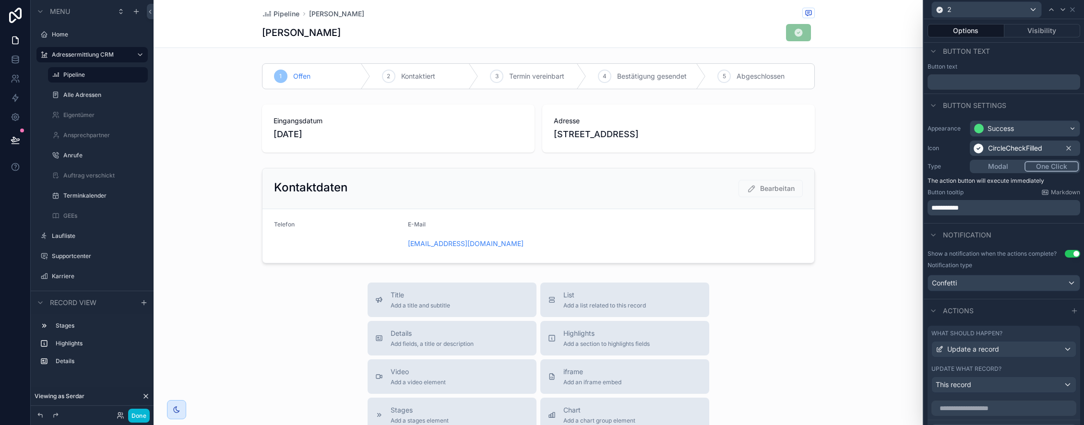
scroll to position [0, 0]
click at [1074, 10] on icon at bounding box center [1073, 10] width 8 height 8
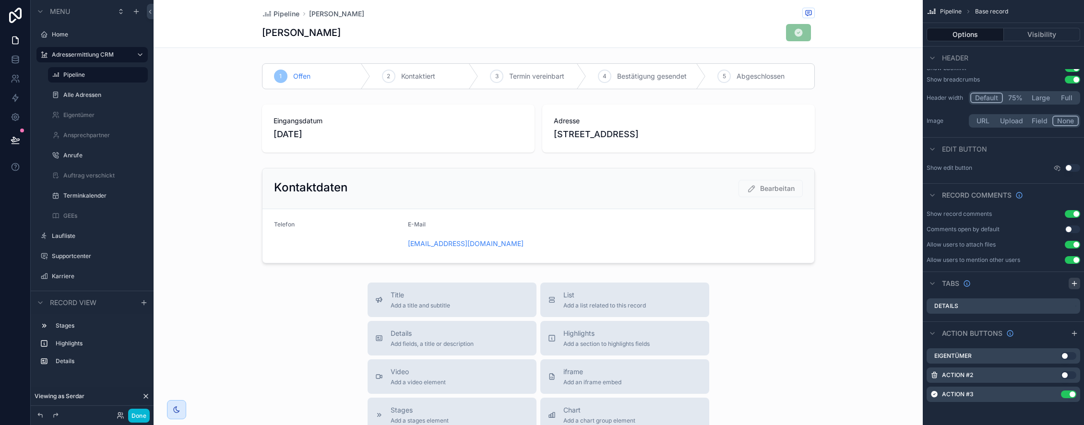
click at [1074, 281] on icon "scrollable content" at bounding box center [1075, 284] width 8 height 8
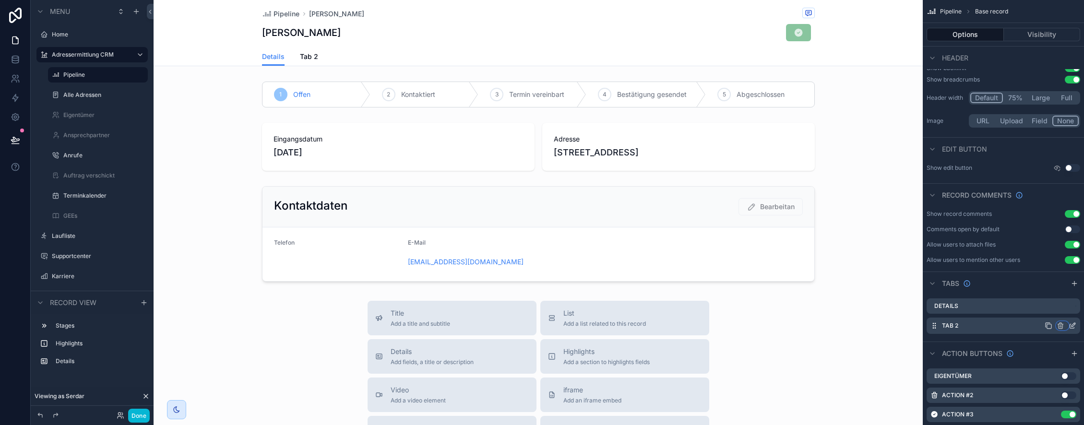
click at [1061, 325] on icon "scrollable content" at bounding box center [1061, 326] width 0 height 2
click at [1027, 364] on div "Remove tab" at bounding box center [1019, 363] width 81 height 12
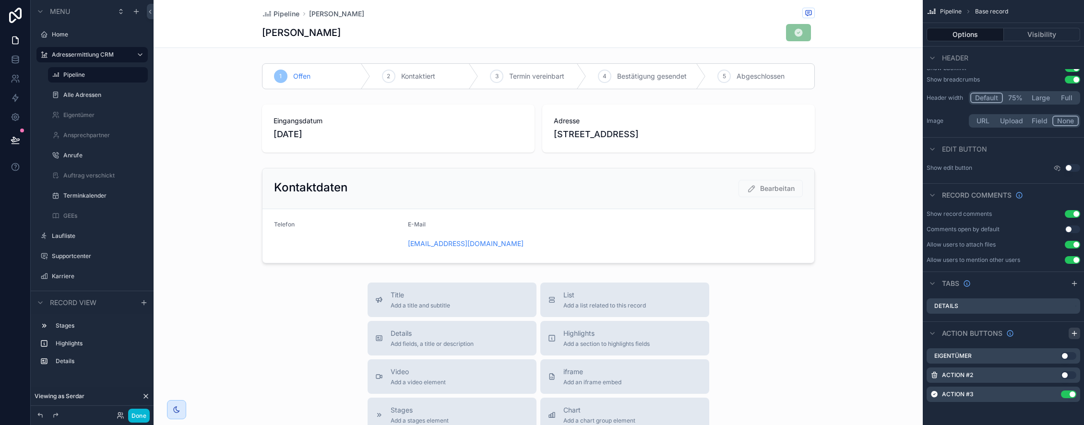
click at [1072, 335] on icon "scrollable content" at bounding box center [1075, 334] width 8 height 8
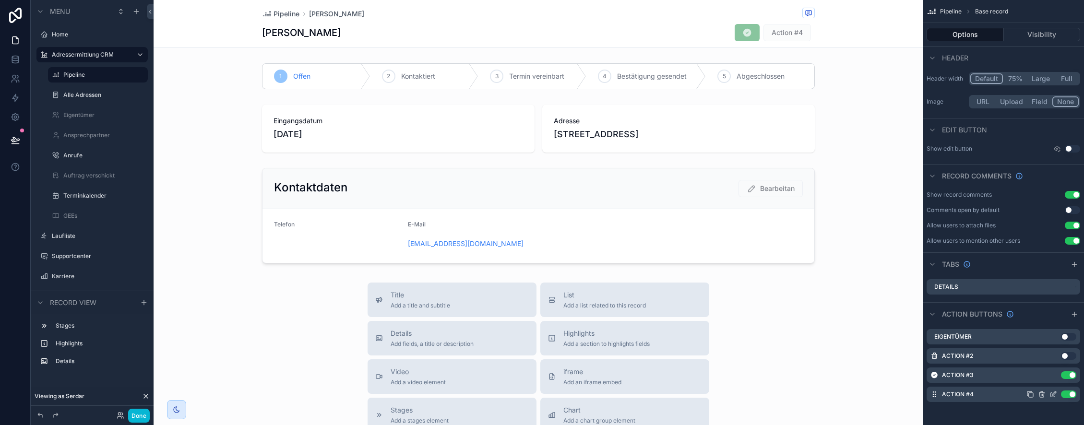
click at [1055, 394] on icon "scrollable content" at bounding box center [1053, 395] width 8 height 8
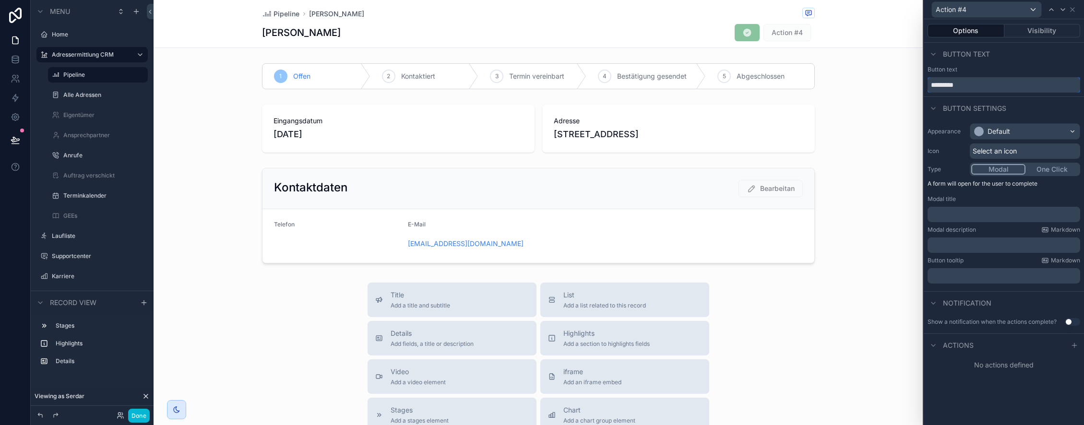
drag, startPoint x: 972, startPoint y: 86, endPoint x: 922, endPoint y: 86, distance: 49.4
click at [923, 86] on div "Action #4 Options Visibility Button text Button text ********* Button settings …" at bounding box center [1003, 212] width 161 height 425
click at [1004, 136] on div "Default" at bounding box center [1024, 131] width 109 height 15
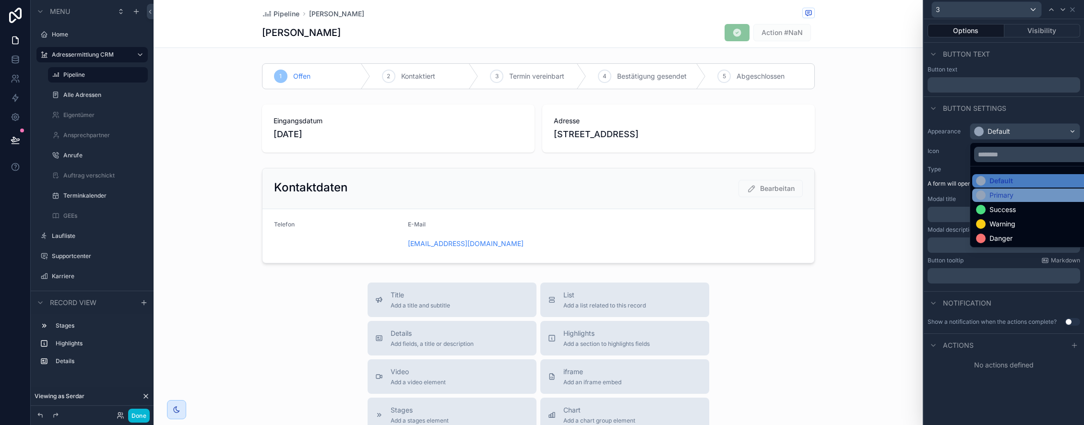
click at [1009, 195] on div "Primary" at bounding box center [1001, 195] width 24 height 10
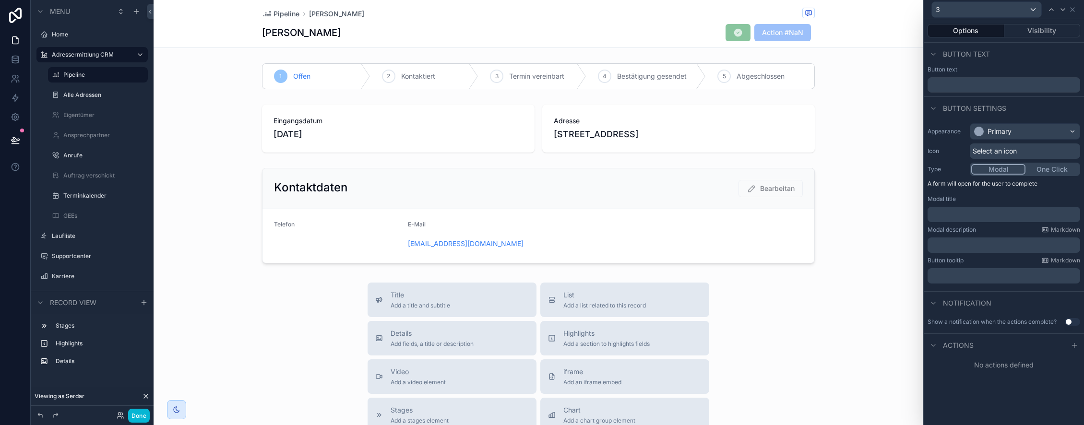
click at [1008, 151] on span "Select an icon" at bounding box center [995, 151] width 44 height 10
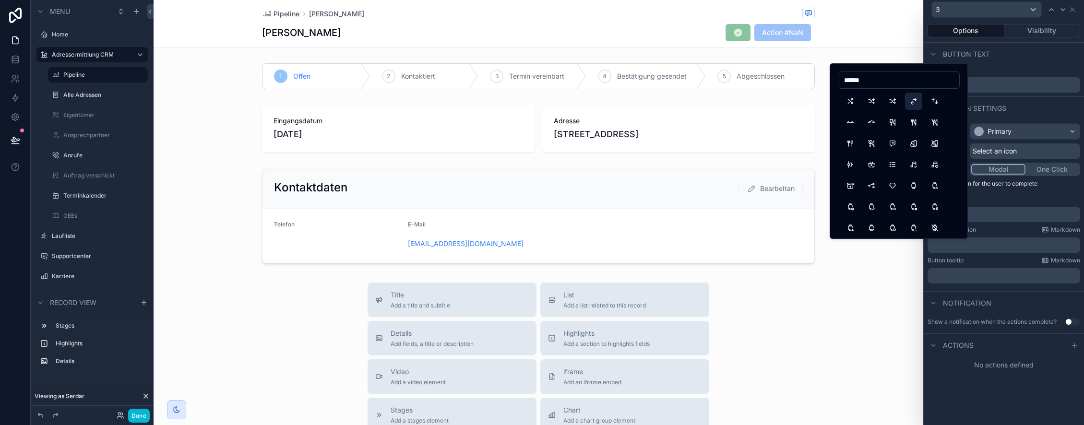
type input "******"
click at [910, 101] on button "SwitchHorizontal" at bounding box center [913, 101] width 17 height 17
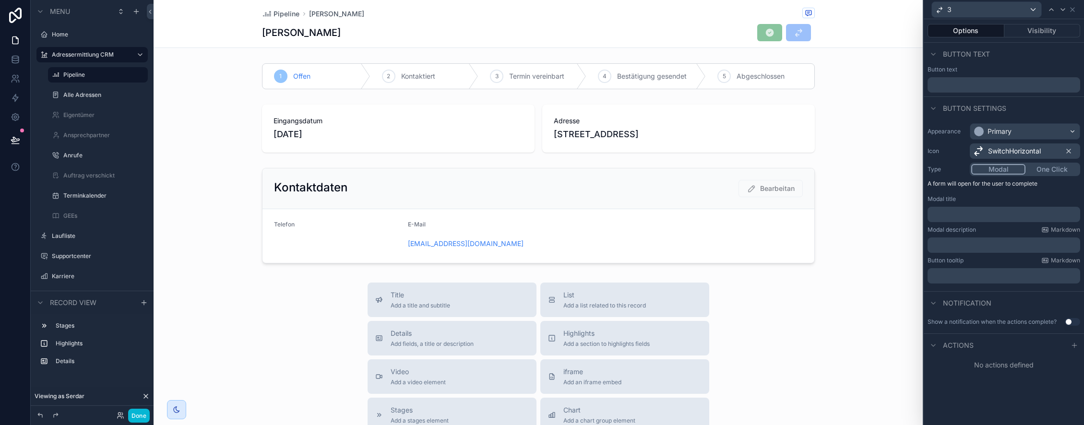
click at [975, 276] on p "﻿" at bounding box center [1004, 276] width 147 height 10
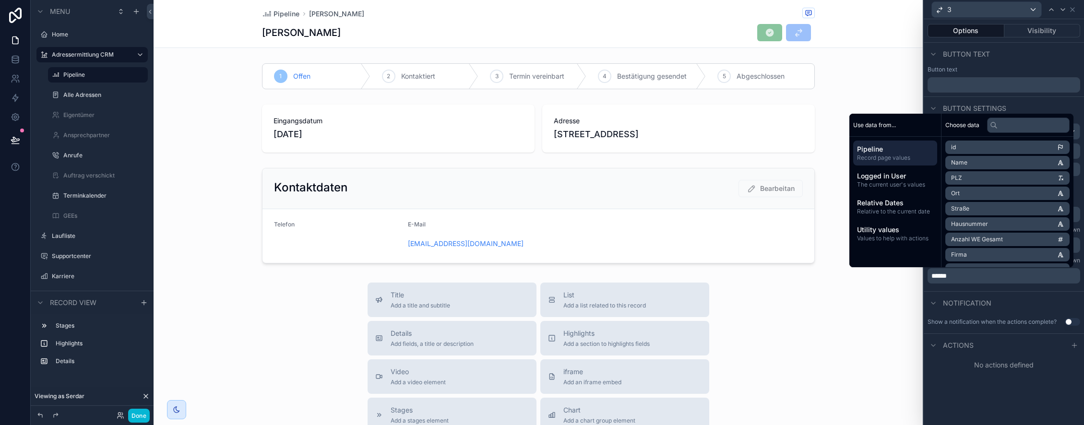
click at [1005, 288] on div "Appearance Primary Icon SwitchHorizontal Type Modal One Click A form will open …" at bounding box center [1004, 205] width 160 height 172
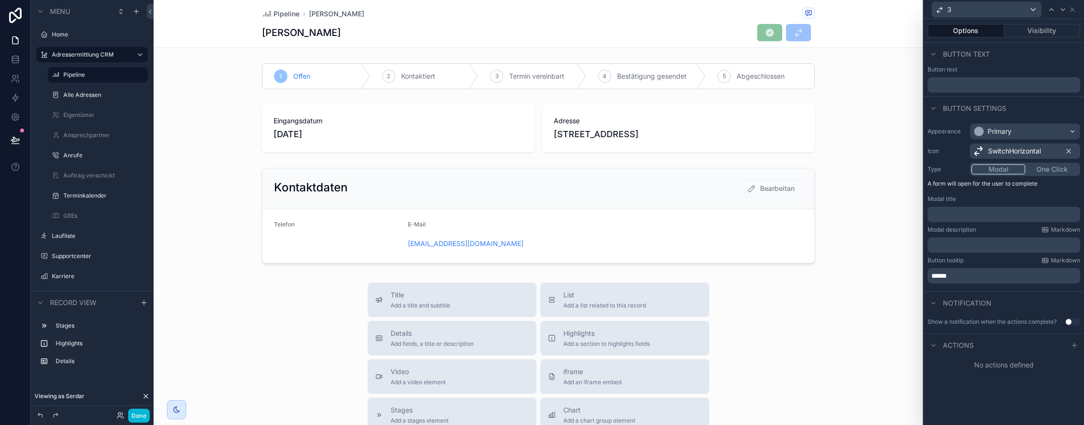
click at [1073, 321] on button "Use setting" at bounding box center [1072, 322] width 15 height 8
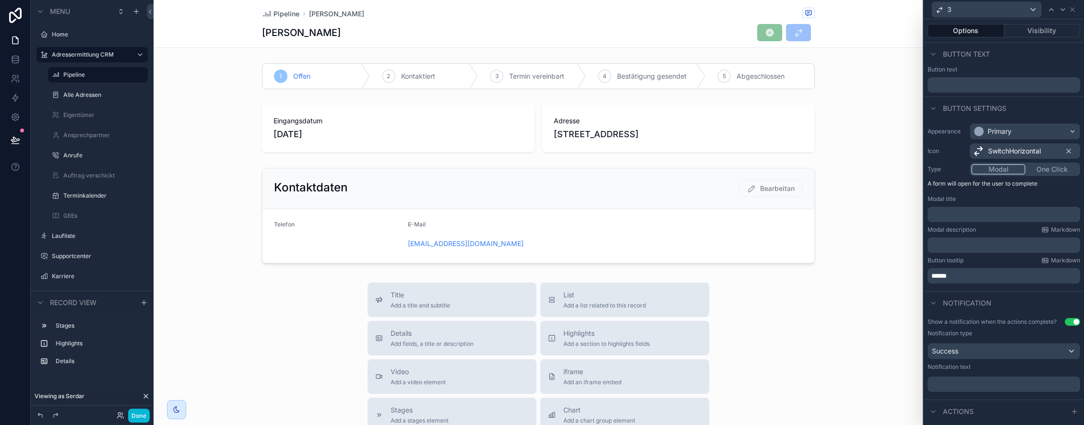
click at [994, 387] on p "﻿" at bounding box center [1004, 385] width 147 height 10
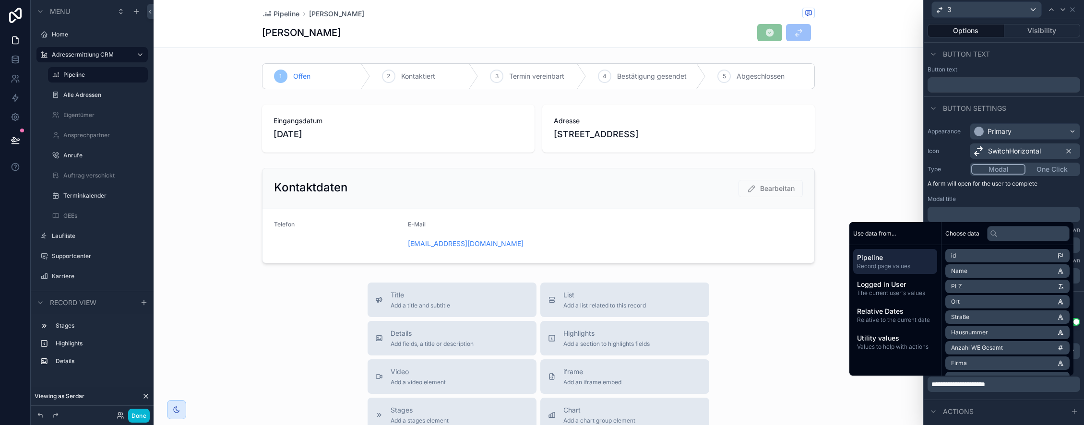
click at [1009, 397] on div "**********" at bounding box center [1004, 356] width 160 height 85
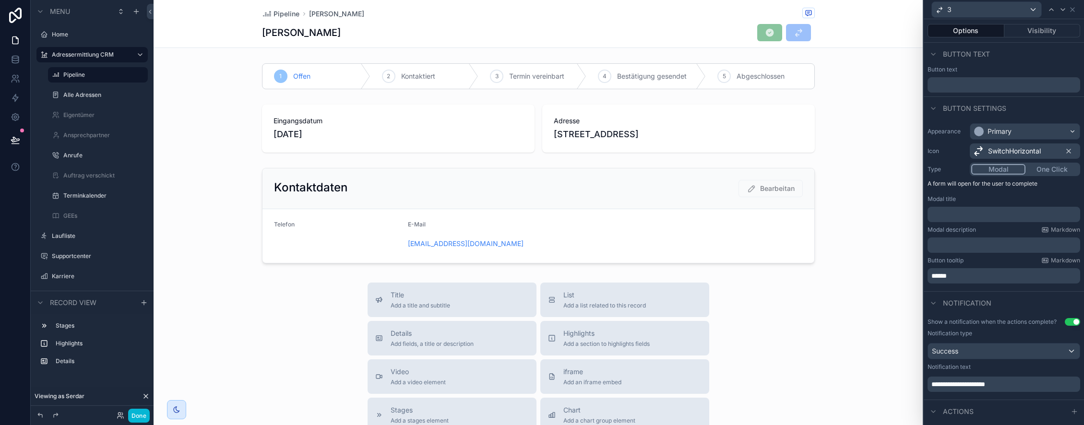
scroll to position [15, 0]
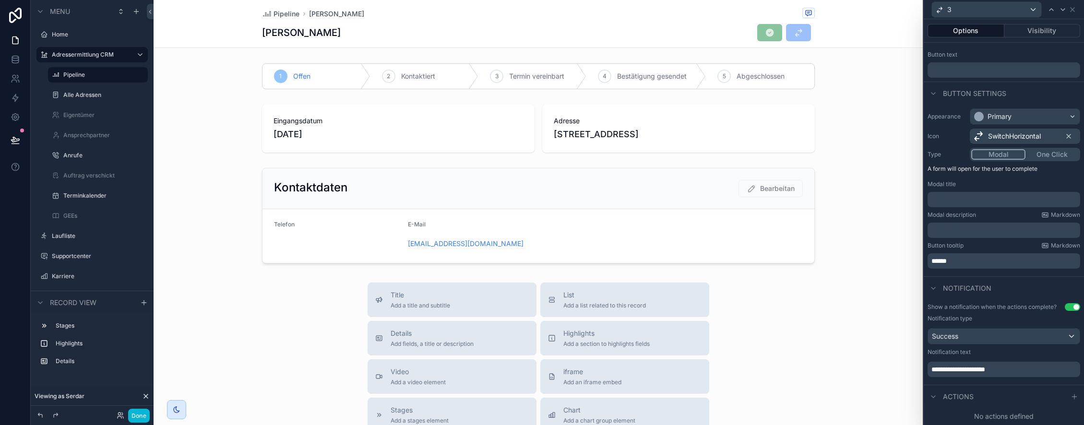
click at [961, 199] on p "﻿" at bounding box center [1004, 200] width 147 height 10
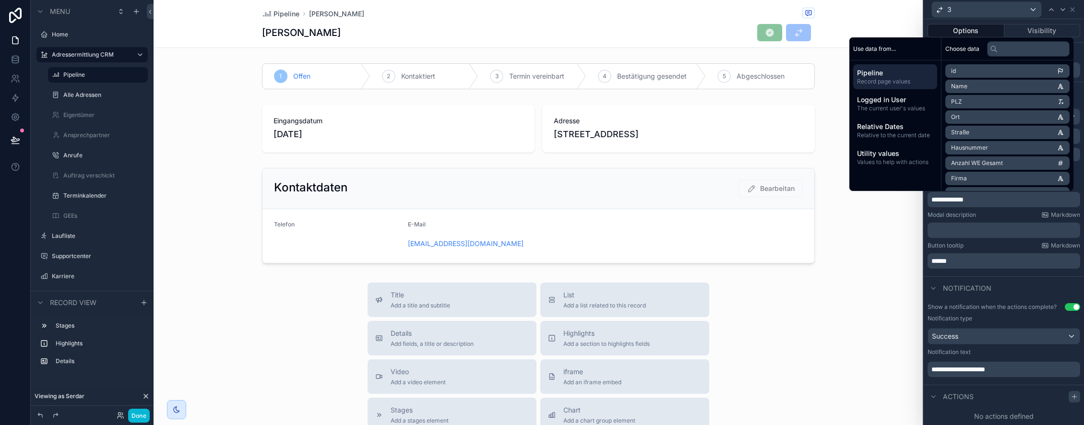
click at [1074, 397] on icon at bounding box center [1074, 397] width 4 height 0
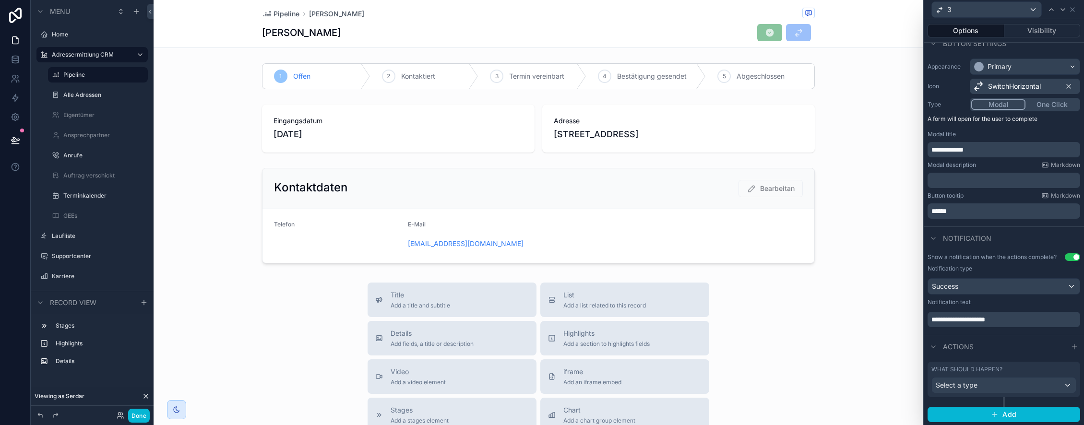
scroll to position [66, 0]
click at [994, 388] on div "Select a type" at bounding box center [1004, 384] width 144 height 15
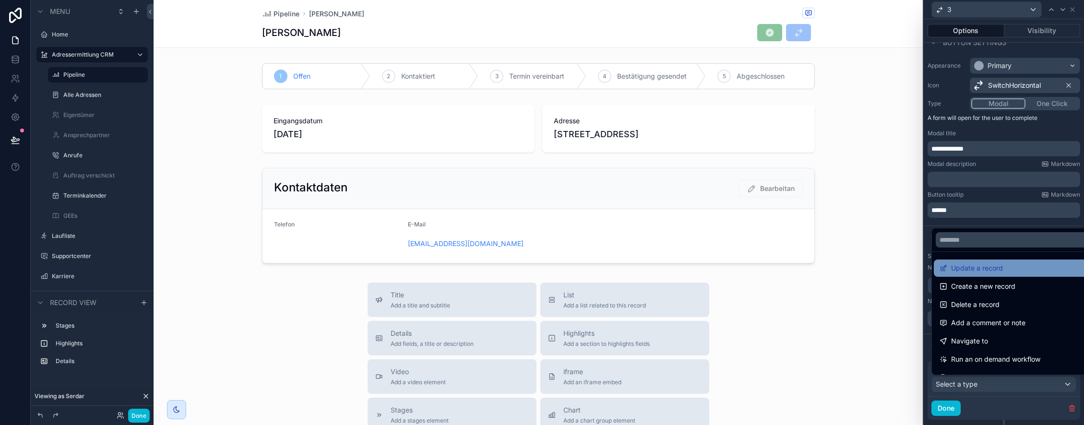
click at [993, 266] on span "Update a record" at bounding box center [977, 268] width 52 height 12
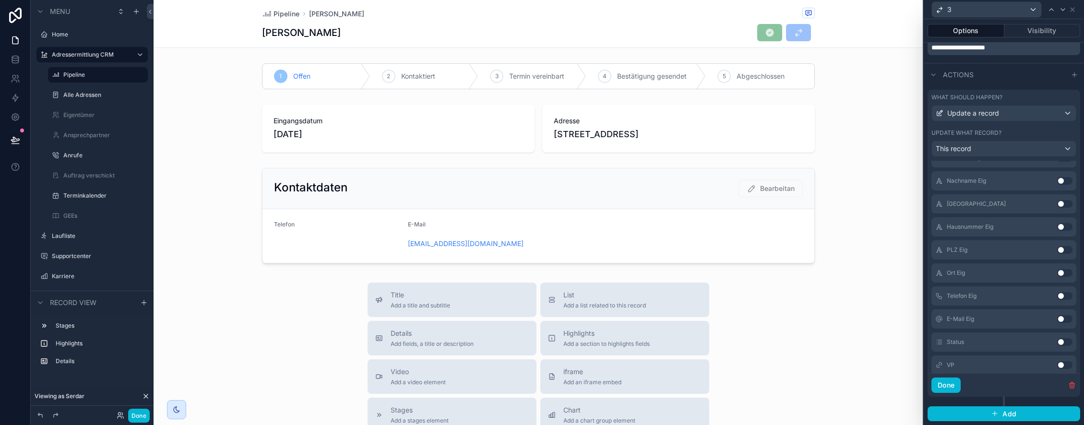
scroll to position [340, 0]
click at [1066, 323] on button "Use setting" at bounding box center [1064, 325] width 15 height 8
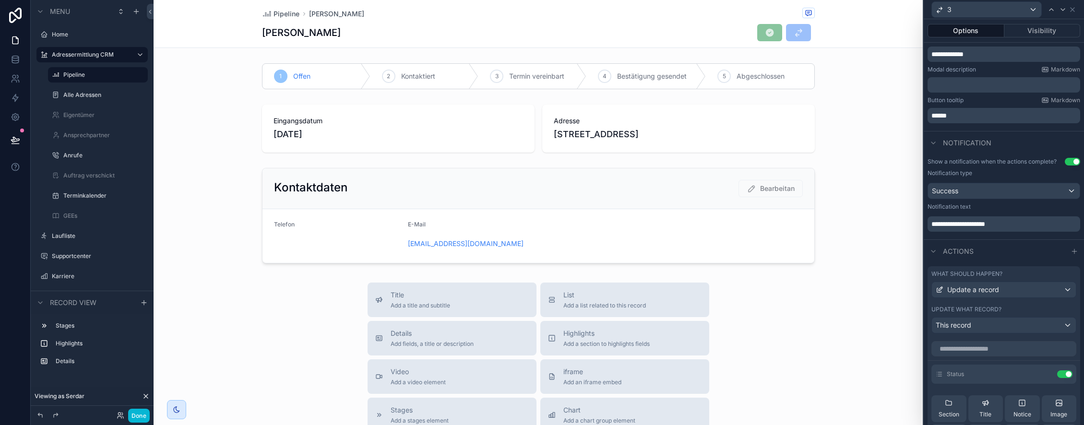
scroll to position [193, 0]
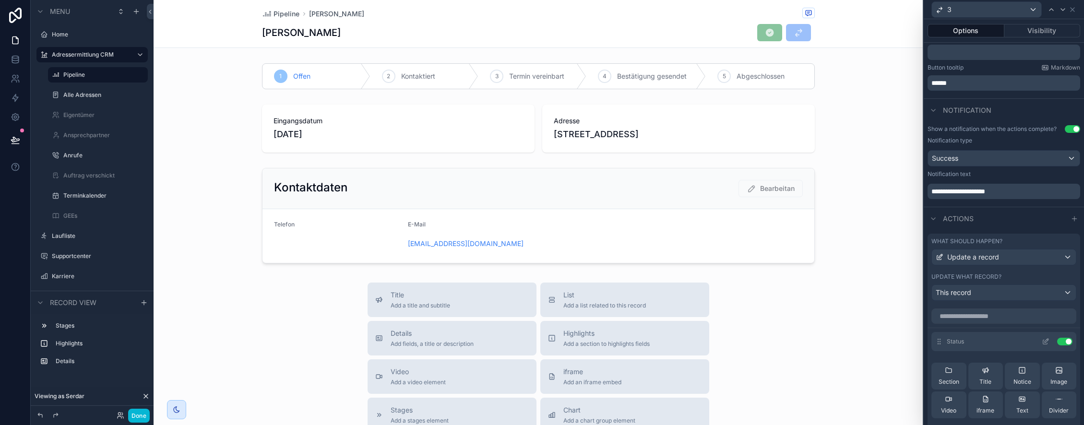
click at [1042, 342] on icon at bounding box center [1046, 342] width 8 height 8
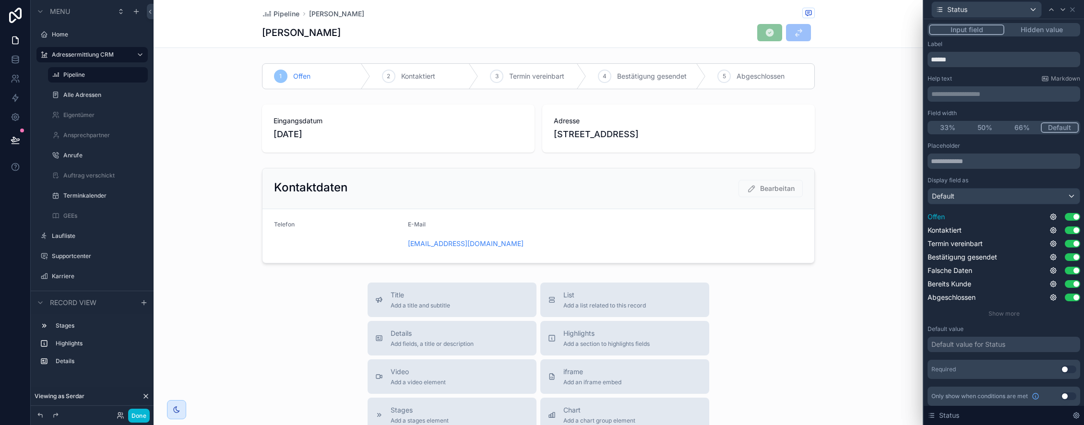
click at [1073, 217] on button "Use setting" at bounding box center [1072, 217] width 15 height 8
click at [1073, 274] on button "Use setting" at bounding box center [1072, 271] width 15 height 8
click at [1072, 284] on button "Use setting" at bounding box center [1072, 284] width 15 height 8
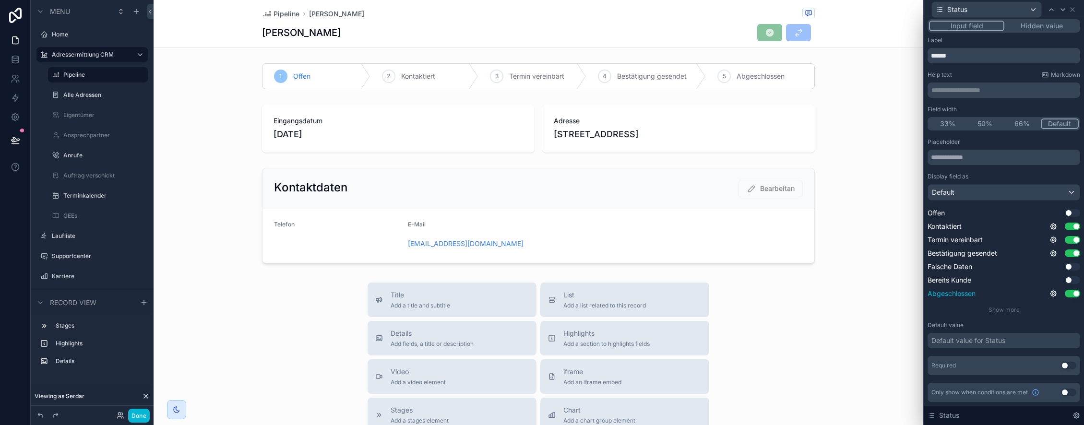
click at [1072, 294] on button "Use setting" at bounding box center [1072, 294] width 15 height 8
click at [1007, 309] on span "Show more" at bounding box center [1003, 309] width 31 height 7
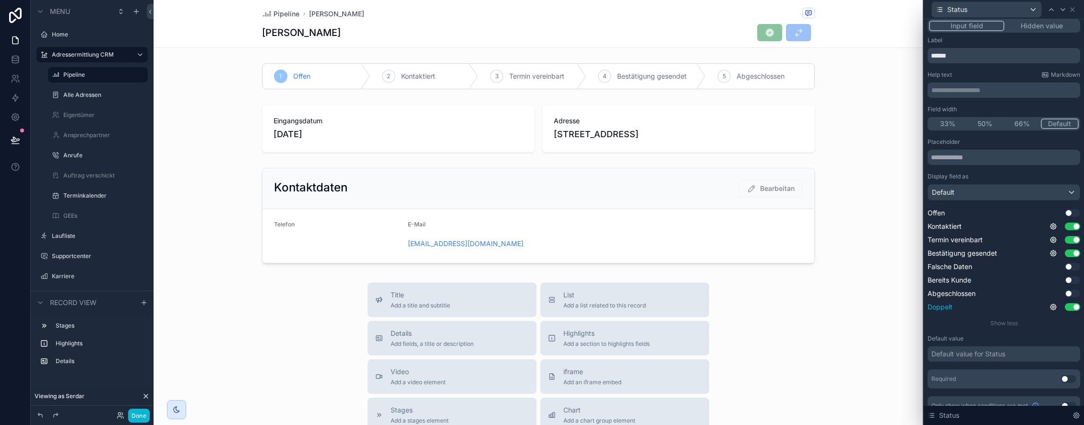
click at [1074, 305] on button "Use setting" at bounding box center [1072, 307] width 15 height 8
click at [1073, 10] on icon at bounding box center [1073, 10] width 8 height 8
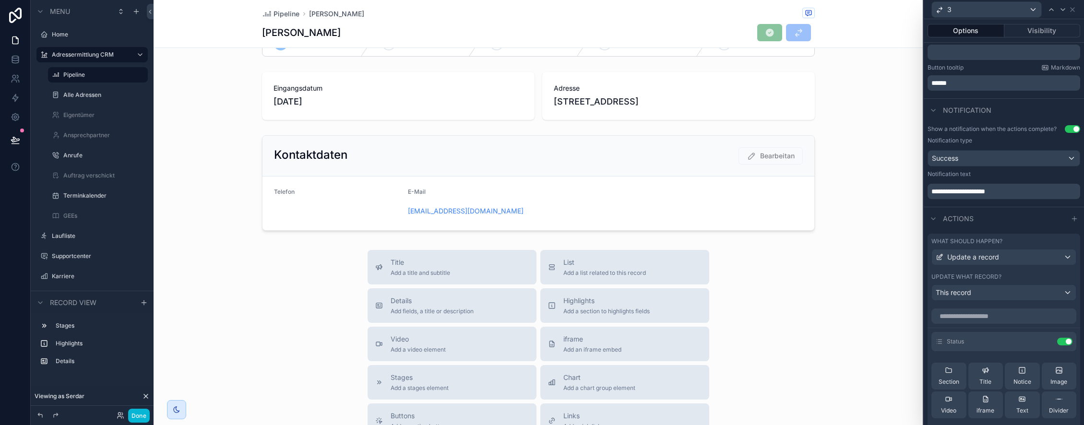
scroll to position [0, 0]
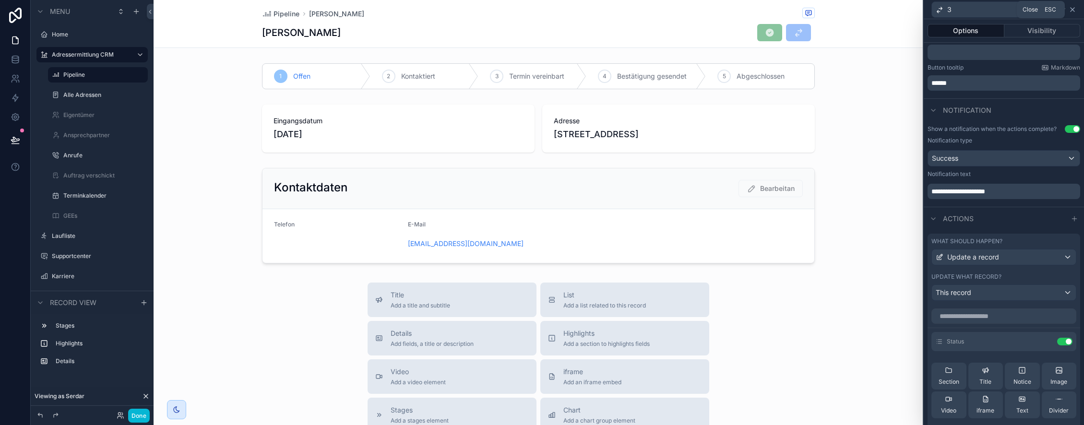
click at [1072, 11] on icon at bounding box center [1073, 10] width 8 height 8
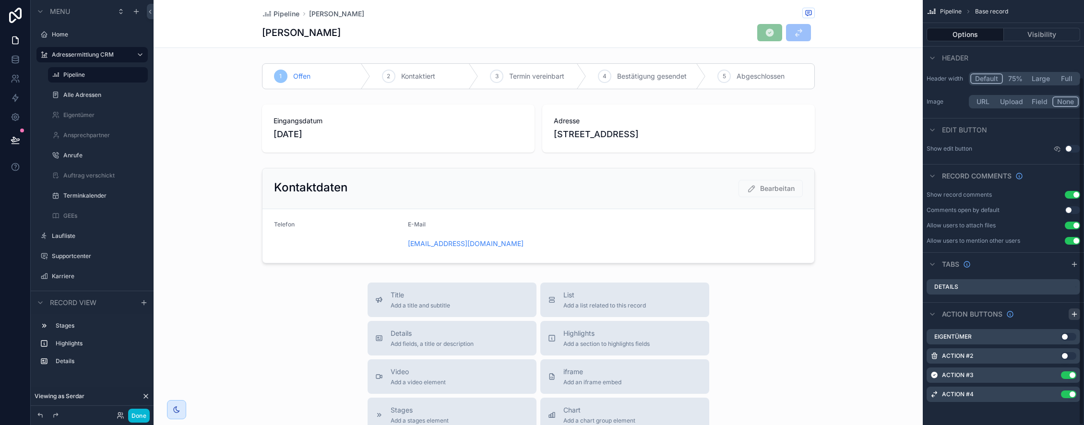
click at [1076, 314] on icon "scrollable content" at bounding box center [1075, 314] width 8 height 8
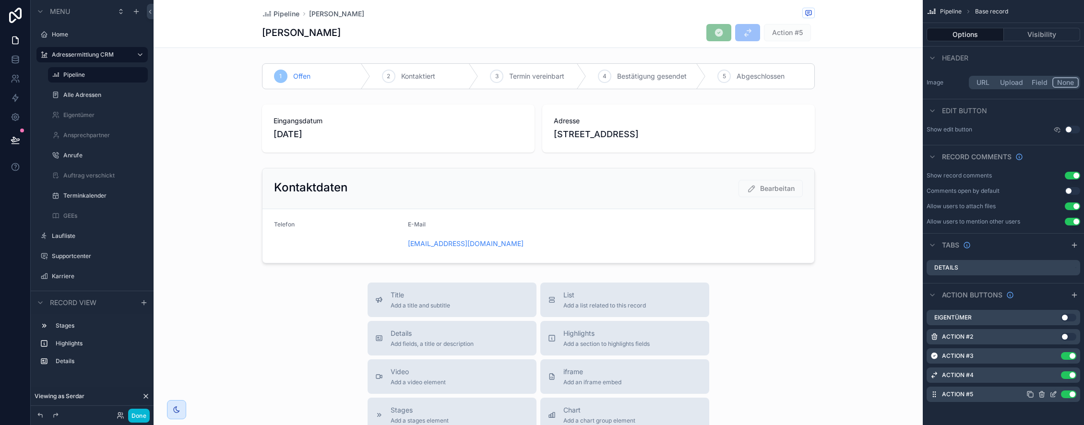
click at [1053, 394] on icon "scrollable content" at bounding box center [1053, 395] width 8 height 8
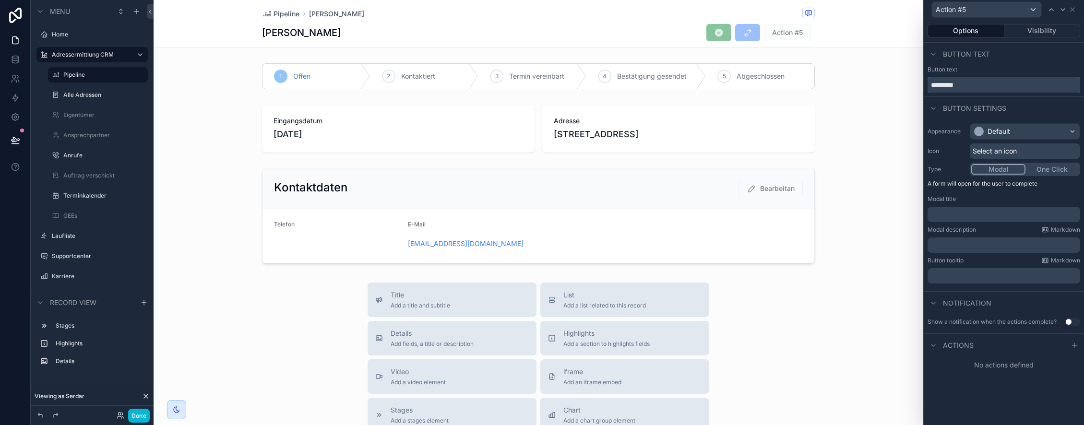
click at [976, 85] on input "*********" at bounding box center [1004, 84] width 153 height 15
click at [998, 131] on div "Default" at bounding box center [998, 132] width 23 height 10
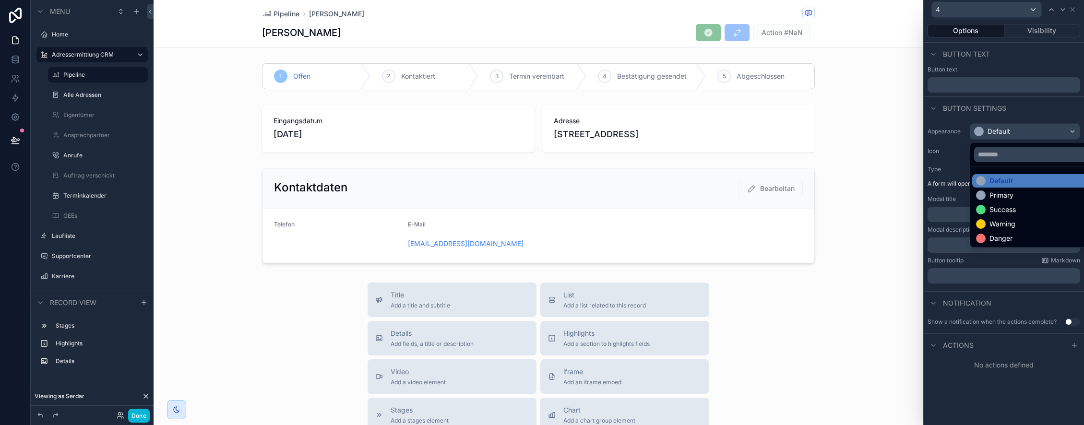
click at [1026, 196] on div "Primary" at bounding box center [1036, 195] width 120 height 10
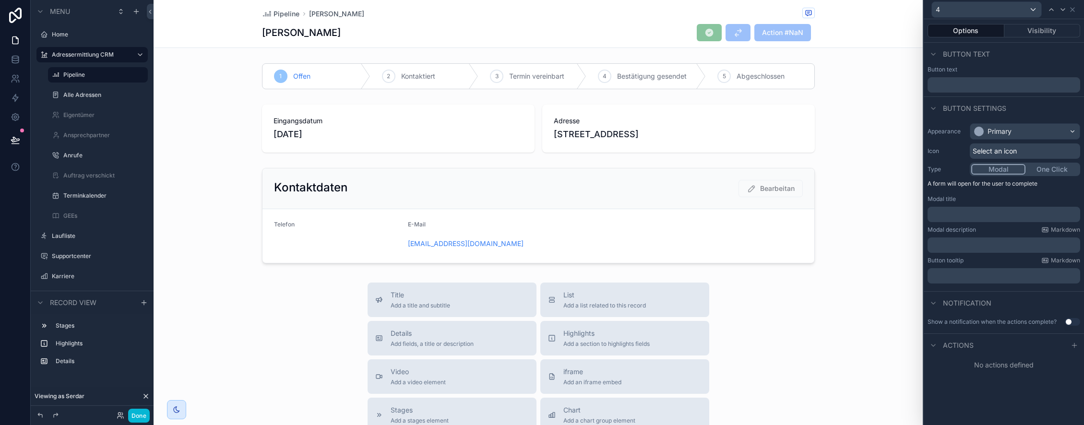
click at [958, 274] on p "﻿" at bounding box center [1004, 276] width 147 height 10
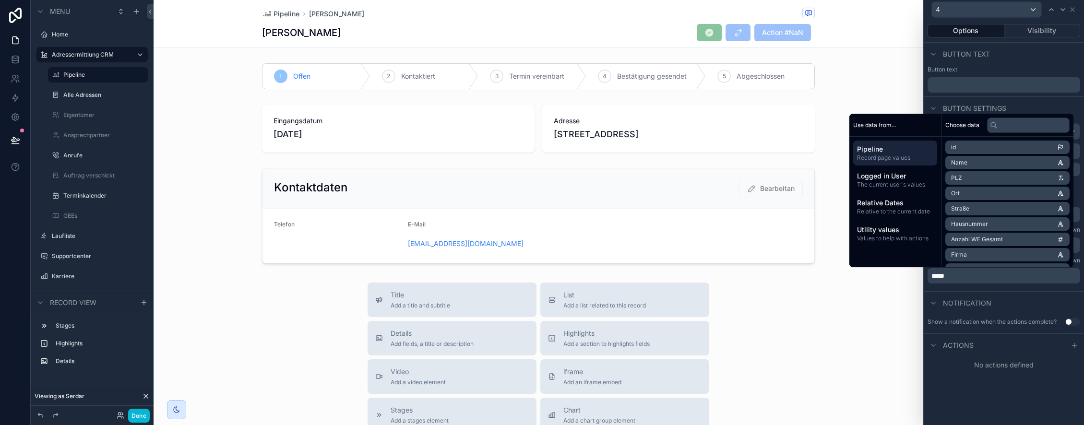
click at [1005, 289] on div "Appearance Primary Icon Select an icon Type Modal One Click A form will open fo…" at bounding box center [1004, 205] width 160 height 172
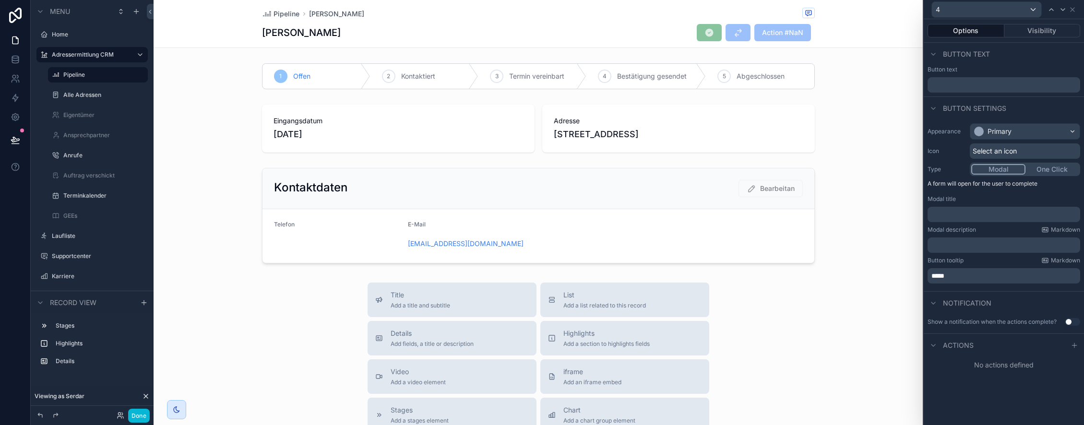
click at [1004, 149] on span "Select an icon" at bounding box center [995, 151] width 44 height 10
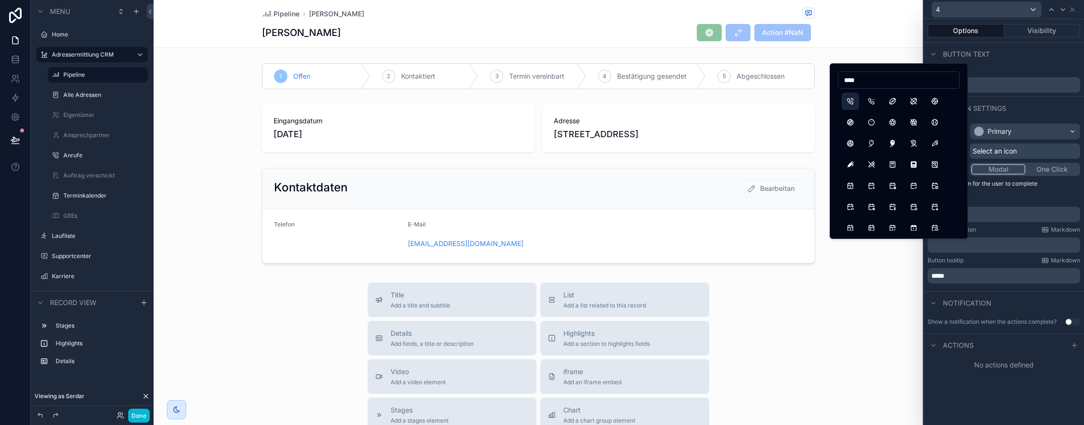
type input "****"
drag, startPoint x: 853, startPoint y: 102, endPoint x: 866, endPoint y: 125, distance: 26.2
click at [853, 102] on button "PhoneCall" at bounding box center [850, 101] width 17 height 17
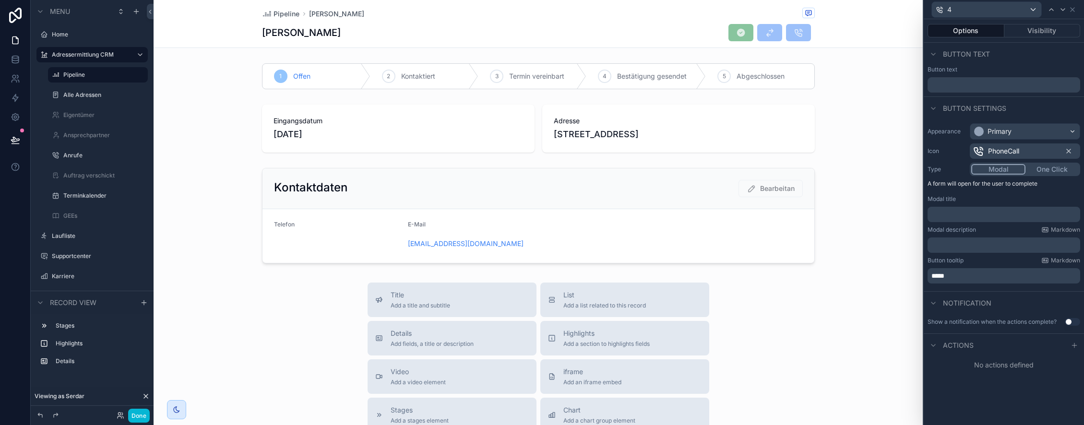
click at [1073, 321] on button "Use setting" at bounding box center [1072, 322] width 15 height 8
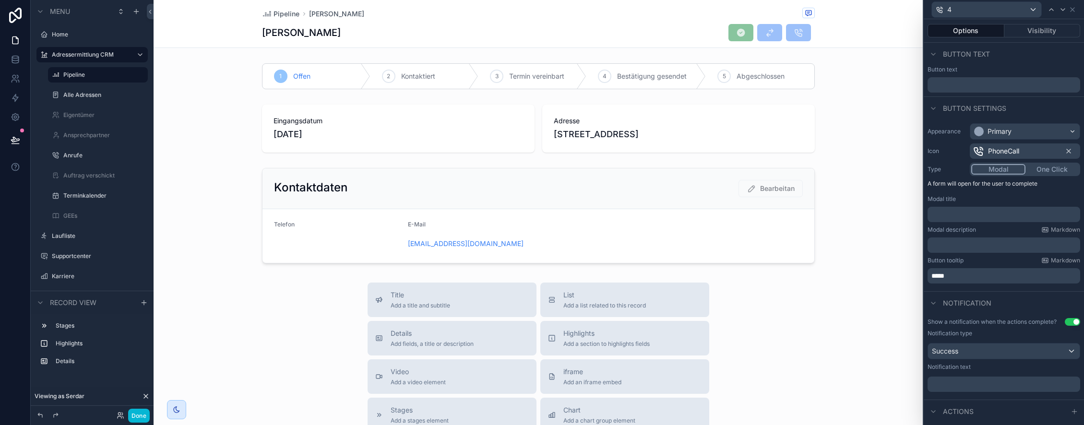
click at [986, 385] on p "﻿" at bounding box center [1004, 385] width 147 height 10
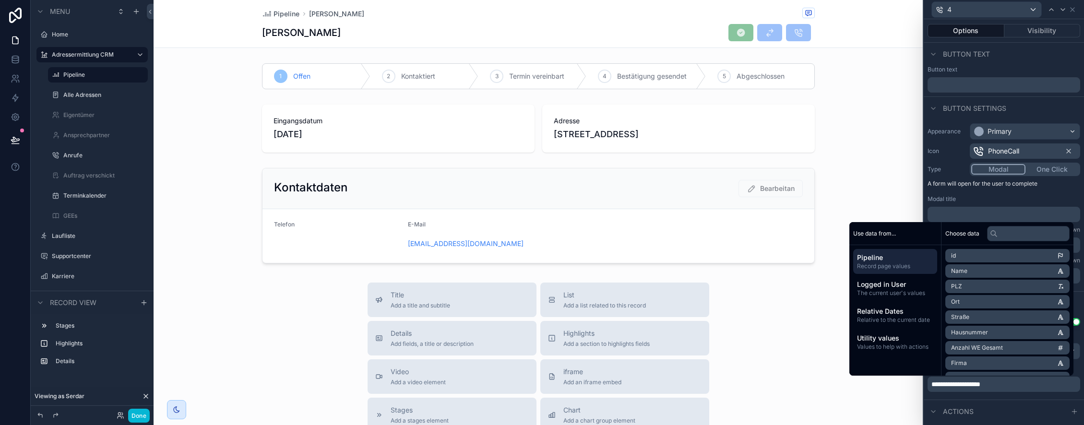
click at [1001, 398] on div "**********" at bounding box center [1004, 356] width 160 height 85
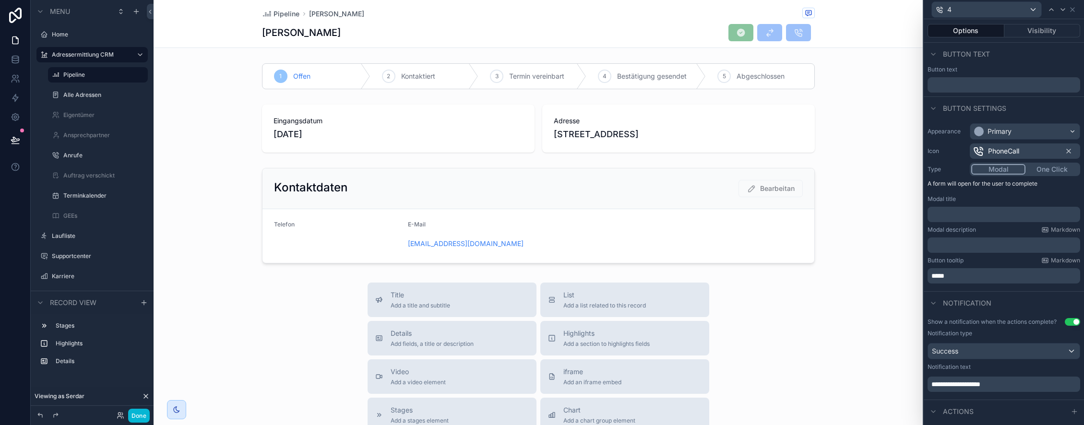
scroll to position [15, 0]
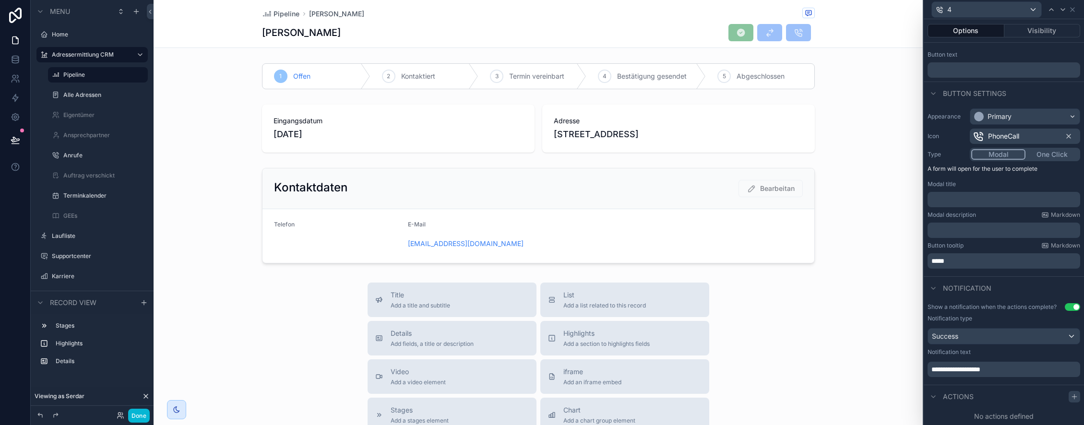
click at [1076, 398] on icon at bounding box center [1075, 397] width 8 height 8
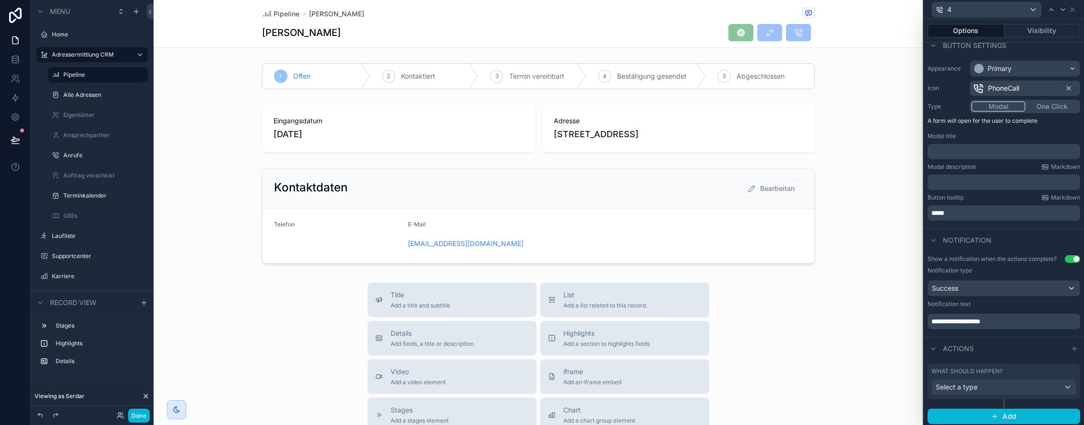
scroll to position [66, 0]
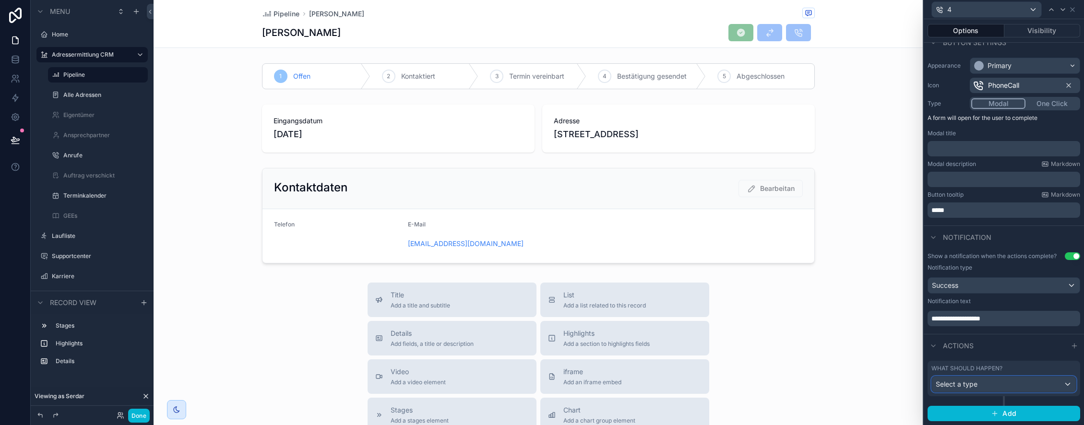
click at [999, 385] on div "Select a type" at bounding box center [1004, 384] width 144 height 15
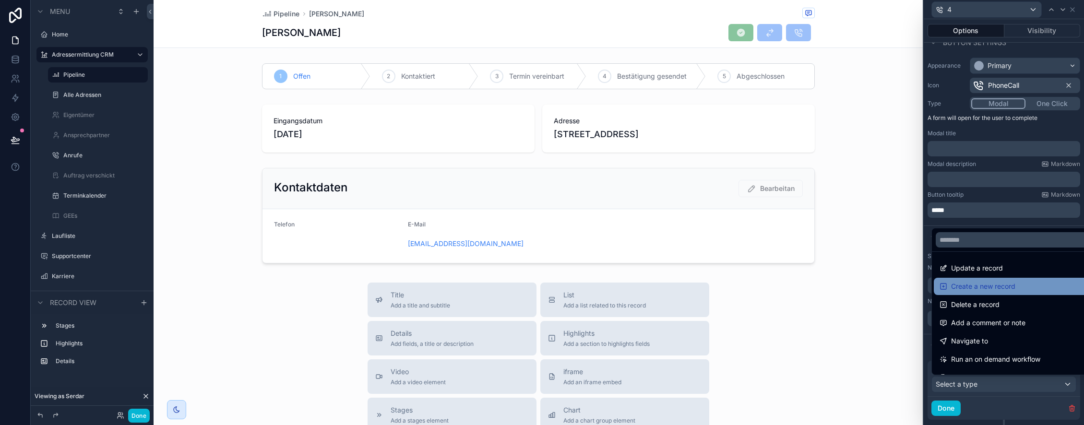
click at [1011, 290] on span "Create a new record" at bounding box center [983, 287] width 64 height 12
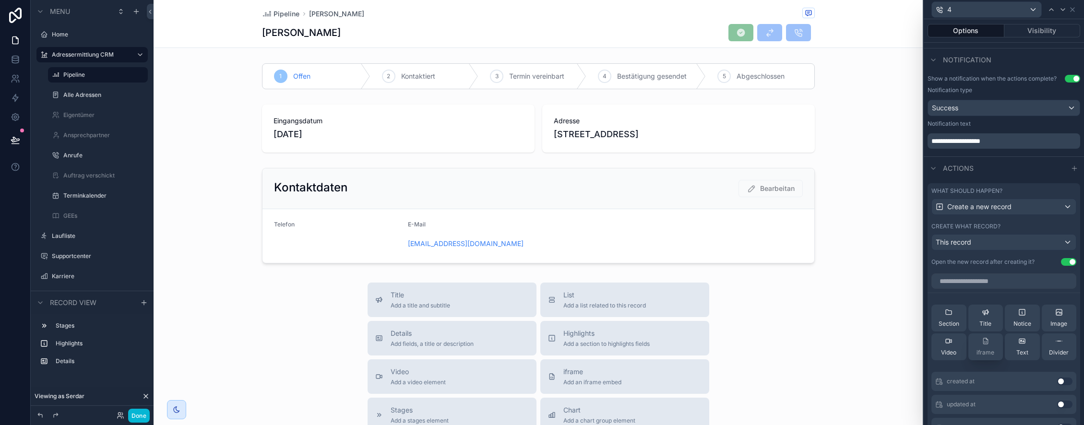
scroll to position [248, 0]
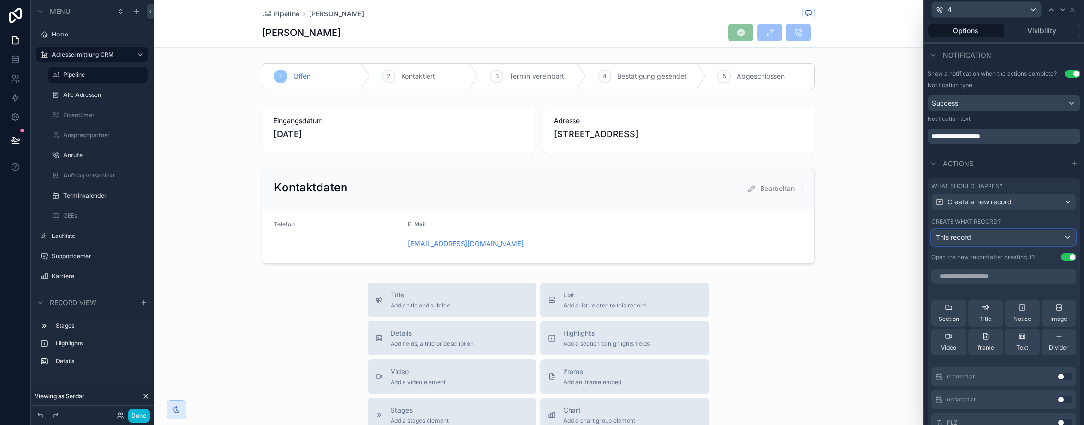
click at [988, 240] on div "This record" at bounding box center [1004, 237] width 144 height 15
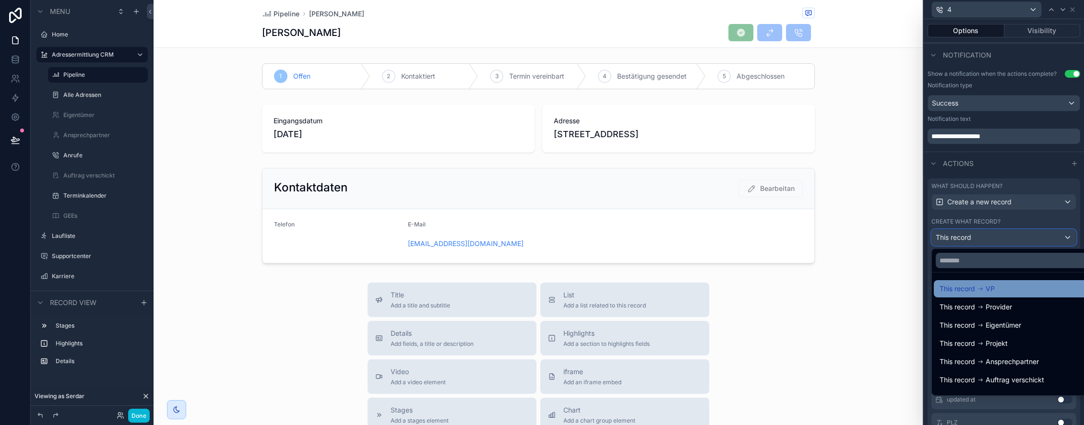
scroll to position [13, 0]
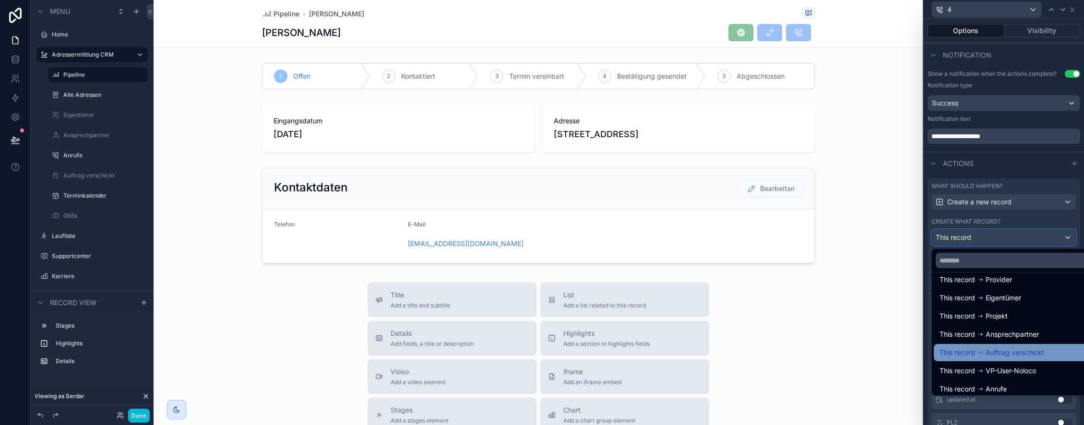
scroll to position [32, 0]
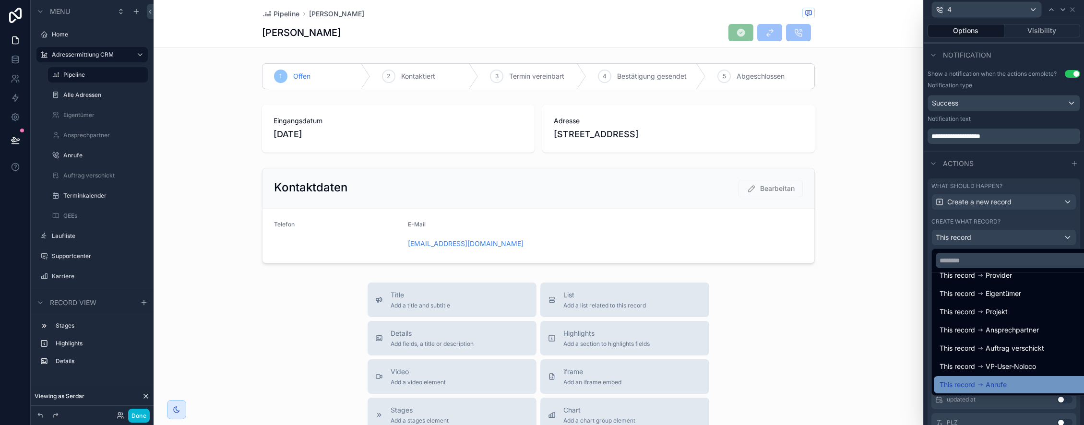
click at [1014, 387] on div "This record Anrufe" at bounding box center [1015, 385] width 151 height 12
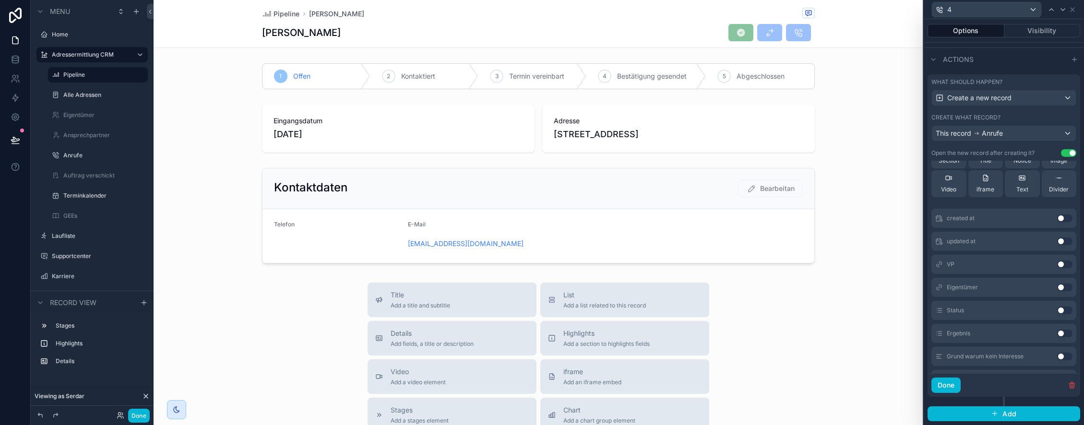
scroll to position [63, 0]
click at [1063, 255] on button "Use setting" at bounding box center [1064, 256] width 15 height 8
click at [1064, 284] on button "Use setting" at bounding box center [1064, 284] width 15 height 8
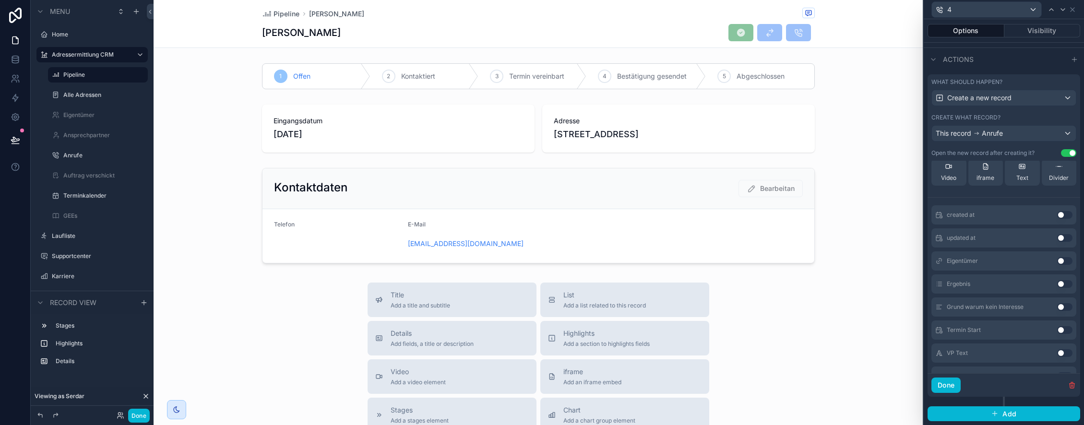
click at [1065, 284] on button "Use setting" at bounding box center [1064, 284] width 15 height 8
click at [1065, 283] on button "Use setting" at bounding box center [1064, 284] width 15 height 8
click at [1063, 258] on button "Use setting" at bounding box center [1064, 258] width 15 height 8
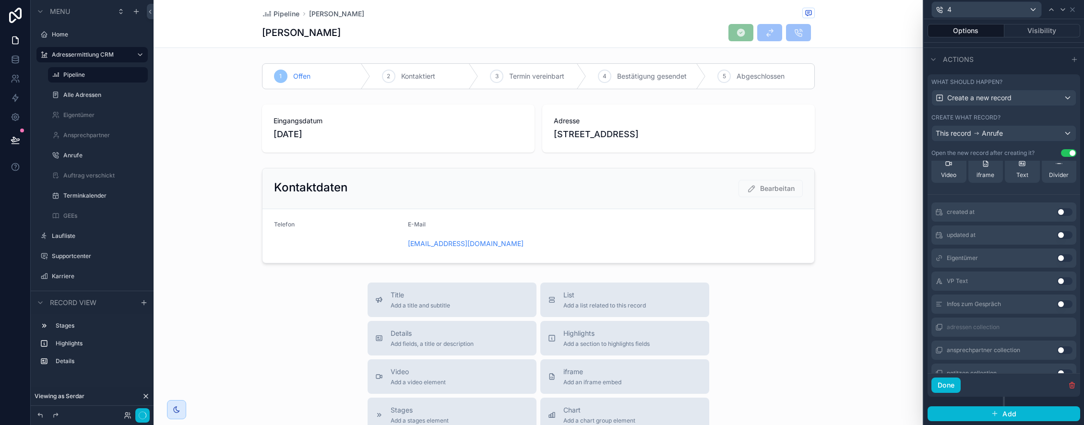
scroll to position [205, 0]
click at [1062, 283] on button "Use setting" at bounding box center [1064, 283] width 15 height 8
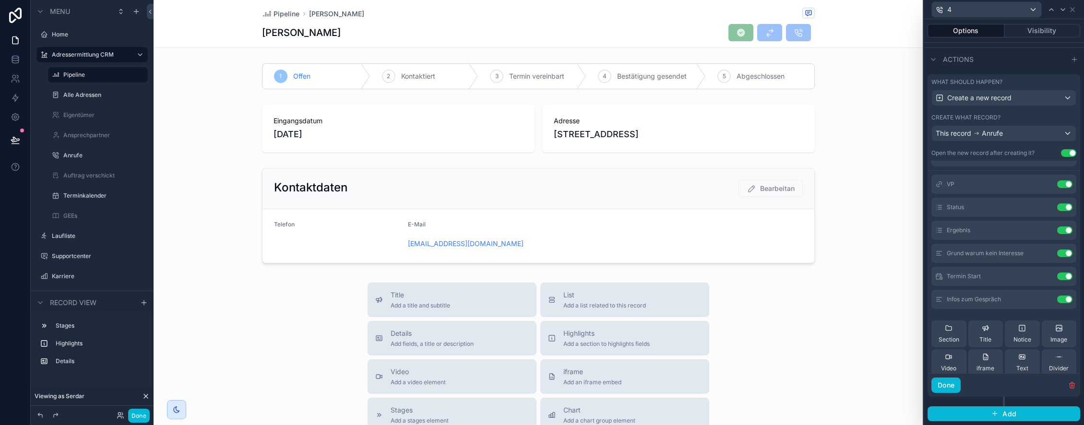
scroll to position [0, 0]
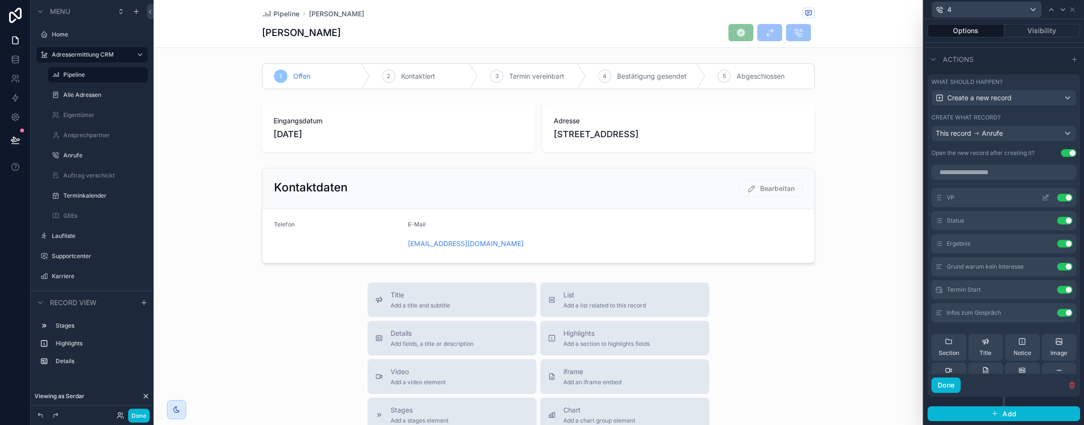
click at [1047, 198] on icon at bounding box center [1046, 198] width 8 height 8
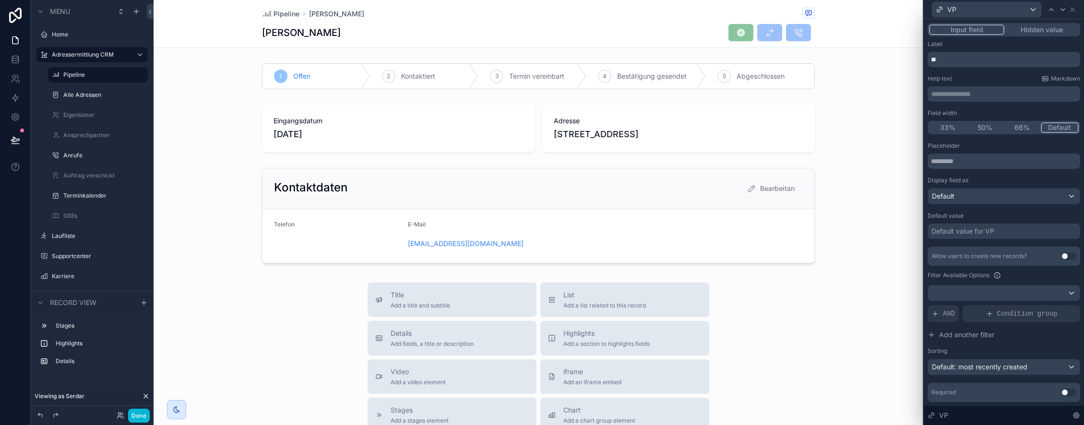
click at [1046, 31] on button "Hidden value" at bounding box center [1041, 29] width 74 height 11
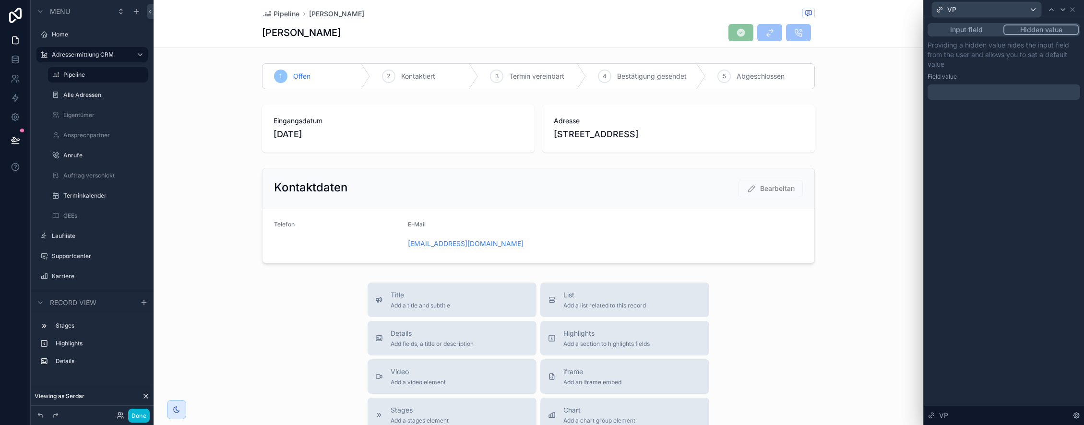
click at [982, 96] on div at bounding box center [1004, 91] width 153 height 15
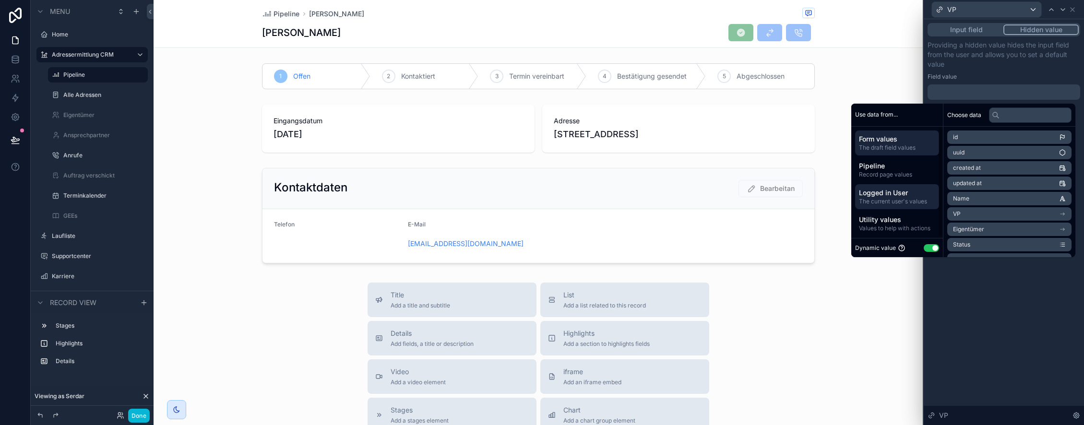
click at [887, 194] on span "Logged in User" at bounding box center [897, 193] width 76 height 10
click at [982, 182] on li "Raketen" at bounding box center [1009, 183] width 124 height 13
click at [890, 195] on span "Logged in User" at bounding box center [897, 193] width 76 height 10
click at [1004, 306] on div "Input field Hidden value Providing a hidden value hides the input field from th…" at bounding box center [1004, 222] width 160 height 406
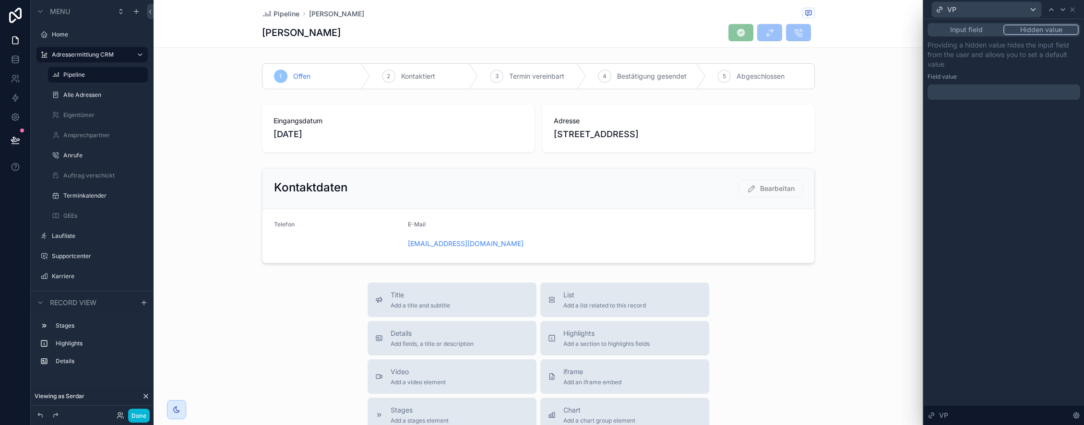
click at [1077, 8] on div "VP" at bounding box center [1004, 9] width 153 height 19
click at [1075, 10] on icon at bounding box center [1073, 10] width 8 height 8
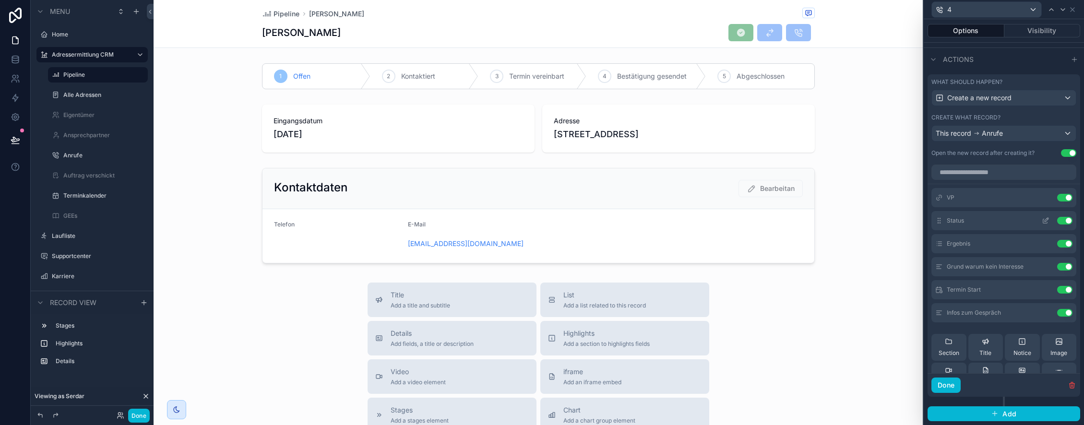
click at [1048, 220] on icon at bounding box center [1046, 221] width 8 height 8
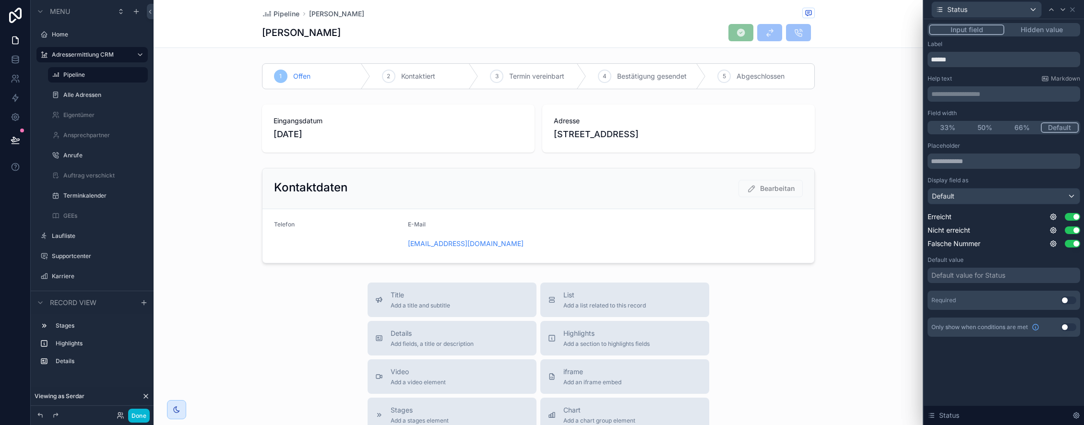
click at [1064, 300] on button "Use setting" at bounding box center [1068, 301] width 15 height 8
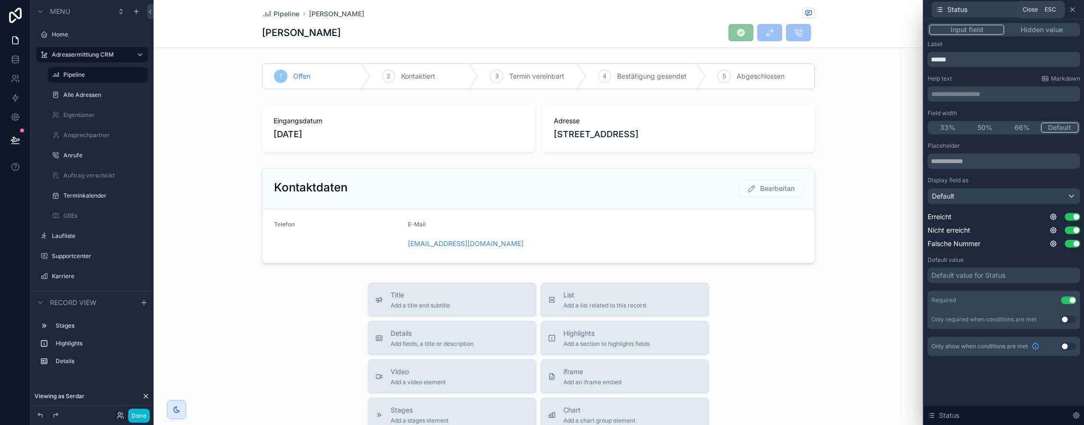
click at [1071, 11] on icon at bounding box center [1073, 10] width 4 height 4
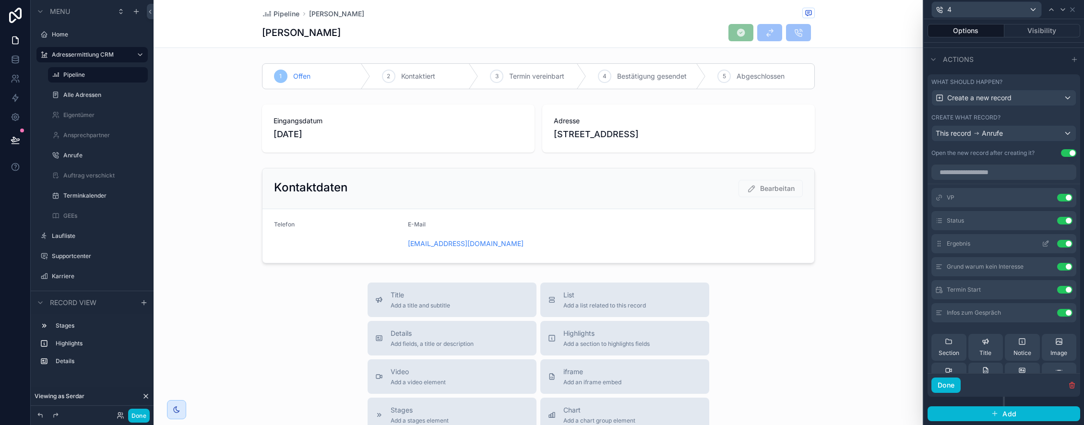
click at [1045, 242] on icon at bounding box center [1046, 244] width 8 height 8
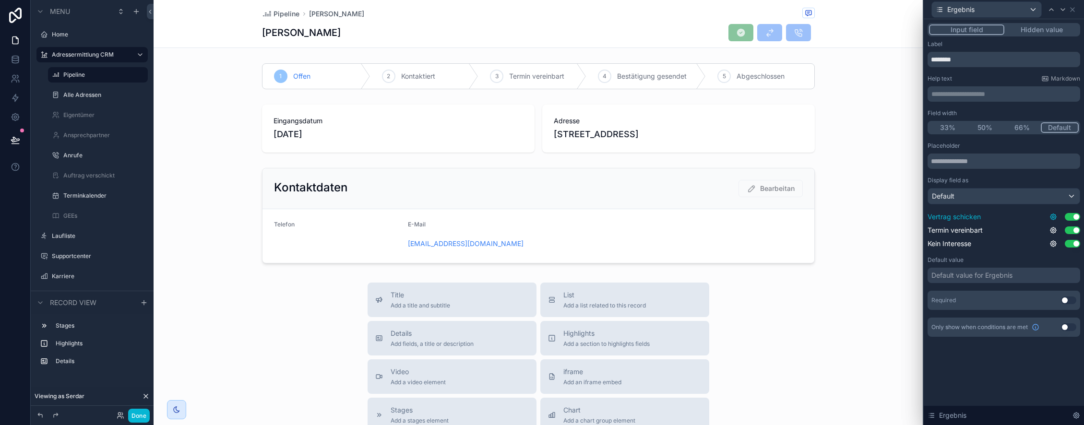
click at [1052, 217] on icon at bounding box center [1053, 217] width 2 height 2
click at [1028, 285] on div "Placeholder Display field as Default Vertrag schicken Use setting Termin verein…" at bounding box center [1004, 226] width 153 height 168
click at [1070, 301] on button "Use setting" at bounding box center [1068, 301] width 15 height 8
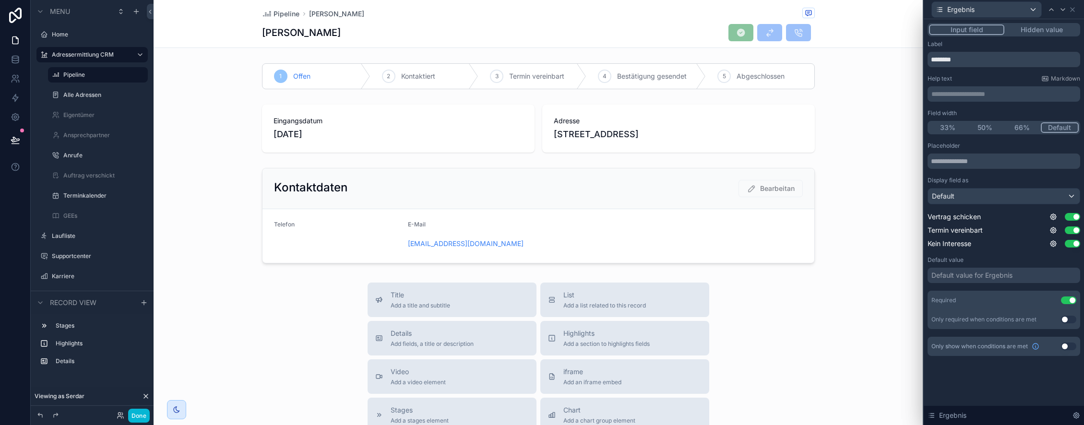
click at [1069, 345] on button "Use setting" at bounding box center [1068, 347] width 15 height 8
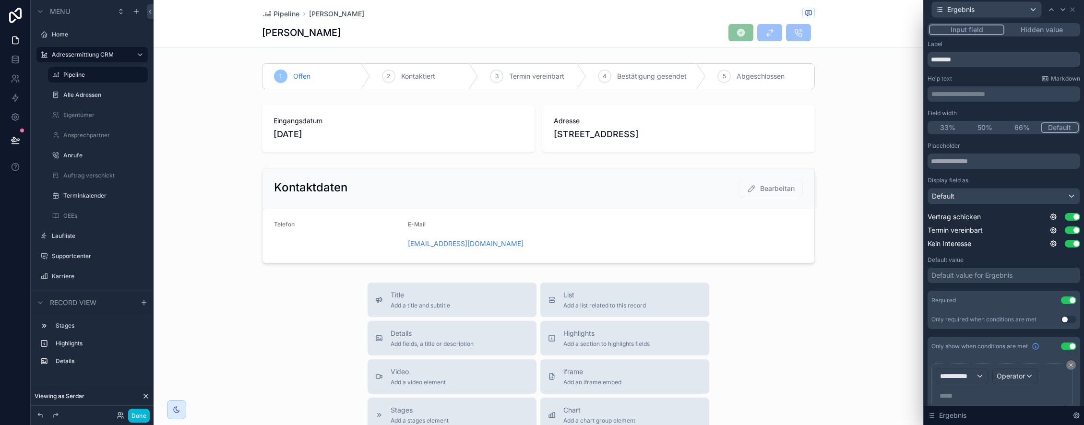
scroll to position [36, 0]
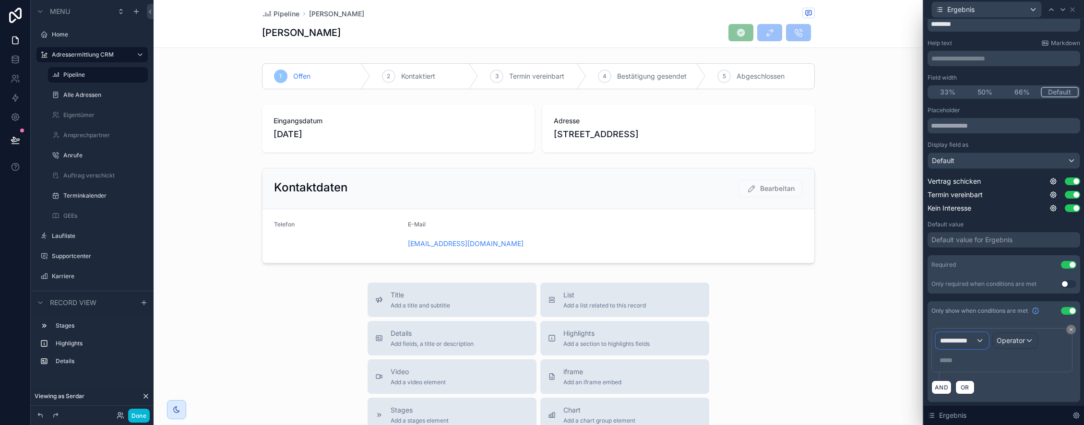
click at [957, 342] on span "**********" at bounding box center [958, 341] width 36 height 10
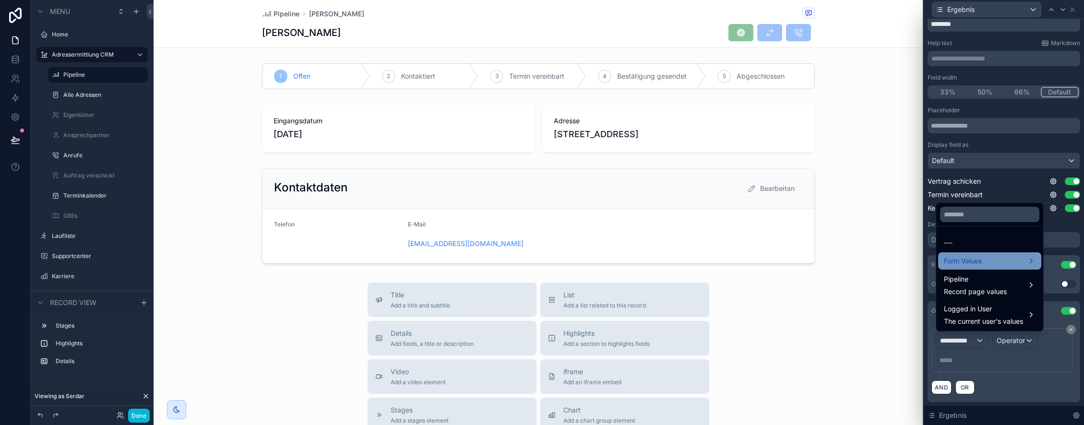
click at [1001, 261] on div "Form Values" at bounding box center [990, 261] width 92 height 12
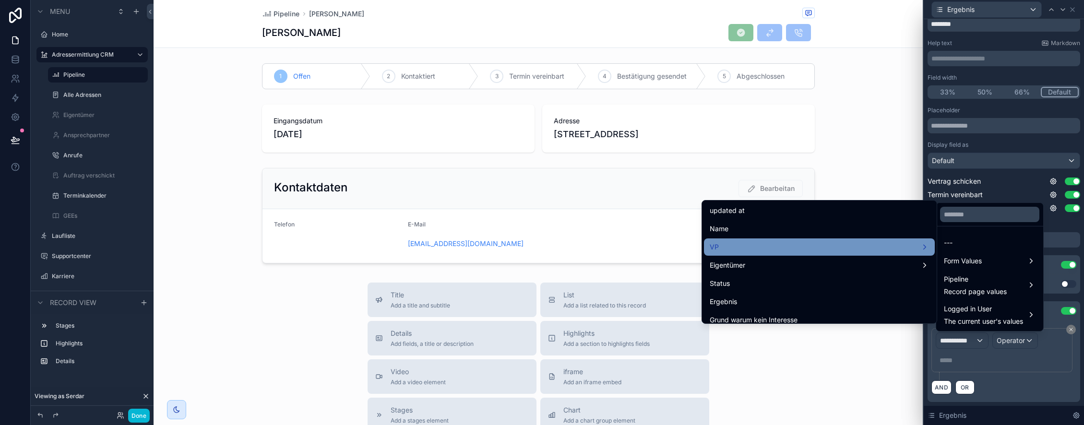
scroll to position [57, 0]
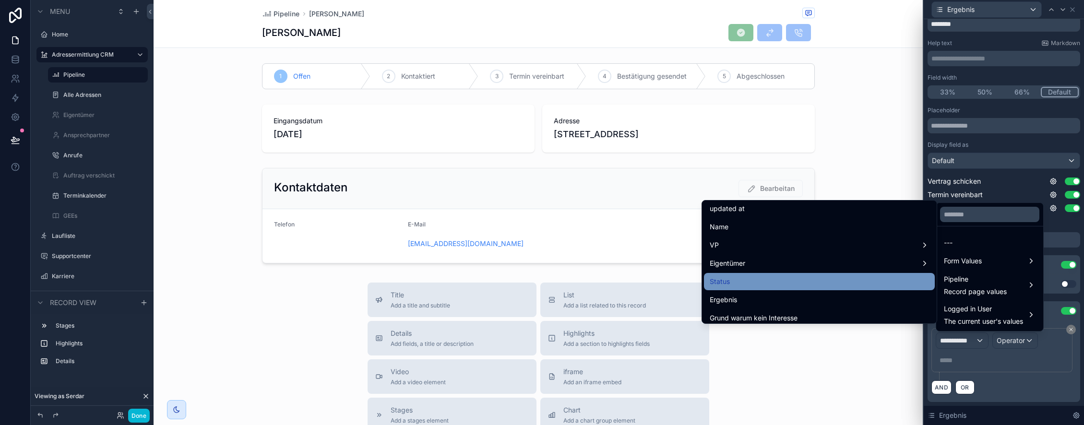
click at [782, 287] on div "Status" at bounding box center [819, 281] width 231 height 17
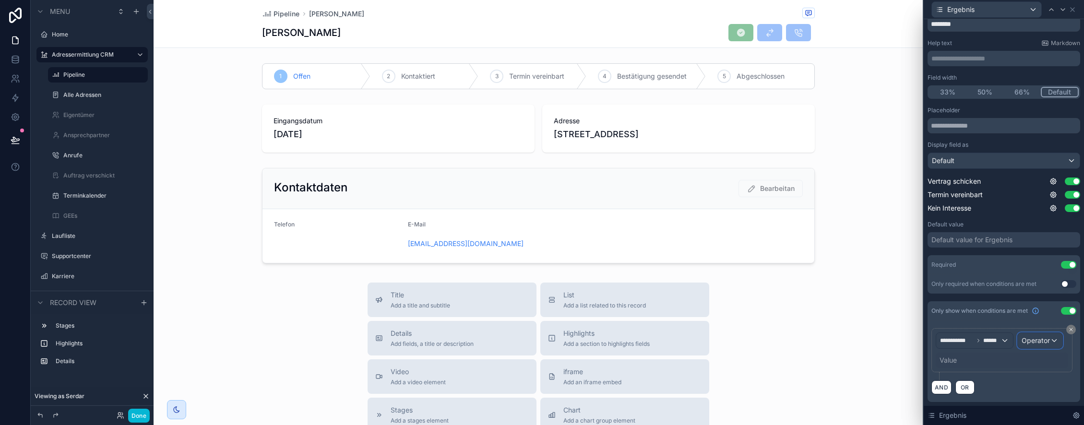
click at [1040, 342] on span "Operator" at bounding box center [1036, 340] width 28 height 8
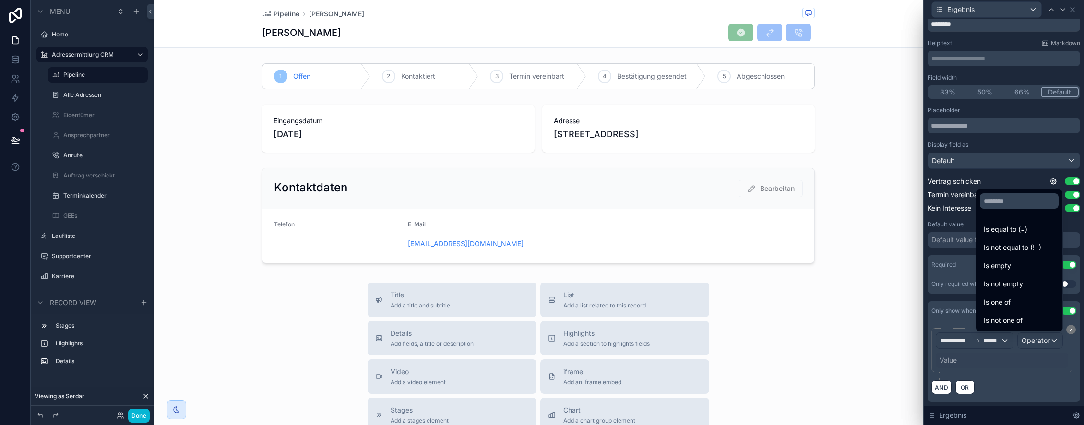
drag, startPoint x: 1017, startPoint y: 226, endPoint x: 1005, endPoint y: 323, distance: 97.2
click at [1017, 227] on div "Is equal to (=)" at bounding box center [1019, 230] width 71 height 12
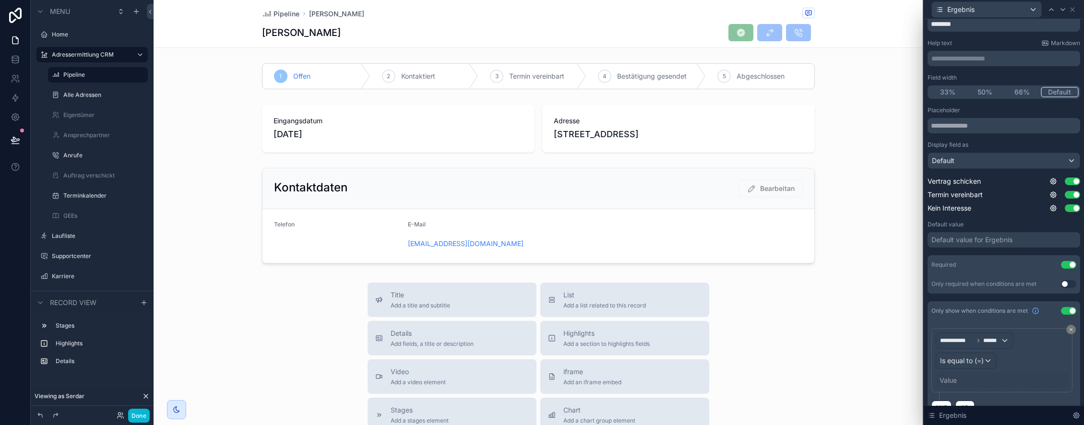
click at [954, 381] on div "Value" at bounding box center [948, 381] width 17 height 10
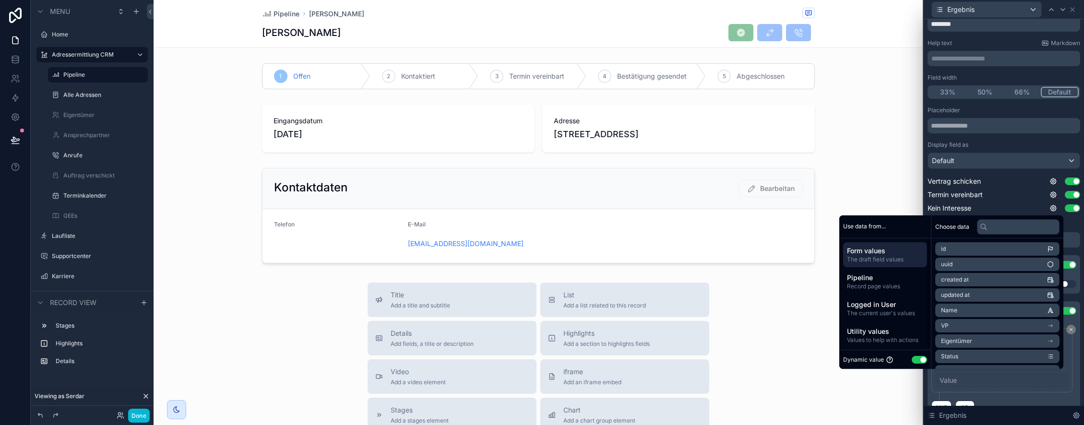
click at [914, 359] on button "Use setting" at bounding box center [919, 360] width 15 height 8
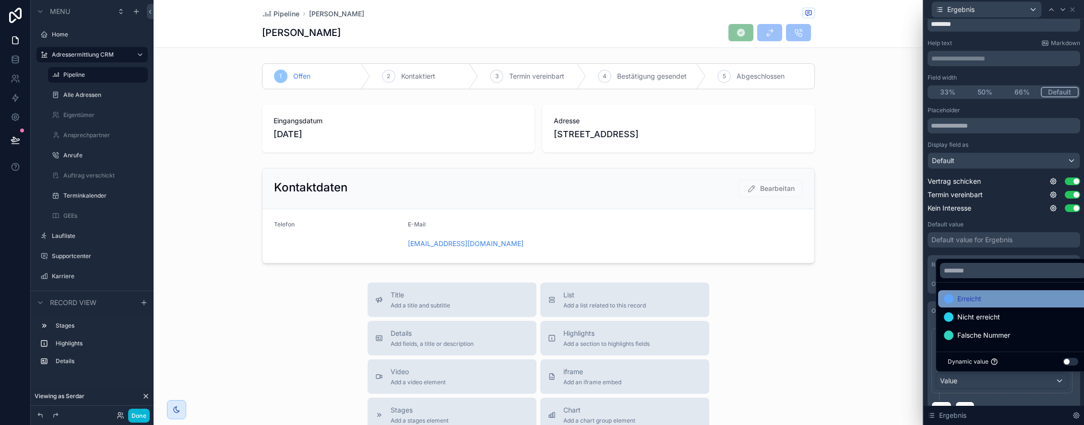
click at [983, 295] on div "Erreicht" at bounding box center [1013, 299] width 138 height 12
click at [929, 297] on div "**********" at bounding box center [1004, 214] width 153 height 418
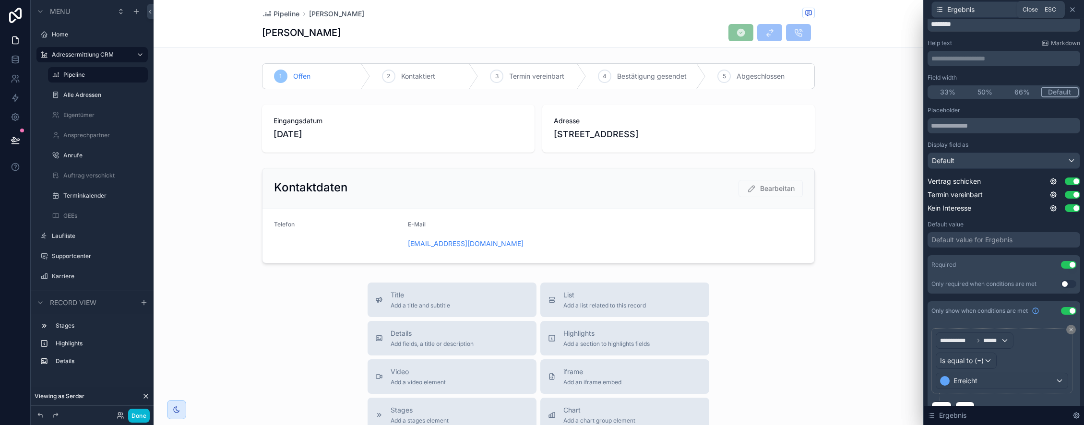
click at [1074, 10] on icon at bounding box center [1073, 10] width 8 height 8
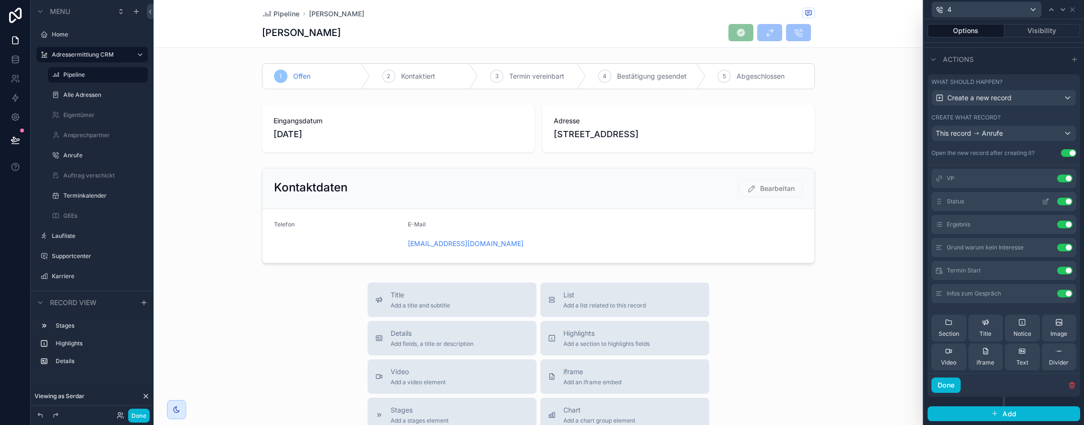
scroll to position [26, 0]
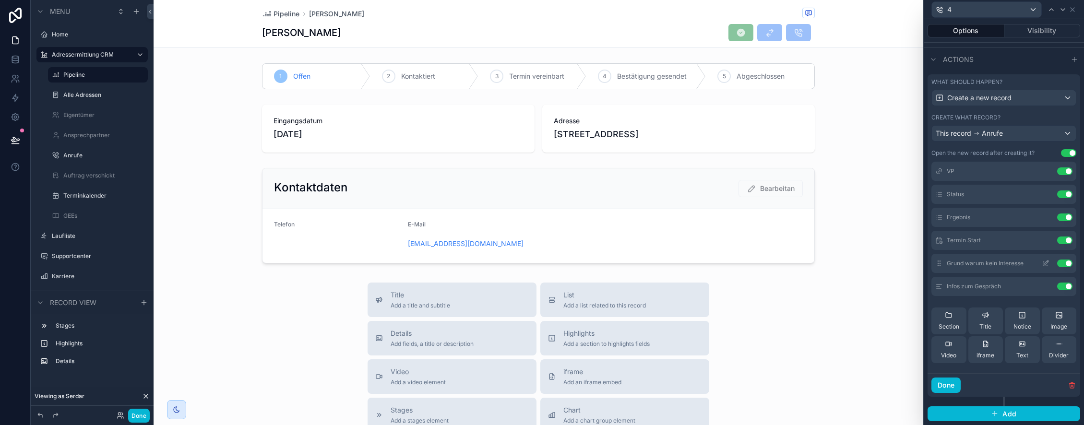
click at [1045, 262] on icon at bounding box center [1047, 263] width 4 height 4
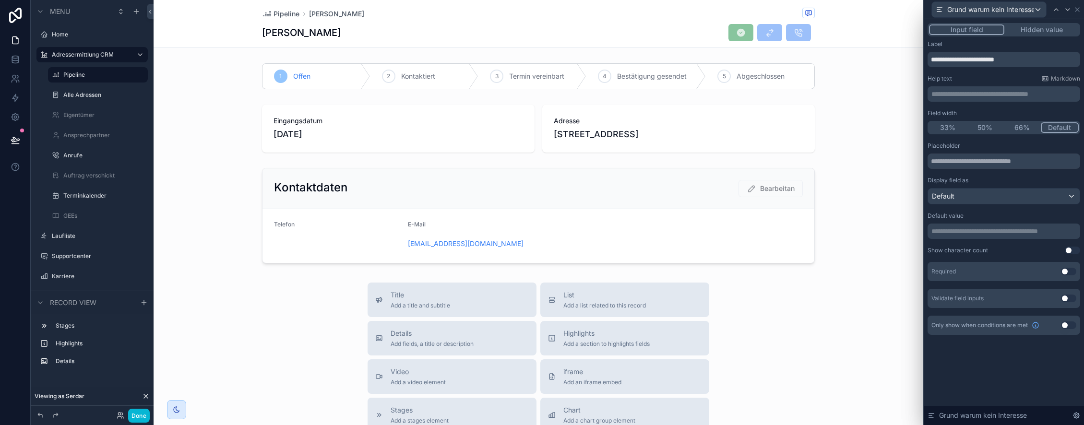
click at [1065, 270] on button "Use setting" at bounding box center [1068, 272] width 15 height 8
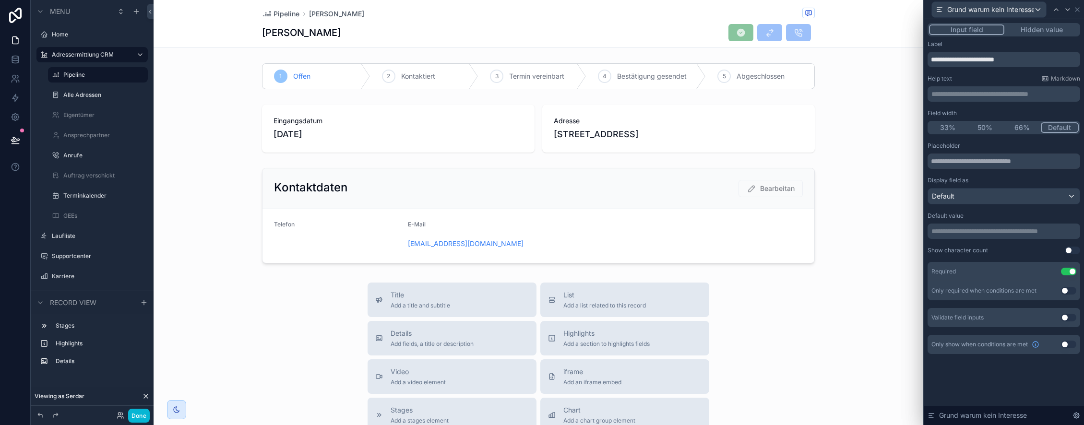
click at [1068, 346] on button "Use setting" at bounding box center [1068, 345] width 15 height 8
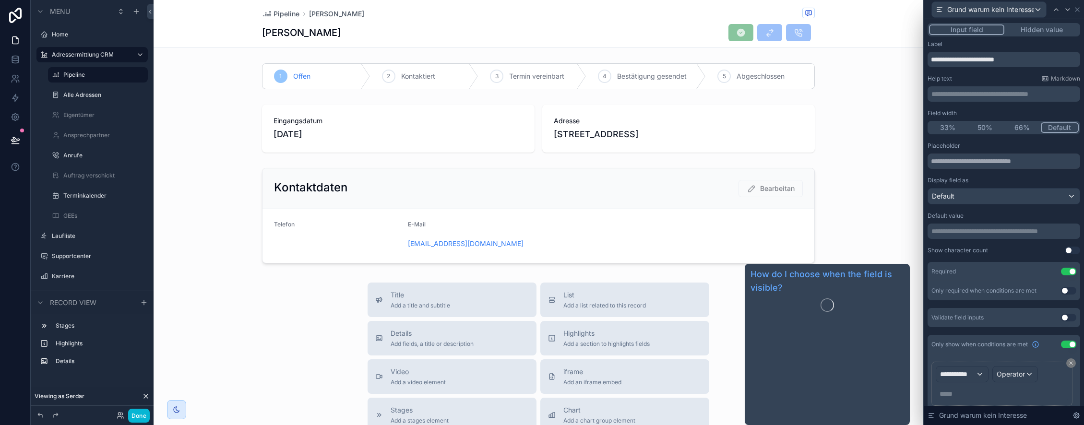
scroll to position [34, 0]
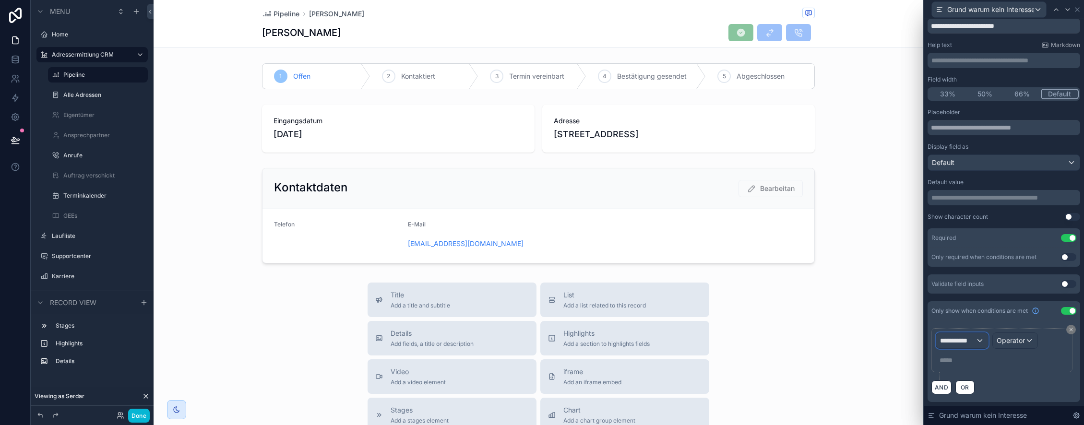
click at [963, 343] on span "**********" at bounding box center [958, 341] width 36 height 10
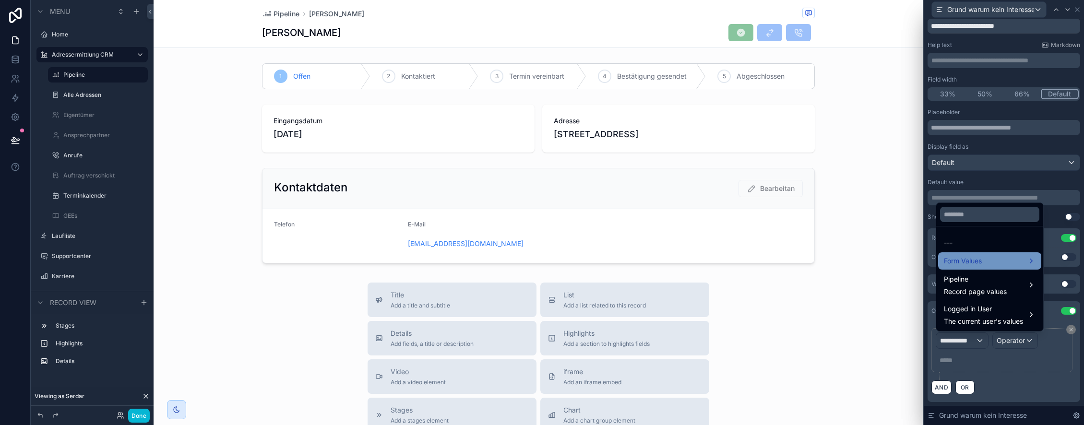
click at [976, 261] on span "Form Values" at bounding box center [963, 261] width 38 height 12
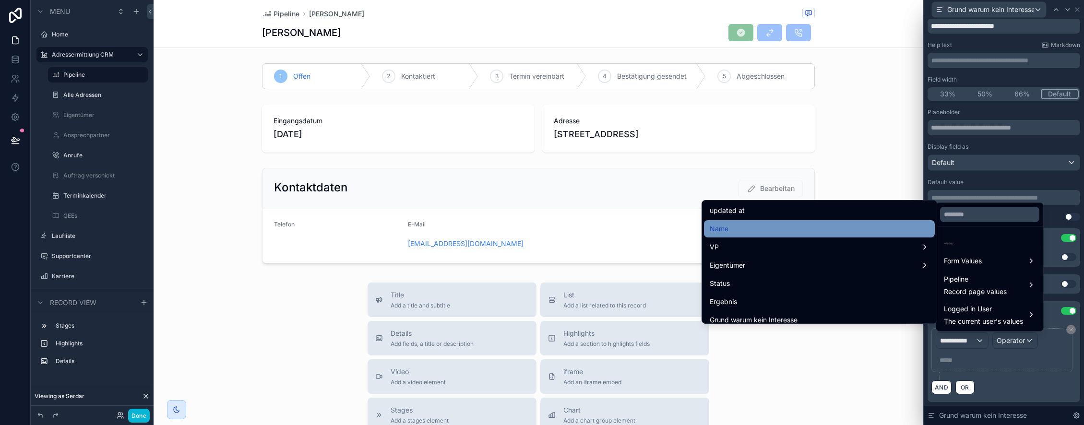
scroll to position [76, 0]
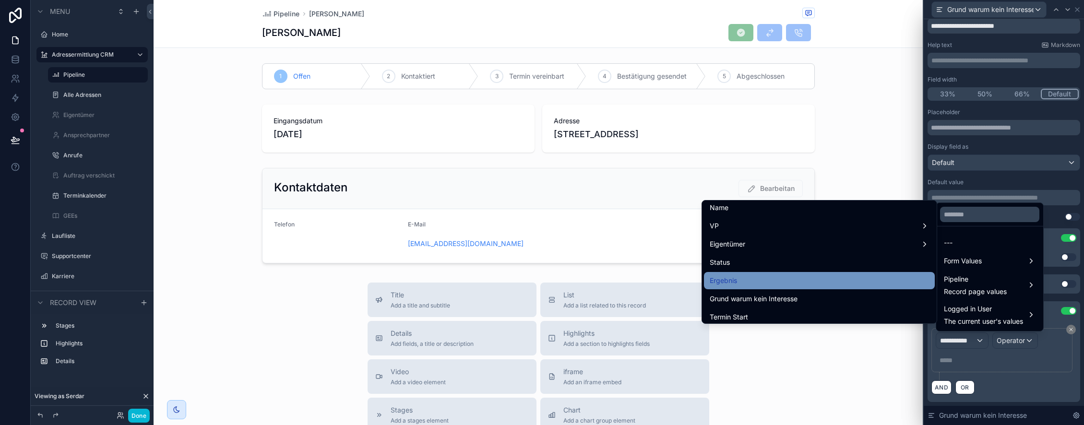
click at [755, 276] on div "Ergebnis" at bounding box center [819, 281] width 219 height 12
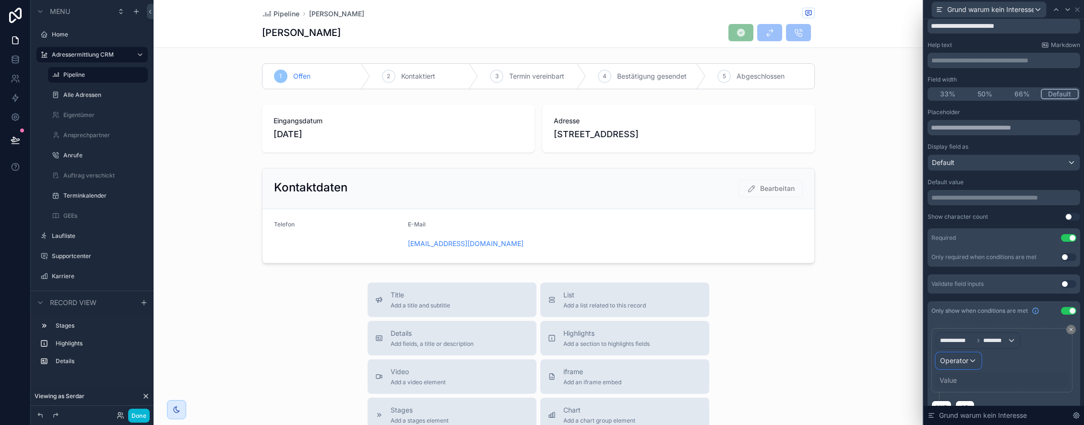
click at [968, 364] on div "Operator" at bounding box center [958, 360] width 45 height 15
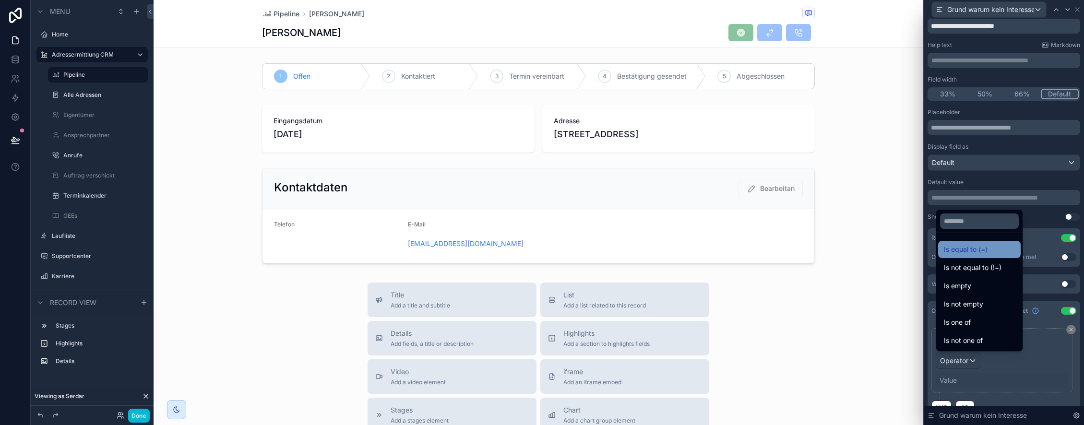
click at [983, 251] on span "Is equal to (=)" at bounding box center [966, 250] width 44 height 12
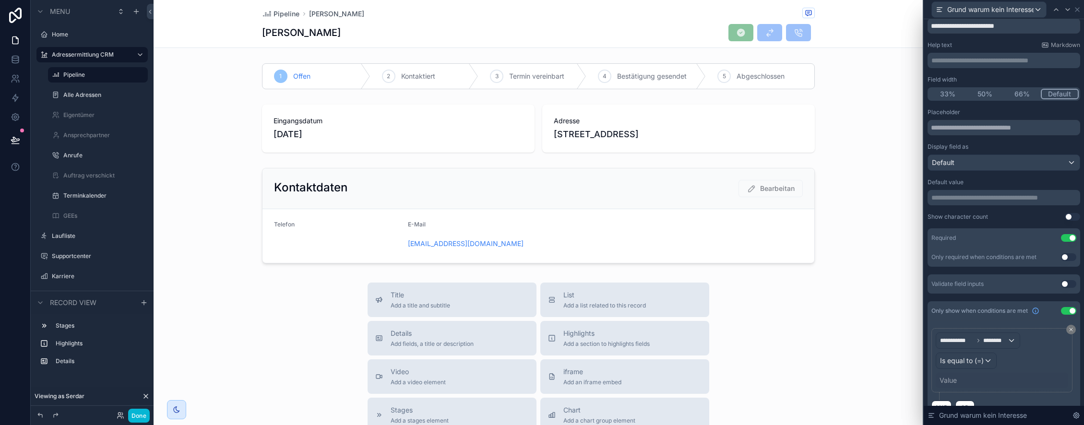
click at [955, 380] on div "Value" at bounding box center [948, 381] width 17 height 10
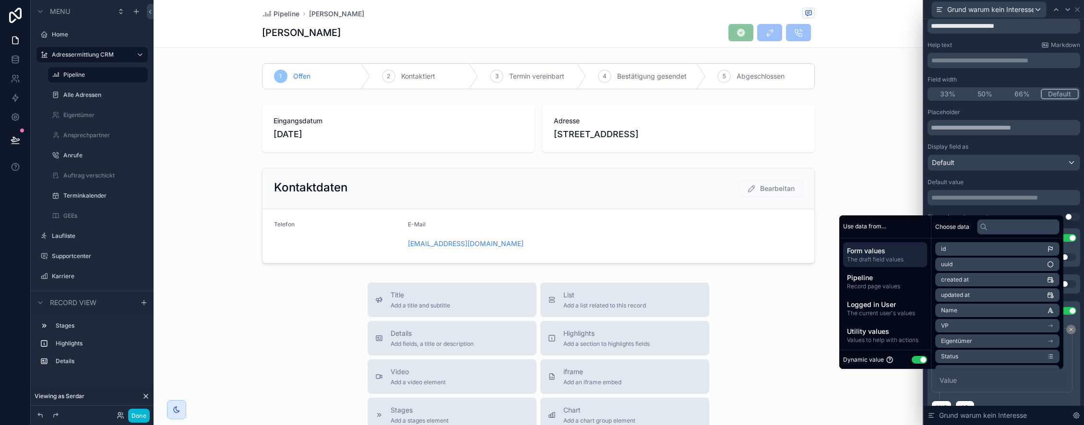
click at [920, 359] on button "Use setting" at bounding box center [919, 360] width 15 height 8
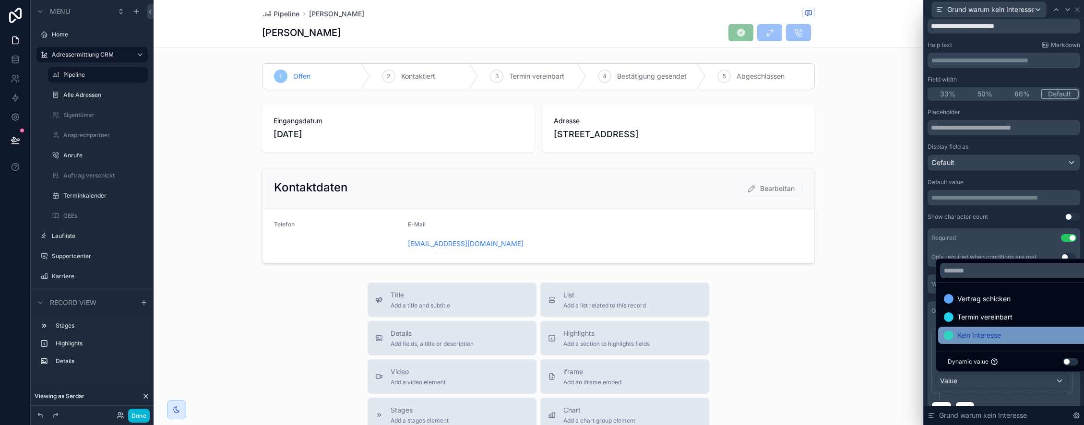
click at [983, 332] on span "Kein Interesse" at bounding box center [979, 336] width 44 height 12
click at [1075, 8] on icon at bounding box center [1077, 10] width 4 height 4
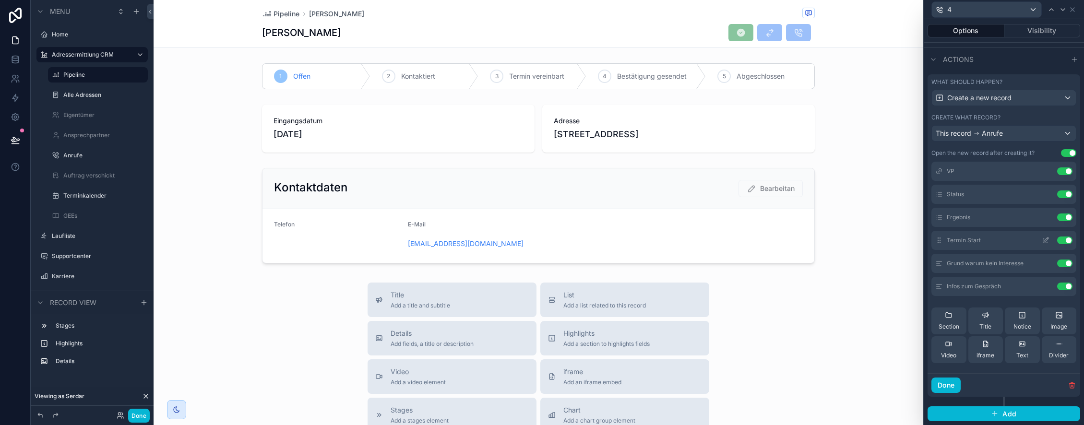
click at [1044, 238] on icon at bounding box center [1046, 241] width 8 height 8
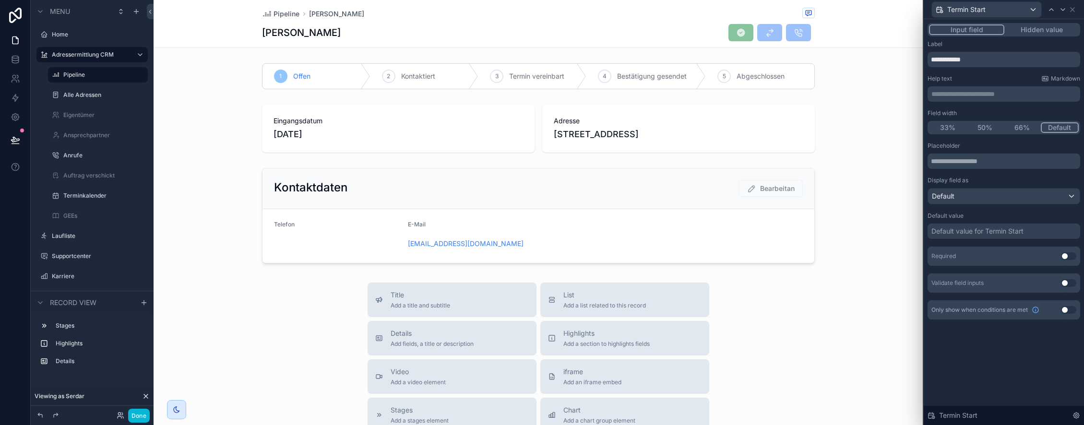
click at [1069, 256] on button "Use setting" at bounding box center [1068, 256] width 15 height 8
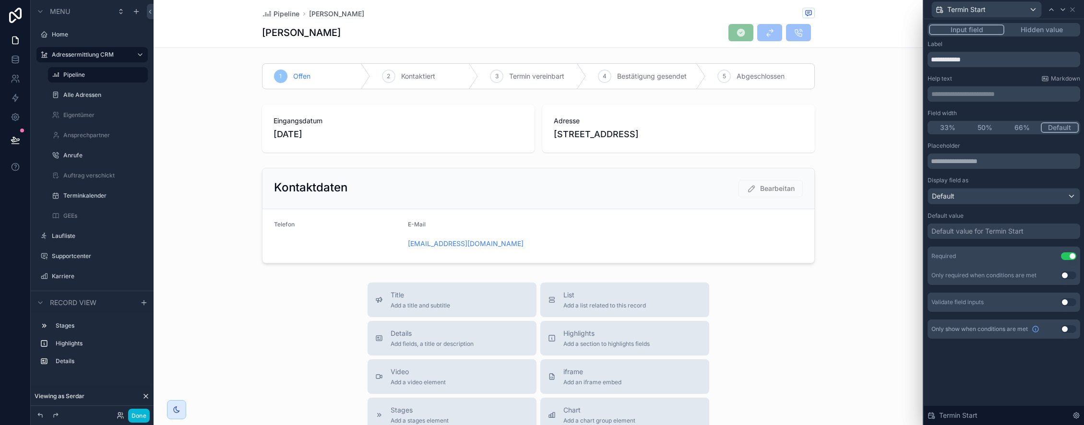
click at [1069, 328] on button "Use setting" at bounding box center [1068, 329] width 15 height 8
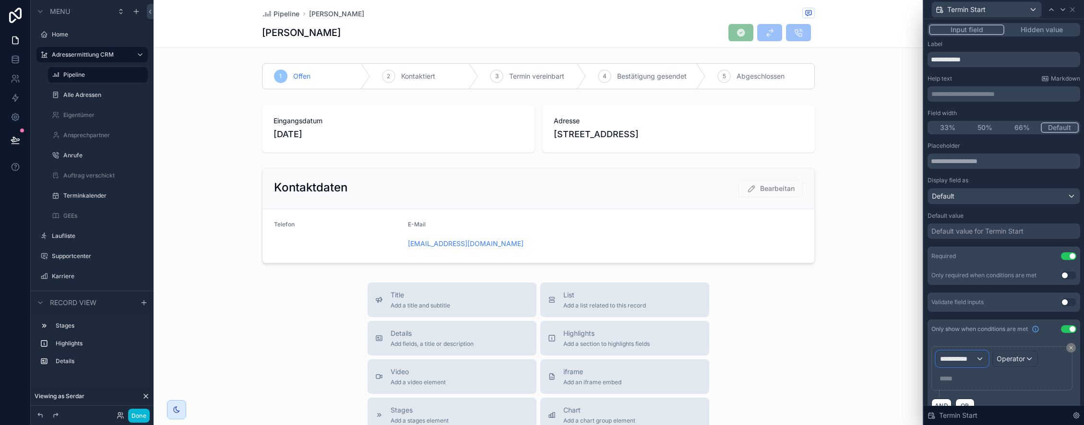
click at [956, 360] on span "**********" at bounding box center [958, 359] width 36 height 10
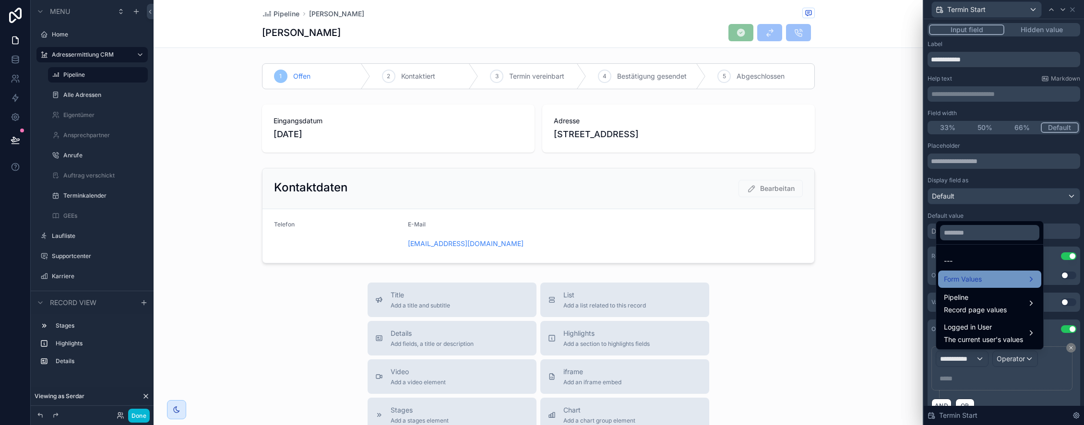
click at [995, 285] on div "Form Values" at bounding box center [990, 280] width 92 height 12
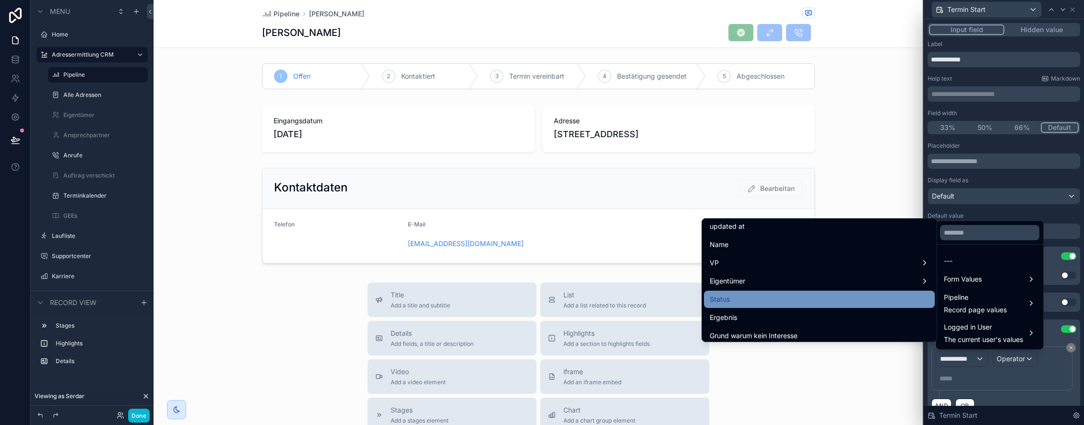
scroll to position [62, 0]
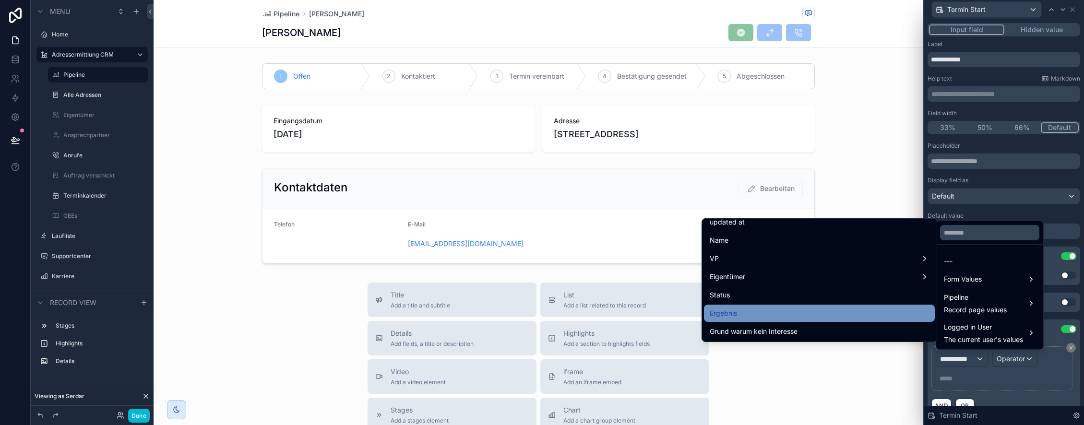
click at [757, 310] on div "Ergebnis" at bounding box center [819, 314] width 219 height 12
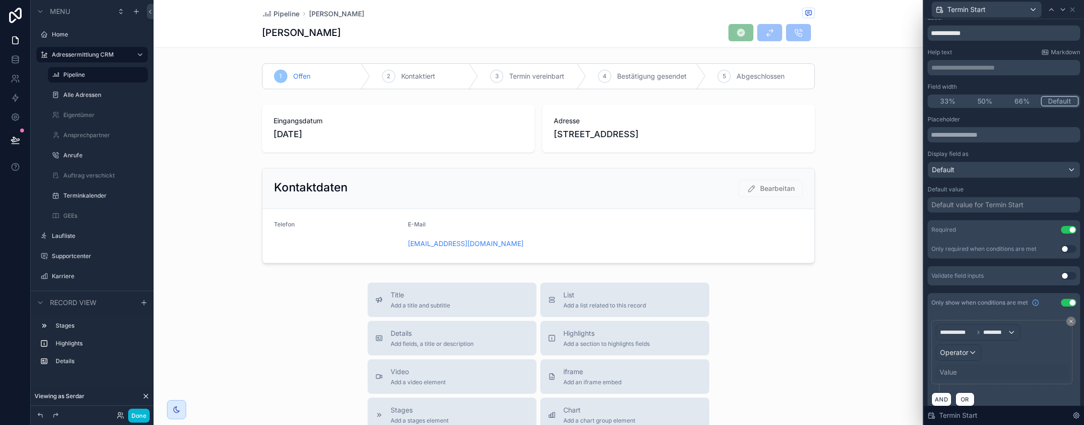
scroll to position [38, 0]
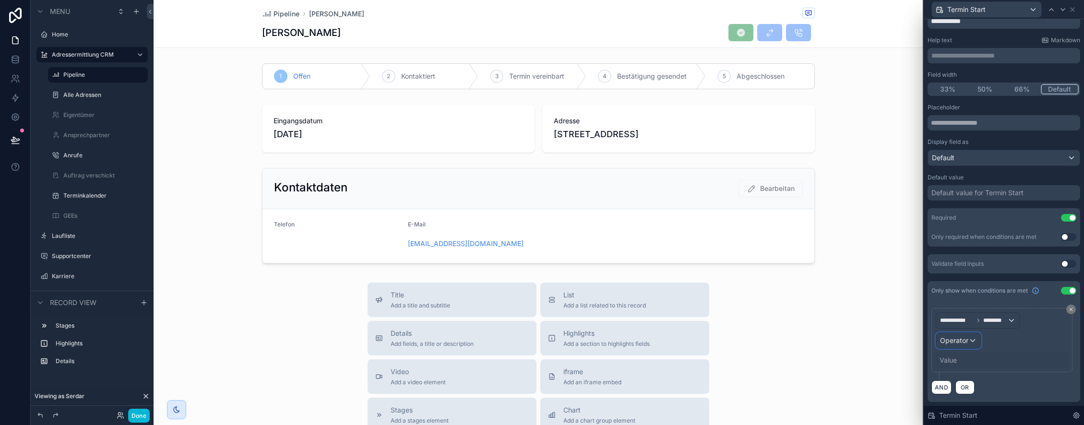
click at [970, 342] on div "Operator" at bounding box center [958, 340] width 45 height 15
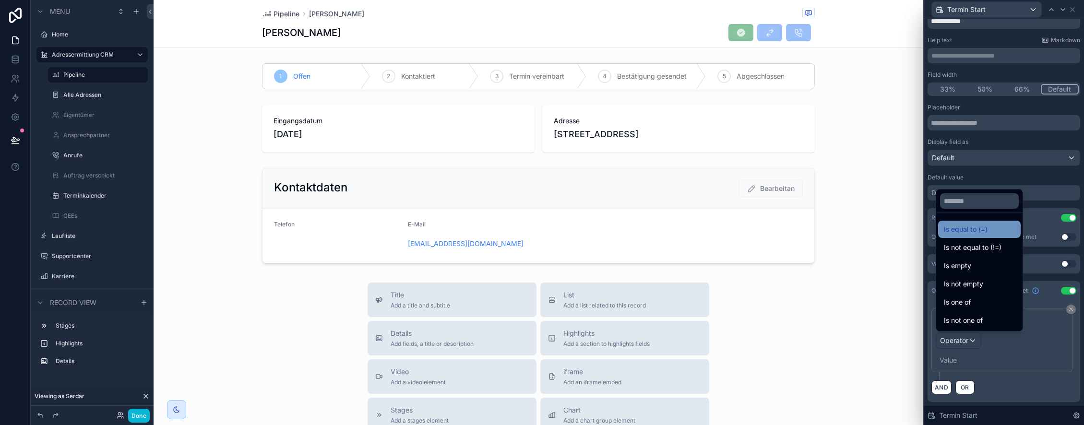
click at [991, 228] on div "Is equal to (=)" at bounding box center [979, 230] width 71 height 12
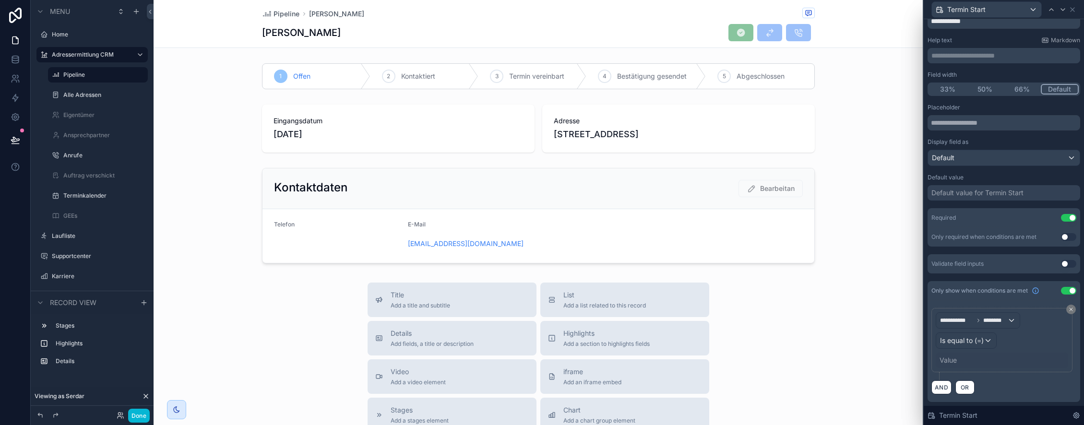
click at [953, 358] on div "Value" at bounding box center [948, 361] width 17 height 10
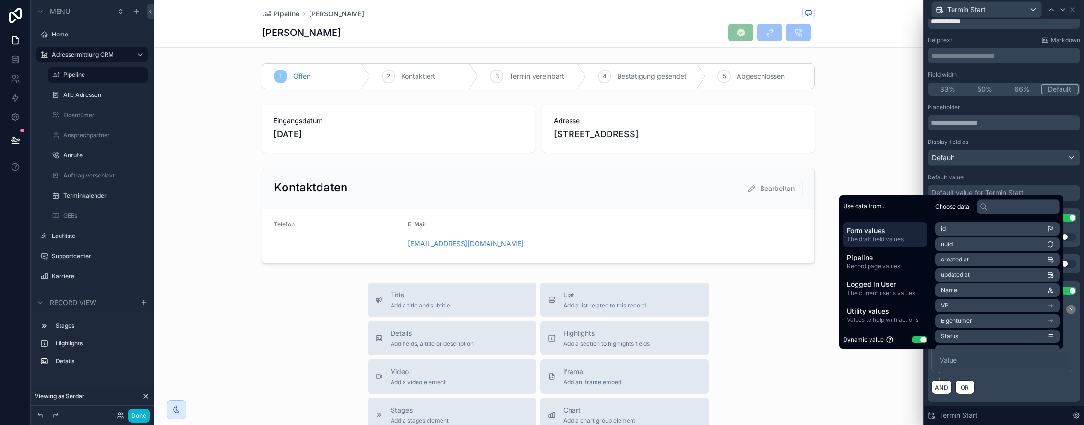
click at [912, 338] on button "Use setting" at bounding box center [919, 340] width 15 height 8
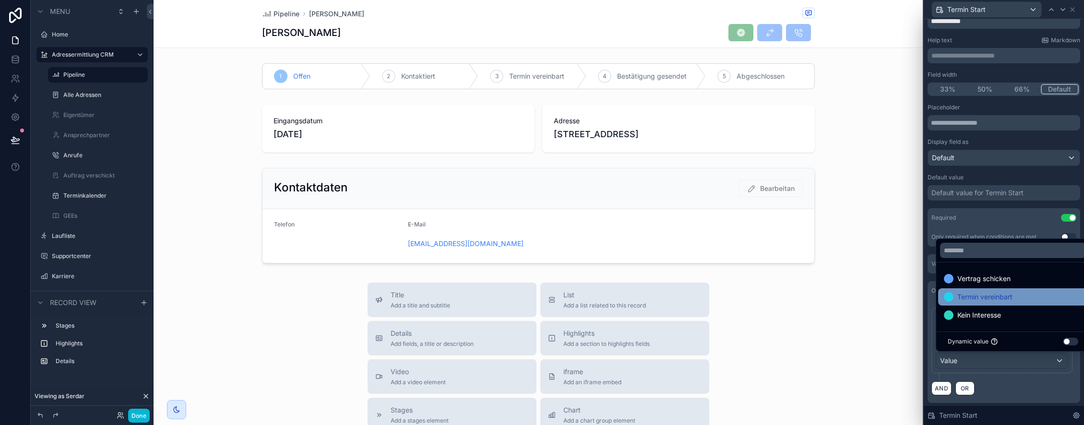
click at [987, 292] on span "Termin vereinbart" at bounding box center [984, 297] width 55 height 12
click at [1073, 10] on icon at bounding box center [1073, 10] width 4 height 4
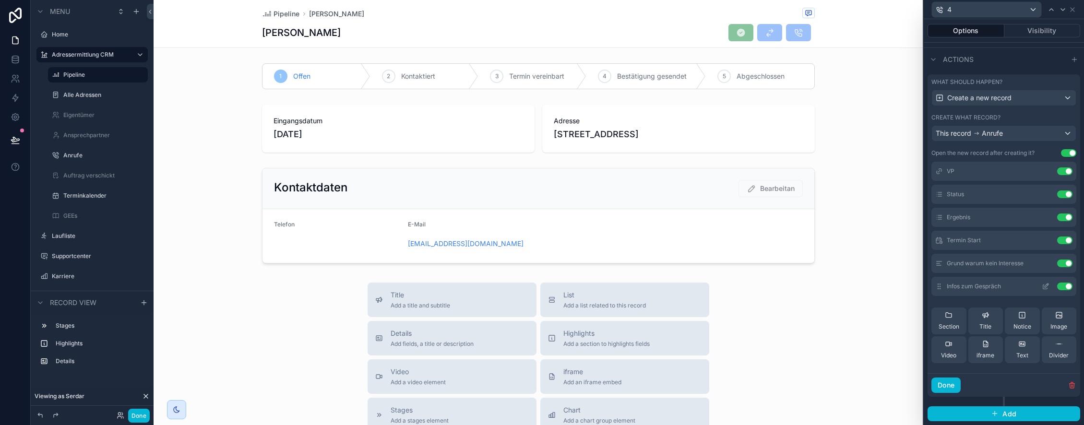
click at [1046, 286] on icon at bounding box center [1046, 287] width 8 height 8
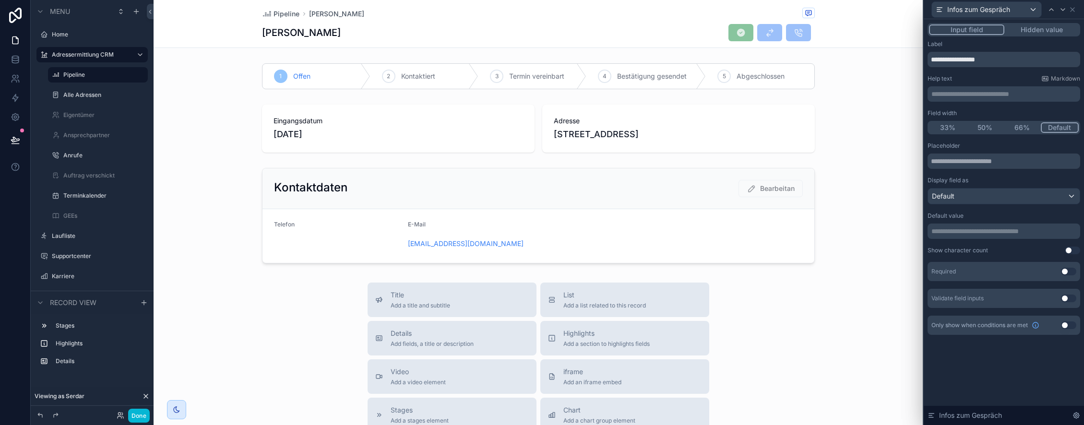
click at [1070, 326] on button "Use setting" at bounding box center [1068, 325] width 15 height 8
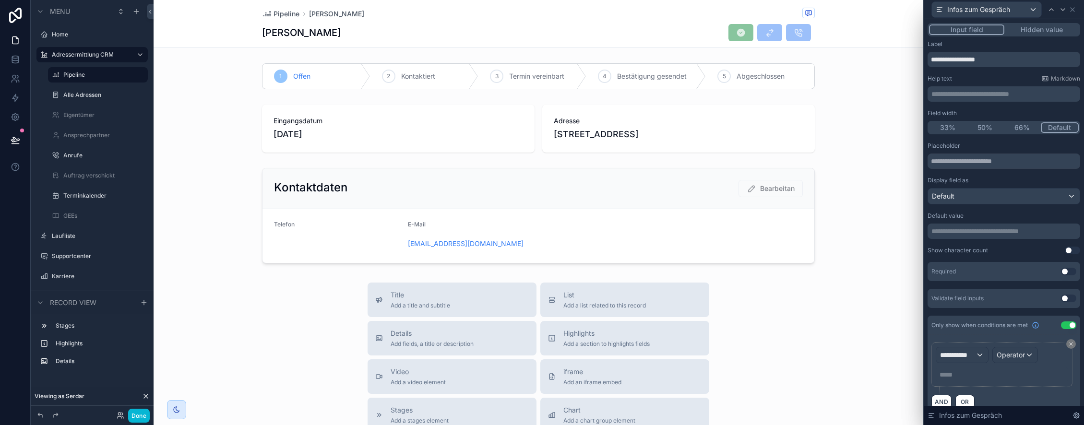
scroll to position [14, 0]
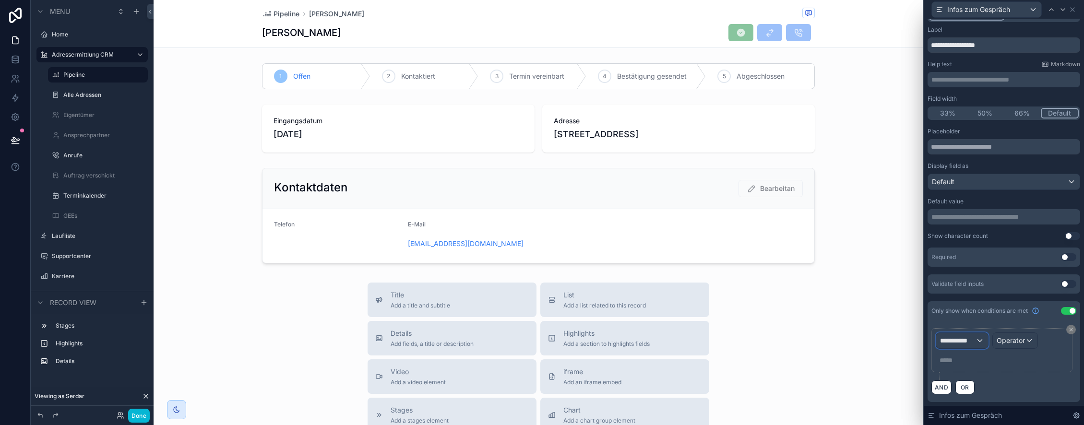
click at [978, 339] on div "**********" at bounding box center [962, 340] width 52 height 15
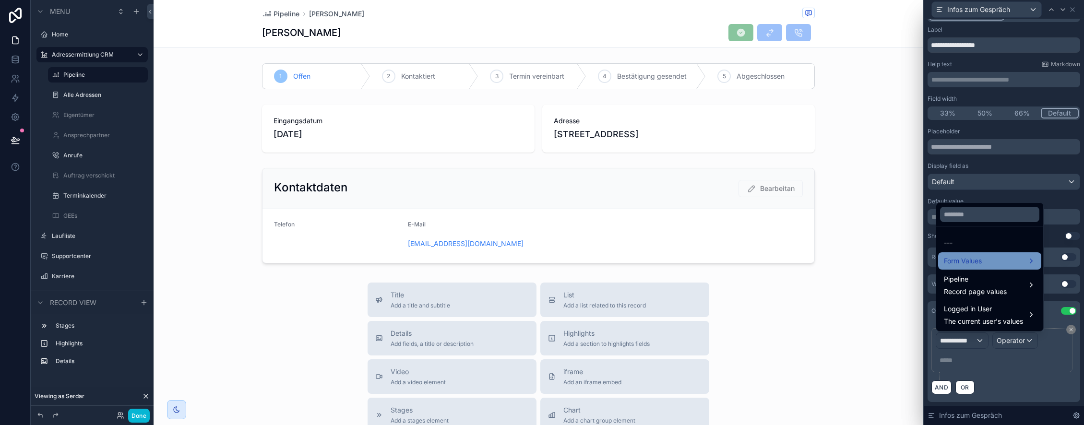
click at [984, 263] on div "Form Values" at bounding box center [990, 261] width 92 height 12
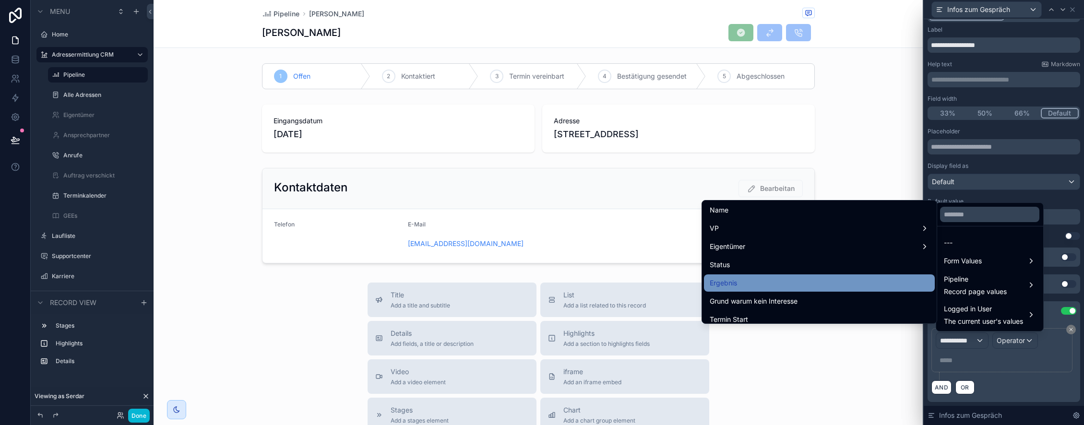
scroll to position [77, 0]
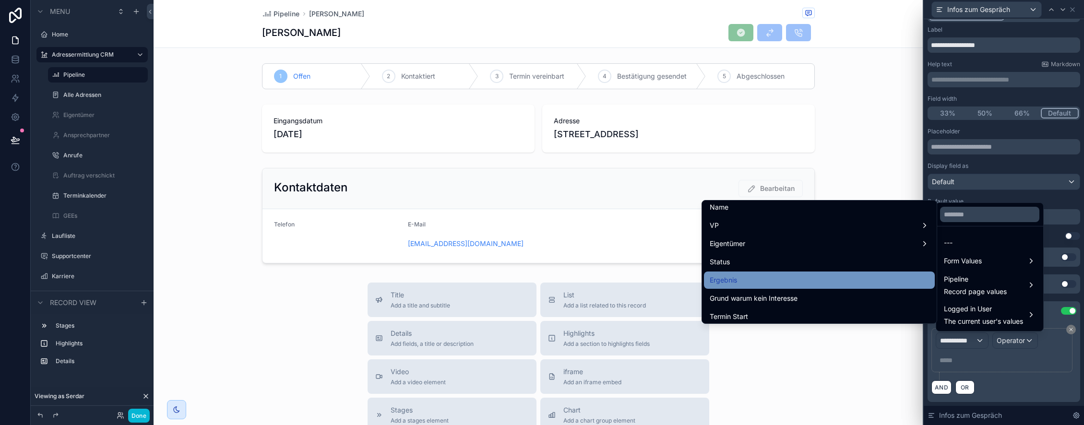
click at [742, 279] on div "Ergebnis" at bounding box center [819, 280] width 219 height 12
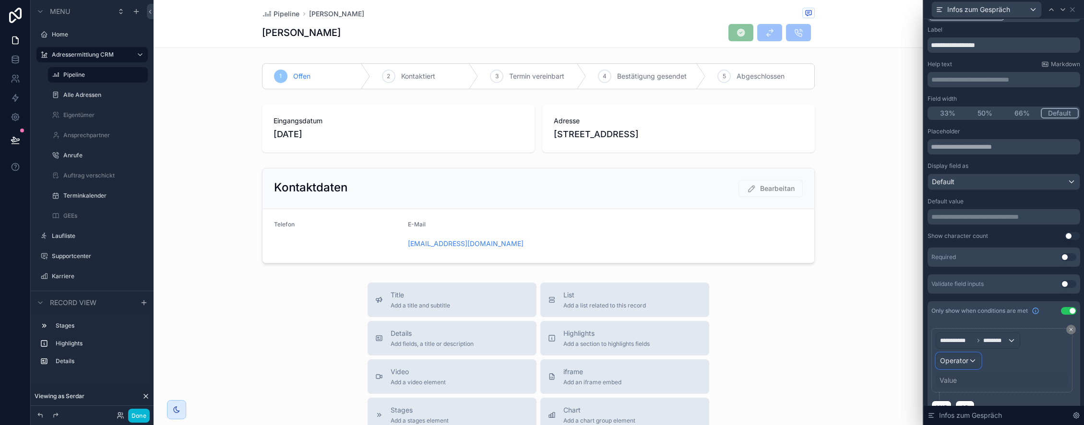
click at [966, 362] on span "Operator" at bounding box center [954, 361] width 28 height 8
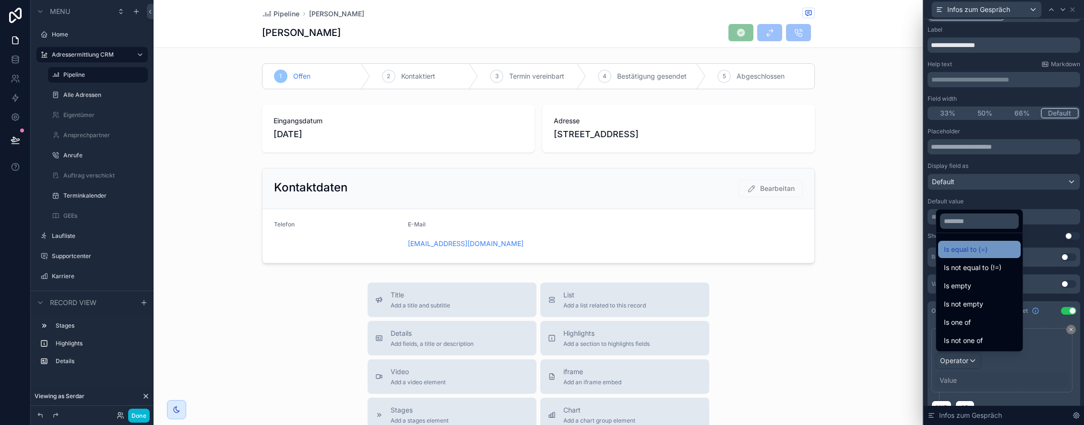
click at [979, 257] on div "Is equal to (=)" at bounding box center [979, 249] width 83 height 17
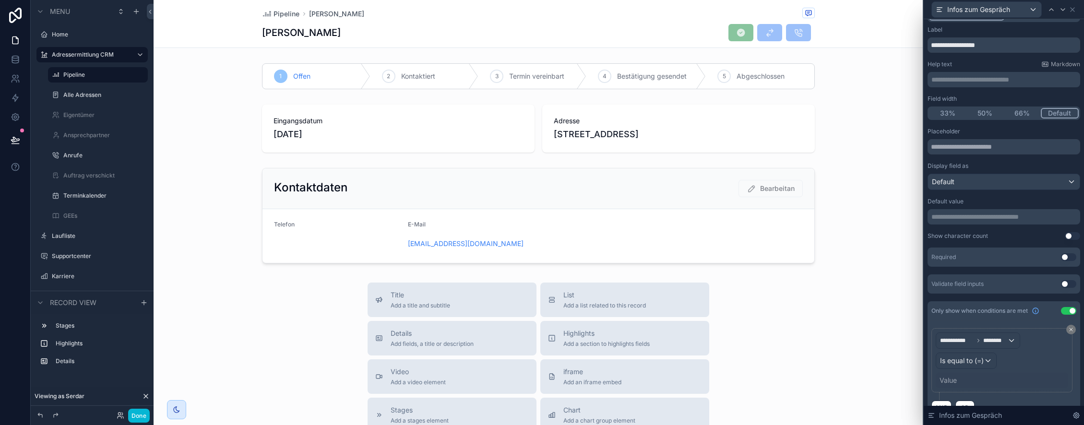
click at [955, 383] on div "Value" at bounding box center [948, 381] width 17 height 10
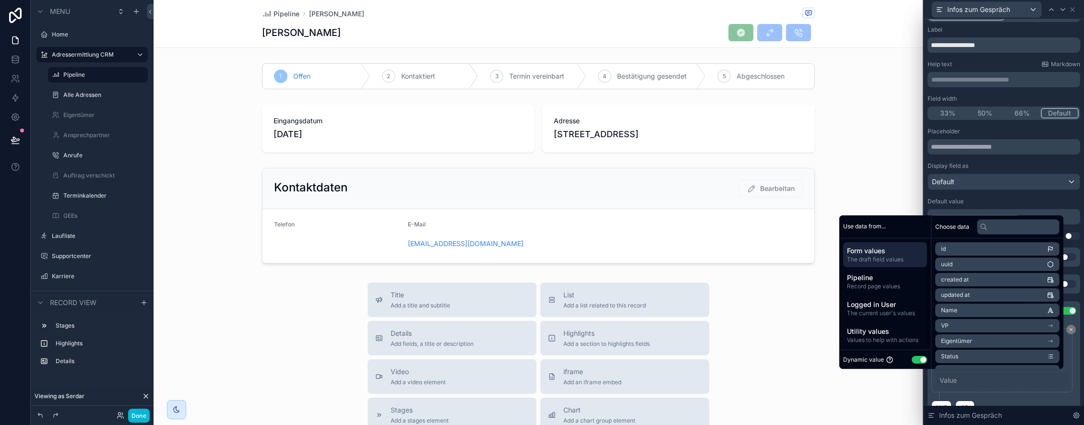
click at [913, 360] on button "Use setting" at bounding box center [919, 360] width 15 height 8
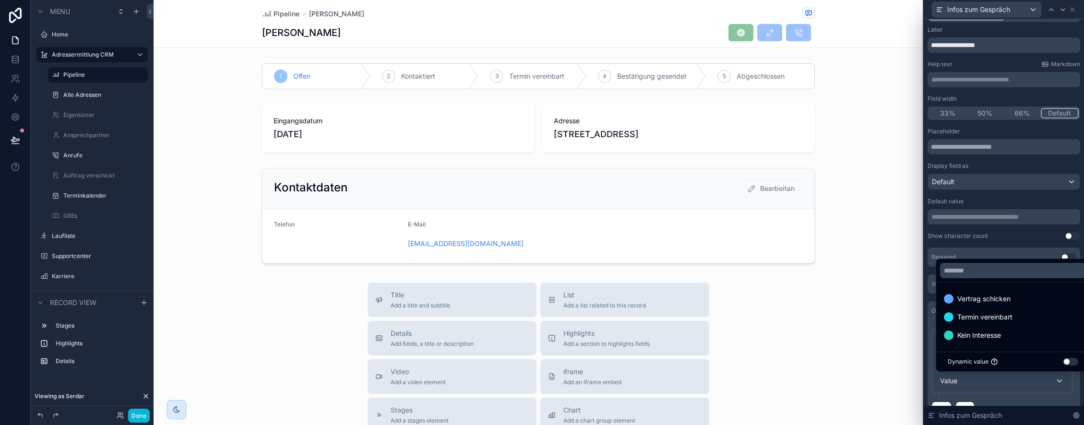
drag, startPoint x: 963, startPoint y: 391, endPoint x: 963, endPoint y: 385, distance: 5.3
click at [963, 391] on div at bounding box center [1004, 212] width 160 height 425
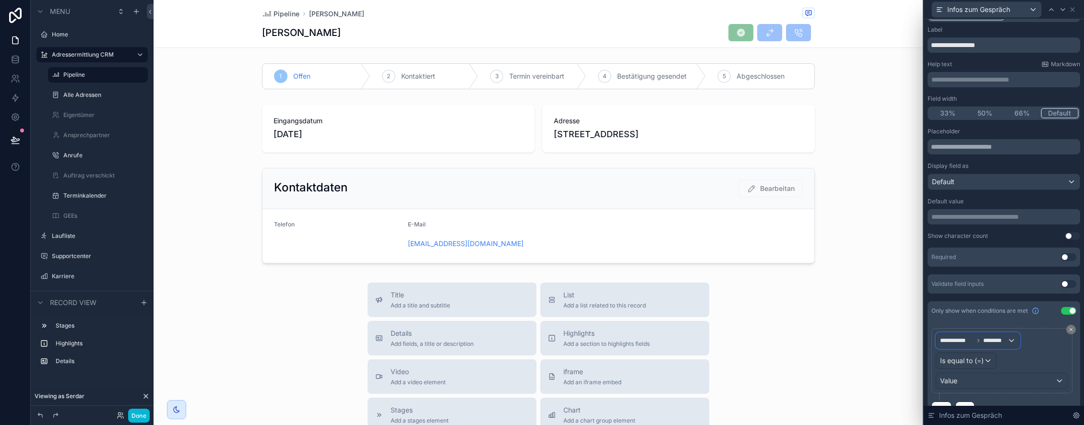
click at [959, 336] on div "**********" at bounding box center [977, 340] width 83 height 15
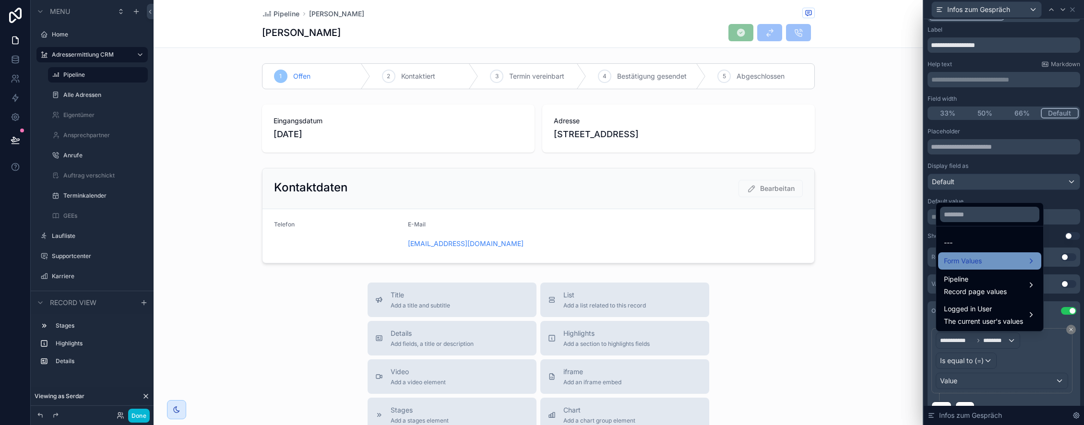
click at [974, 261] on span "Form Values" at bounding box center [963, 261] width 38 height 12
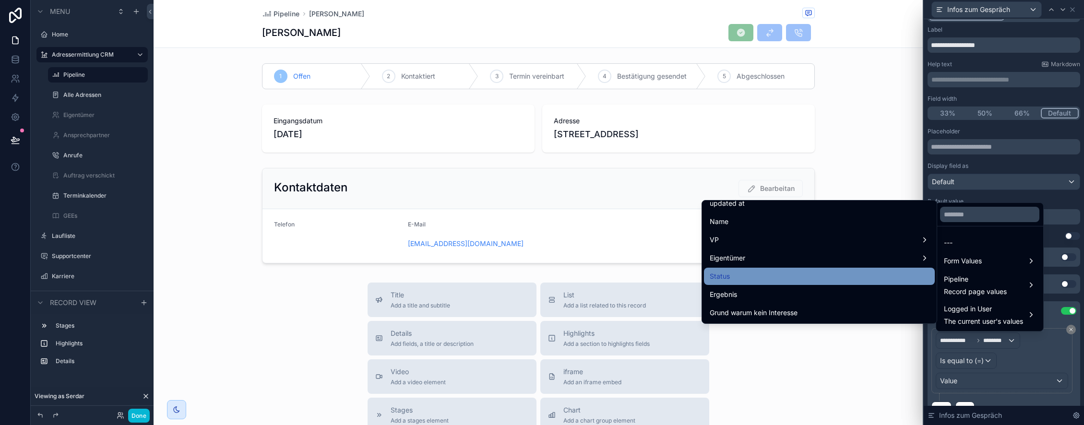
scroll to position [64, 0]
click at [761, 275] on div "Status" at bounding box center [819, 275] width 219 height 12
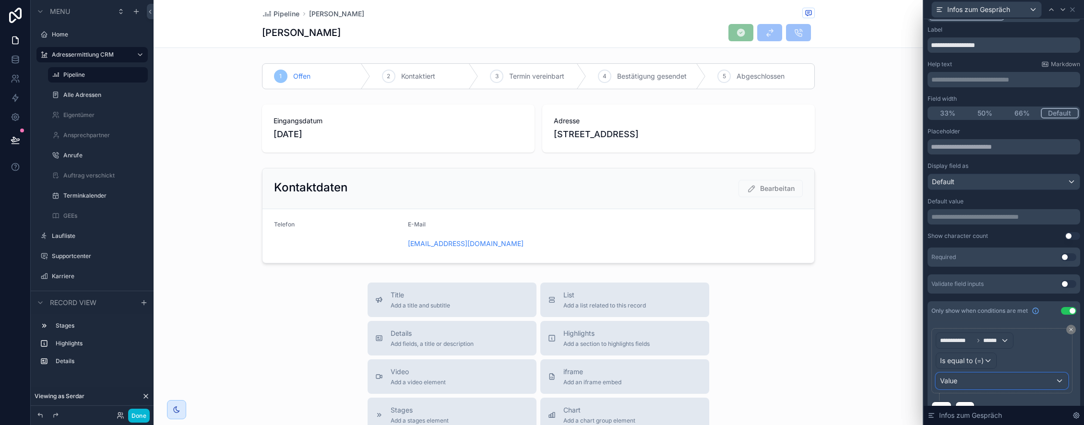
click at [959, 379] on div "Value" at bounding box center [1001, 380] width 131 height 15
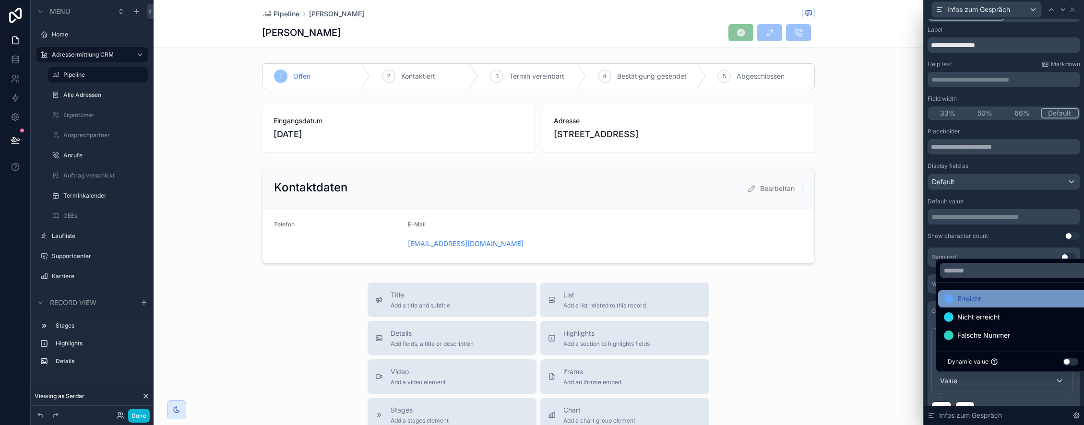
click at [973, 300] on span "Erreicht" at bounding box center [969, 299] width 24 height 12
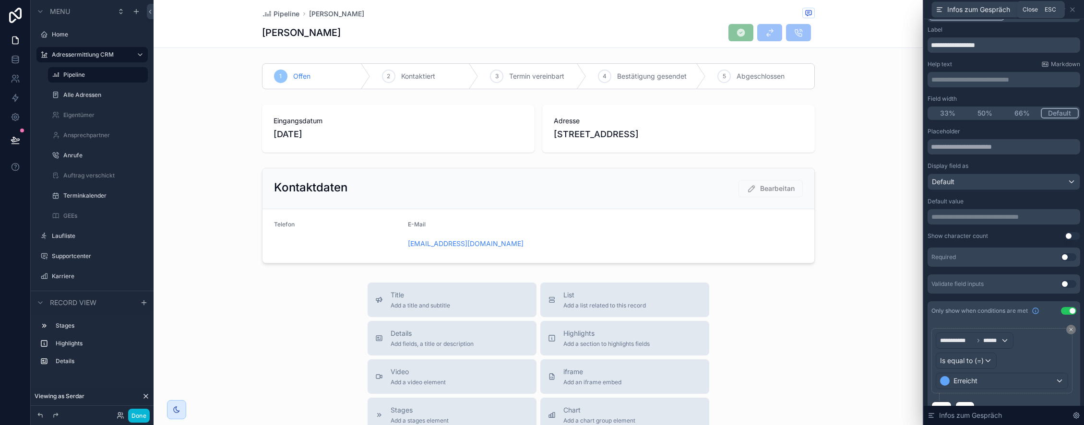
click at [1073, 9] on icon at bounding box center [1073, 10] width 8 height 8
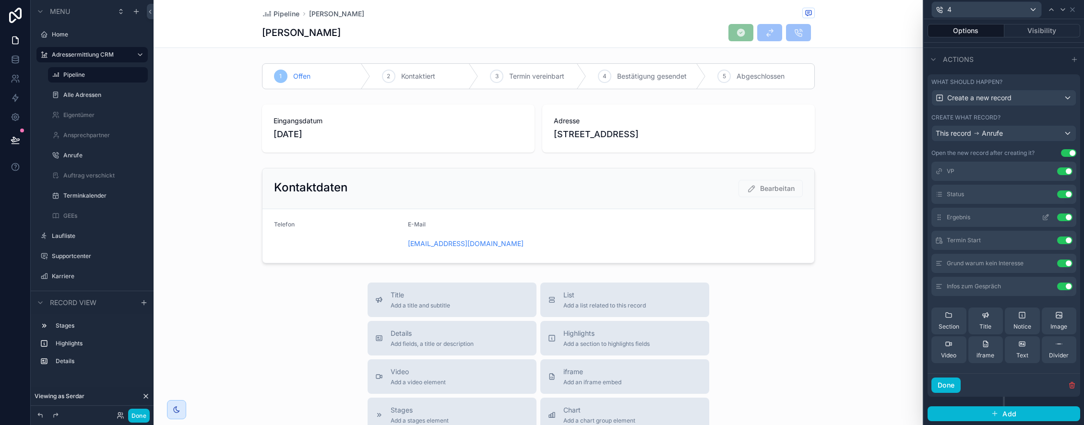
scroll to position [0, 0]
click at [1046, 196] on icon at bounding box center [1046, 198] width 8 height 8
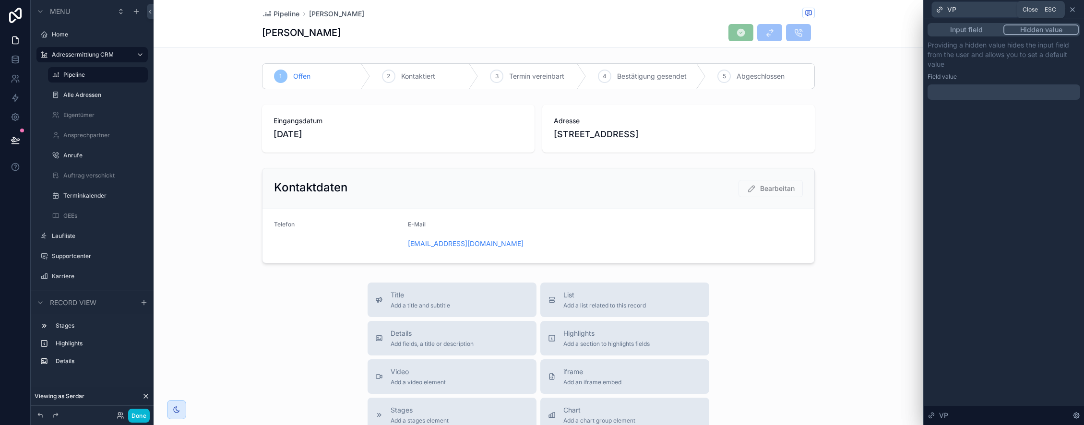
click at [1074, 10] on icon at bounding box center [1073, 10] width 8 height 8
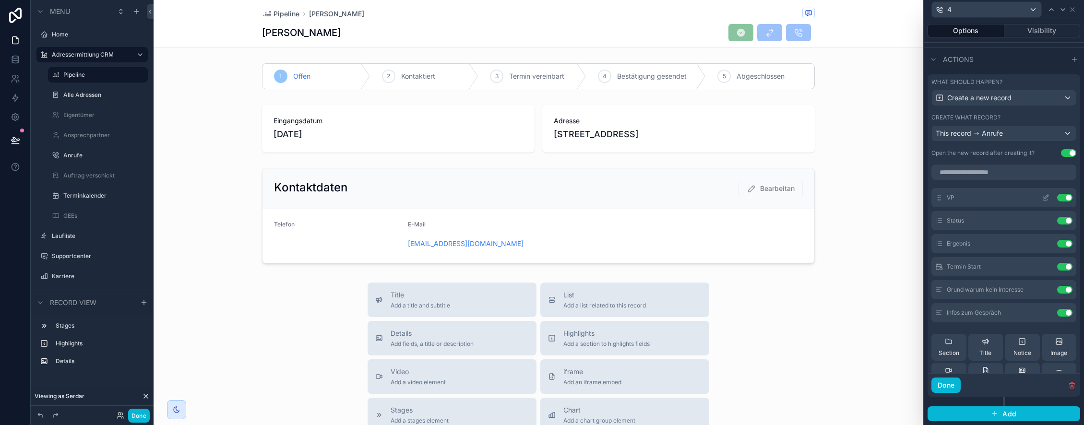
click at [1066, 197] on button "Use setting" at bounding box center [1064, 198] width 15 height 8
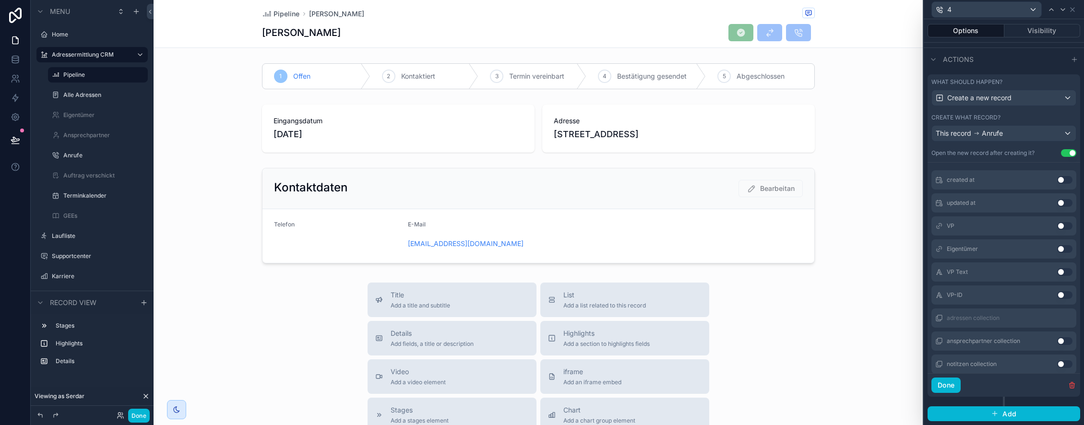
scroll to position [228, 0]
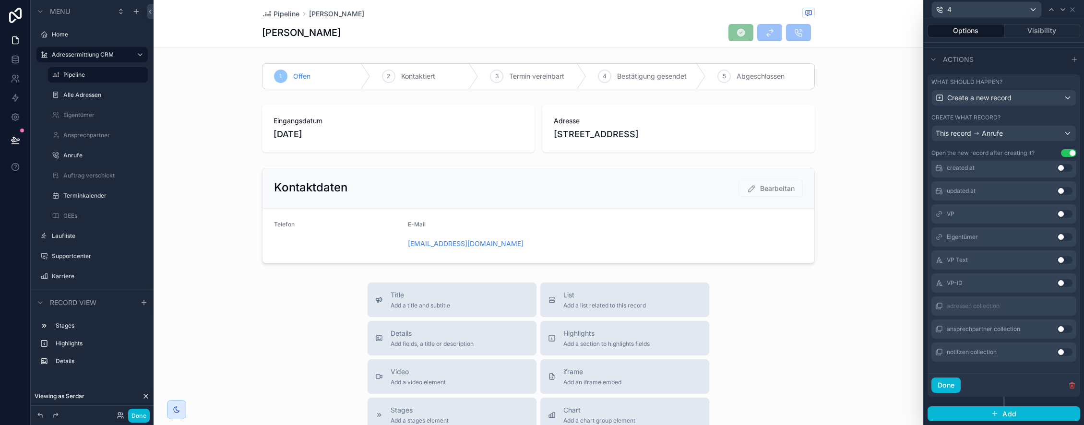
click at [1061, 284] on button "Use setting" at bounding box center [1064, 283] width 15 height 8
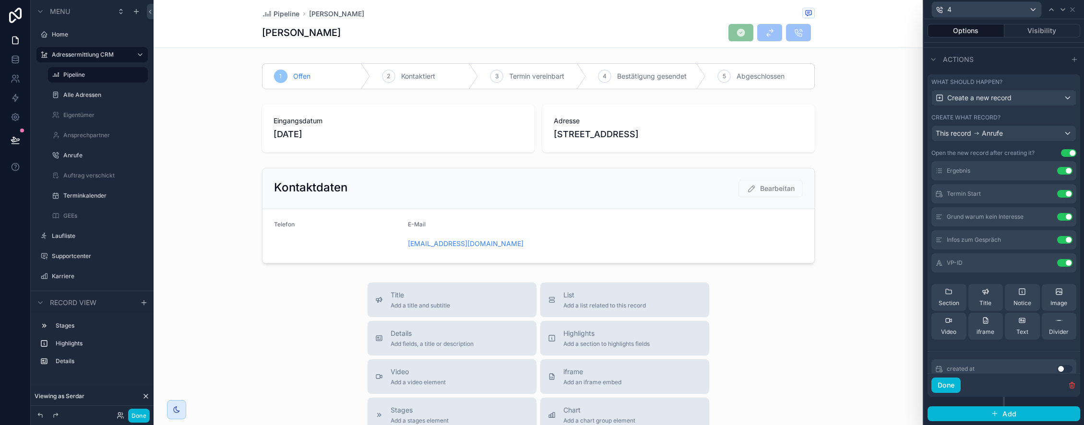
scroll to position [0, 0]
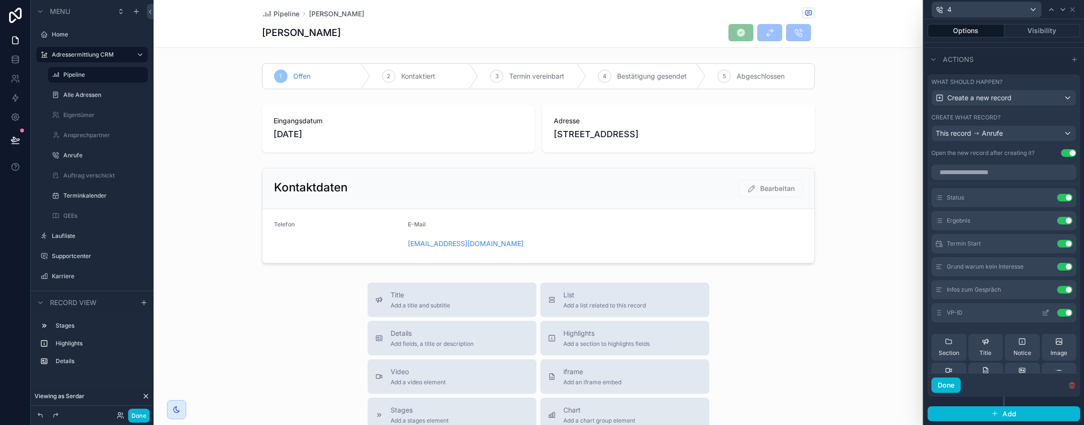
click at [1047, 312] on icon at bounding box center [1046, 313] width 8 height 8
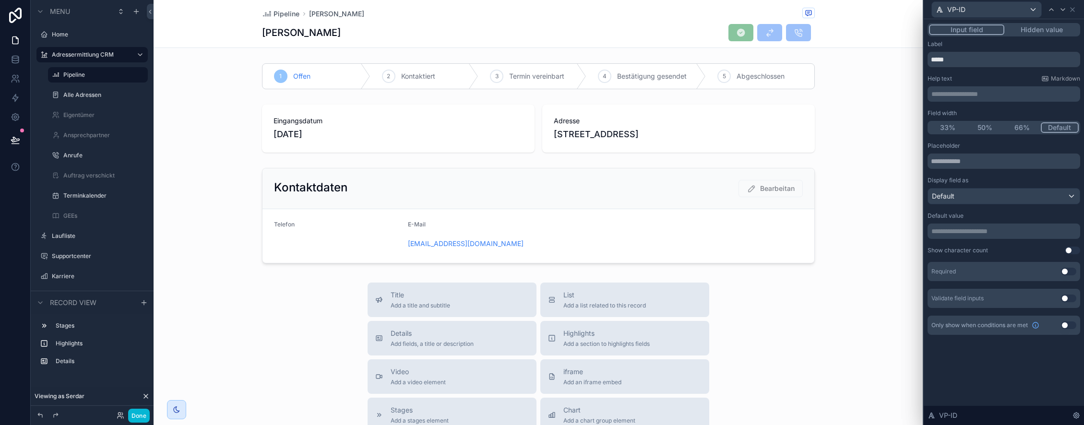
click at [1038, 28] on button "Hidden value" at bounding box center [1041, 29] width 74 height 11
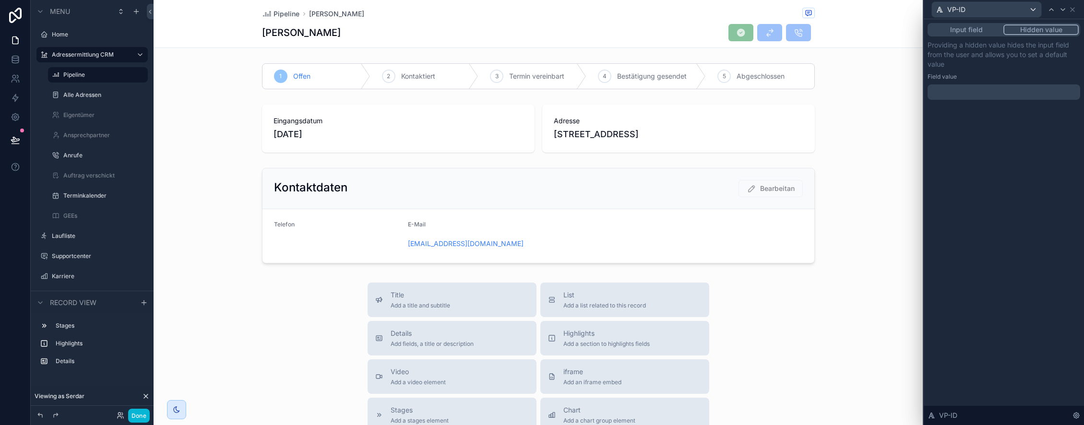
click at [954, 88] on p "﻿" at bounding box center [1004, 92] width 147 height 10
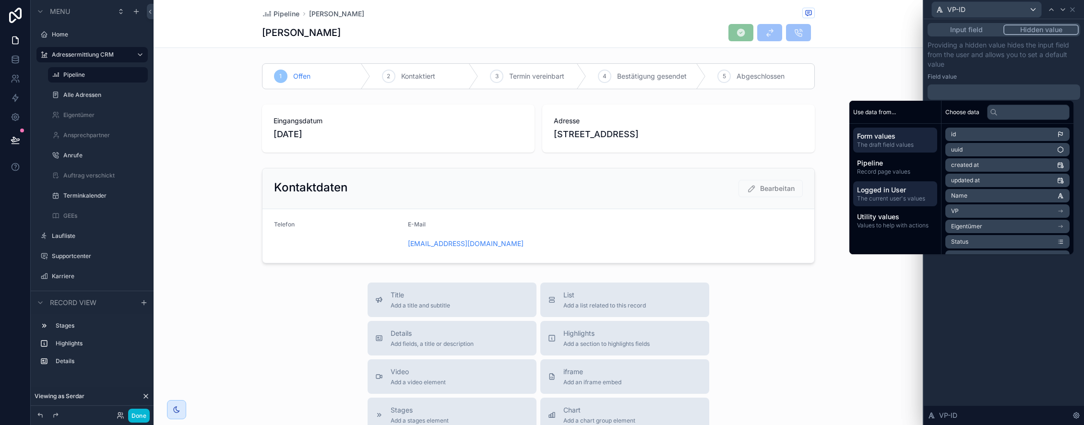
click at [890, 194] on span "Logged in User" at bounding box center [895, 190] width 76 height 10
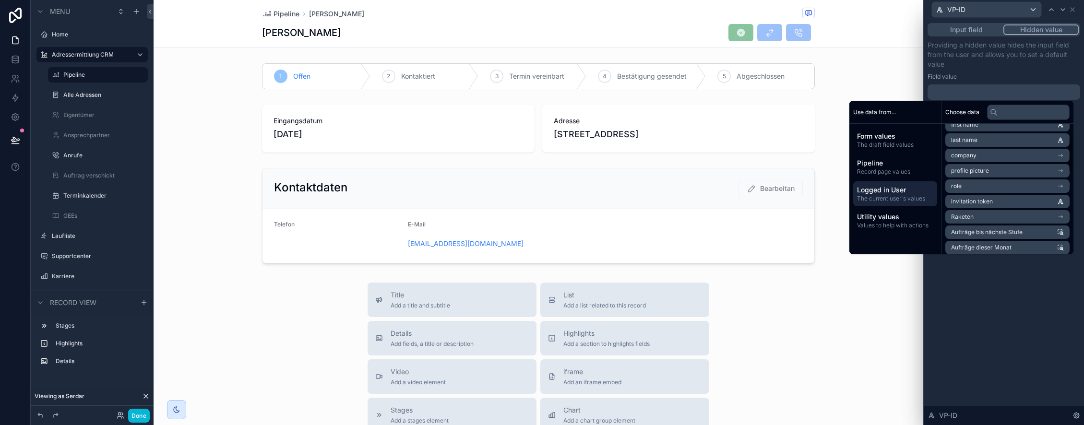
scroll to position [44, 0]
click at [980, 213] on li "Raketen" at bounding box center [1007, 212] width 124 height 13
click at [1011, 110] on input "text" at bounding box center [1028, 112] width 83 height 15
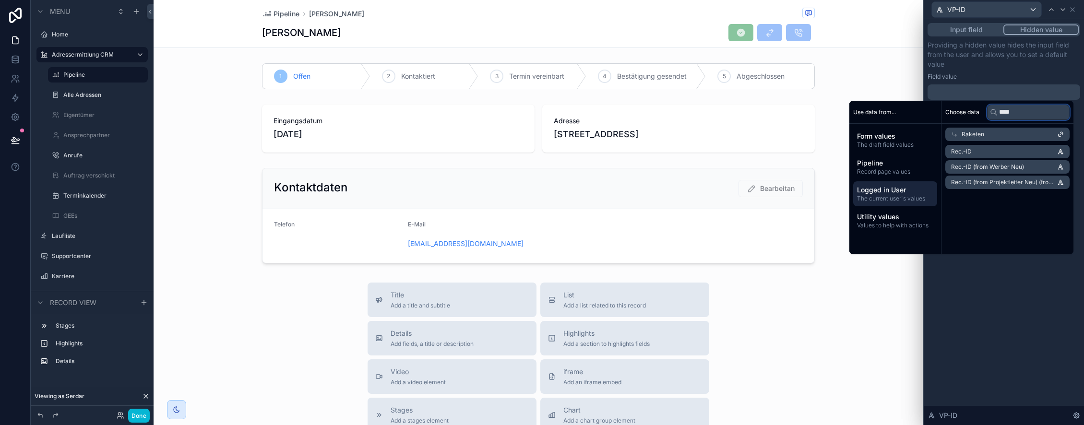
type input "****"
click at [977, 150] on li "Rec.-ID" at bounding box center [1007, 151] width 124 height 13
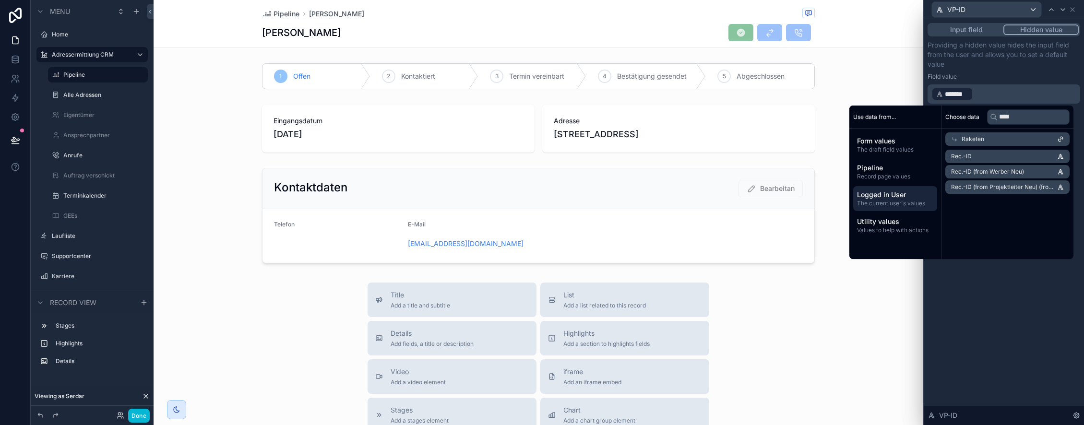
drag, startPoint x: 1005, startPoint y: 308, endPoint x: 1005, endPoint y: 318, distance: 10.6
click at [1005, 308] on div "Input field Hidden value Providing a hidden value hides the input field from th…" at bounding box center [1004, 222] width 160 height 406
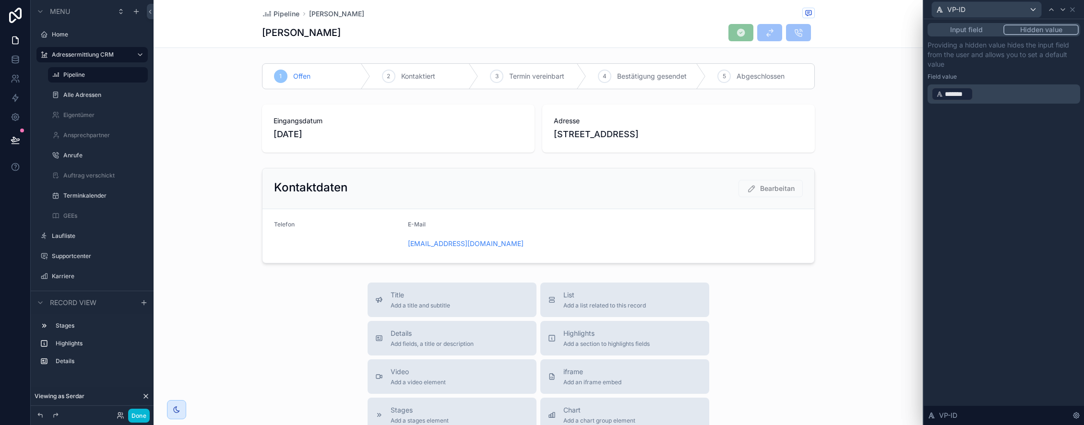
click at [1014, 164] on div "Input field Hidden value Providing a hidden value hides the input field from th…" at bounding box center [1004, 222] width 160 height 406
click at [1074, 9] on icon at bounding box center [1073, 10] width 8 height 8
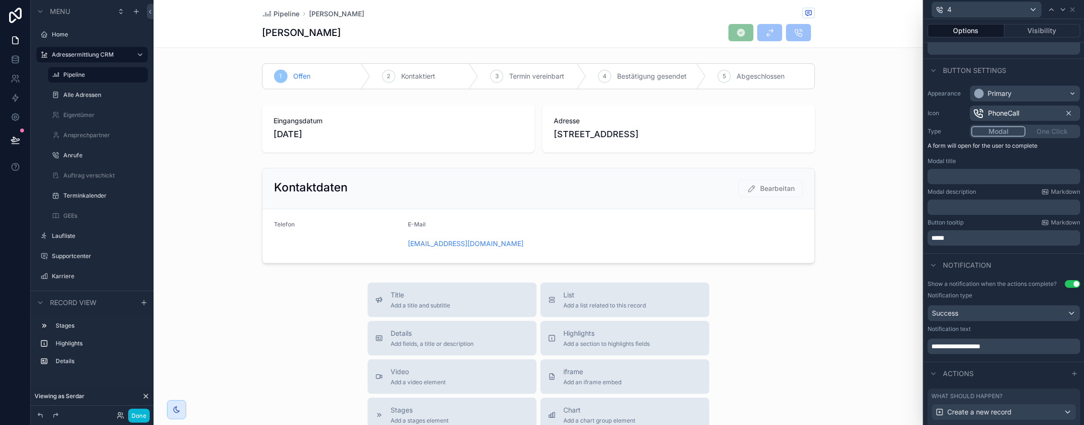
scroll to position [37, 0]
click at [143, 416] on button "Done" at bounding box center [139, 416] width 22 height 14
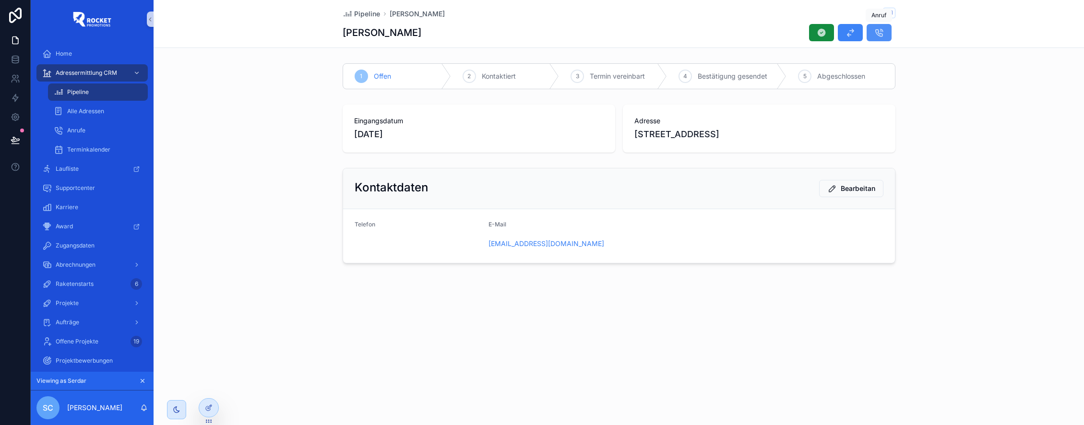
click at [880, 31] on icon "scrollable content" at bounding box center [879, 33] width 10 height 10
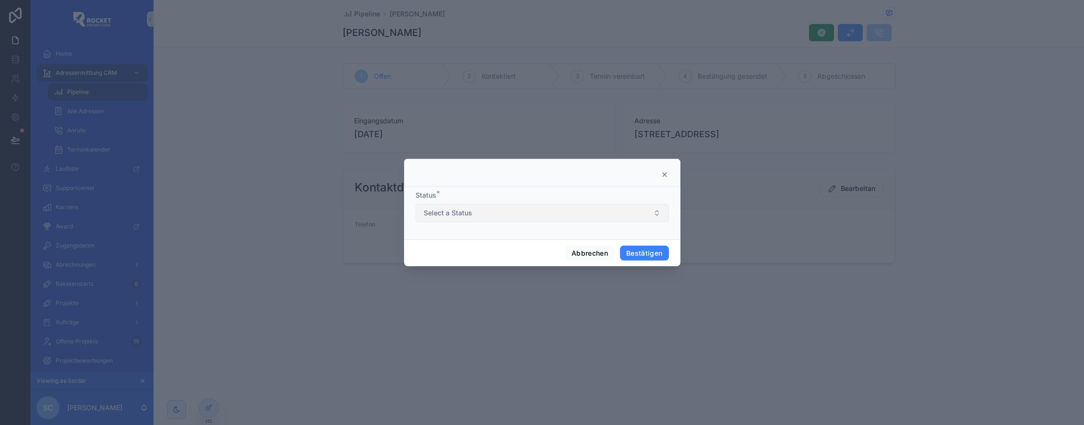
click at [564, 214] on button "Select a Status" at bounding box center [542, 213] width 253 height 18
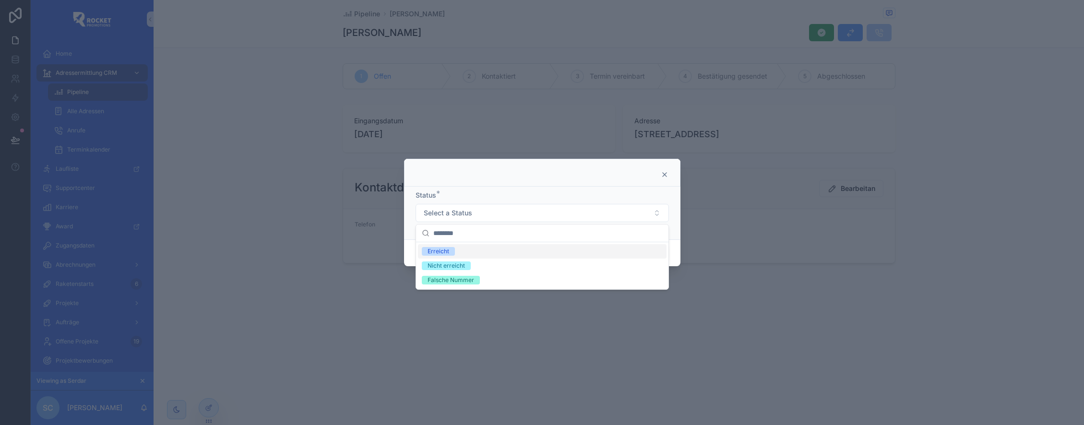
click at [465, 251] on div "Erreicht" at bounding box center [542, 251] width 249 height 14
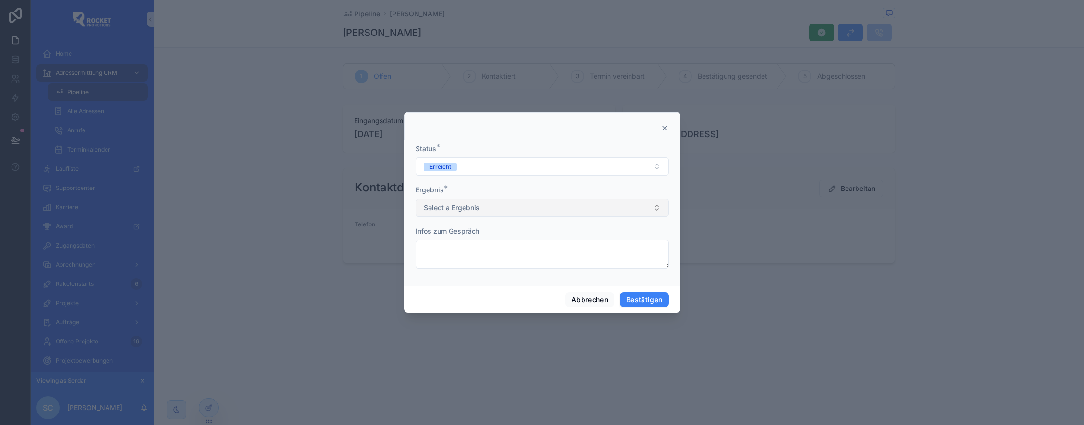
click at [470, 209] on span "Select a Ergebnis" at bounding box center [452, 208] width 56 height 10
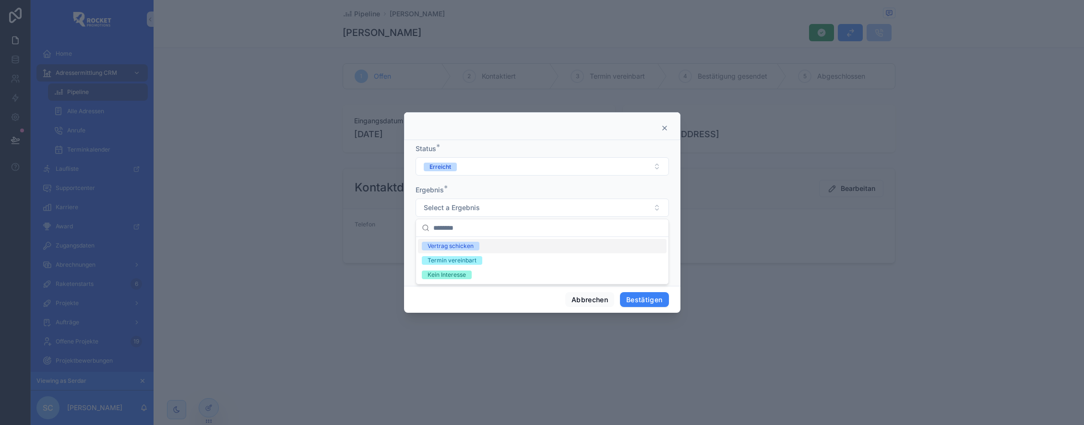
click at [481, 245] on div "Vertrag schicken" at bounding box center [542, 246] width 249 height 14
click at [666, 126] on icon at bounding box center [665, 128] width 4 height 4
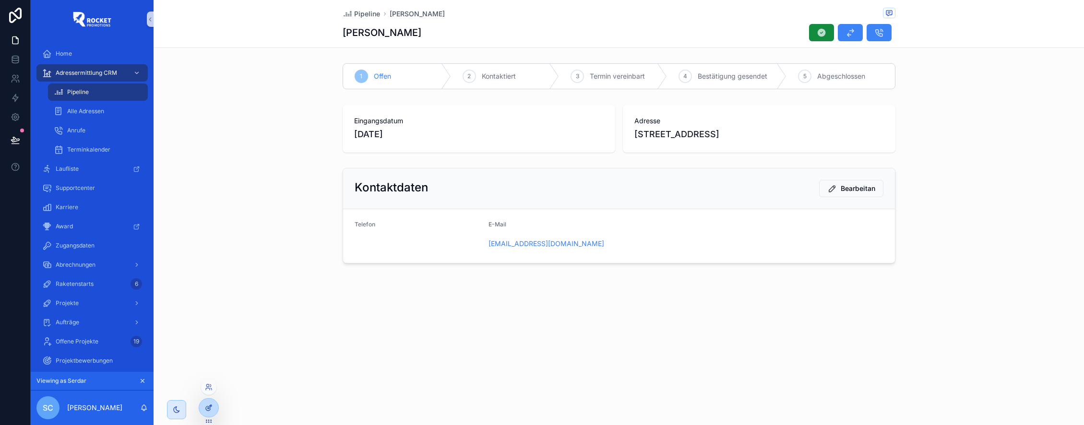
click at [214, 405] on div at bounding box center [208, 408] width 19 height 18
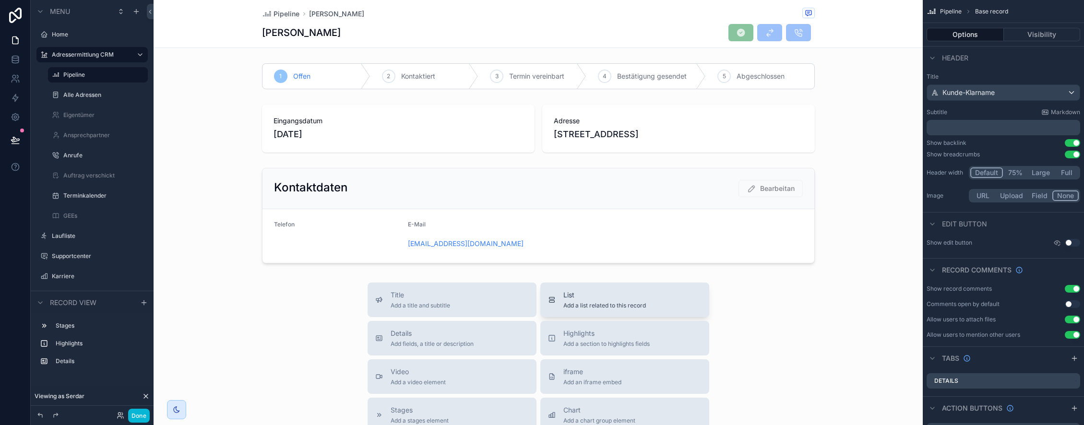
click at [580, 297] on span "List" at bounding box center [604, 295] width 83 height 10
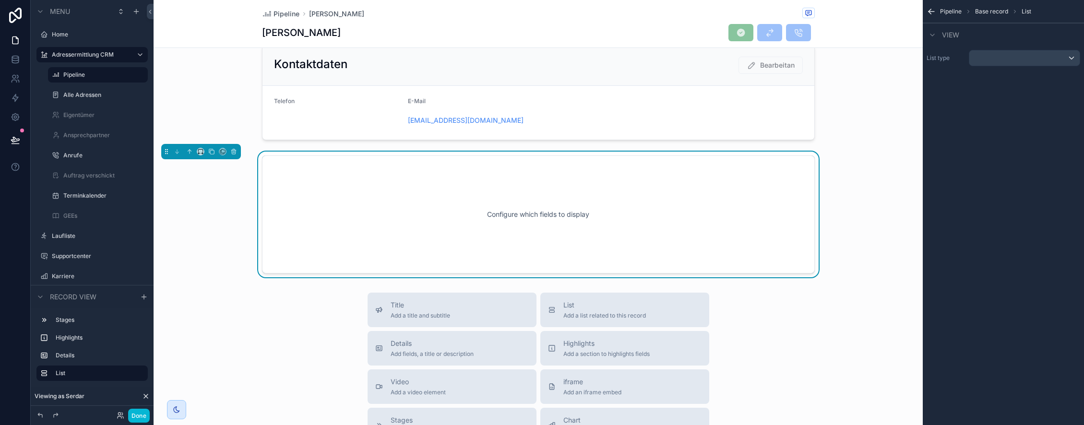
scroll to position [125, 0]
click at [1021, 55] on div "scrollable content" at bounding box center [1024, 57] width 110 height 15
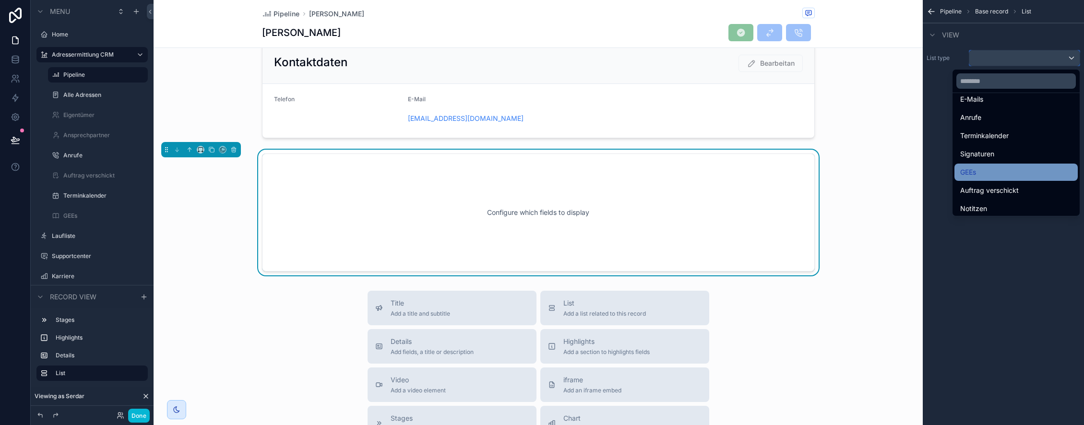
scroll to position [2261, 0]
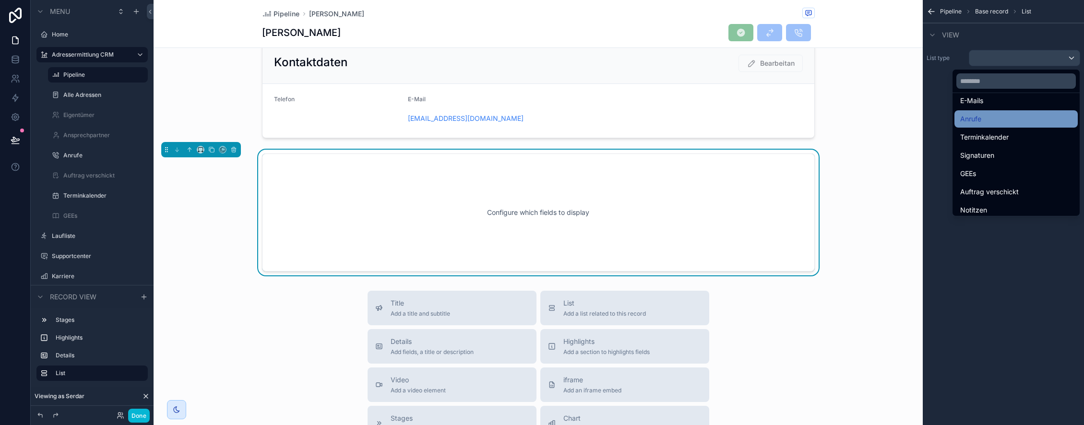
click at [986, 121] on div "Anrufe" at bounding box center [1016, 119] width 112 height 12
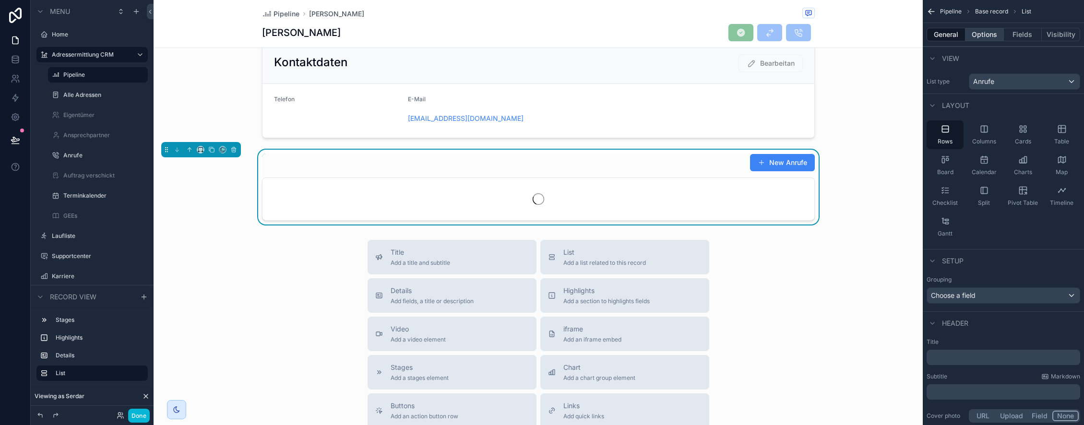
click at [987, 37] on button "Options" at bounding box center [984, 34] width 38 height 13
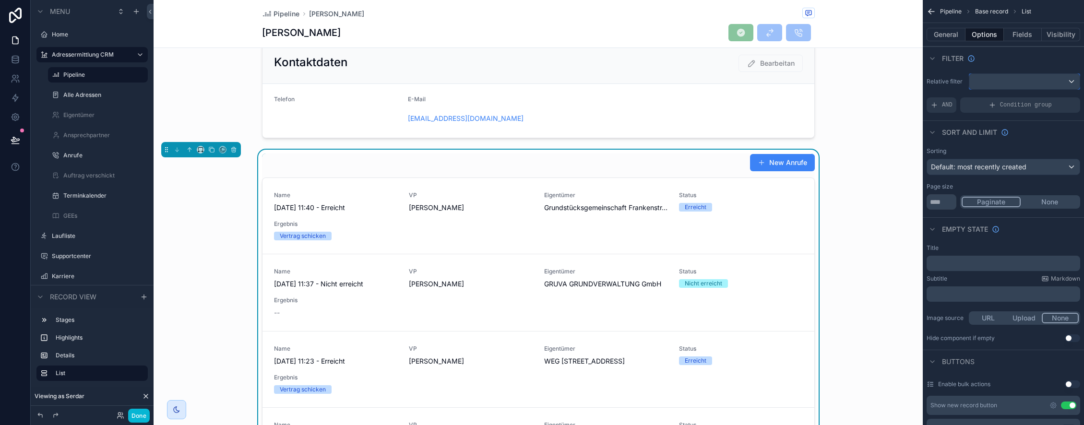
click at [1034, 83] on div "scrollable content" at bounding box center [1024, 81] width 110 height 15
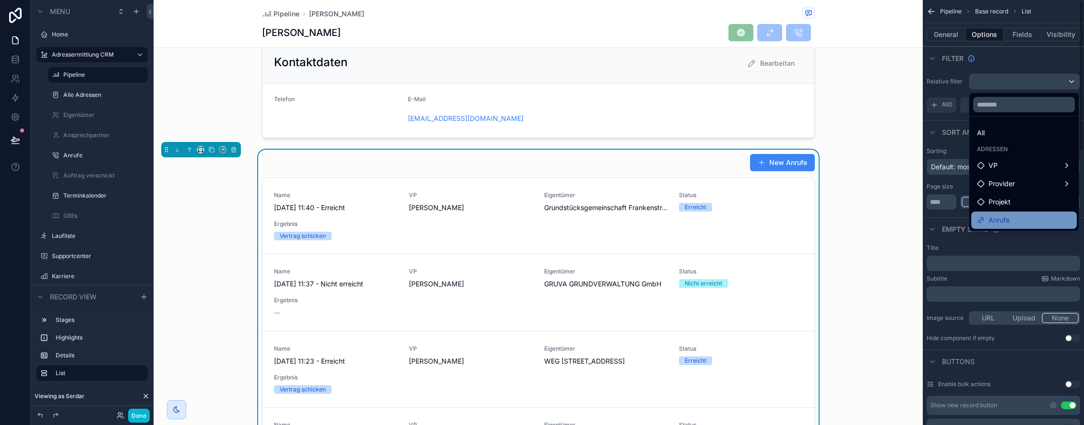
click at [1010, 223] on div "Anrufe" at bounding box center [1024, 220] width 94 height 12
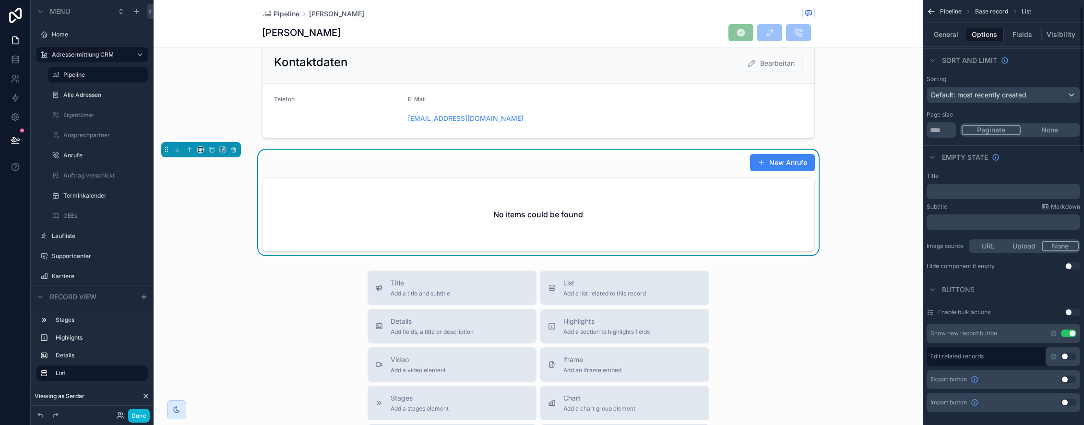
scroll to position [92, 0]
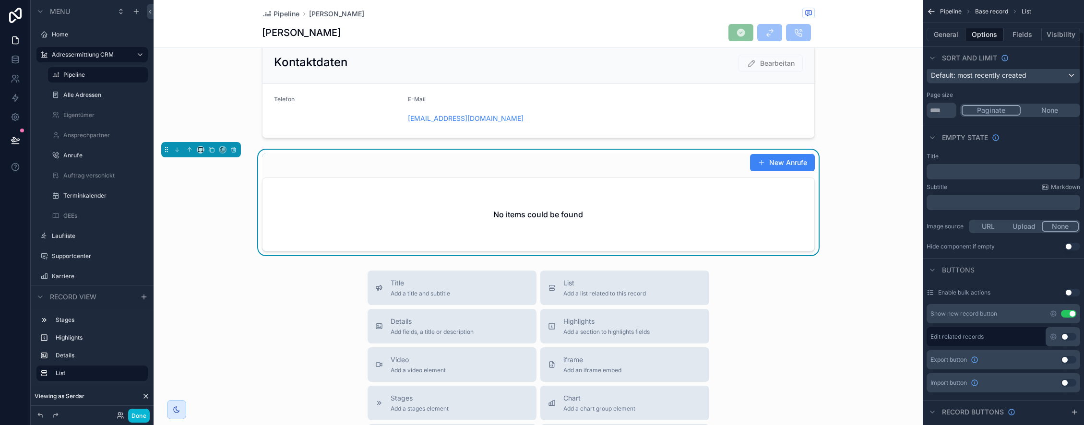
click at [1072, 315] on button "Use setting" at bounding box center [1068, 314] width 15 height 8
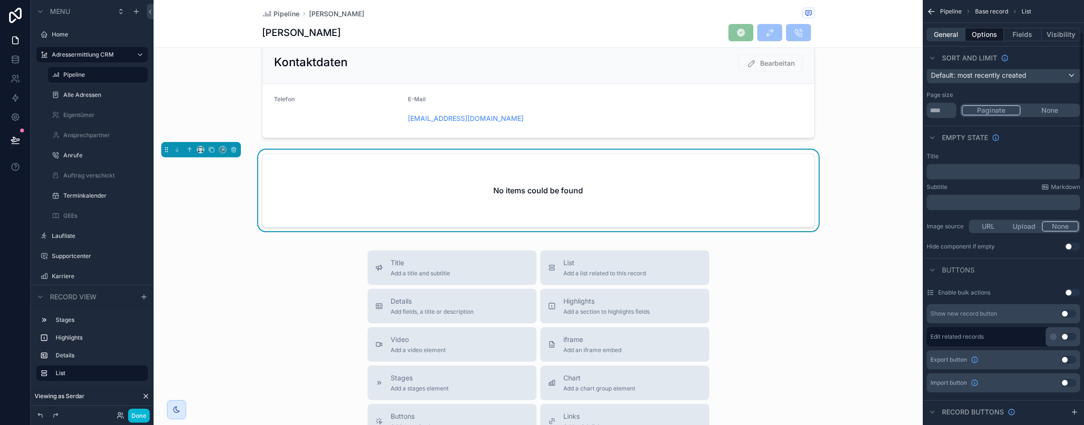
click at [954, 35] on button "General" at bounding box center [946, 34] width 39 height 13
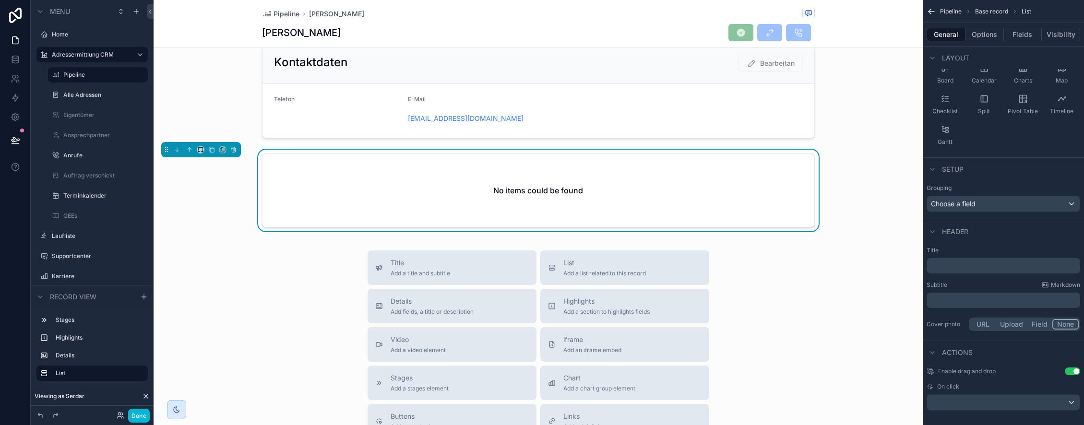
click at [962, 266] on p "﻿" at bounding box center [1004, 266] width 148 height 10
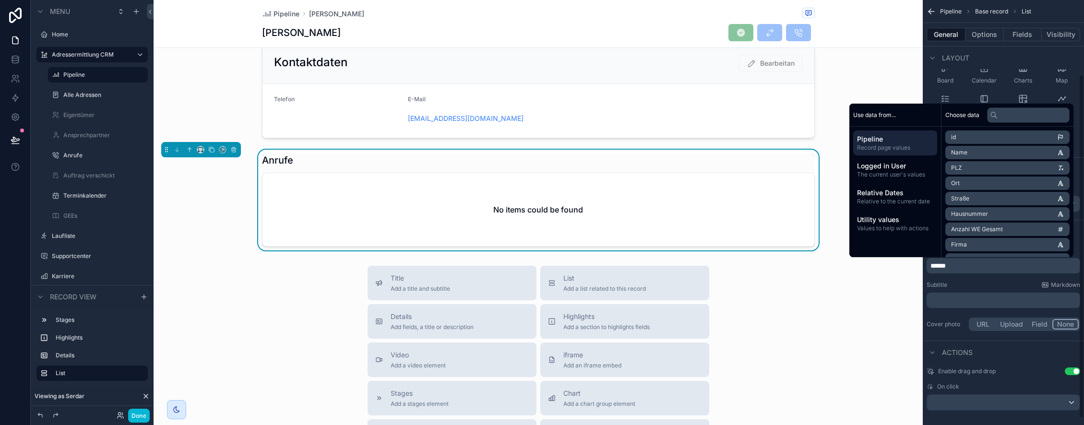
click at [979, 280] on div "Title ****** Subtitle Markdown ﻿ Cover photo URL Upload Field None" at bounding box center [1003, 290] width 161 height 94
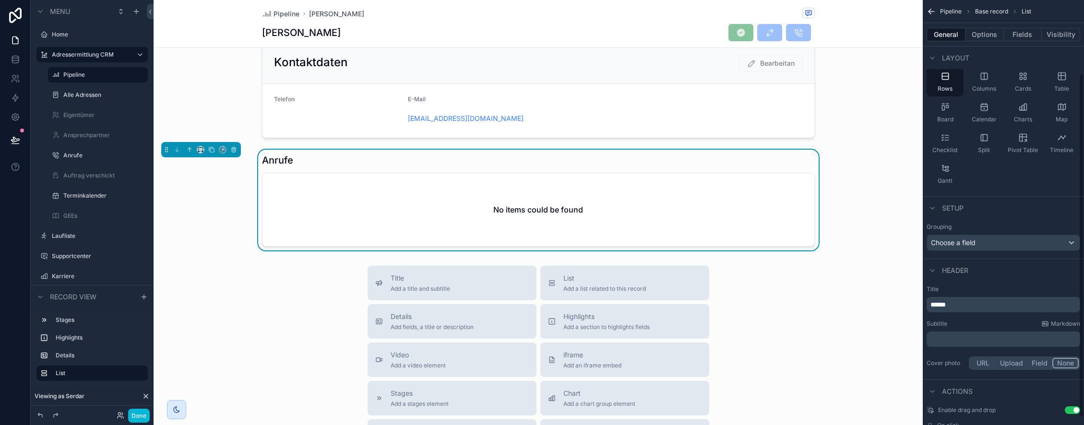
scroll to position [100, 0]
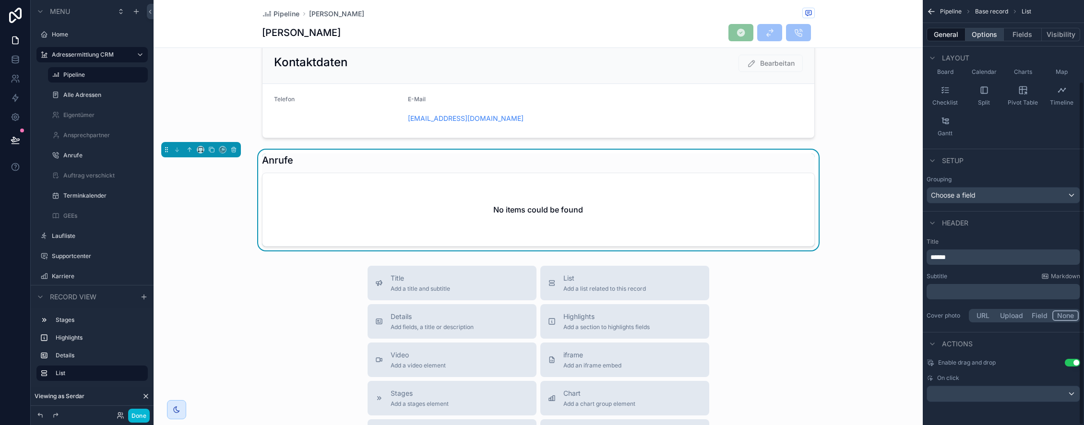
click at [980, 36] on button "Options" at bounding box center [984, 34] width 38 height 13
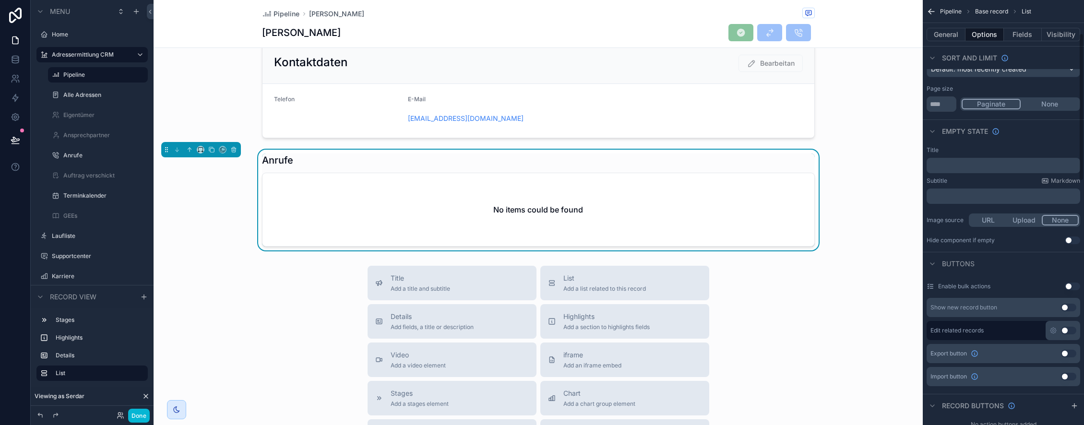
scroll to position [96, 0]
click at [958, 167] on p "﻿" at bounding box center [1004, 168] width 148 height 8
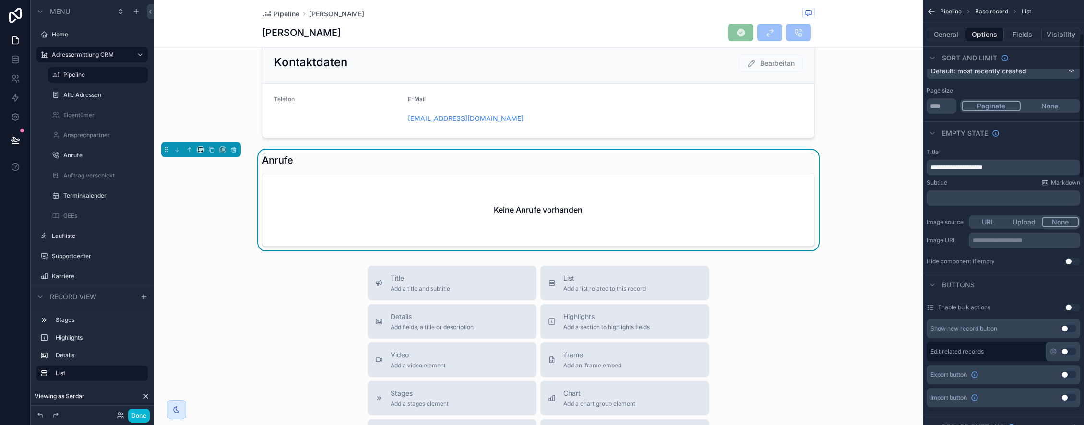
click at [998, 185] on div "Subtitle Markdown" at bounding box center [1004, 183] width 154 height 8
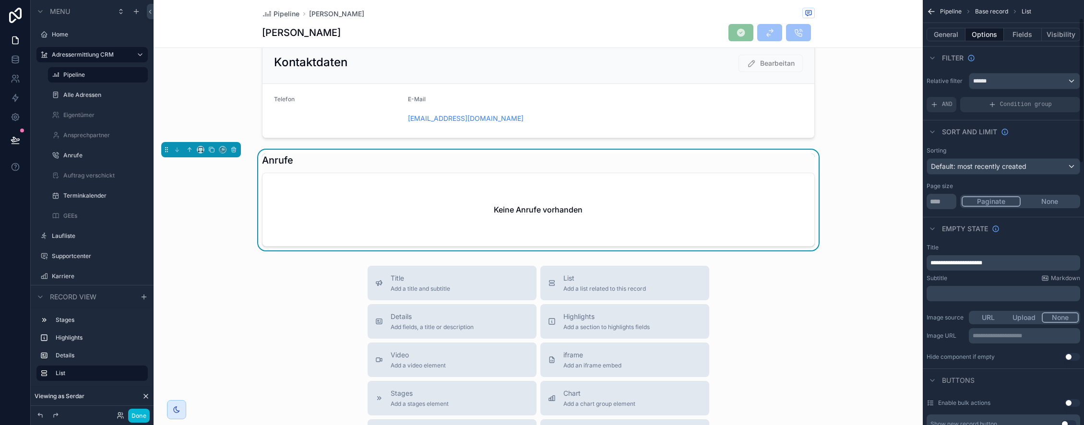
scroll to position [0, 0]
click at [952, 35] on button "General" at bounding box center [946, 34] width 39 height 13
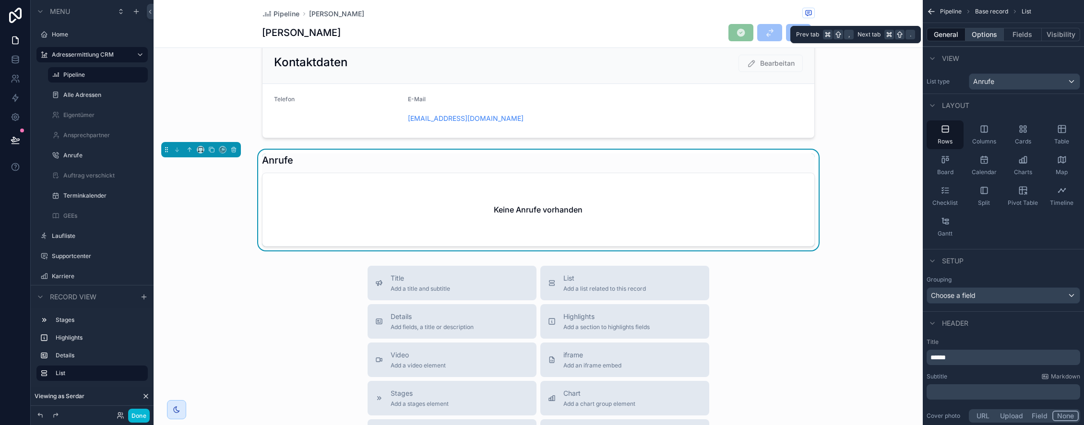
click at [991, 34] on button "Options" at bounding box center [984, 34] width 38 height 13
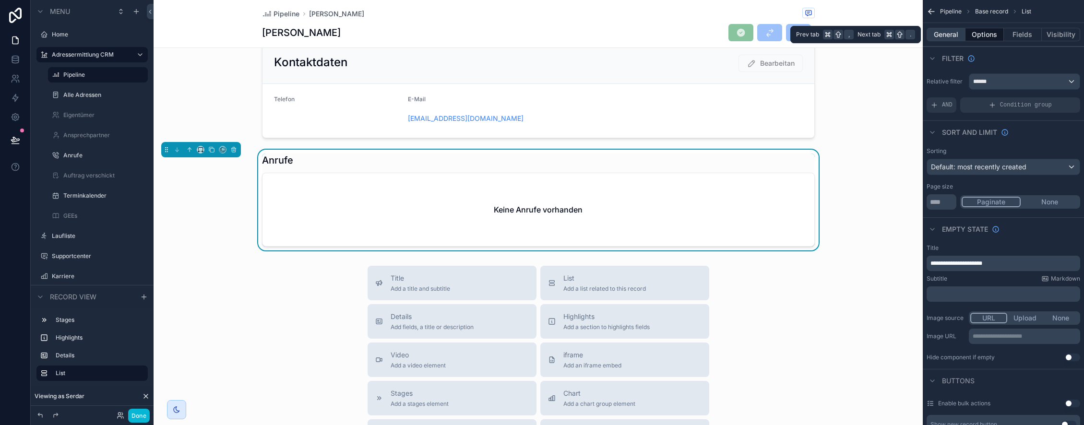
click at [943, 35] on button "General" at bounding box center [946, 34] width 39 height 13
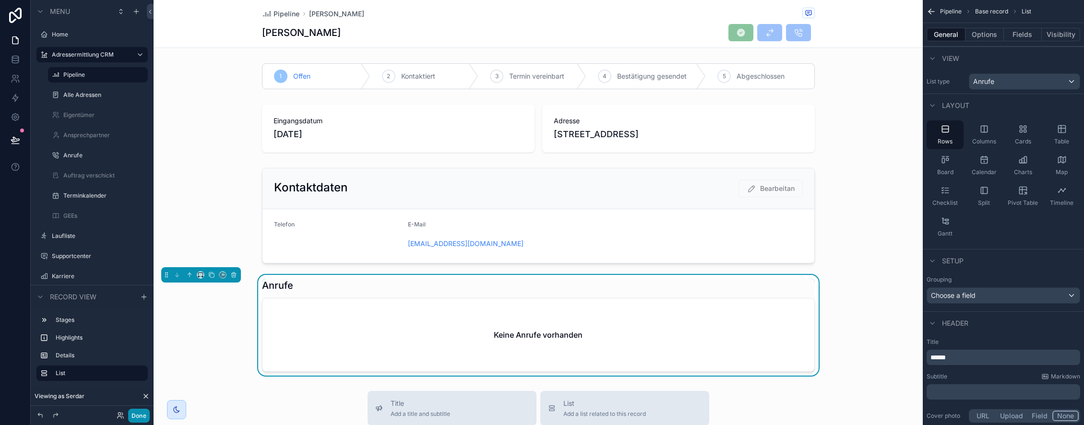
click at [130, 414] on button "Done" at bounding box center [139, 416] width 22 height 14
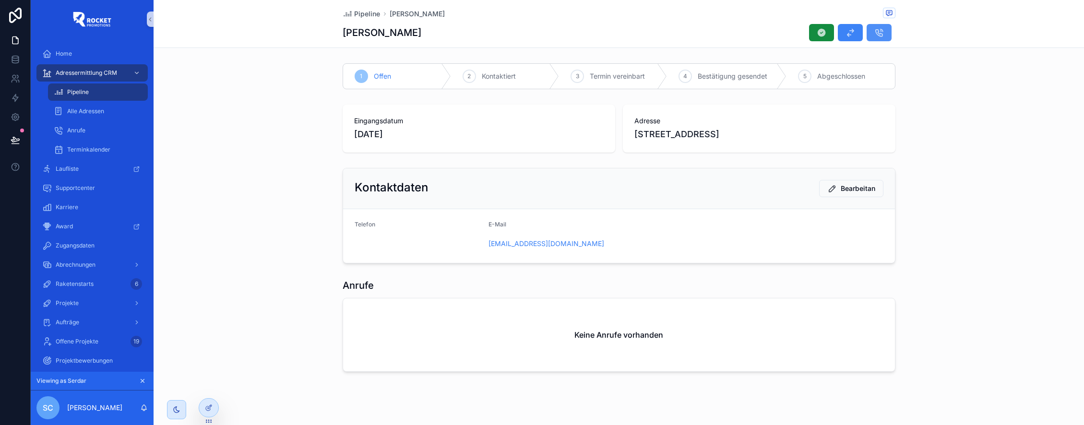
click at [881, 36] on icon "scrollable content" at bounding box center [879, 33] width 10 height 10
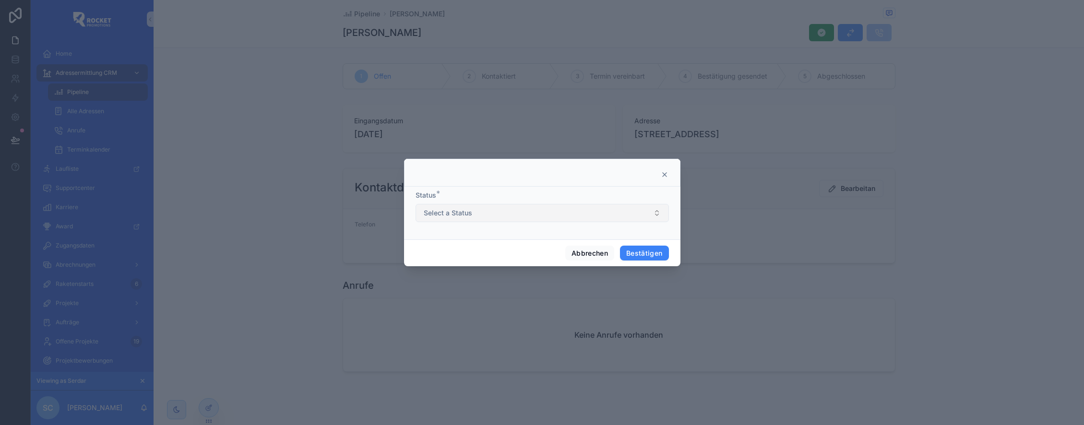
click at [496, 213] on button "Select a Status" at bounding box center [542, 213] width 253 height 18
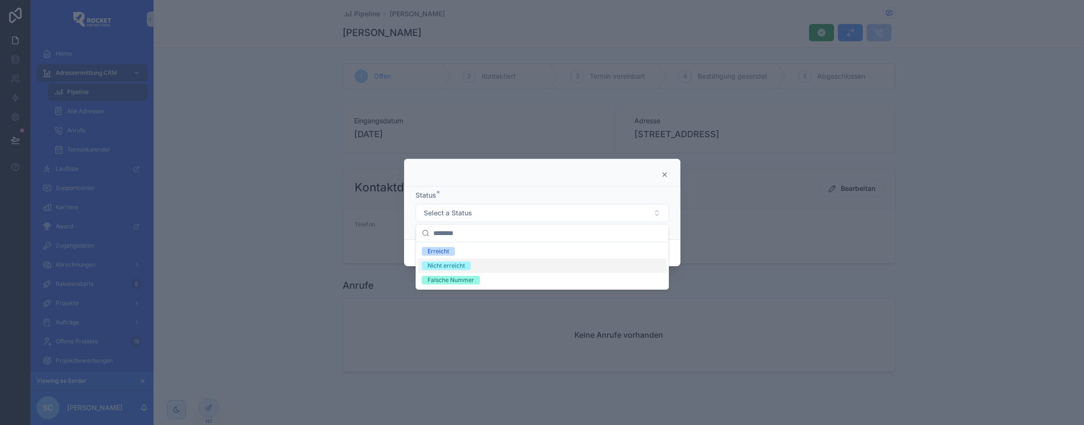
click at [465, 265] on span "Nicht erreicht" at bounding box center [446, 266] width 49 height 9
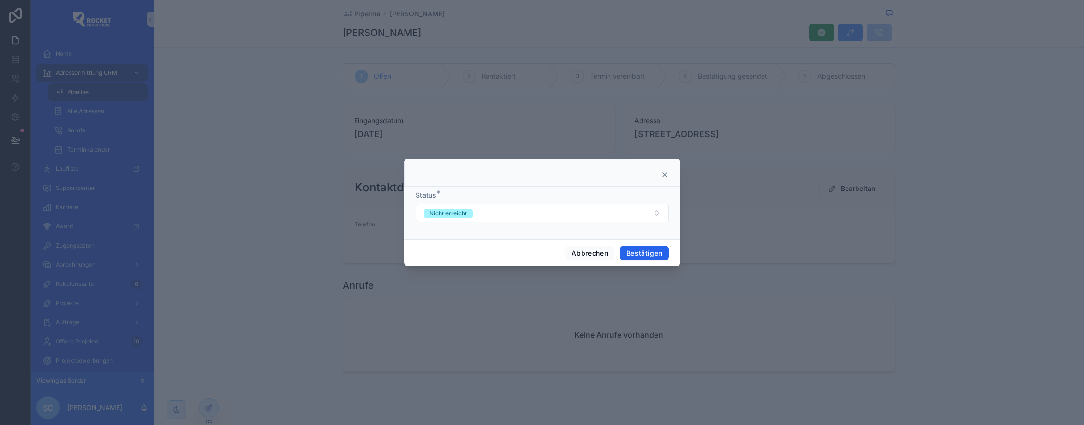
drag, startPoint x: 650, startPoint y: 252, endPoint x: 677, endPoint y: 256, distance: 26.7
click at [650, 252] on button "Bestätigen" at bounding box center [644, 253] width 49 height 15
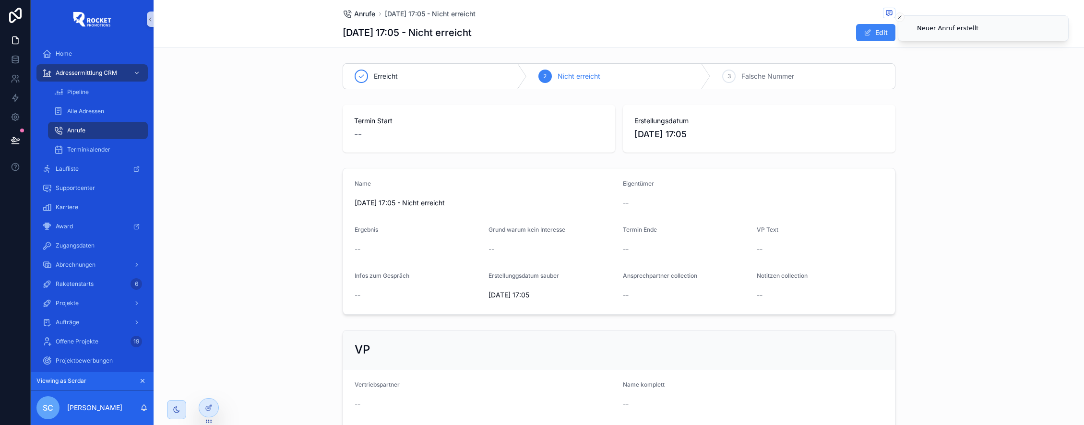
click at [362, 12] on span "Anrufe" at bounding box center [364, 14] width 21 height 10
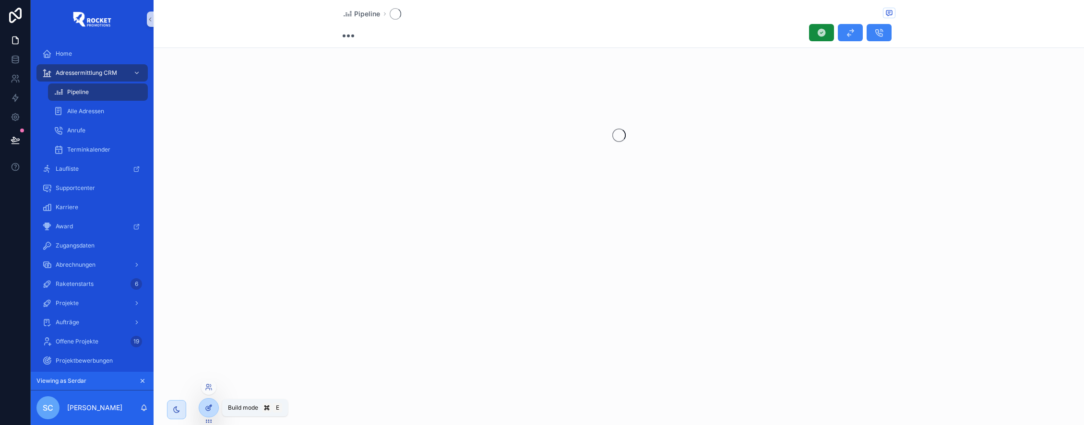
click at [213, 407] on div at bounding box center [208, 408] width 19 height 18
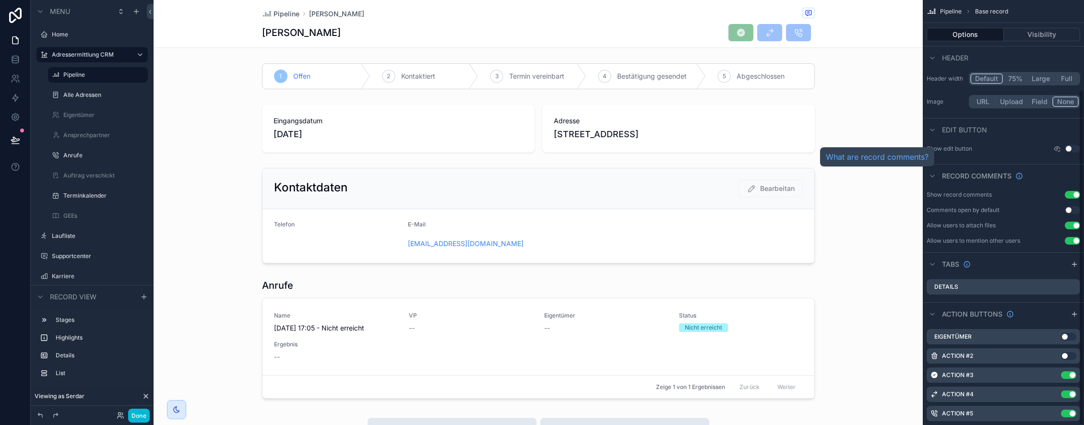
scroll to position [113, 0]
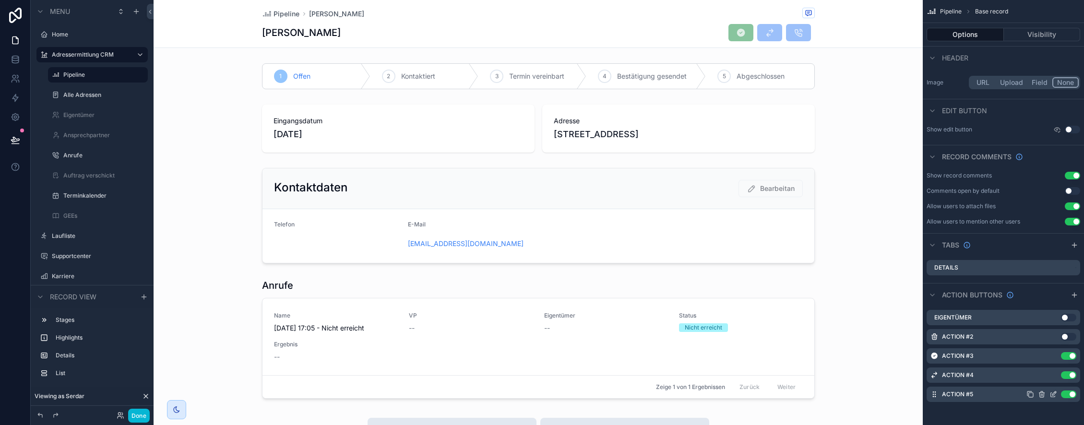
click at [1054, 393] on icon "scrollable content" at bounding box center [1054, 394] width 4 height 4
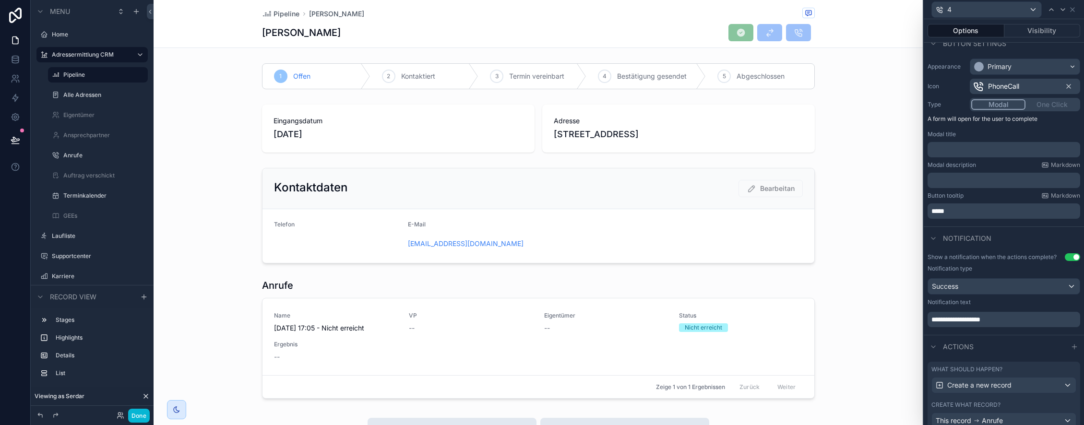
scroll to position [117, 0]
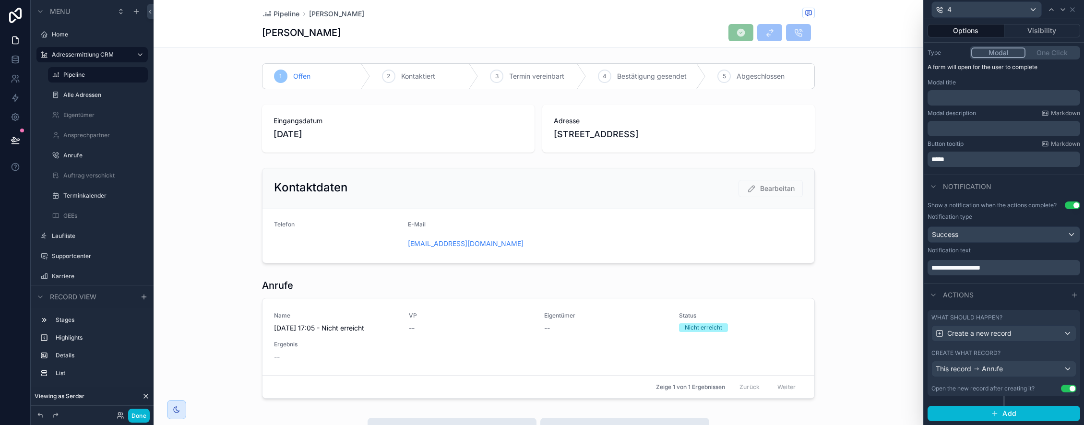
click at [1070, 390] on button "Use setting" at bounding box center [1068, 389] width 15 height 8
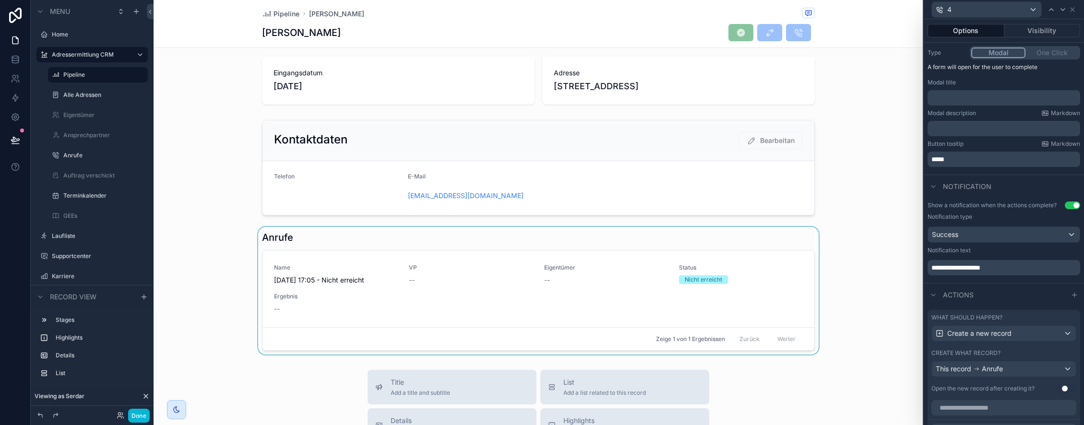
scroll to position [80, 0]
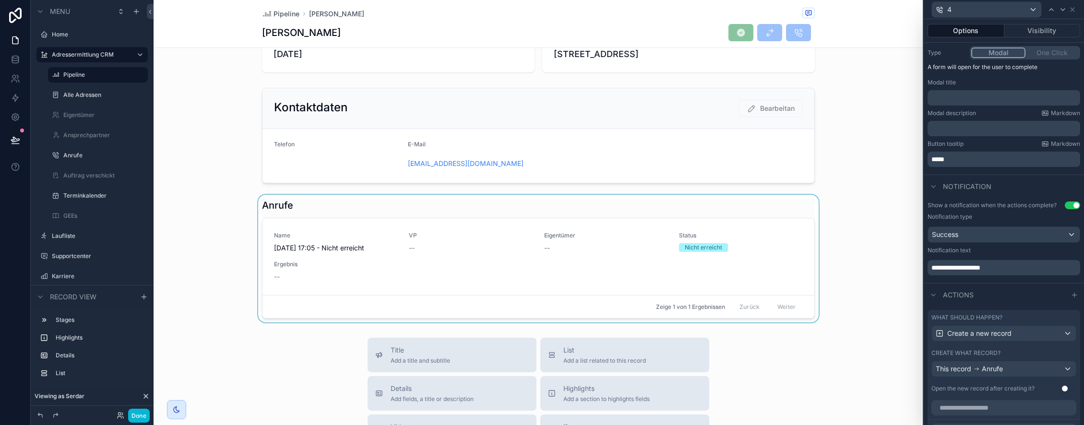
click at [576, 208] on div "scrollable content" at bounding box center [538, 259] width 769 height 128
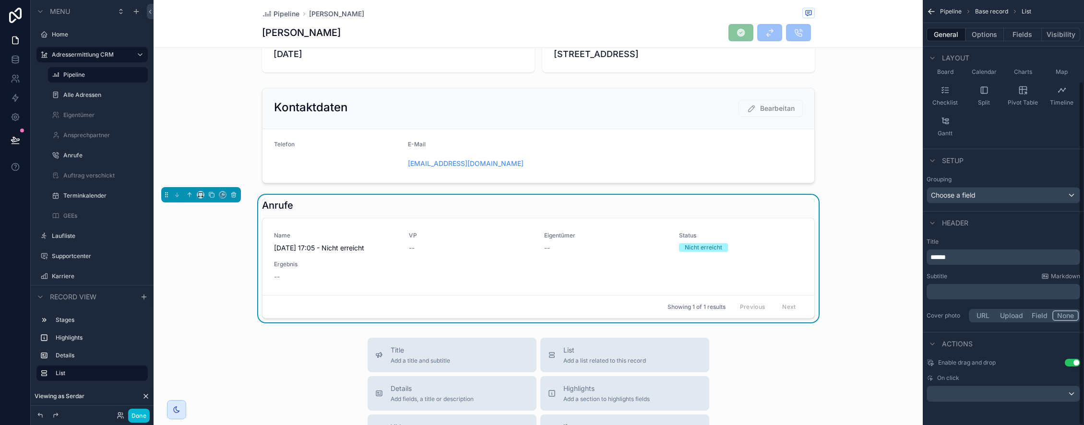
scroll to position [100, 0]
click at [997, 393] on div "scrollable content" at bounding box center [1003, 393] width 153 height 15
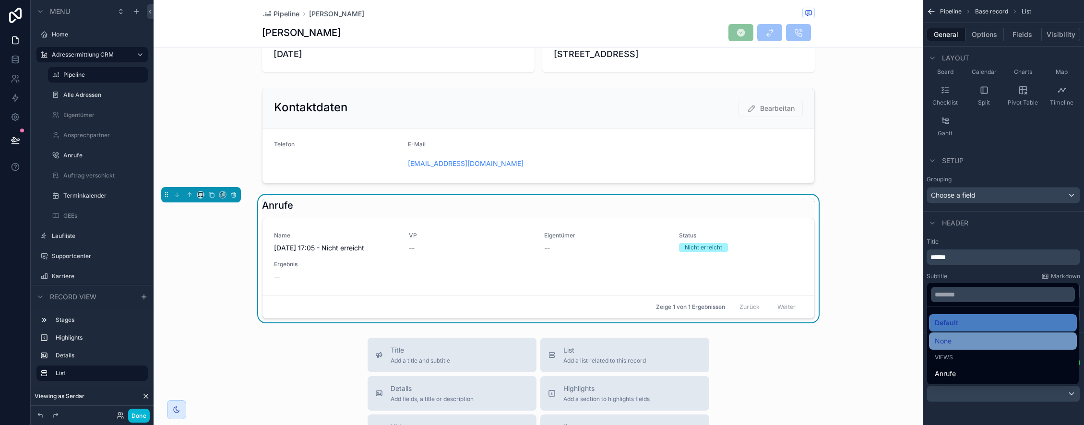
click at [971, 343] on div "None" at bounding box center [1003, 341] width 136 height 12
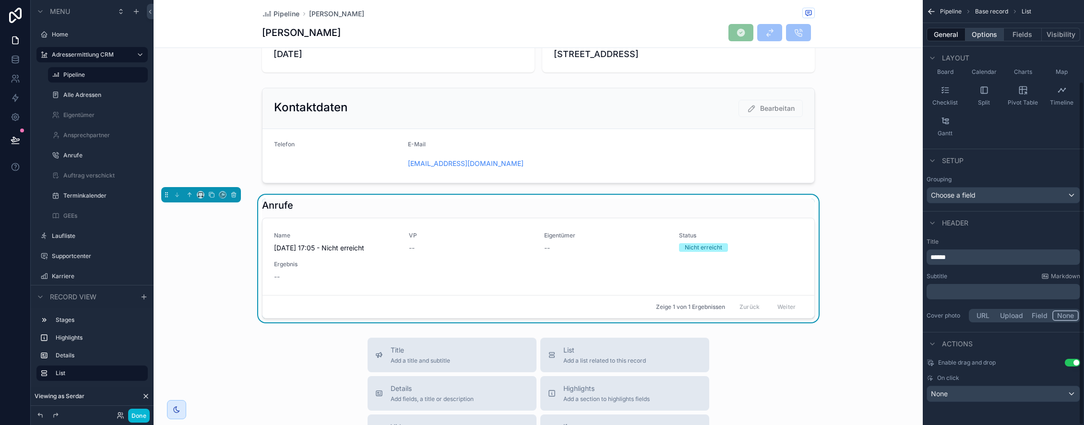
click at [987, 31] on button "Options" at bounding box center [984, 34] width 38 height 13
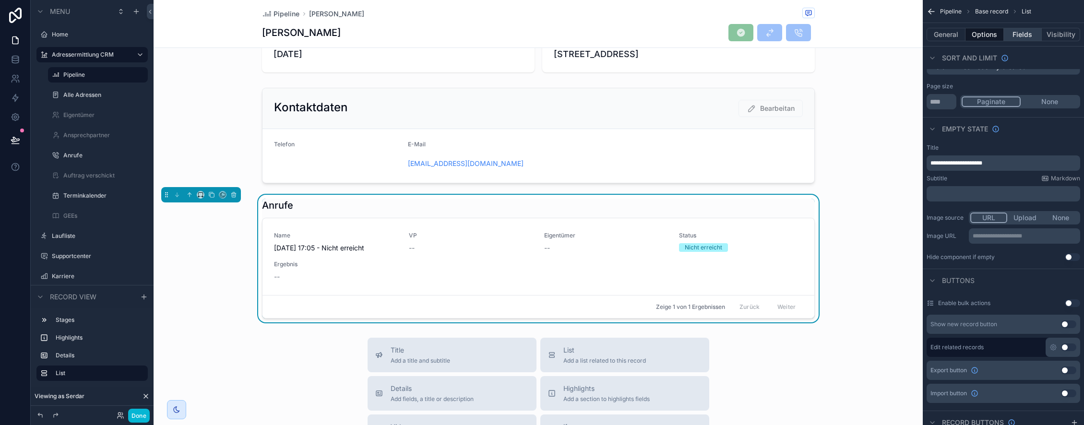
click at [1023, 32] on button "Fields" at bounding box center [1023, 34] width 38 height 13
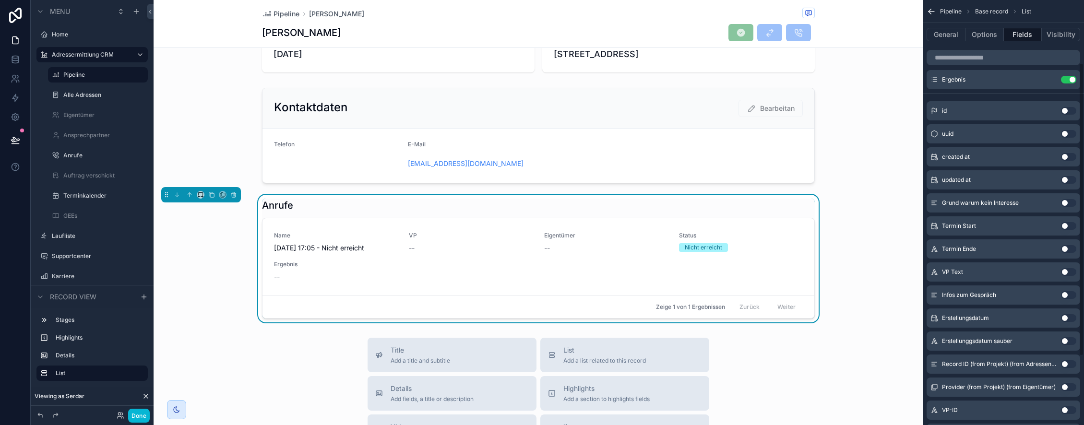
scroll to position [0, 0]
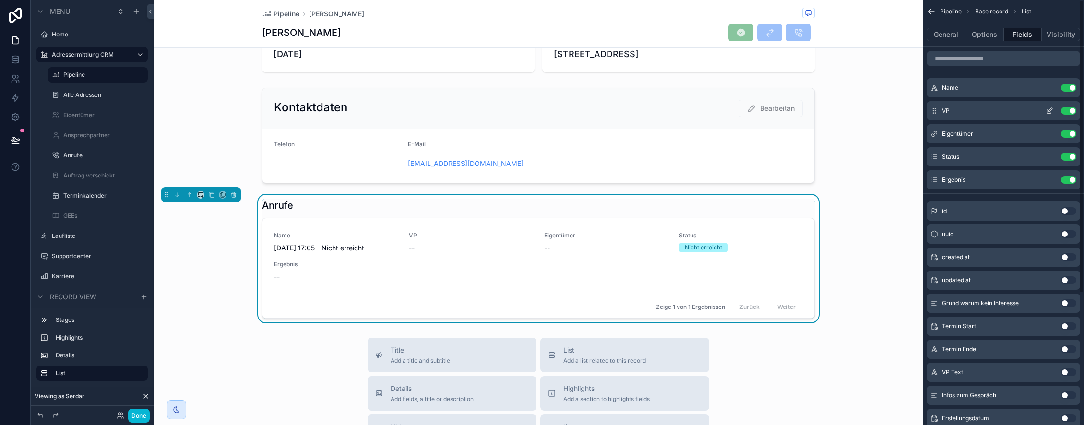
click at [1070, 110] on button "Use setting" at bounding box center [1068, 111] width 15 height 8
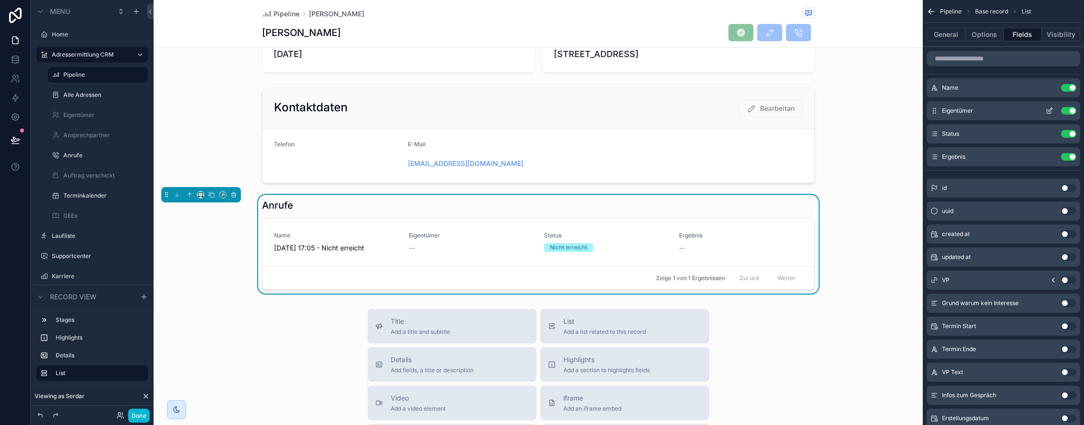
click at [1068, 110] on button "Use setting" at bounding box center [1068, 111] width 15 height 8
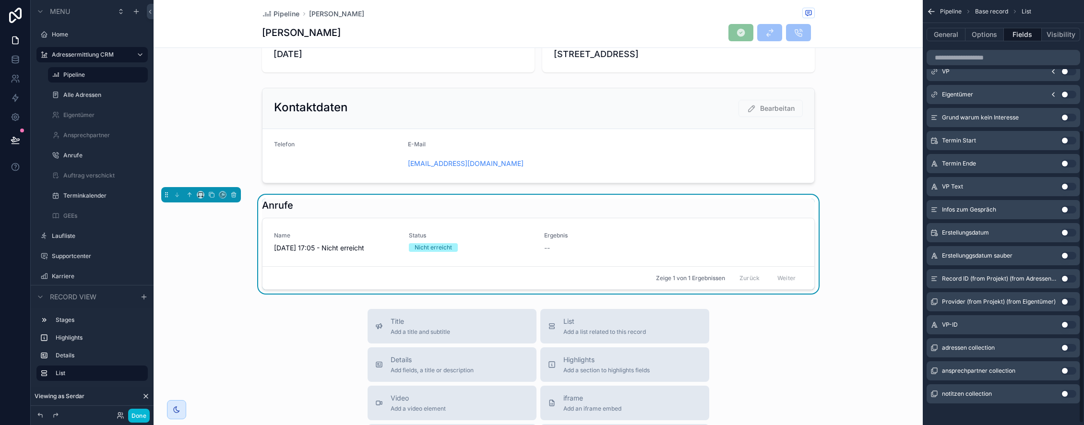
scroll to position [191, 0]
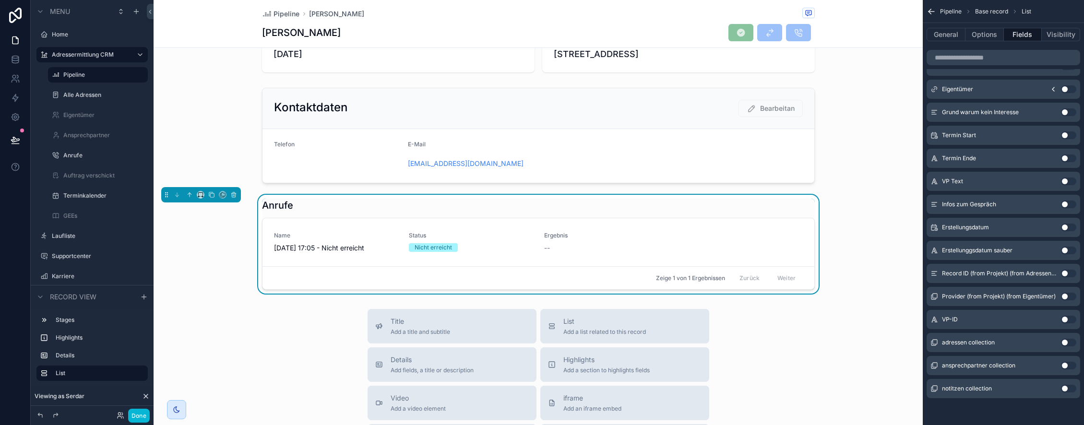
drag, startPoint x: 1069, startPoint y: 204, endPoint x: 1049, endPoint y: 215, distance: 23.0
click at [1069, 204] on button "Use setting" at bounding box center [1068, 205] width 15 height 8
click at [978, 32] on button "Options" at bounding box center [984, 34] width 38 height 13
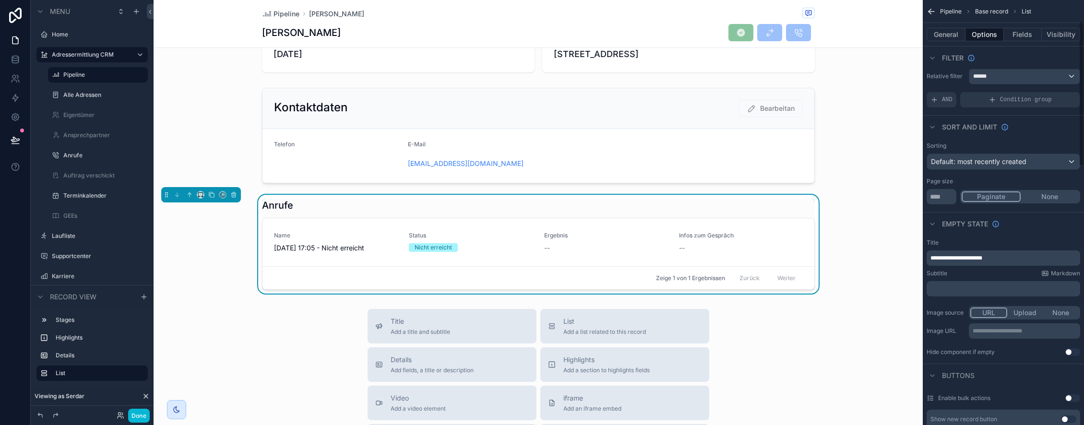
scroll to position [0, 0]
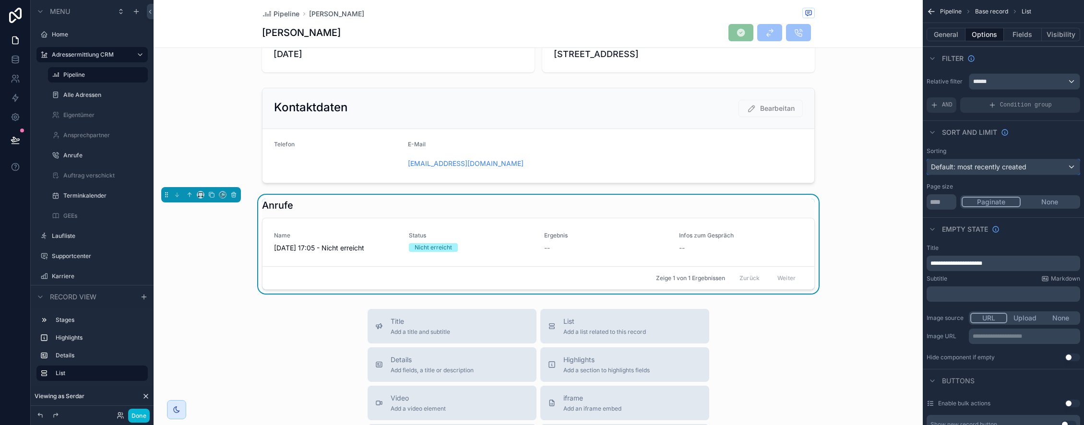
click at [968, 167] on span "Default: most recently created" at bounding box center [978, 167] width 95 height 8
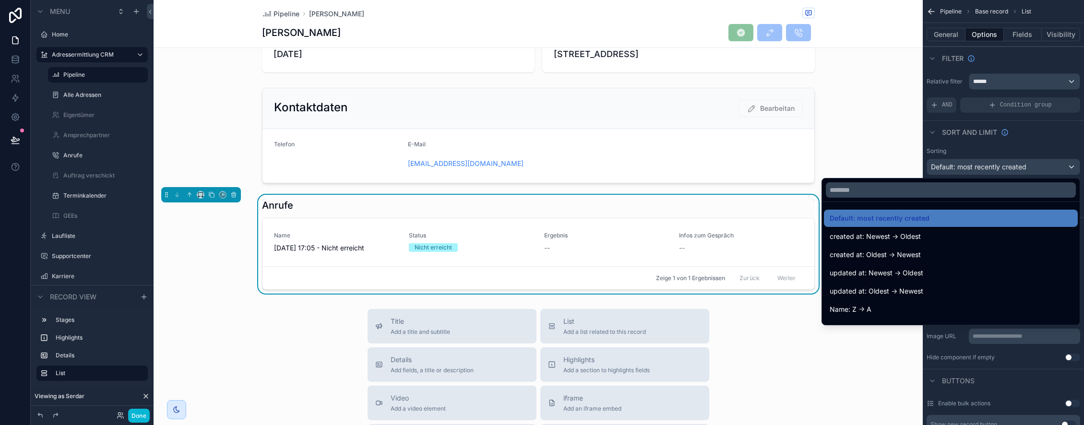
click at [887, 240] on span "created at: Newest -> Oldest" at bounding box center [875, 237] width 91 height 12
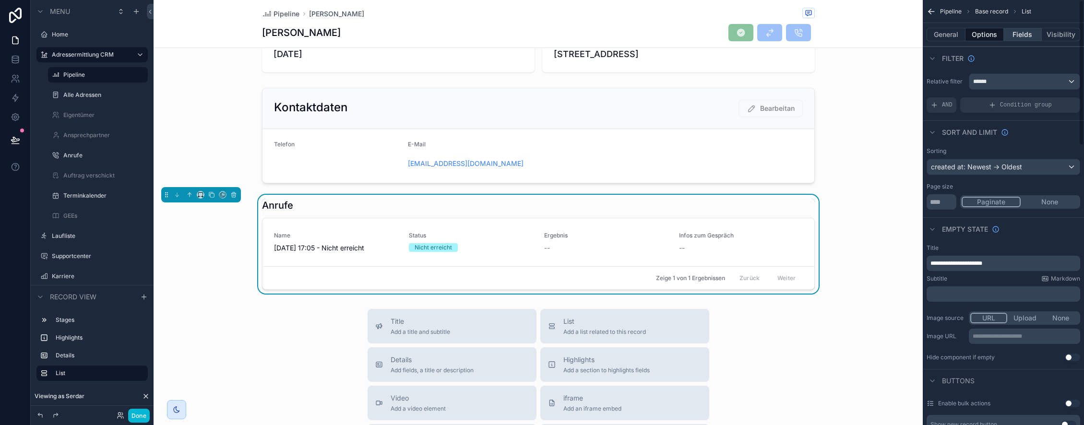
click at [1013, 37] on button "Fields" at bounding box center [1023, 34] width 38 height 13
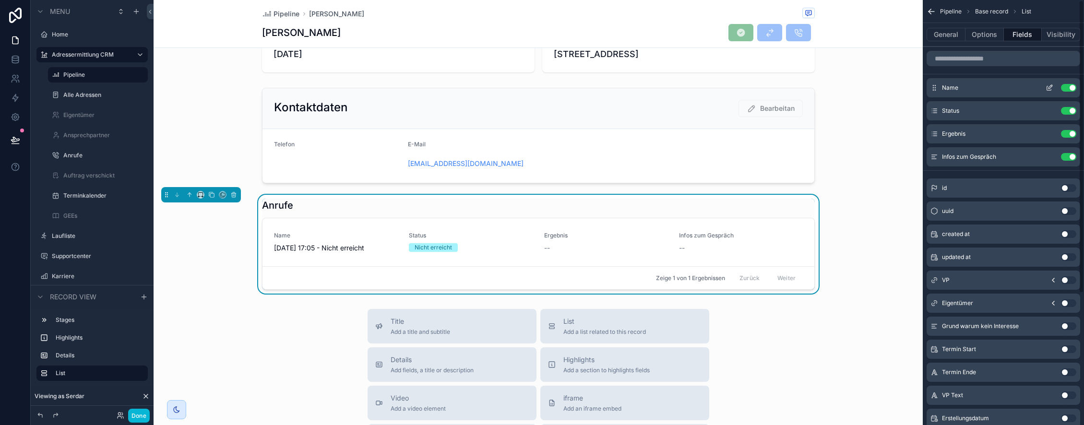
click at [1073, 84] on button "Use setting" at bounding box center [1068, 88] width 15 height 8
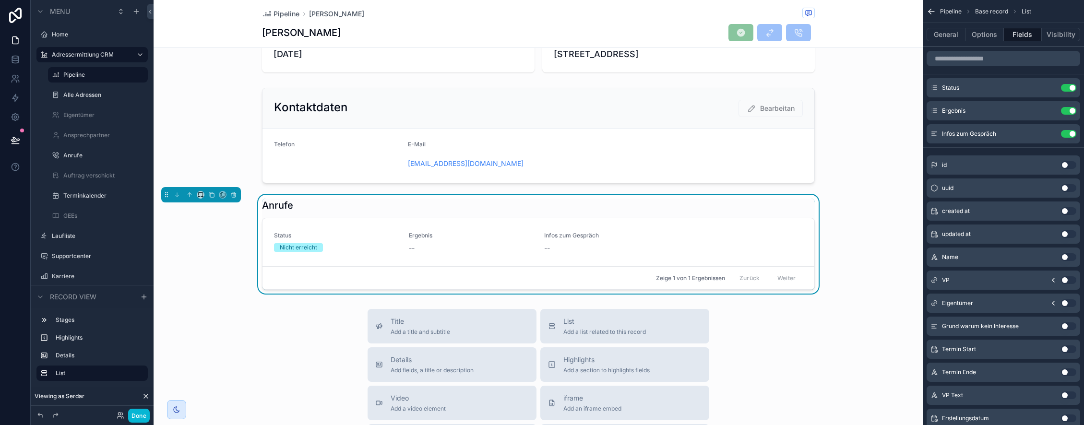
drag, startPoint x: 1071, startPoint y: 212, endPoint x: 1049, endPoint y: 201, distance: 23.8
click at [1071, 212] on button "Use setting" at bounding box center [1068, 211] width 15 height 8
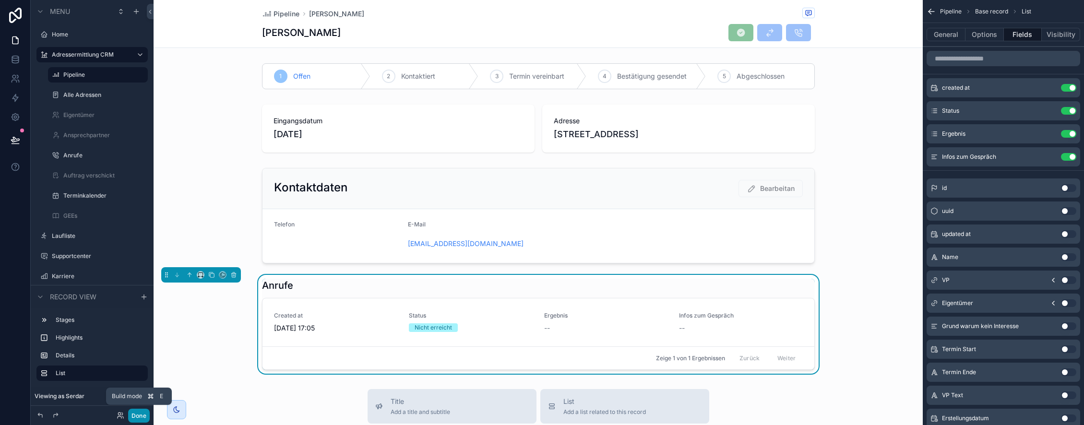
click at [144, 417] on button "Done" at bounding box center [139, 416] width 22 height 14
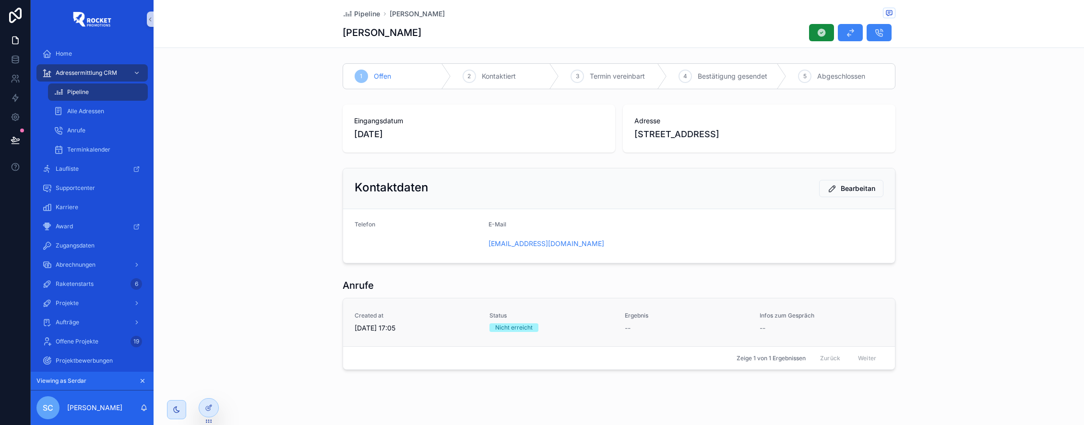
click at [696, 316] on span "Ergebnis" at bounding box center [687, 316] width 124 height 8
click at [467, 73] on span "2" at bounding box center [468, 76] width 3 height 8
drag, startPoint x: 634, startPoint y: 121, endPoint x: 801, endPoint y: 139, distance: 167.5
click at [800, 139] on div "Adresse Klingenweg 14, Eberbach" at bounding box center [759, 128] width 250 height 25
drag, startPoint x: 354, startPoint y: 119, endPoint x: 475, endPoint y: 139, distance: 122.6
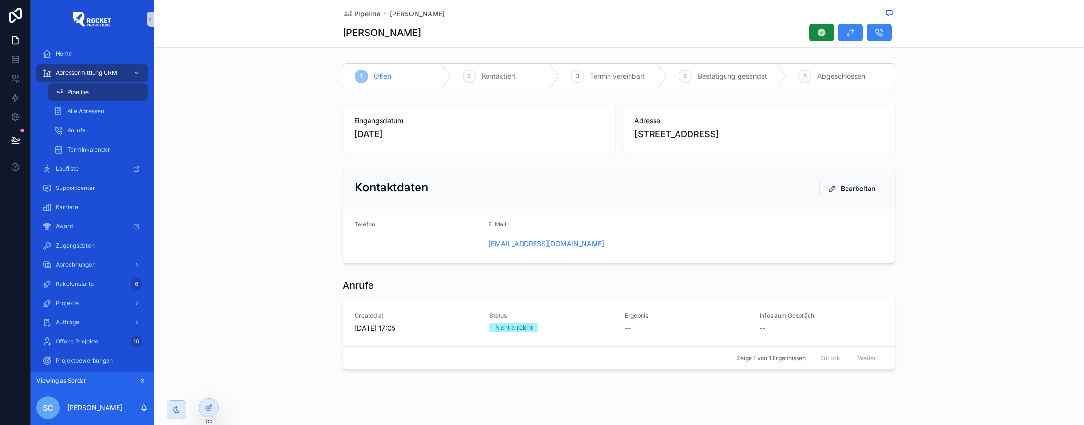
click at [467, 131] on div "Eingangsdatum 7.3.2025" at bounding box center [479, 128] width 250 height 25
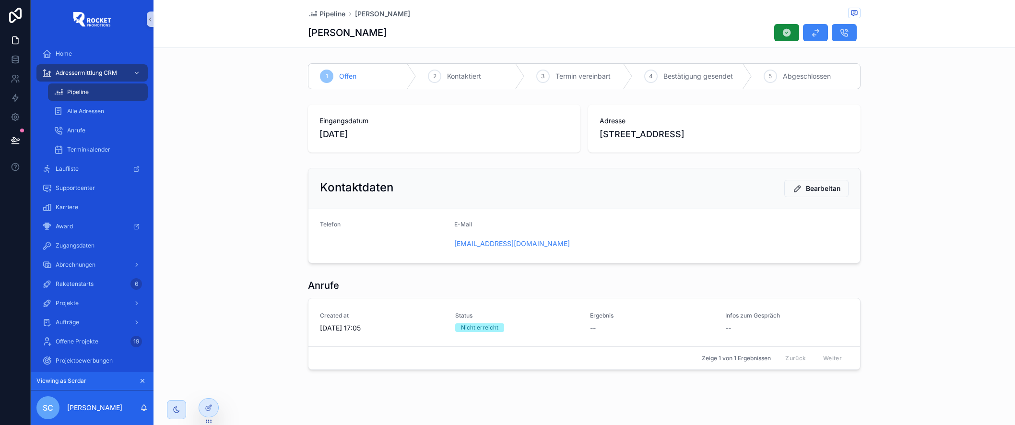
click at [398, 133] on span "7.3.2025" at bounding box center [445, 134] width 250 height 13
click at [16, 140] on icon at bounding box center [15, 139] width 8 height 5
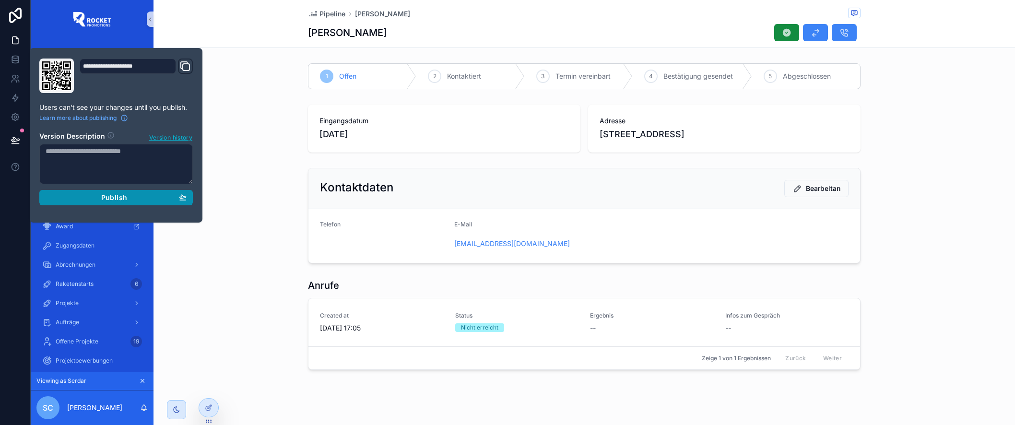
click at [168, 197] on div "Publish" at bounding box center [116, 197] width 141 height 9
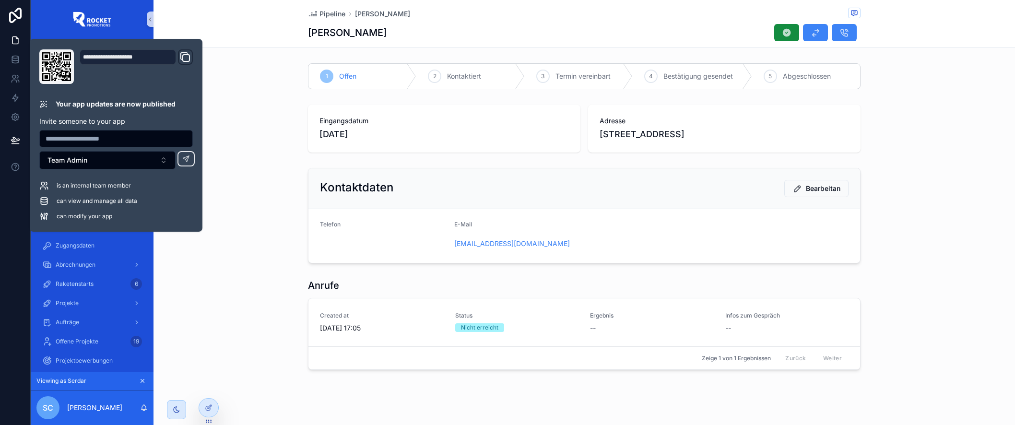
click at [369, 159] on div "1 Offen 2 Kontaktiert 3 Termin vereinbart 4 Bestätigung gesendet 5 Abgeschlosse…" at bounding box center [585, 216] width 862 height 314
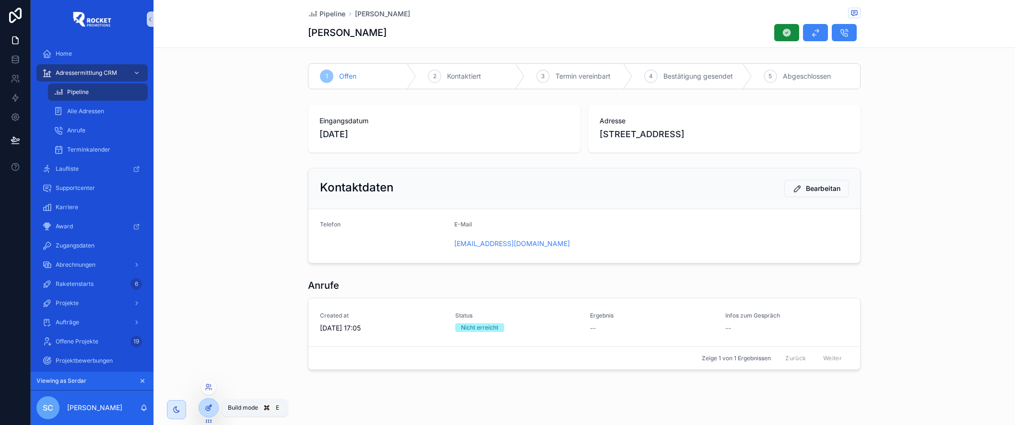
click at [215, 408] on div at bounding box center [208, 408] width 19 height 18
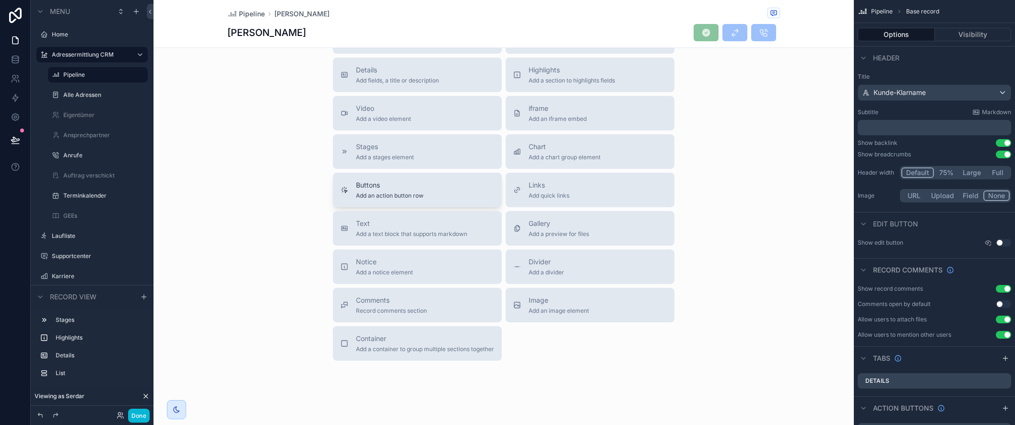
scroll to position [382, 0]
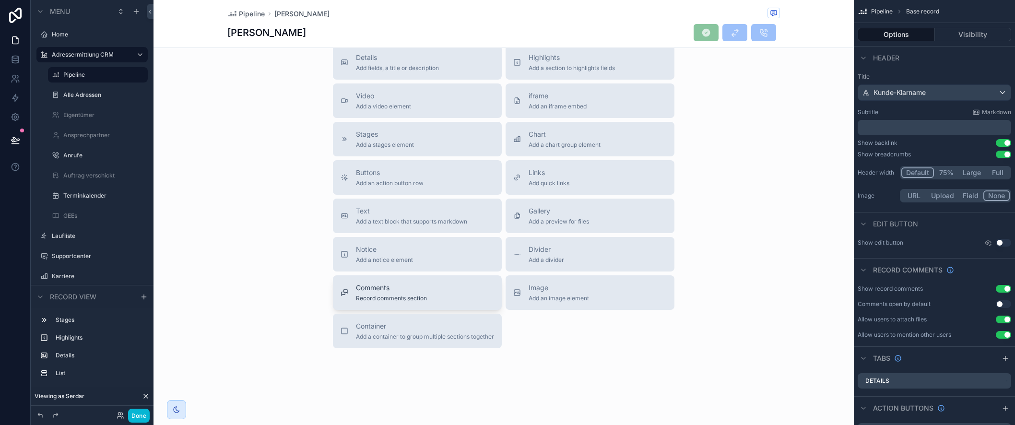
click at [451, 297] on div "Comments Record comments section" at bounding box center [418, 292] width 154 height 19
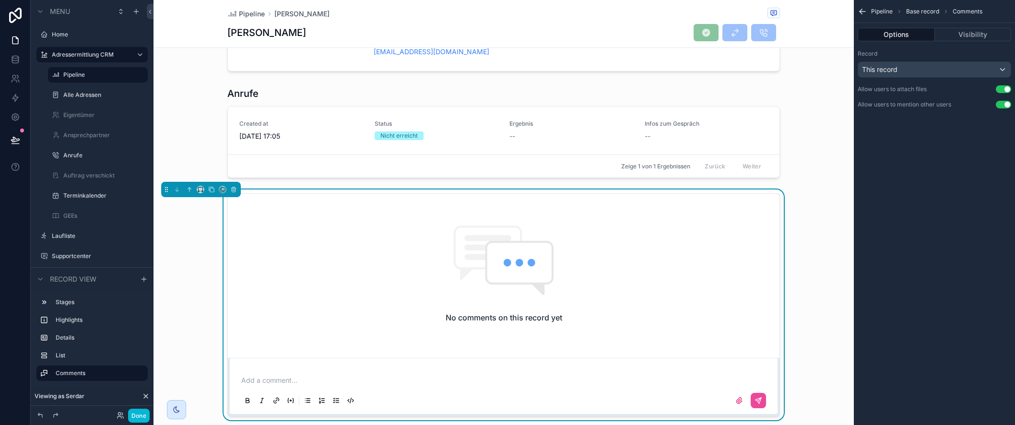
scroll to position [190, 0]
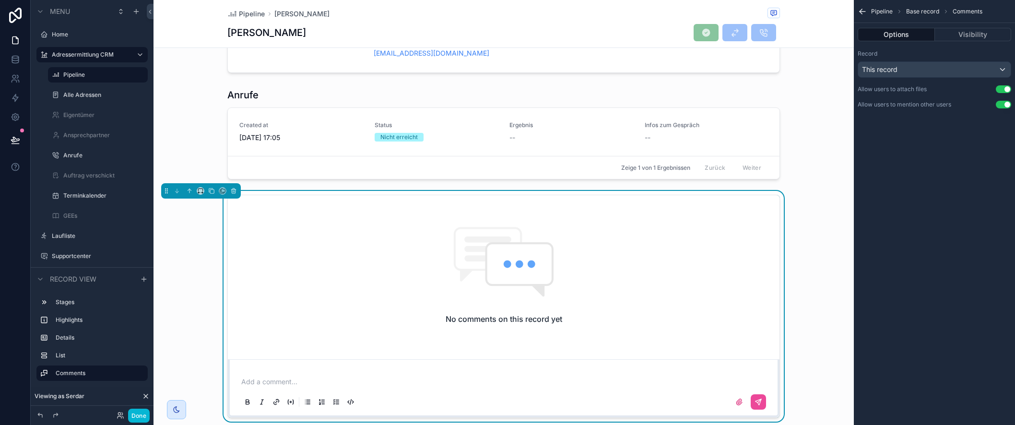
click at [307, 382] on p "scrollable content" at bounding box center [505, 382] width 529 height 10
click at [140, 415] on button "Done" at bounding box center [139, 416] width 22 height 14
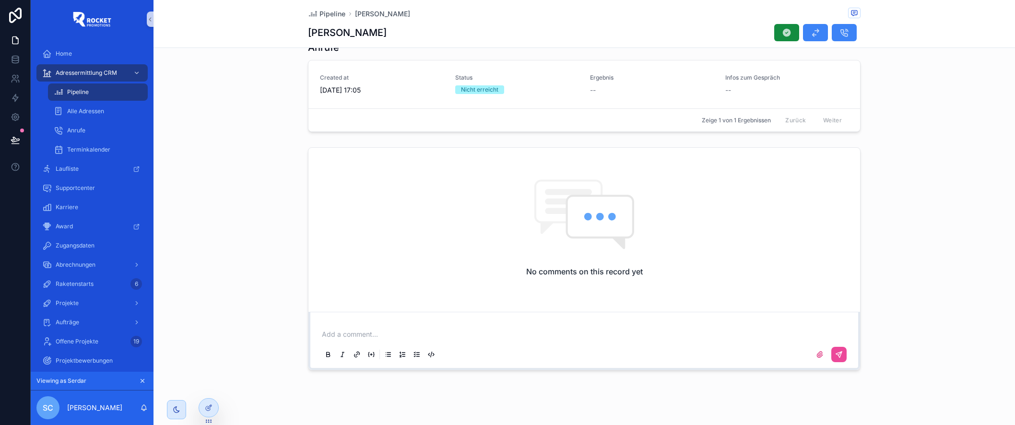
scroll to position [239, 0]
click at [17, 143] on icon at bounding box center [16, 140] width 10 height 10
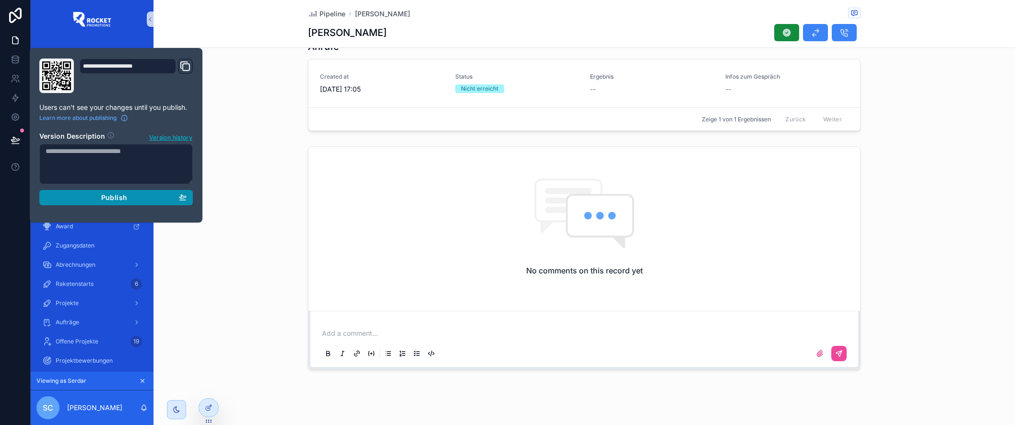
click at [152, 201] on div "Publish" at bounding box center [116, 197] width 141 height 9
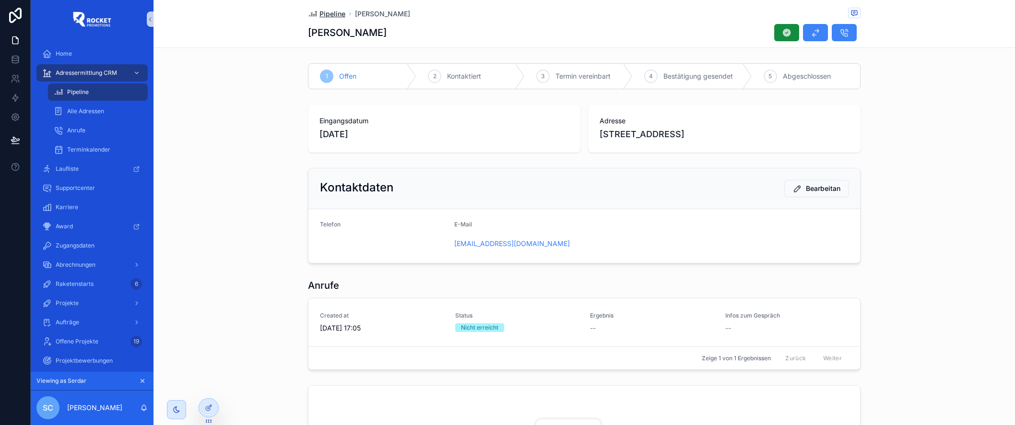
click at [320, 15] on span "Pipeline" at bounding box center [333, 14] width 26 height 10
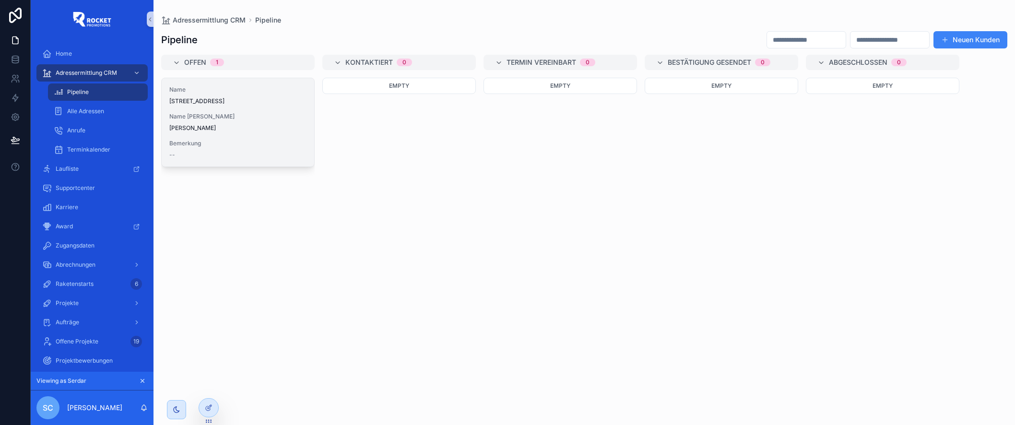
click at [280, 137] on div "Name Klingenweg 14, Eberbach Name Kunde Gisela Gruber Bemerkung --" at bounding box center [238, 122] width 153 height 88
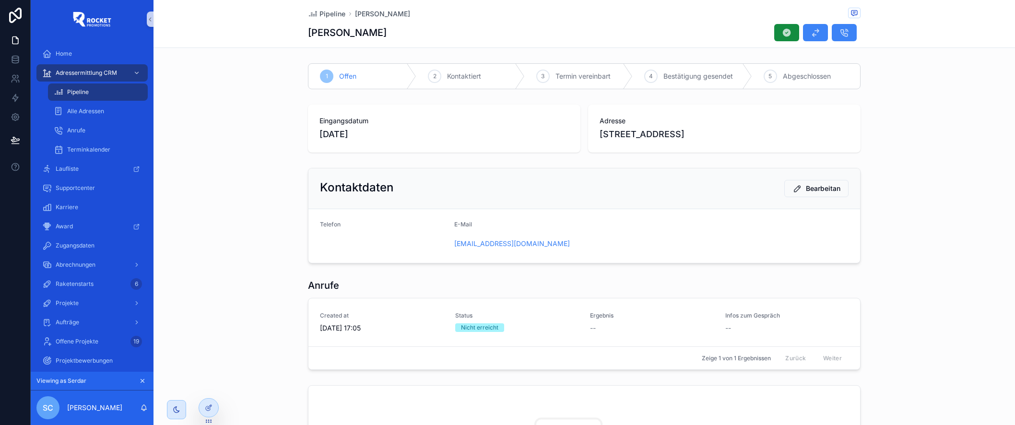
click at [543, 77] on span "3" at bounding box center [542, 76] width 3 height 8
drag, startPoint x: 541, startPoint y: 76, endPoint x: 619, endPoint y: 77, distance: 78.7
click at [619, 77] on div "3 Termin vereinbart" at bounding box center [579, 76] width 108 height 25
click at [672, 121] on span "Adresse" at bounding box center [725, 121] width 250 height 10
drag, startPoint x: 599, startPoint y: 119, endPoint x: 747, endPoint y: 144, distance: 150.0
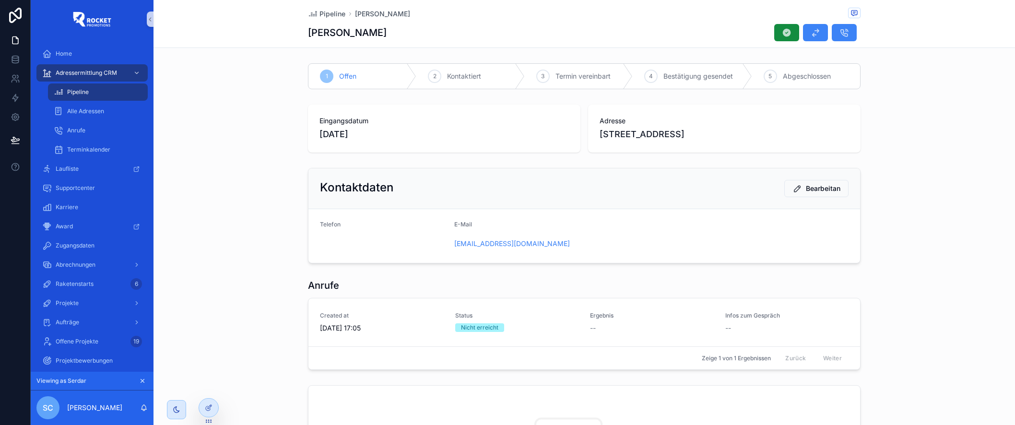
click at [745, 144] on div "Adresse Klingenweg 14, Eberbach" at bounding box center [724, 129] width 273 height 48
click at [755, 144] on div "Adresse Klingenweg 14, Eberbach" at bounding box center [724, 129] width 273 height 48
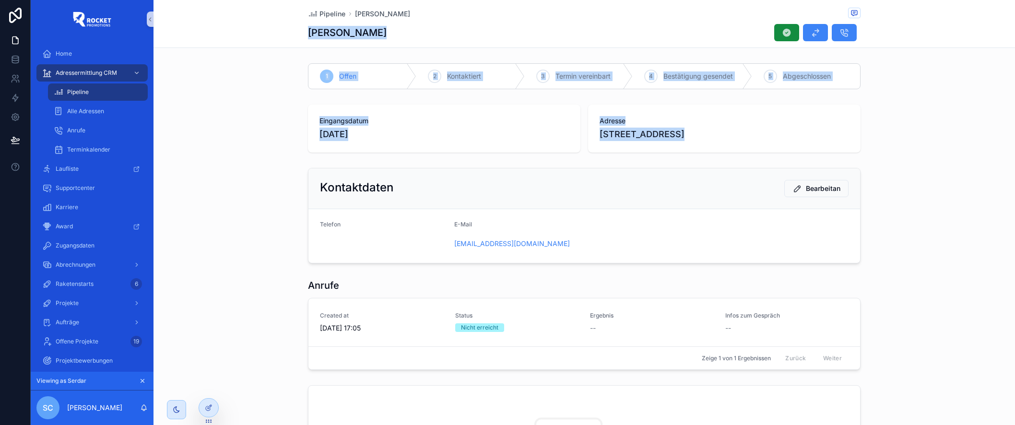
drag, startPoint x: 309, startPoint y: 31, endPoint x: 486, endPoint y: 142, distance: 208.5
click at [475, 162] on div "Pipeline Gisela Gruber Gisela Gruber 1 Offen 2 Kontaktiert 3 Termin vereinbart …" at bounding box center [585, 337] width 862 height 674
click at [490, 127] on div "Eingangsdatum 7.3.2025" at bounding box center [445, 128] width 250 height 25
drag, startPoint x: 308, startPoint y: 30, endPoint x: 861, endPoint y: 233, distance: 589.3
click at [861, 233] on div "Pipeline Gisela Gruber Gisela Gruber 1 Offen 2 Kontaktiert 3 Termin vereinbart …" at bounding box center [585, 337] width 862 height 674
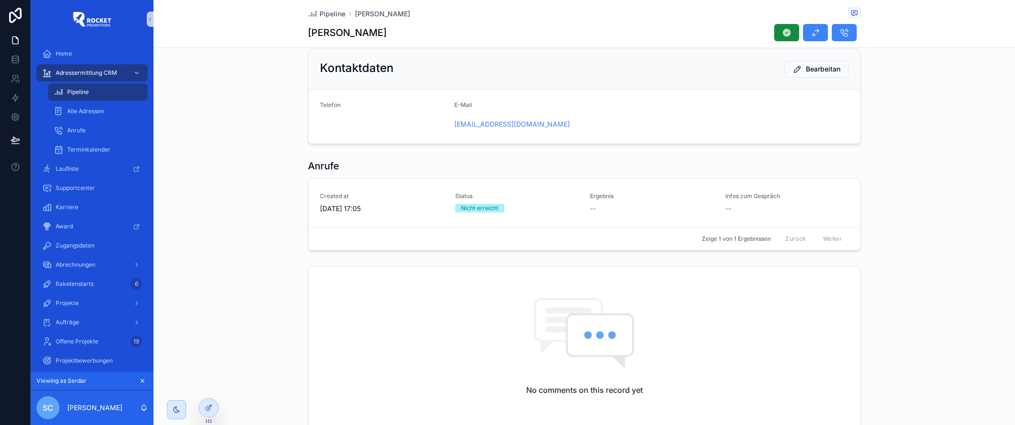
drag, startPoint x: 533, startPoint y: 155, endPoint x: 520, endPoint y: 168, distance: 18.0
click at [533, 155] on div "Anrufe Created at 1.10.2025 17:05 Status Nicht erreicht Ergebnis -- Infos zum G…" at bounding box center [585, 204] width 862 height 99
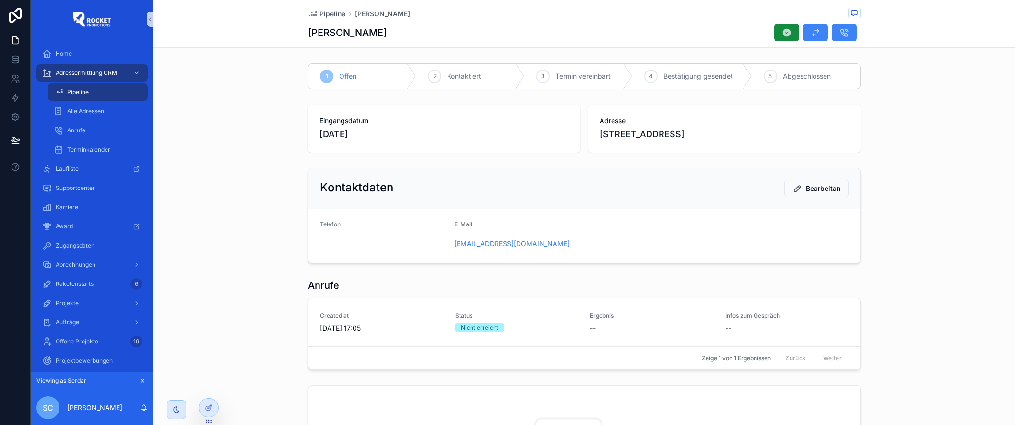
click at [589, 161] on div "1 Offen 2 Kontaktiert 3 Termin vereinbart 4 Bestätigung gesendet 5 Abgeschlosse…" at bounding box center [585, 335] width 862 height 553
drag, startPoint x: 600, startPoint y: 120, endPoint x: 756, endPoint y: 148, distance: 158.0
click at [752, 148] on div "Adresse Klingenweg 14, Eberbach" at bounding box center [724, 129] width 273 height 48
click at [717, 167] on div "Kontaktdaten Bearbeitan Telefon E-Mail gisela_gruber@gmx.de" at bounding box center [585, 215] width 862 height 103
drag, startPoint x: 599, startPoint y: 119, endPoint x: 718, endPoint y: 135, distance: 120.6
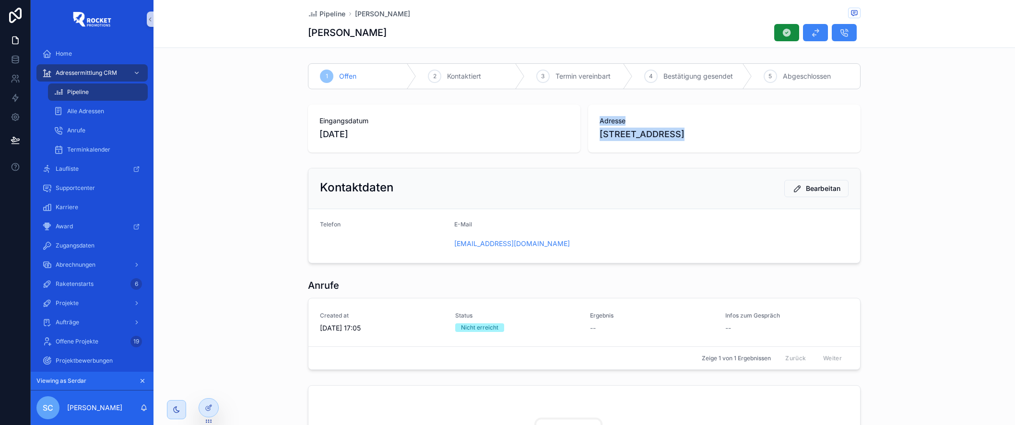
click at [671, 129] on div "Adresse Klingenweg 14, Eberbach" at bounding box center [724, 129] width 273 height 48
click at [722, 138] on span "Klingenweg 14, Eberbach" at bounding box center [725, 134] width 250 height 13
click at [681, 131] on span "Klingenweg 14, Eberbach" at bounding box center [725, 134] width 250 height 13
click at [347, 187] on h2 "Kontaktdaten" at bounding box center [356, 187] width 73 height 15
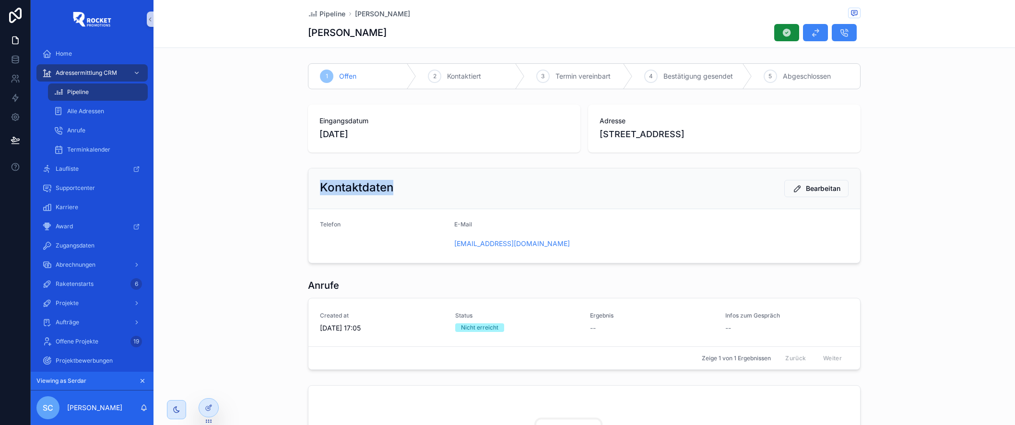
drag, startPoint x: 347, startPoint y: 187, endPoint x: 354, endPoint y: 189, distance: 6.4
click at [347, 187] on h2 "Kontaktdaten" at bounding box center [356, 187] width 73 height 15
click at [465, 161] on div "1 Offen 2 Kontaktiert 3 Termin vereinbart 4 Bestätigung gesendet 5 Abgeschlosse…" at bounding box center [585, 335] width 862 height 553
click at [324, 13] on span "Pipeline" at bounding box center [333, 14] width 26 height 10
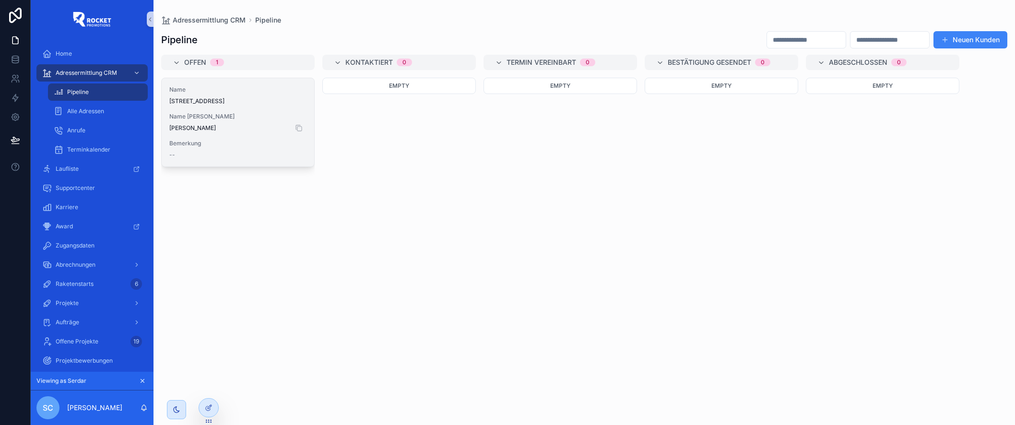
click at [253, 129] on span "Gisela Gruber" at bounding box center [237, 128] width 137 height 8
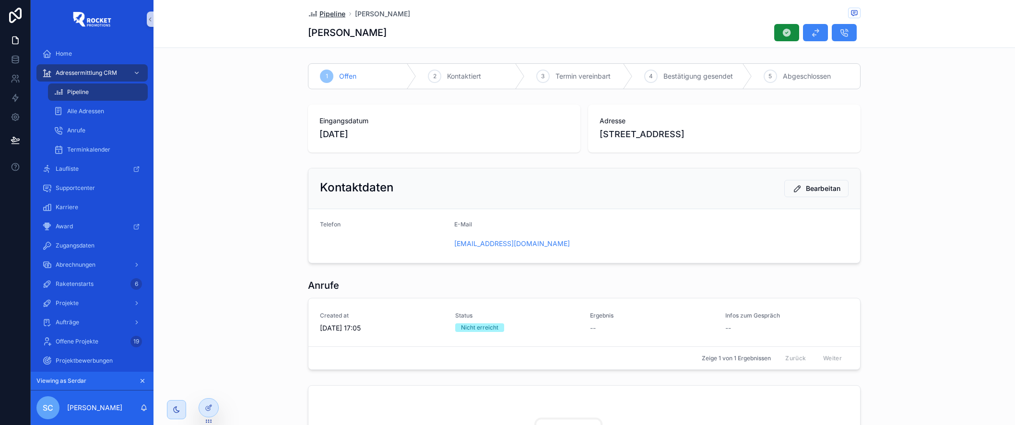
click at [334, 12] on span "Pipeline" at bounding box center [333, 14] width 26 height 10
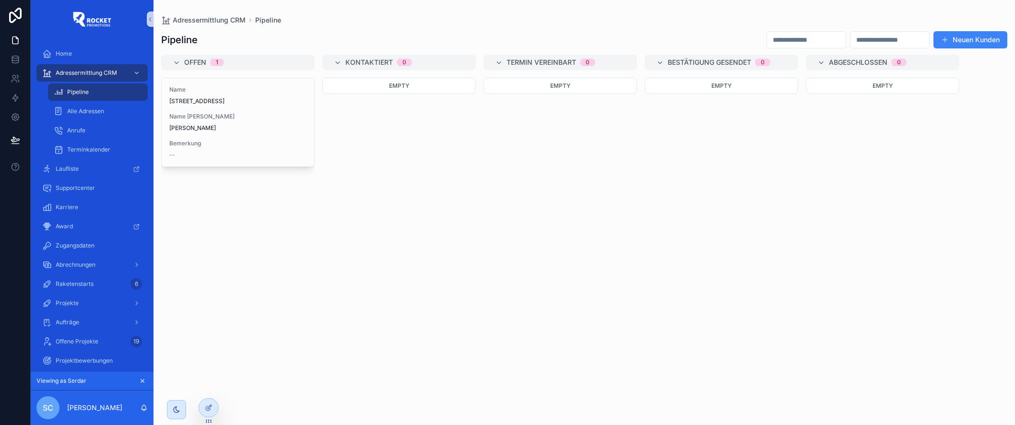
click at [968, 43] on button "Neuen Kunden" at bounding box center [971, 39] width 74 height 17
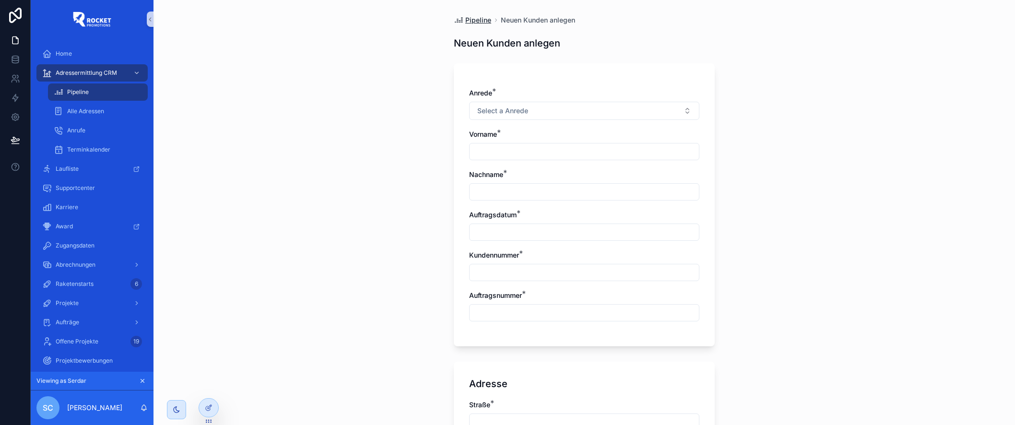
click at [475, 19] on span "Pipeline" at bounding box center [478, 20] width 26 height 10
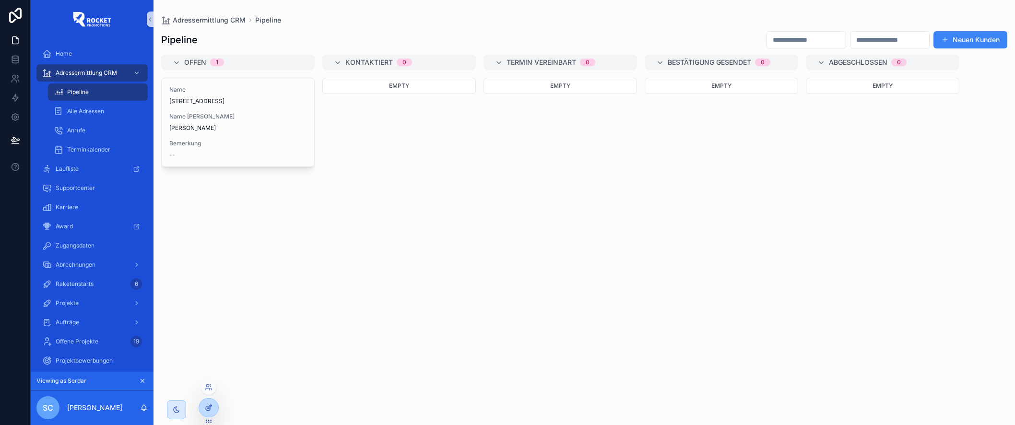
click at [205, 410] on icon at bounding box center [209, 408] width 8 height 8
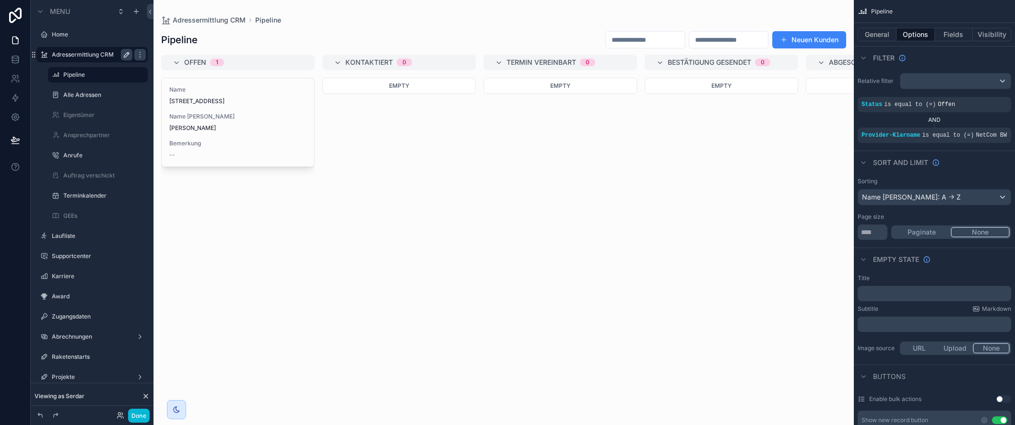
click at [123, 54] on icon "scrollable content" at bounding box center [127, 55] width 8 height 8
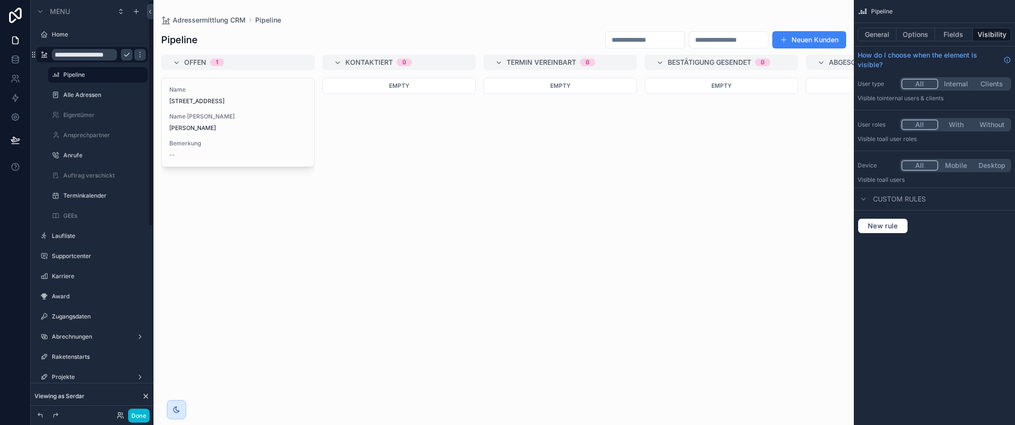
click at [103, 55] on input "**********" at bounding box center [84, 55] width 65 height 12
click at [85, 55] on input "**********" at bounding box center [84, 55] width 65 height 12
type input "***"
click at [126, 53] on icon "scrollable content" at bounding box center [127, 55] width 8 height 8
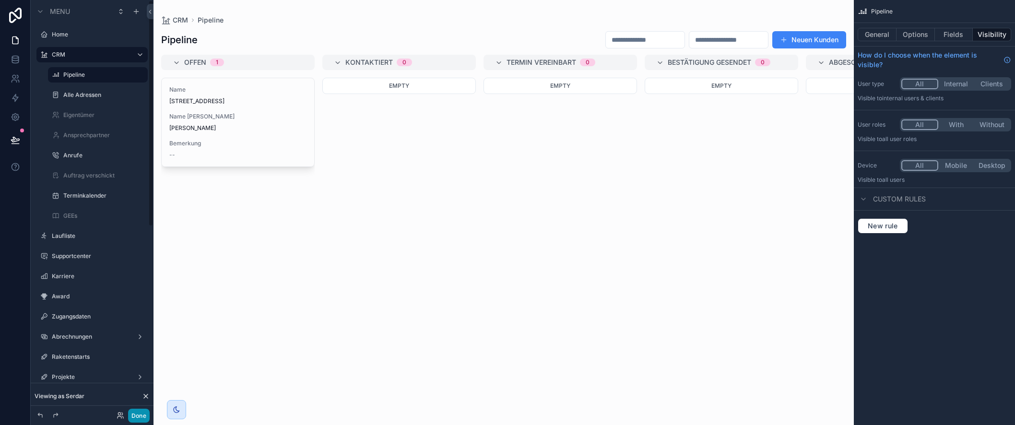
click at [137, 416] on button "Done" at bounding box center [139, 416] width 22 height 14
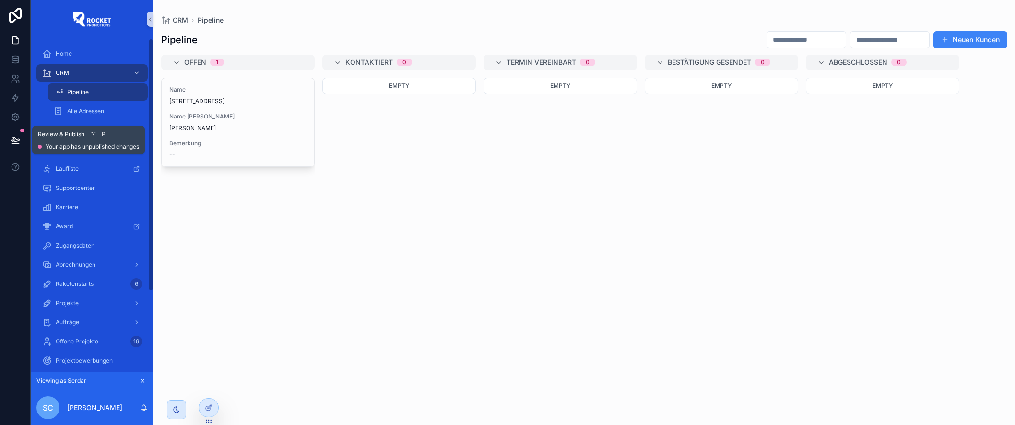
click at [14, 142] on icon at bounding box center [15, 139] width 8 height 5
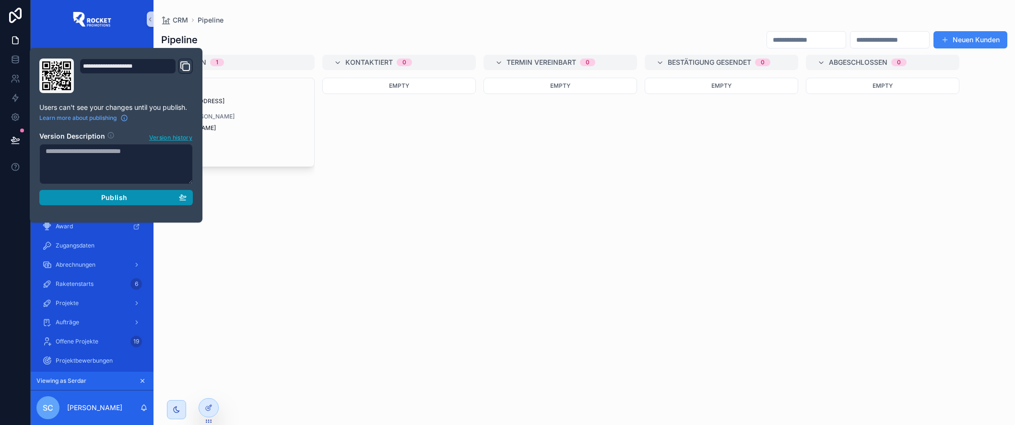
click at [125, 196] on span "Publish" at bounding box center [114, 197] width 26 height 9
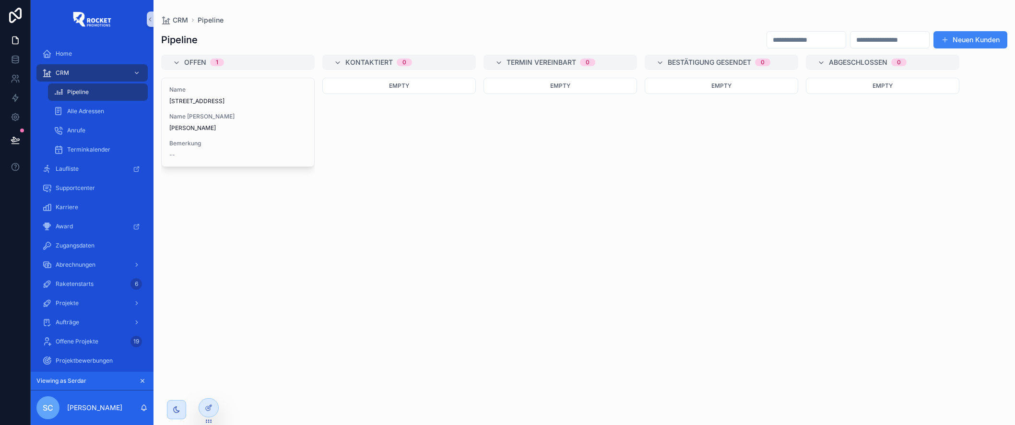
click at [296, 245] on div "Name Klingenweg 14, Eberbach Name Kunde Gisela Gruber Bemerkung --" at bounding box center [238, 246] width 154 height 336
click at [962, 40] on button "Neuen Kunden" at bounding box center [971, 39] width 74 height 17
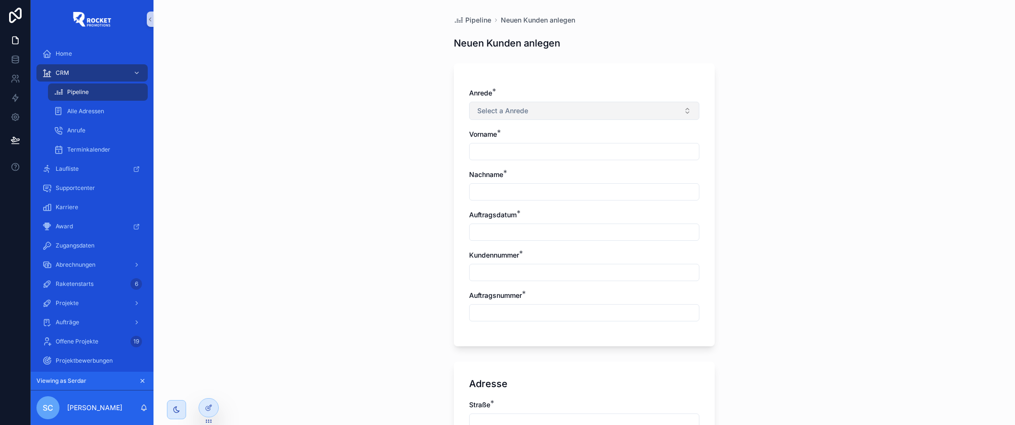
click at [532, 112] on button "Select a Anrede" at bounding box center [584, 111] width 230 height 18
click at [405, 137] on div "Pipeline Neuen Kunden anlegen Neuen Kunden anlegen Anrede * Select a Anrede Vor…" at bounding box center [585, 212] width 862 height 425
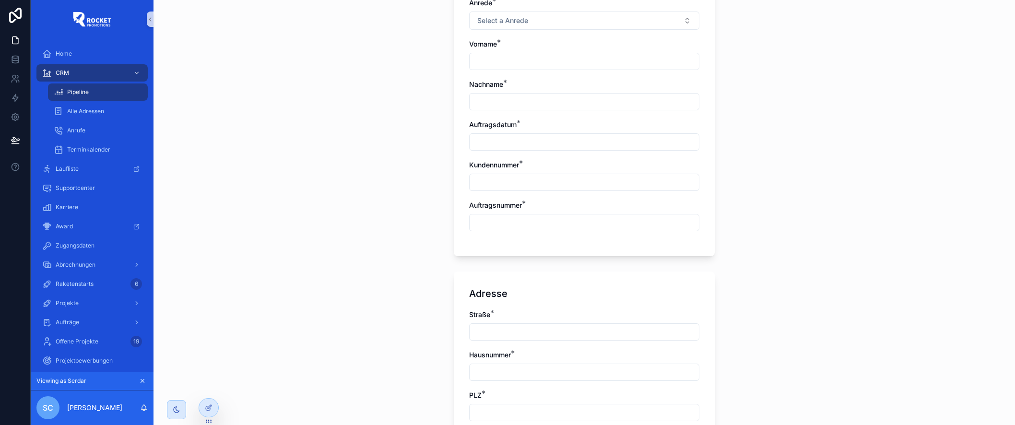
scroll to position [92, 0]
click at [492, 137] on input "scrollable content" at bounding box center [584, 139] width 229 height 13
click at [479, 142] on input "scrollable content" at bounding box center [584, 139] width 229 height 13
click at [458, 155] on div "Anrede * Select a Anrede Vorname * Nachname * Auftragsdatum * Kundennummer * Au…" at bounding box center [584, 112] width 261 height 283
click at [490, 140] on input "scrollable content" at bounding box center [584, 139] width 229 height 13
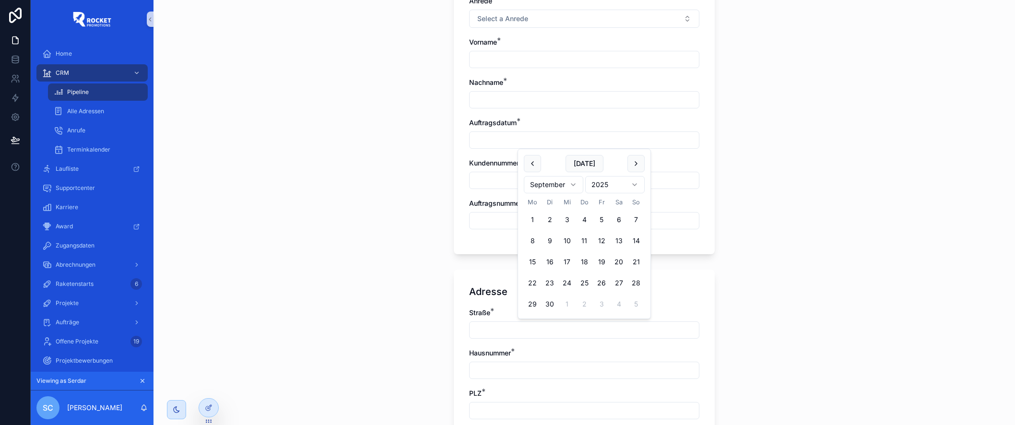
click at [649, 167] on div "Today September 2025 Mo Di Mi Do Fr Sa So 1 2 3 4 5 6 7 8 9 10 11 12 13 14 15 1…" at bounding box center [584, 233] width 132 height 169
drag, startPoint x: 343, startPoint y: 158, endPoint x: 471, endPoint y: 190, distance: 132.0
click at [346, 158] on div "Pipeline Neuen Kunden anlegen Neuen Kunden anlegen Anrede * Select a Anrede Vor…" at bounding box center [585, 120] width 862 height 425
click at [513, 181] on input "scrollable content" at bounding box center [584, 180] width 229 height 13
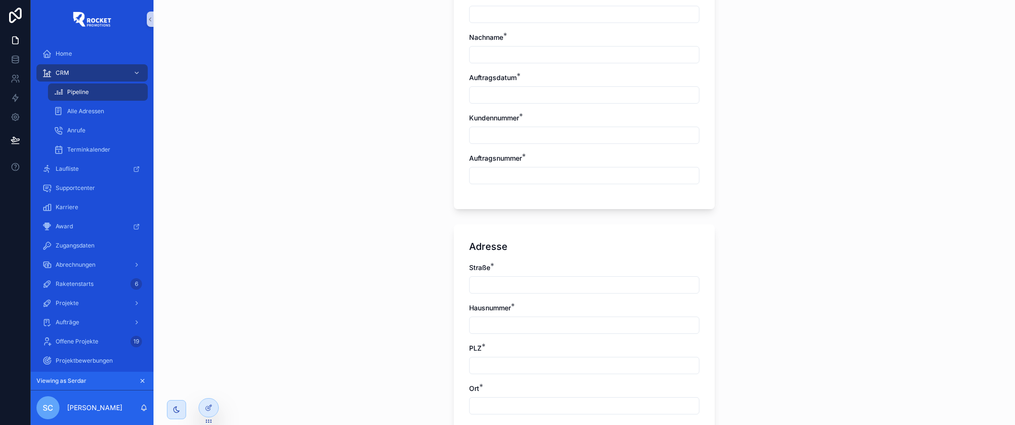
scroll to position [140, 0]
click at [479, 175] on input "scrollable content" at bounding box center [584, 172] width 229 height 13
click at [399, 184] on div "Pipeline Neuen Kunden anlegen Neuen Kunden anlegen Anrede * Select a Anrede Vor…" at bounding box center [585, 72] width 862 height 425
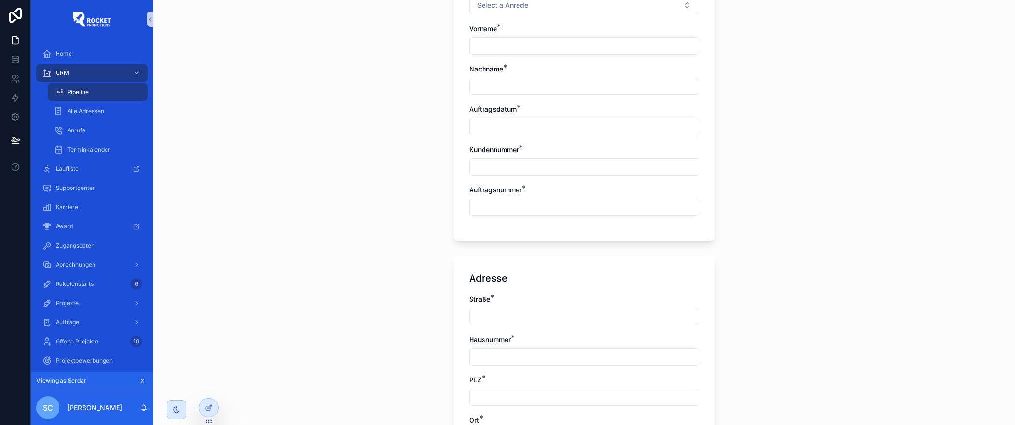
scroll to position [0, 0]
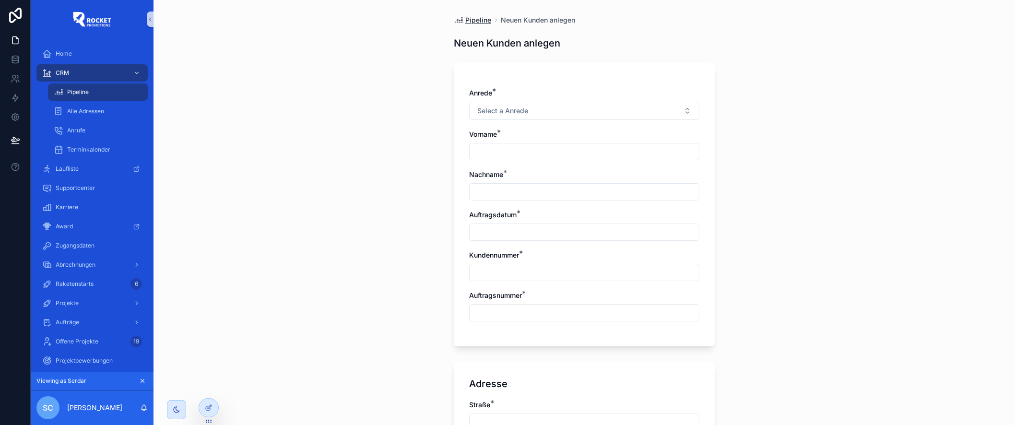
click at [476, 21] on span "Pipeline" at bounding box center [478, 20] width 26 height 10
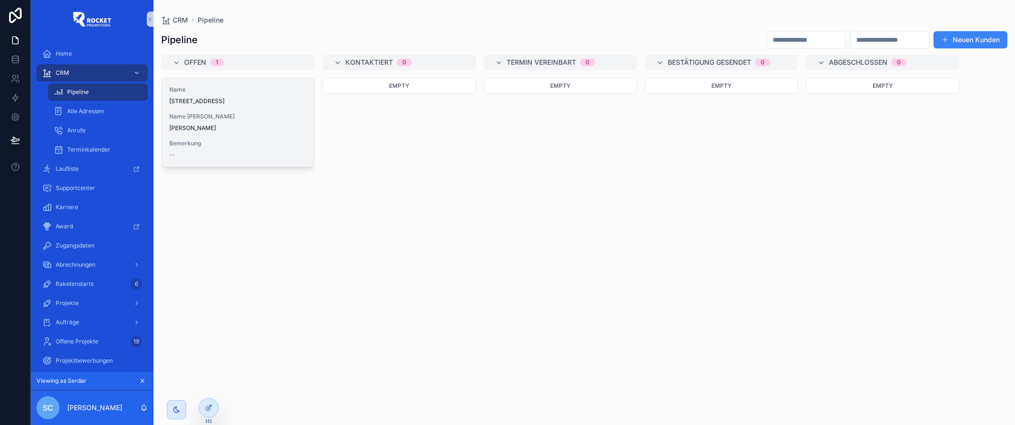
click at [255, 134] on div "Name Klingenweg 14, Eberbach Name Kunde Gisela Gruber Bemerkung --" at bounding box center [238, 122] width 153 height 88
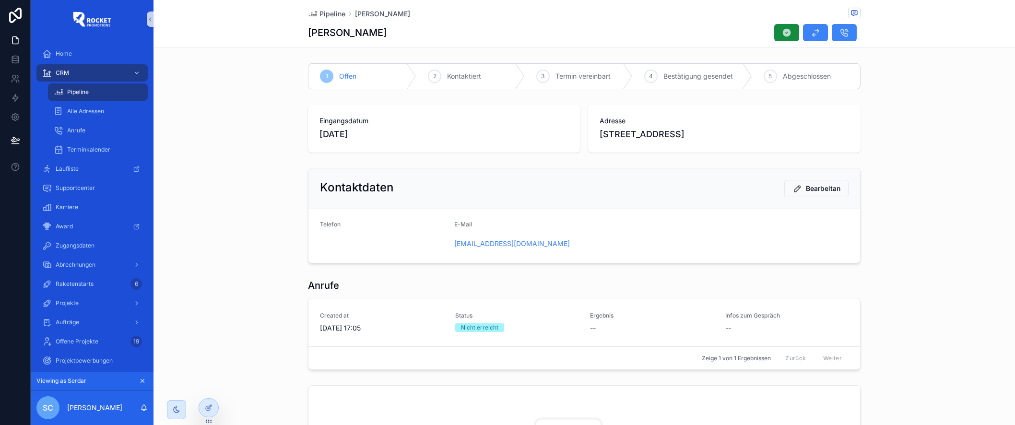
scroll to position [36, 0]
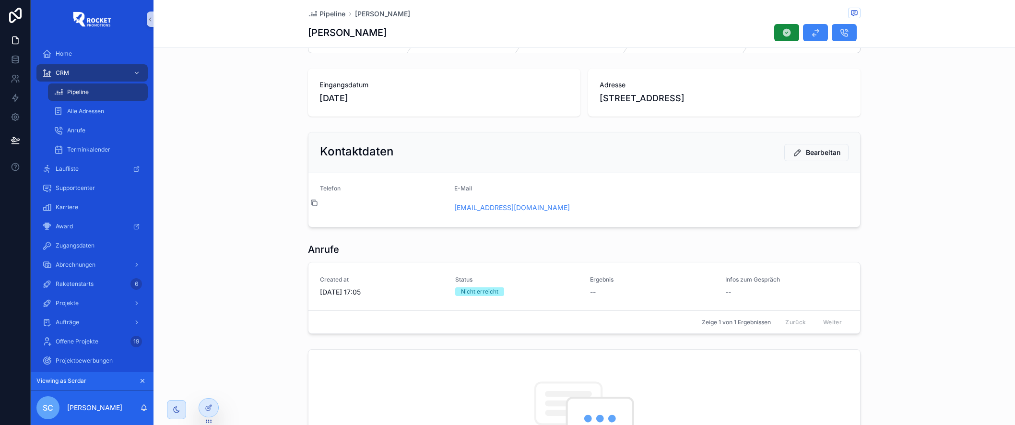
click at [315, 207] on icon "scrollable content" at bounding box center [314, 203] width 8 height 8
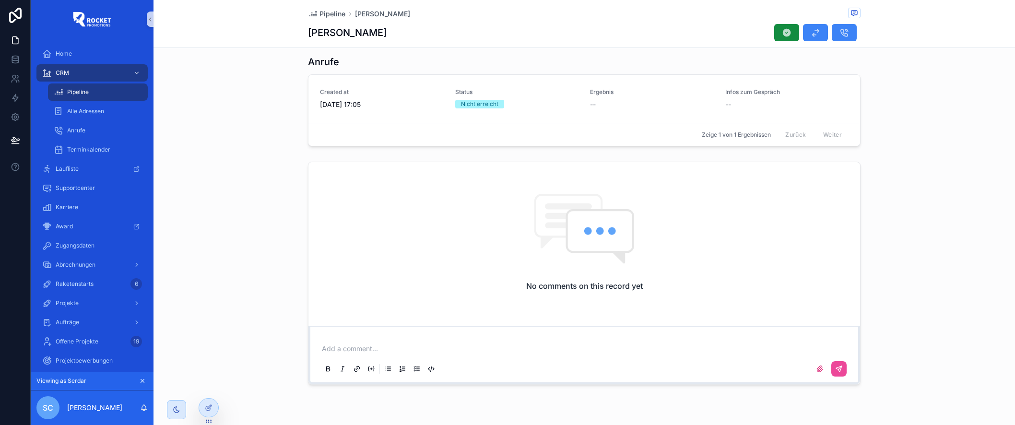
scroll to position [249, 0]
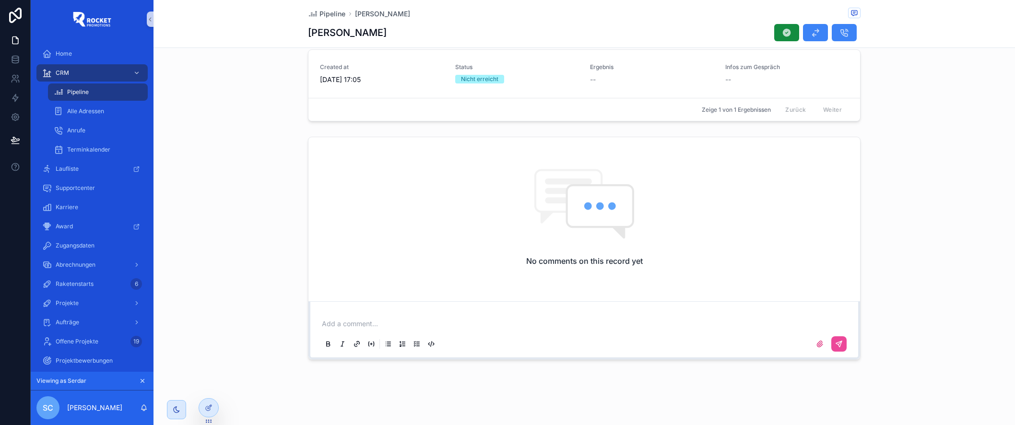
click at [402, 316] on div "Add a comment..." at bounding box center [584, 333] width 529 height 40
click at [392, 327] on p "scrollable content" at bounding box center [586, 324] width 529 height 10
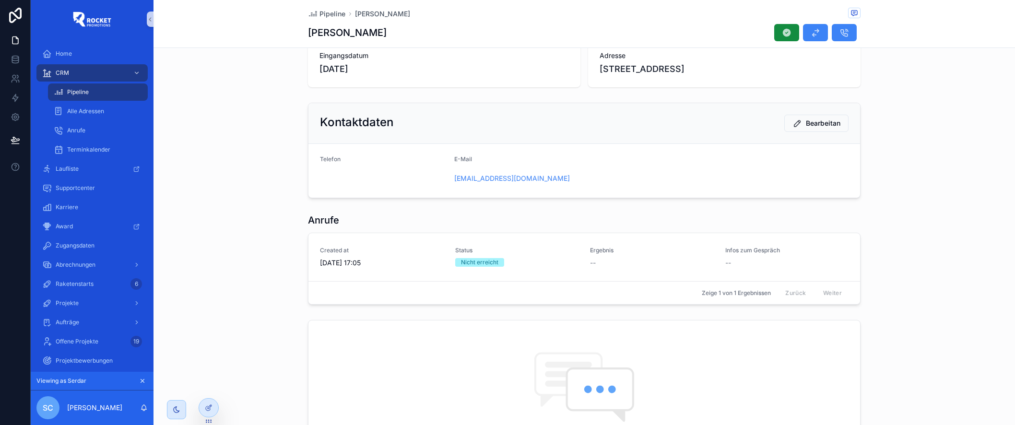
scroll to position [0, 0]
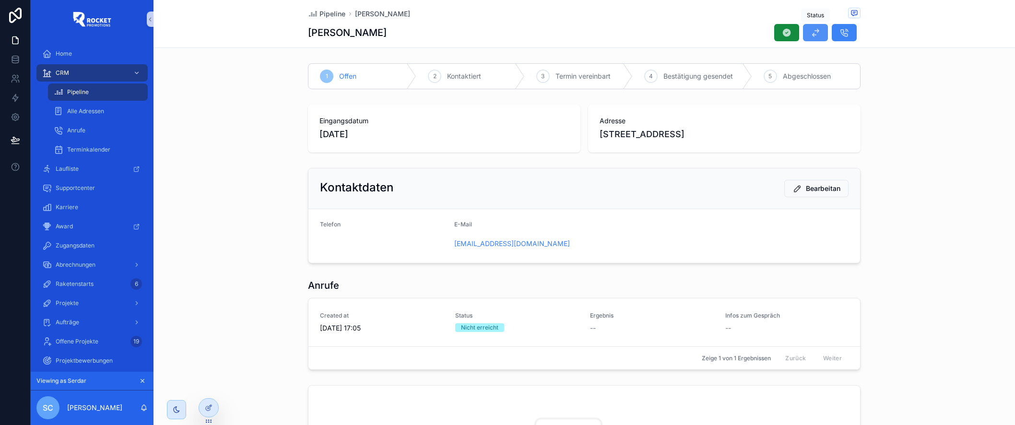
click at [817, 33] on icon "scrollable content" at bounding box center [816, 33] width 10 height 10
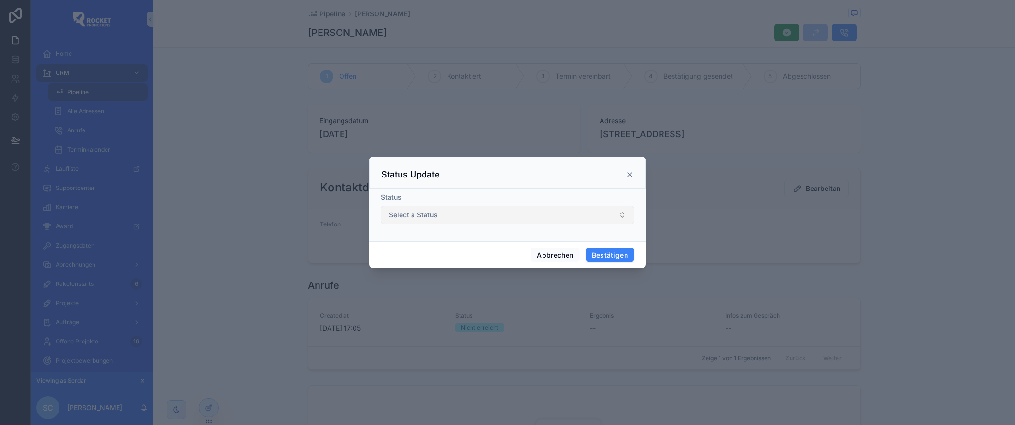
click at [449, 214] on button "Select a Status" at bounding box center [507, 215] width 253 height 18
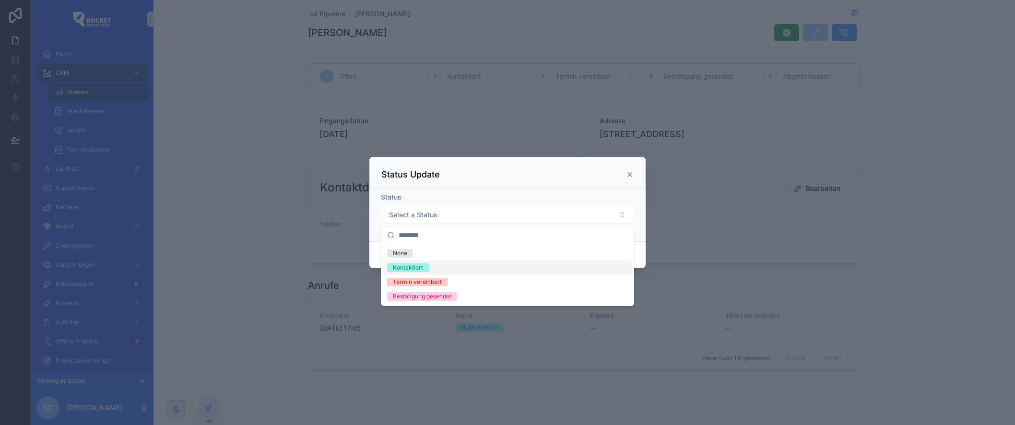
drag, startPoint x: 631, startPoint y: 176, endPoint x: 703, endPoint y: 137, distance: 82.4
click at [631, 176] on icon at bounding box center [630, 175] width 4 height 4
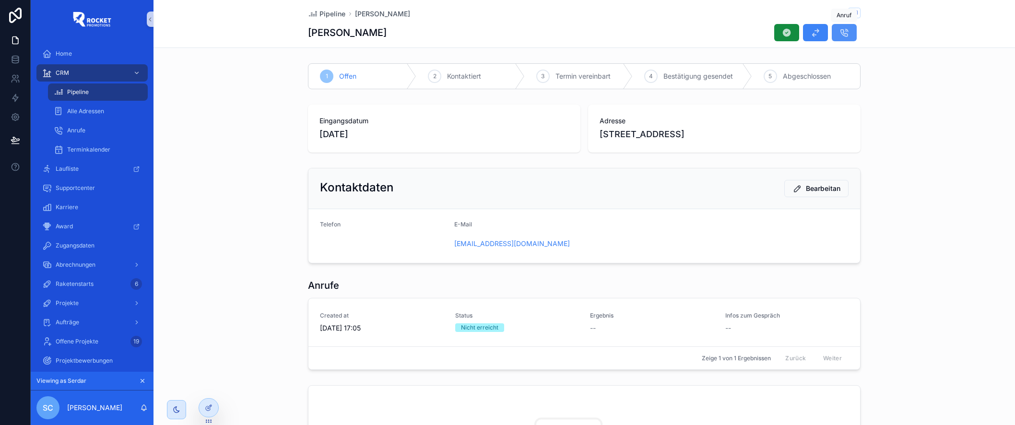
click at [845, 32] on icon "scrollable content" at bounding box center [845, 33] width 10 height 10
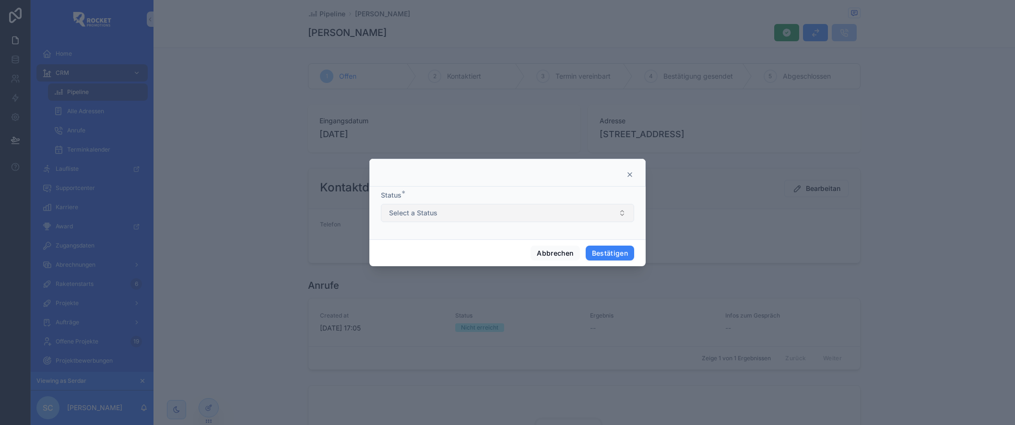
click at [467, 215] on button "Select a Status" at bounding box center [507, 213] width 253 height 18
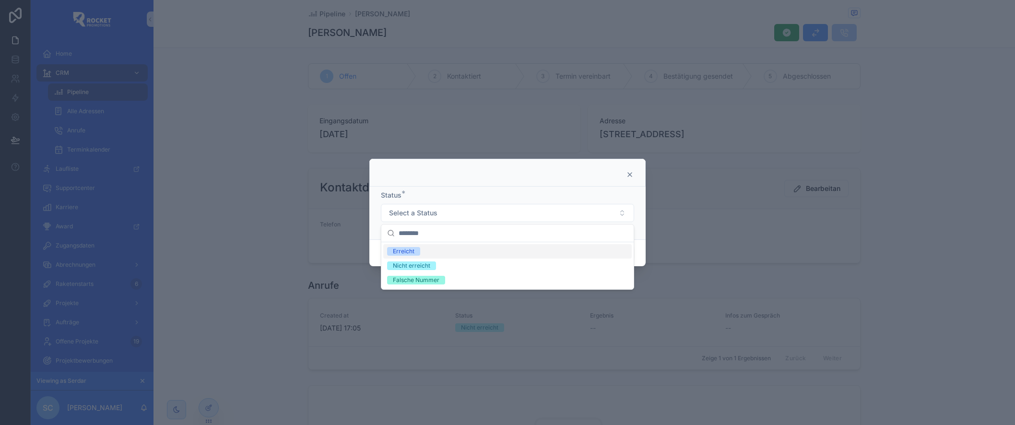
click at [445, 251] on div "Erreicht" at bounding box center [507, 251] width 249 height 14
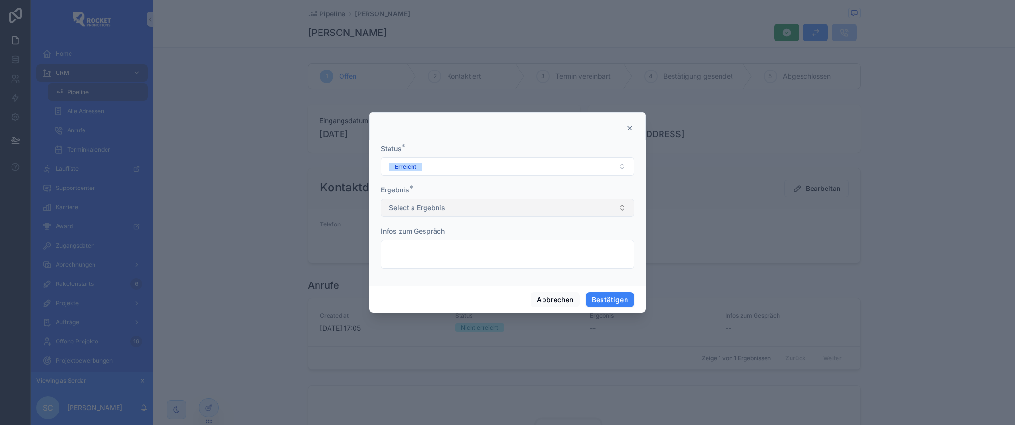
click at [463, 203] on button "Select a Ergebnis" at bounding box center [507, 208] width 253 height 18
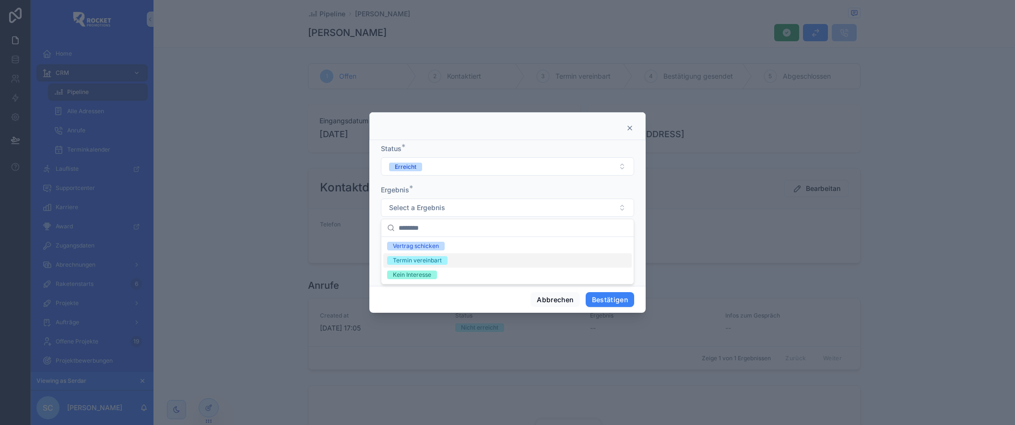
click at [428, 261] on div "Termin vereinbart" at bounding box center [417, 260] width 49 height 9
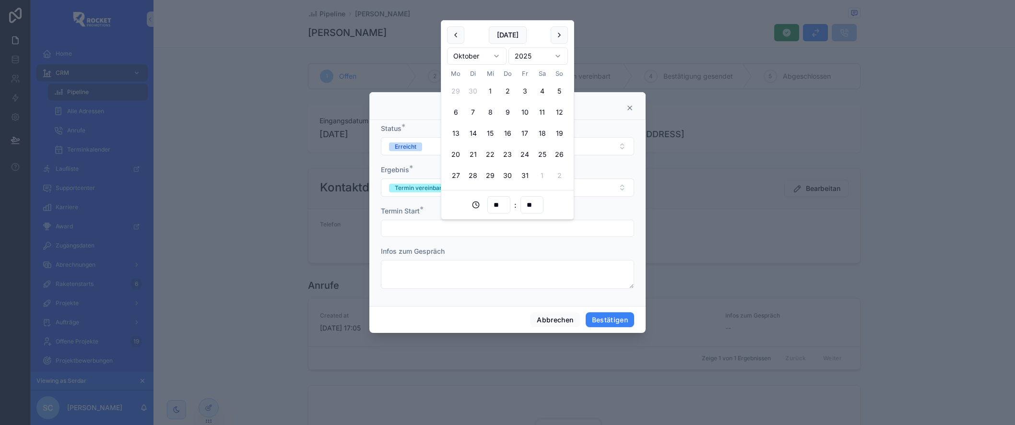
click at [414, 230] on input "text" at bounding box center [507, 228] width 252 height 13
click at [490, 249] on div "Infos zum Gespräch" at bounding box center [507, 252] width 253 height 10
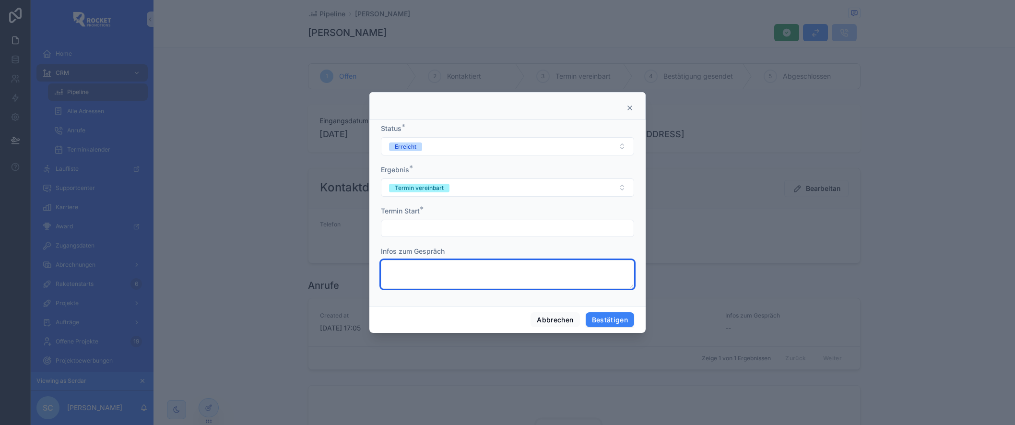
click at [444, 283] on textarea at bounding box center [507, 274] width 253 height 29
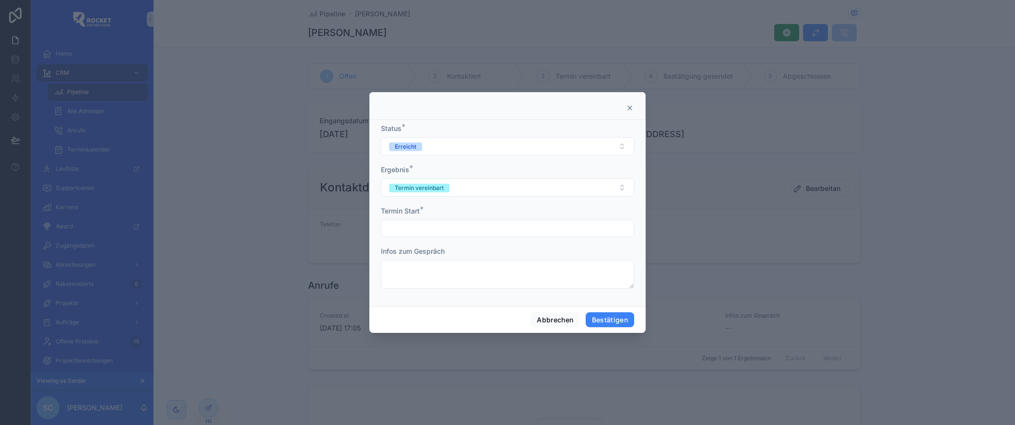
click at [473, 245] on form "Status * Erreicht Ergebnis * Termin vereinbart Termin Start * Infos zum Gespräch" at bounding box center [507, 211] width 253 height 175
click at [434, 188] on div "Termin vereinbart" at bounding box center [419, 188] width 49 height 9
click at [436, 254] on span "Kein Interesse" at bounding box center [412, 254] width 50 height 9
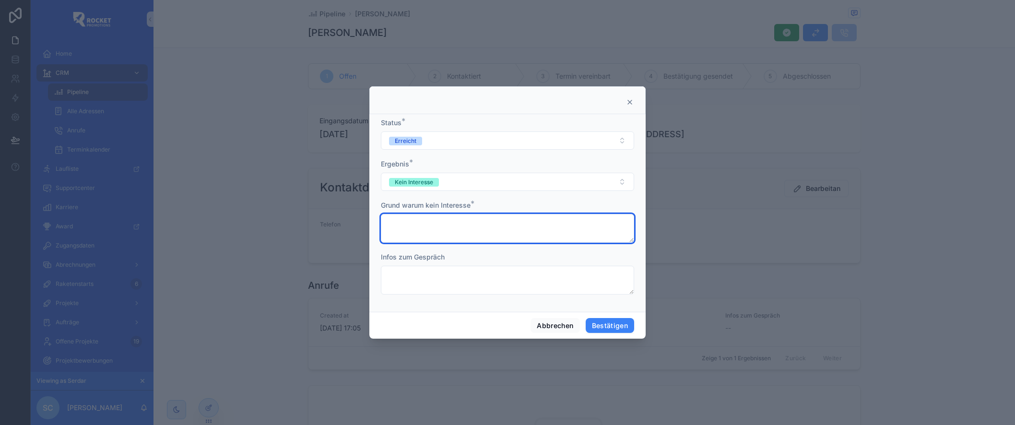
click at [426, 226] on textarea at bounding box center [507, 228] width 253 height 29
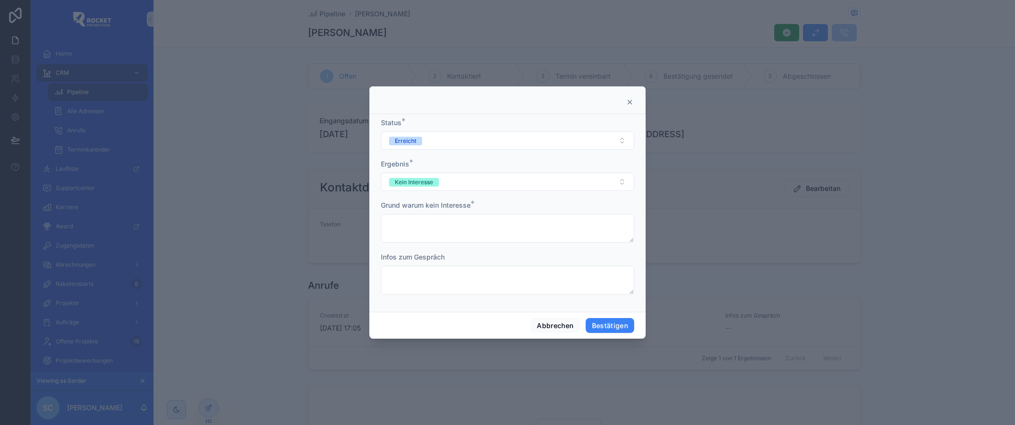
click at [502, 203] on div "Grund warum kein Interesse *" at bounding box center [507, 206] width 253 height 10
click at [630, 102] on icon at bounding box center [630, 102] width 8 height 8
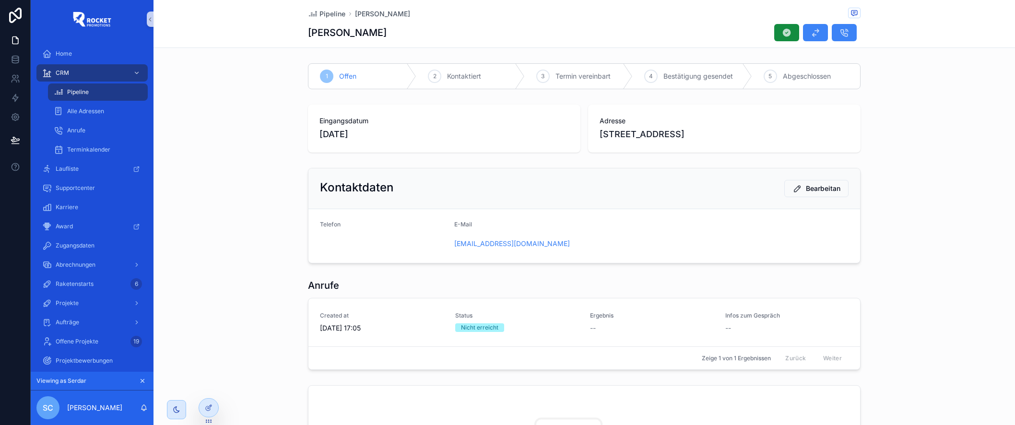
drag, startPoint x: 320, startPoint y: 121, endPoint x: 556, endPoint y: 133, distance: 235.9
click at [556, 133] on div "Eingangsdatum 7.3.2025" at bounding box center [445, 128] width 250 height 25
click at [549, 139] on span "7.3.2025" at bounding box center [445, 134] width 250 height 13
click at [319, 115] on div "Eingangsdatum 7.3.2025" at bounding box center [444, 129] width 273 height 48
drag, startPoint x: 320, startPoint y: 119, endPoint x: 404, endPoint y: 144, distance: 87.9
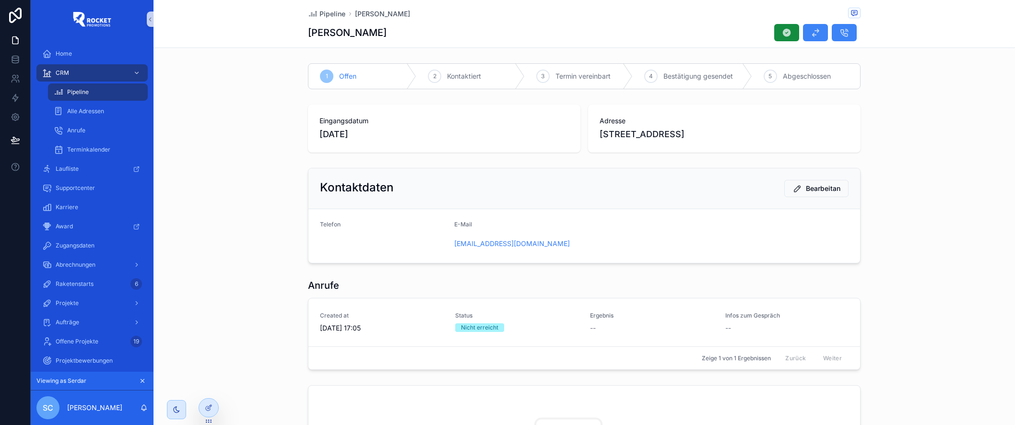
click at [387, 141] on div "Eingangsdatum 7.3.2025" at bounding box center [445, 128] width 250 height 25
drag, startPoint x: 675, startPoint y: 148, endPoint x: 615, endPoint y: 156, distance: 60.5
click at [675, 148] on div "Adresse Klingenweg 14, Eberbach" at bounding box center [724, 129] width 273 height 48
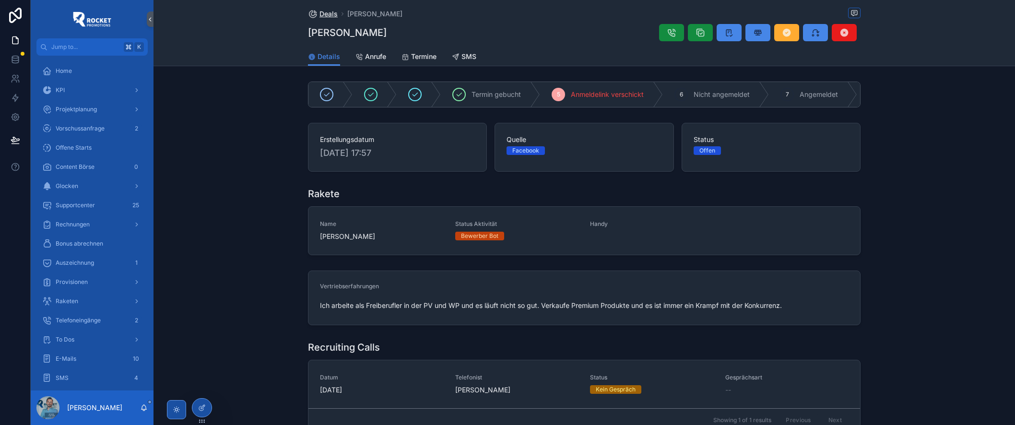
scroll to position [661, 0]
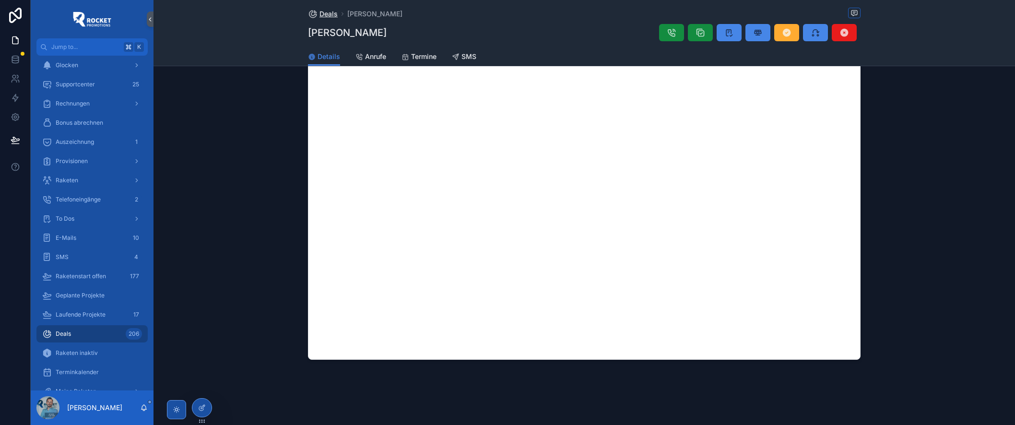
click at [332, 13] on span "Deals" at bounding box center [329, 14] width 18 height 10
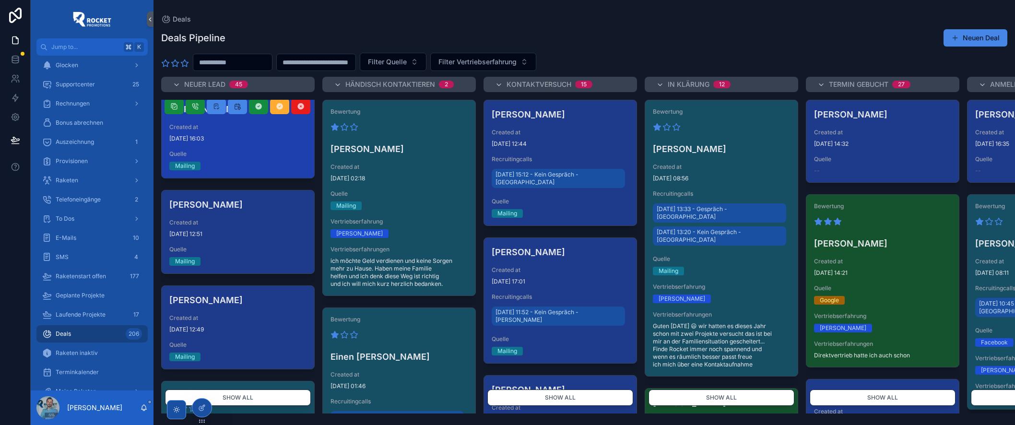
scroll to position [805, 0]
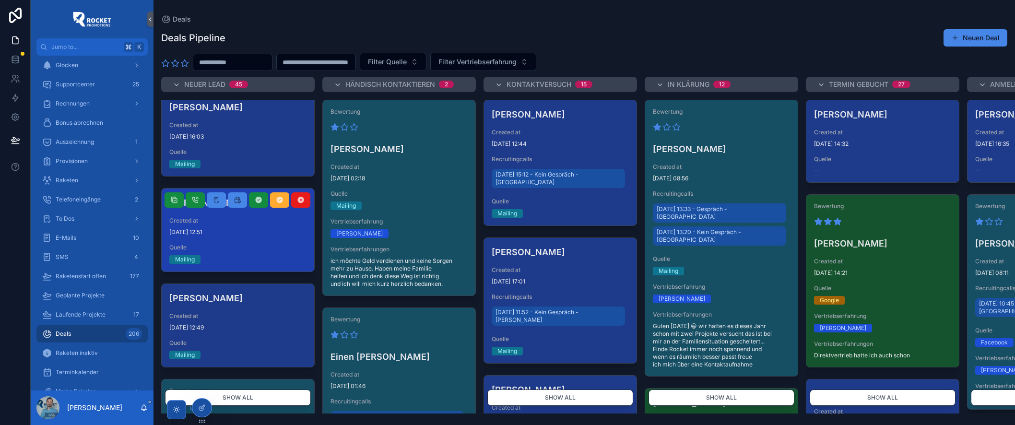
click at [259, 228] on span "[DATE] 12:51" at bounding box center [237, 232] width 137 height 8
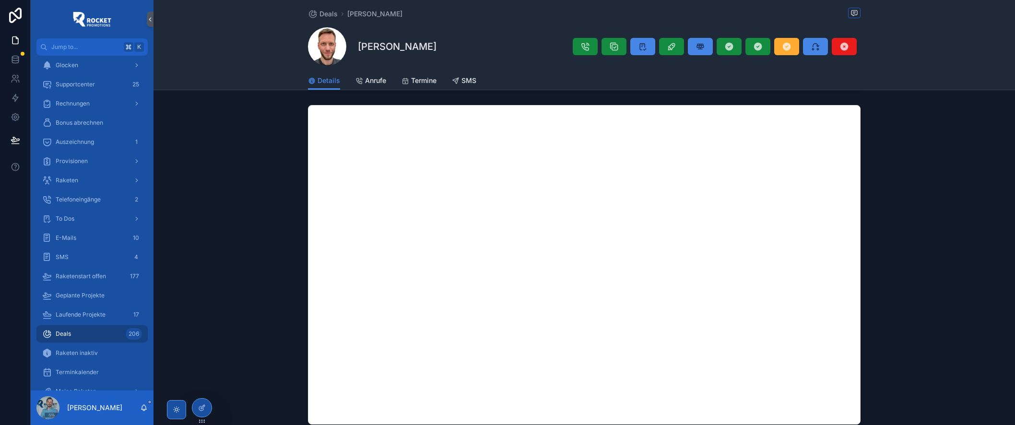
scroll to position [546, 0]
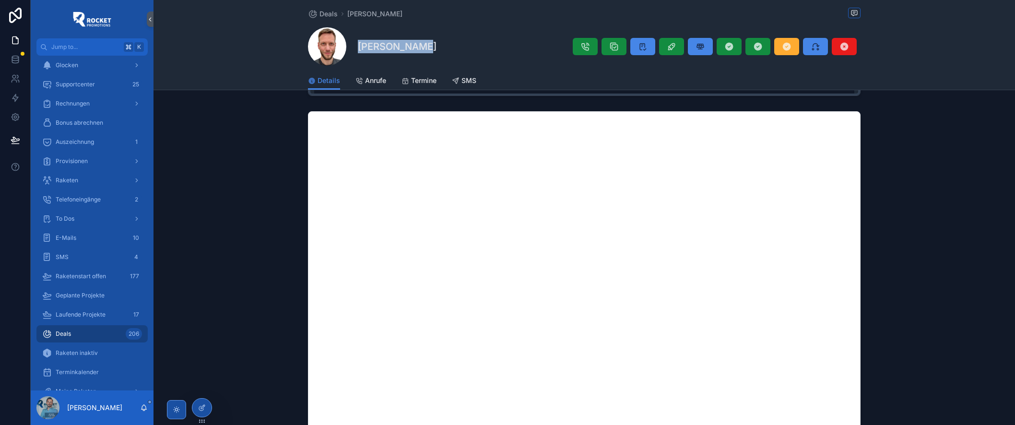
drag, startPoint x: 358, startPoint y: 46, endPoint x: 461, endPoint y: 49, distance: 102.7
click at [453, 49] on div "[PERSON_NAME]" at bounding box center [584, 46] width 553 height 38
copy h1 "[PERSON_NAME]"
click at [327, 16] on span "Deals" at bounding box center [329, 14] width 18 height 10
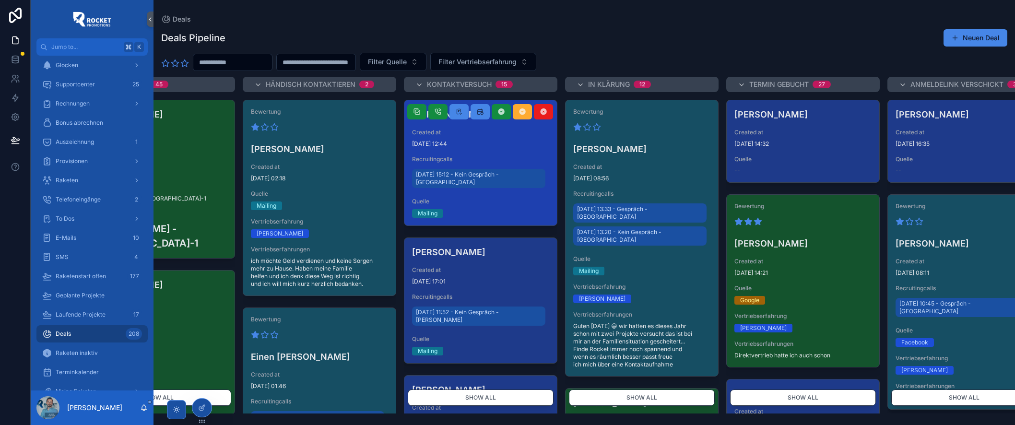
scroll to position [0, 54]
